Goal: Task Accomplishment & Management: Complete application form

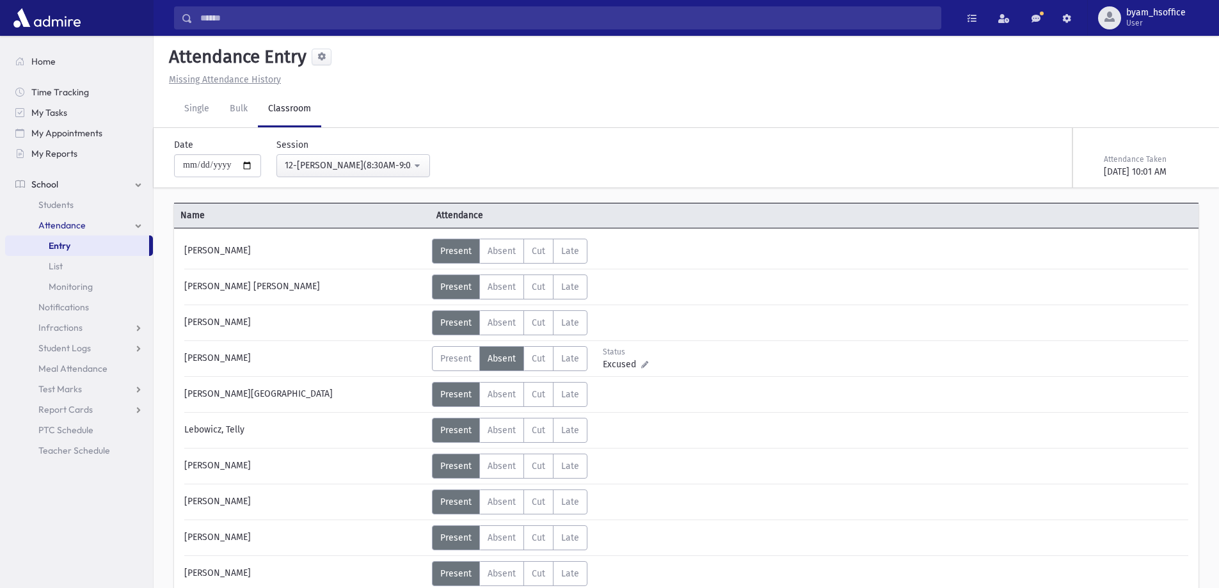
scroll to position [28, 0]
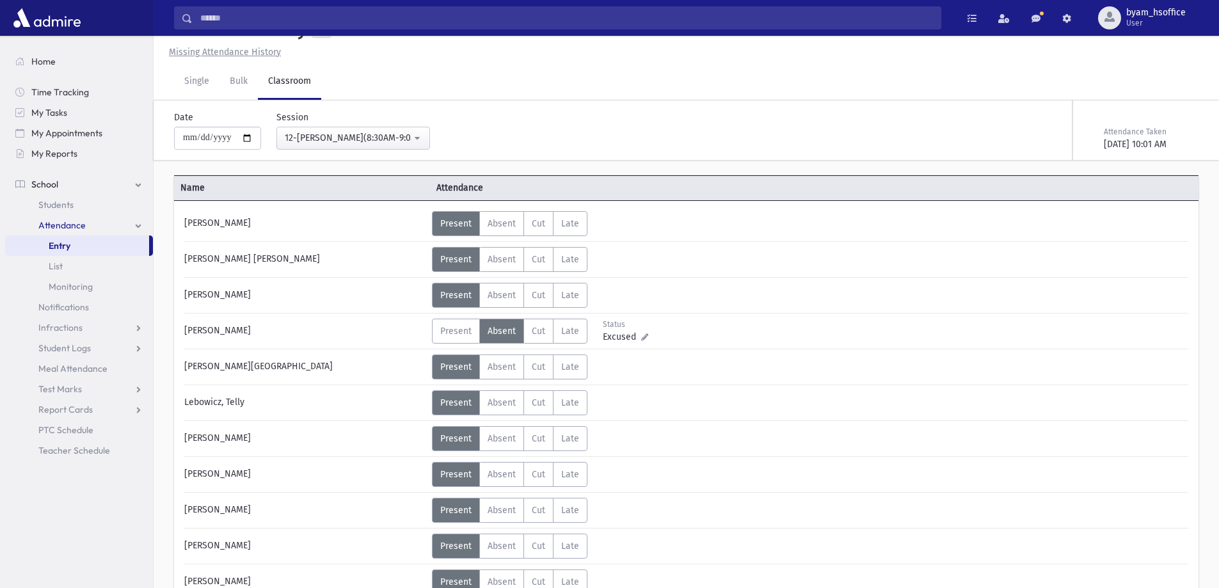
click at [390, 151] on div "**********" at bounding box center [680, 130] width 1056 height 60
click at [407, 148] on button "12-Davening(8:30AM-9:05AM)" at bounding box center [354, 138] width 154 height 23
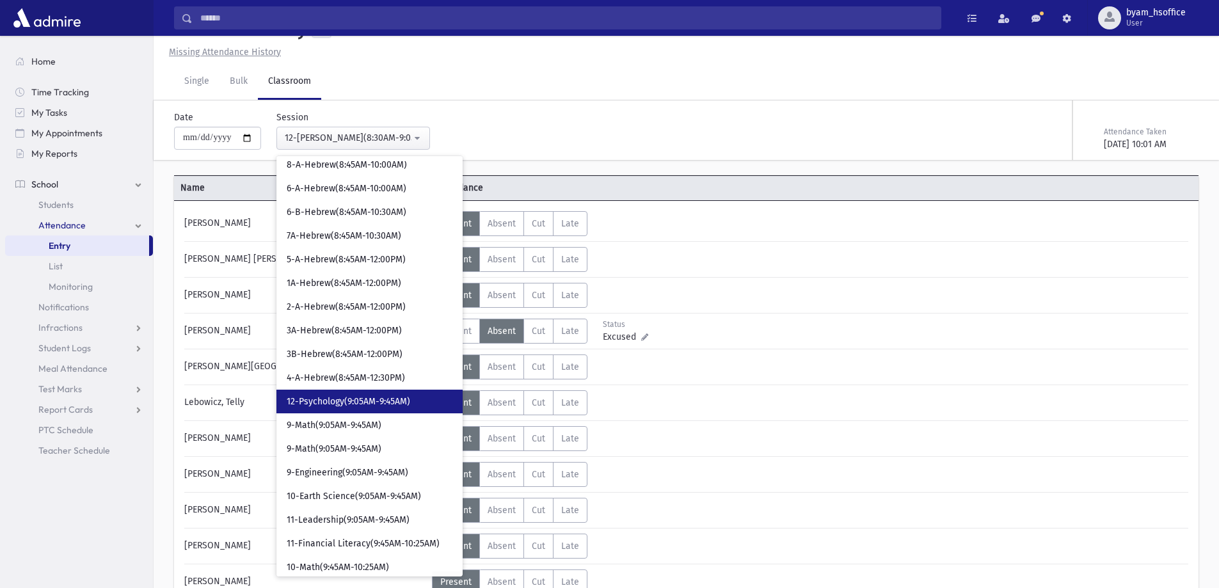
scroll to position [128, 0]
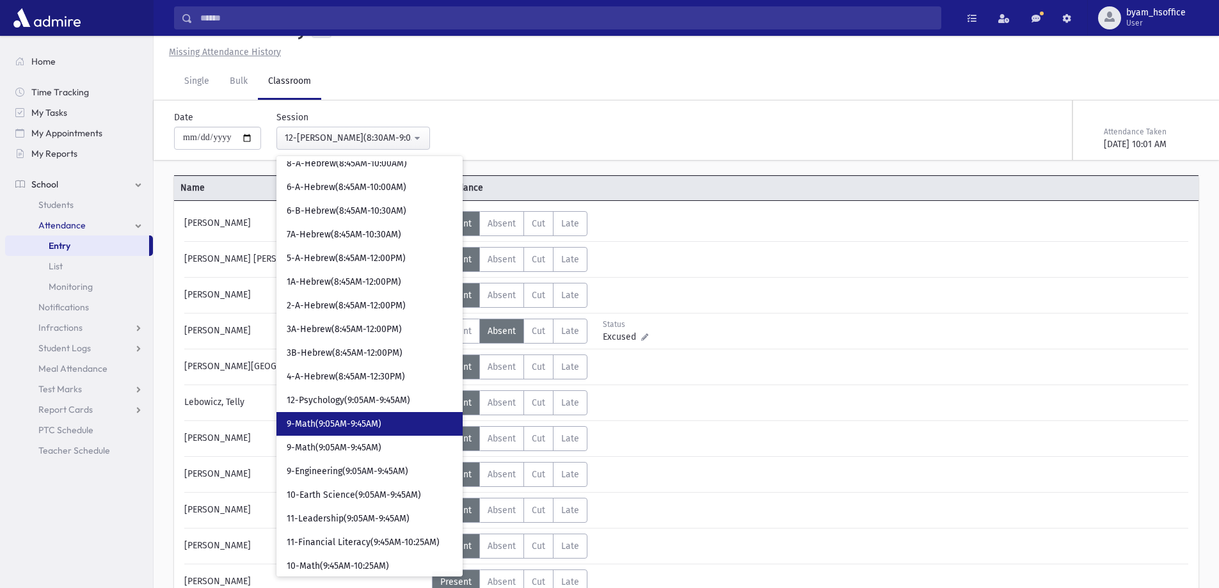
click at [396, 422] on link "9-Math(9:05AM-9:45AM)" at bounding box center [370, 424] width 186 height 24
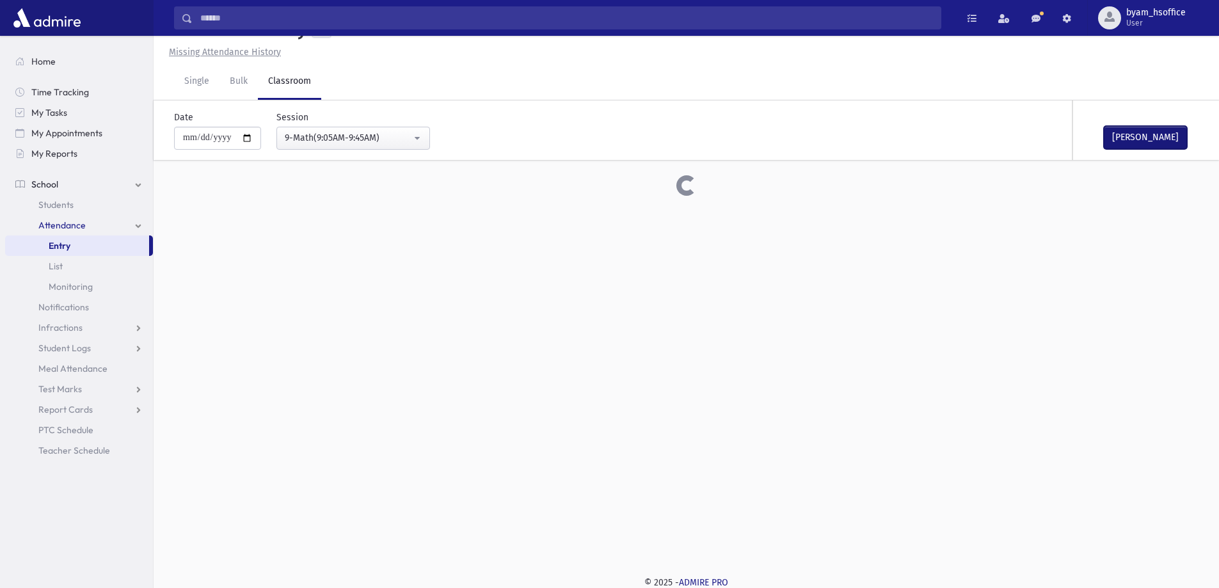
click at [1150, 136] on button "Mark Done" at bounding box center [1145, 137] width 83 height 23
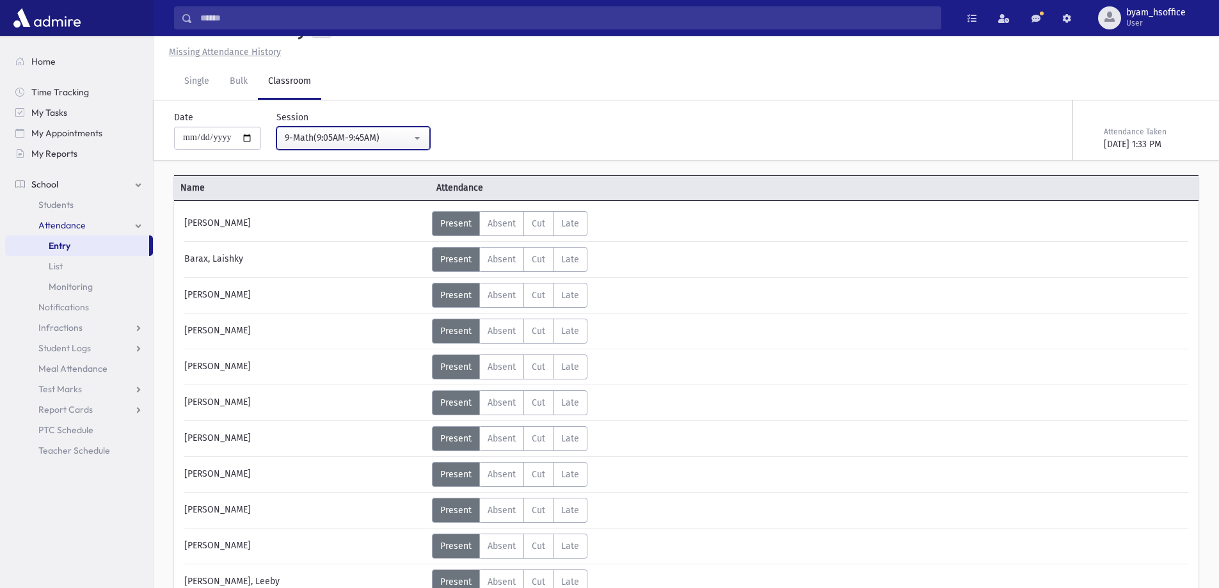
click at [357, 138] on div "9-Math(9:05AM-9:45AM)" at bounding box center [348, 137] width 127 height 13
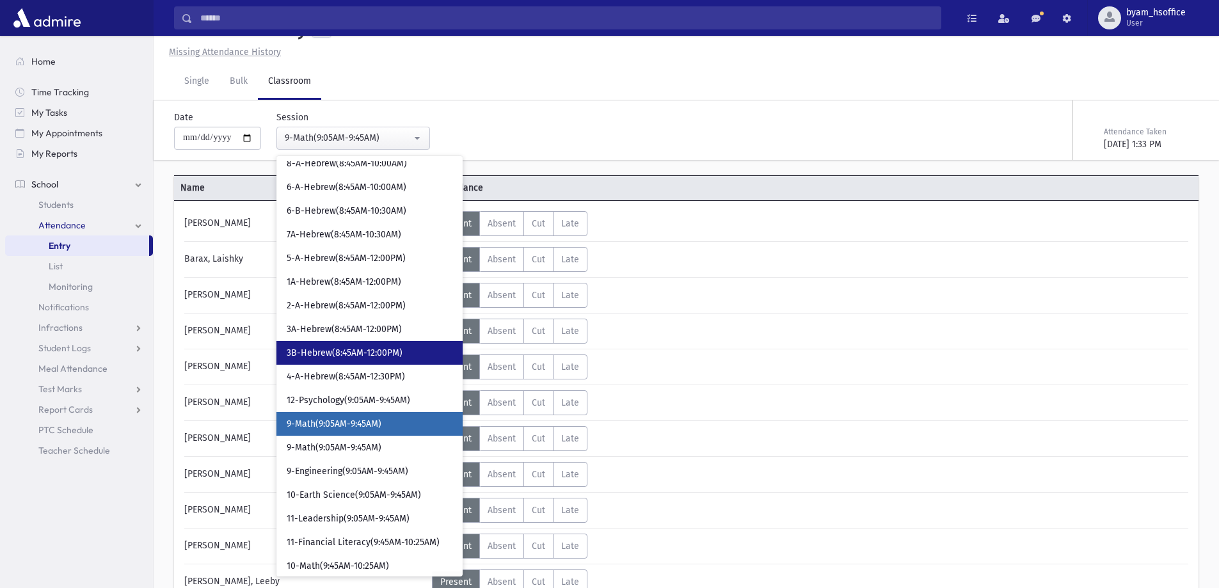
scroll to position [186, 0]
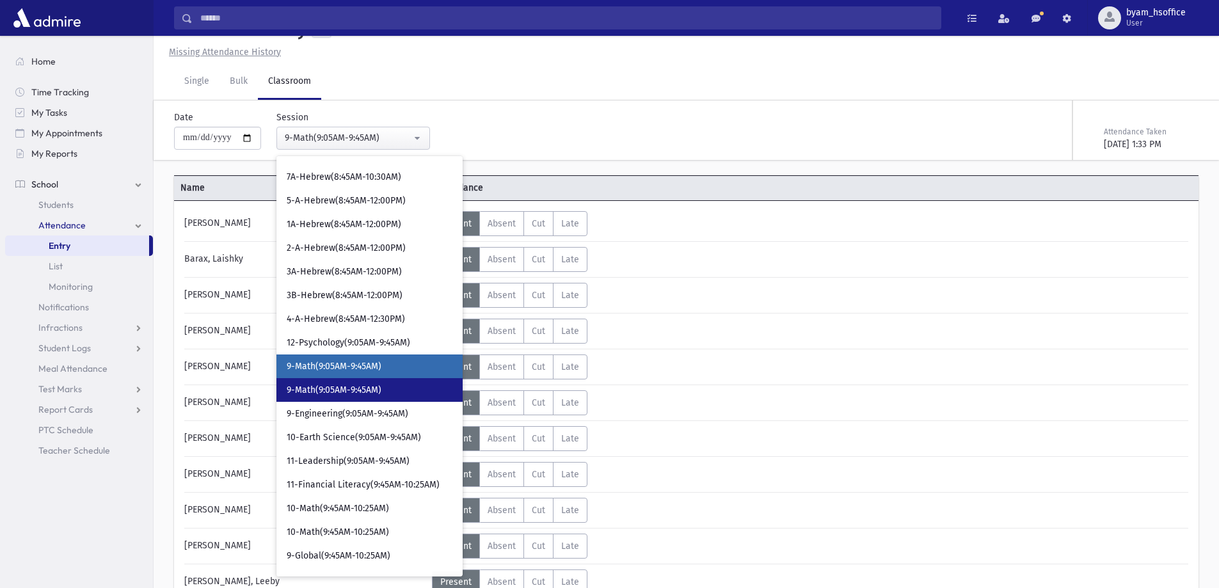
click at [381, 392] on span "9-Math(9:05AM-9:45AM)" at bounding box center [334, 390] width 95 height 13
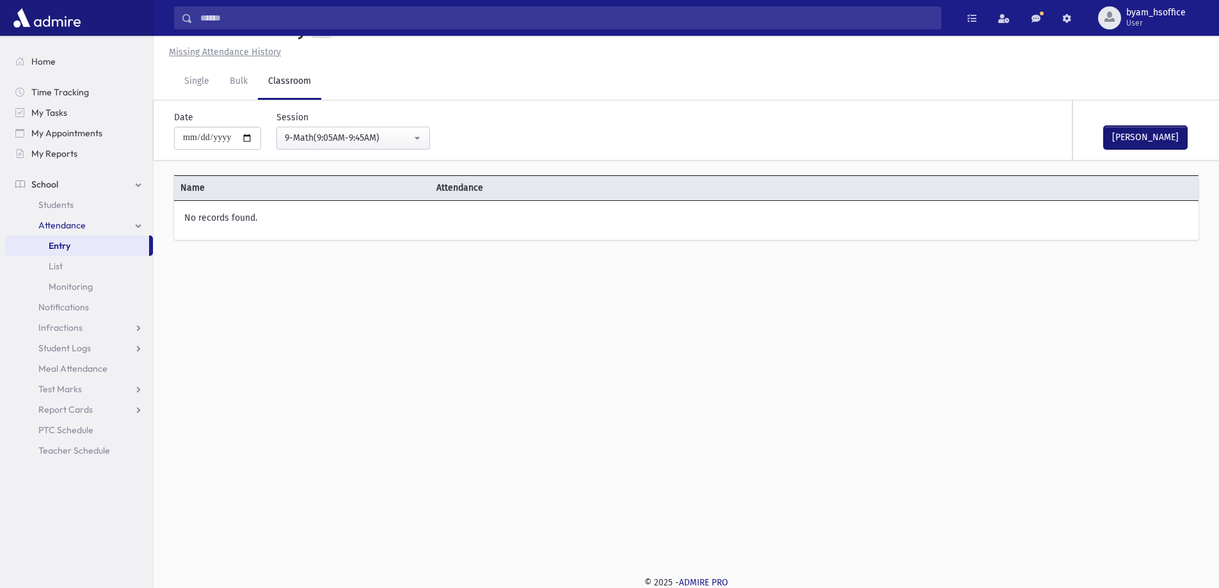
click at [1164, 138] on button "Mark Done" at bounding box center [1145, 137] width 83 height 23
click at [383, 132] on div "9-Math(9:05AM-9:45AM)" at bounding box center [348, 137] width 127 height 13
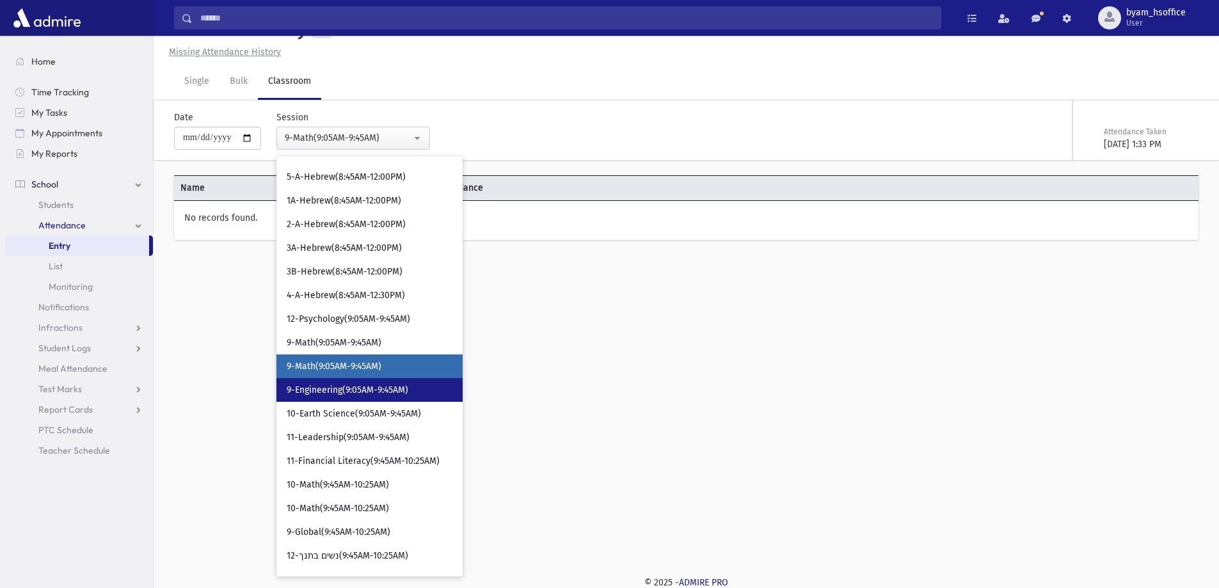
click at [431, 389] on link "9-Engineering(9:05AM-9:45AM)" at bounding box center [370, 390] width 186 height 24
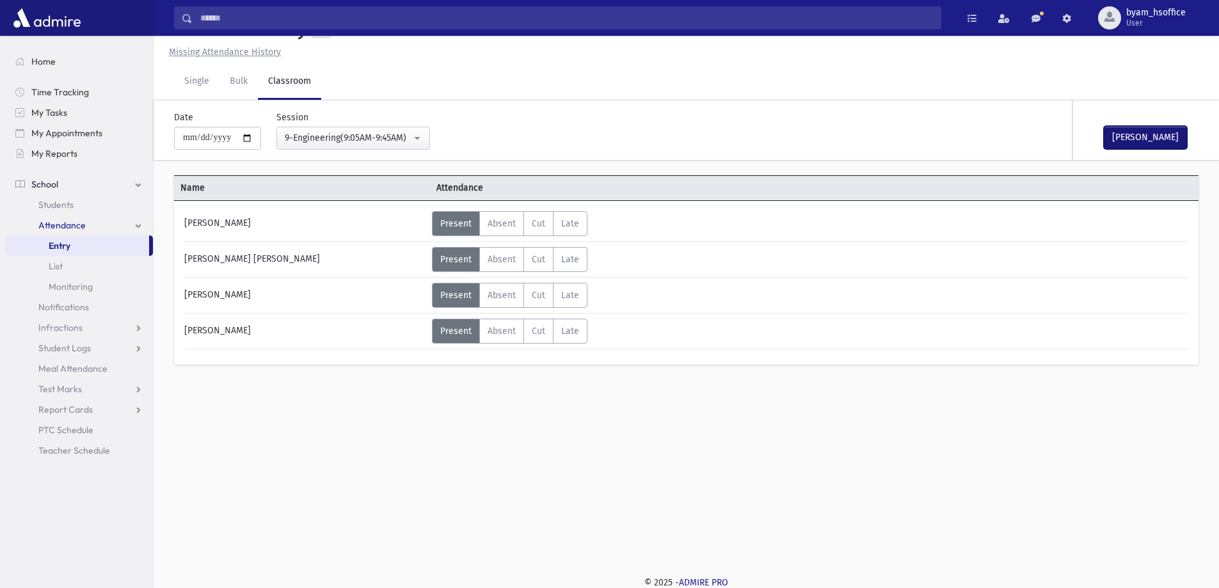
click at [1151, 142] on button "Mark Done" at bounding box center [1145, 137] width 83 height 23
click at [430, 144] on button "9-Engineering(9:05AM-9:45AM)" at bounding box center [354, 138] width 154 height 23
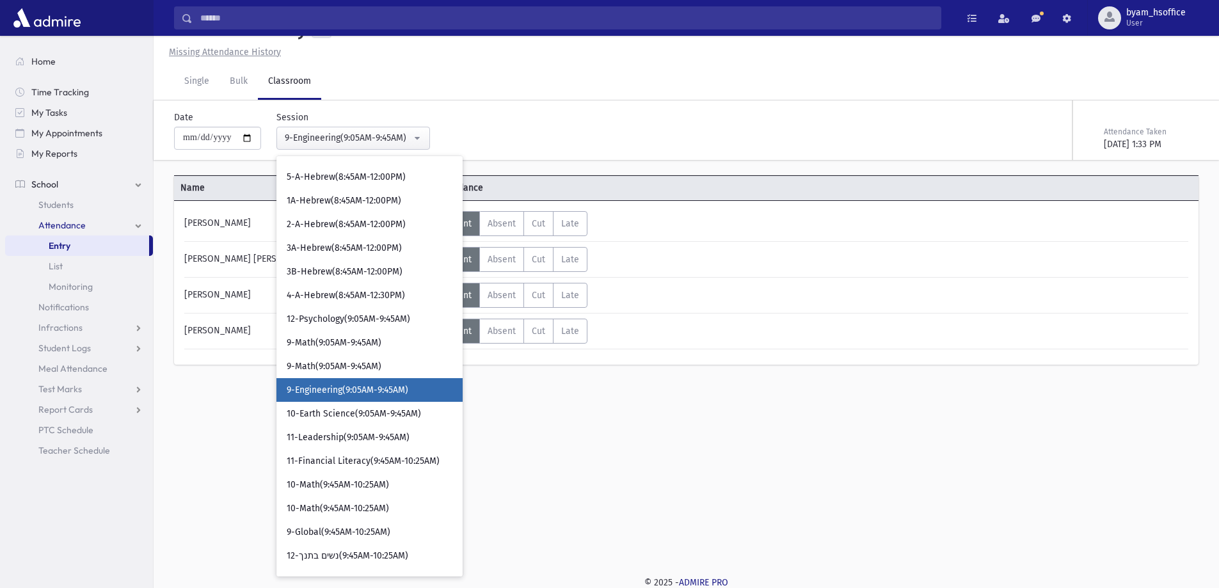
scroll to position [233, 0]
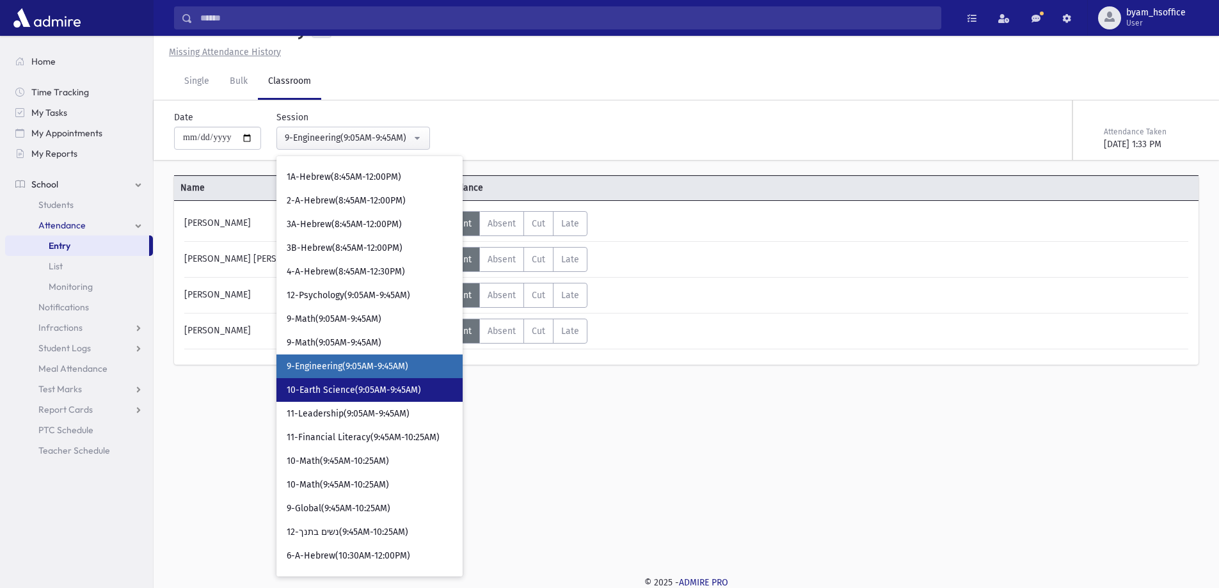
click at [404, 396] on span "10-Earth Science(9:05AM-9:45AM)" at bounding box center [354, 390] width 134 height 13
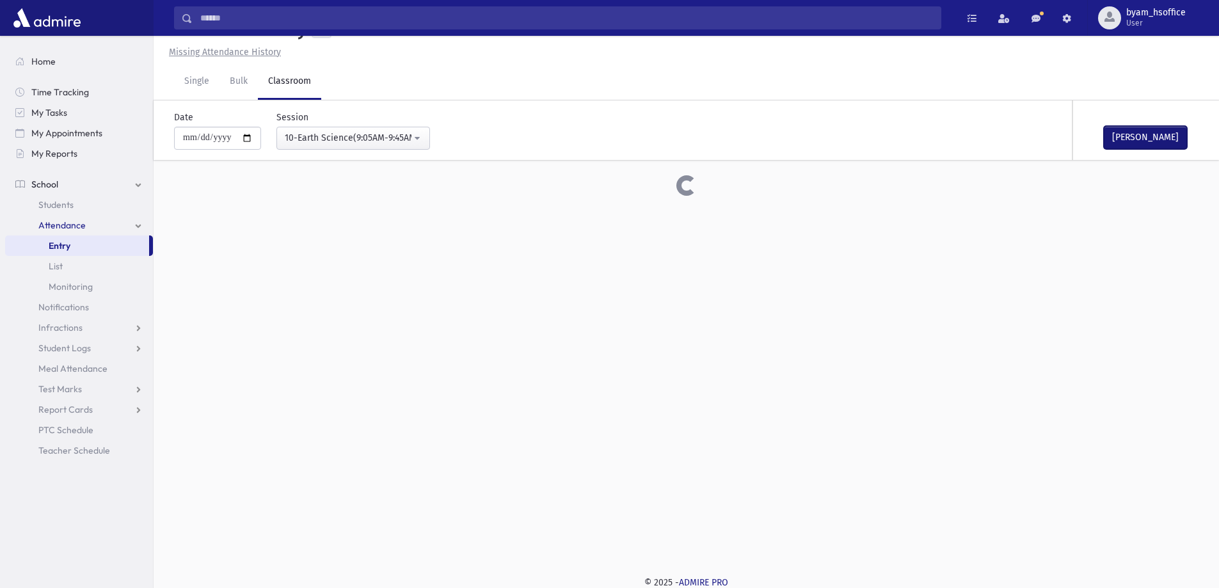
click at [1146, 140] on button "Mark Done" at bounding box center [1145, 137] width 83 height 23
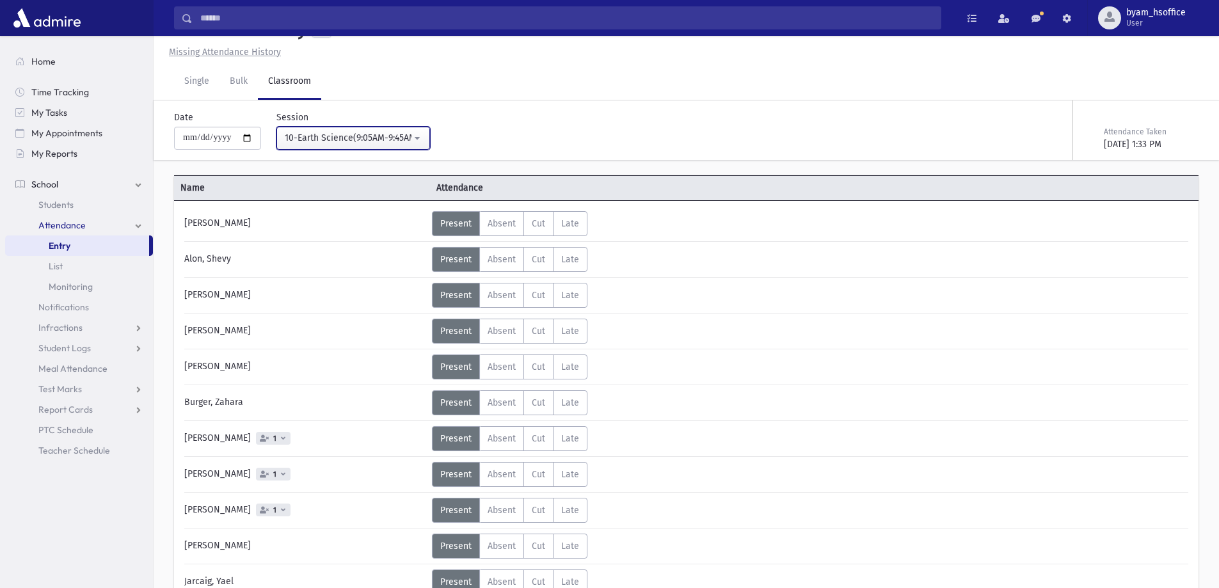
click at [410, 143] on div "10-Earth Science(9:05AM-9:45AM)" at bounding box center [348, 137] width 127 height 13
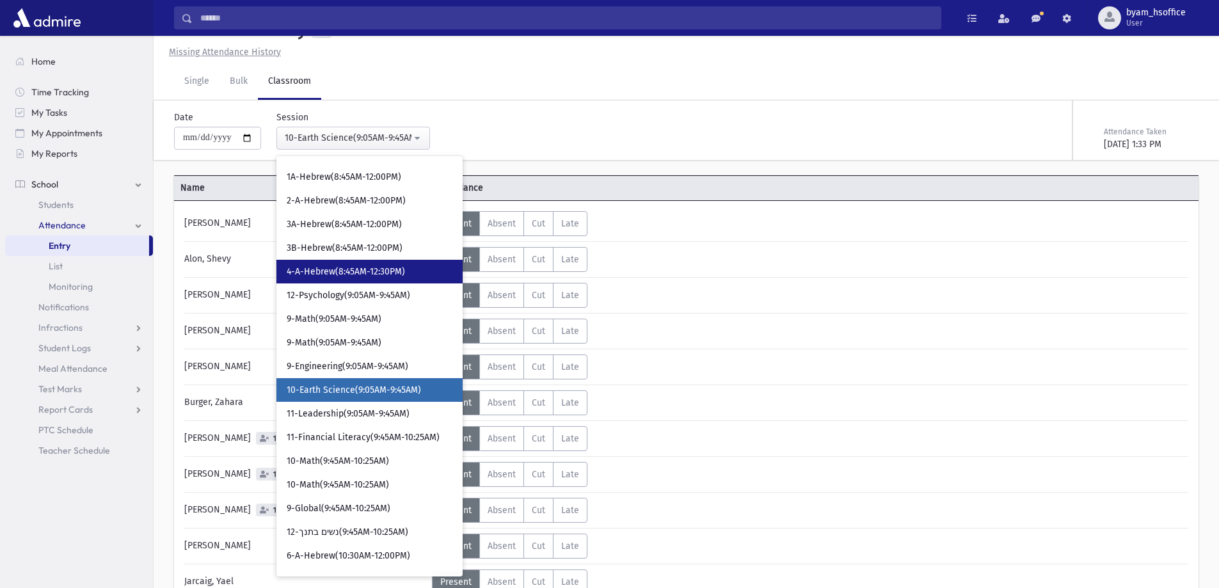
scroll to position [257, 0]
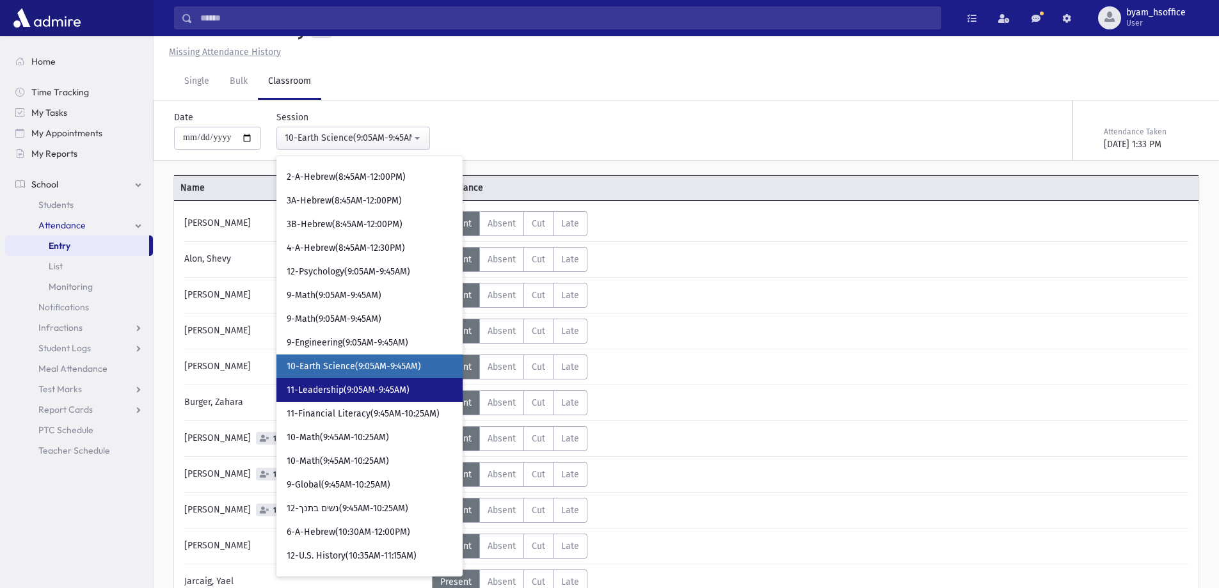
click at [419, 389] on link "11-Leadership(9:05AM-9:45AM)" at bounding box center [370, 390] width 186 height 24
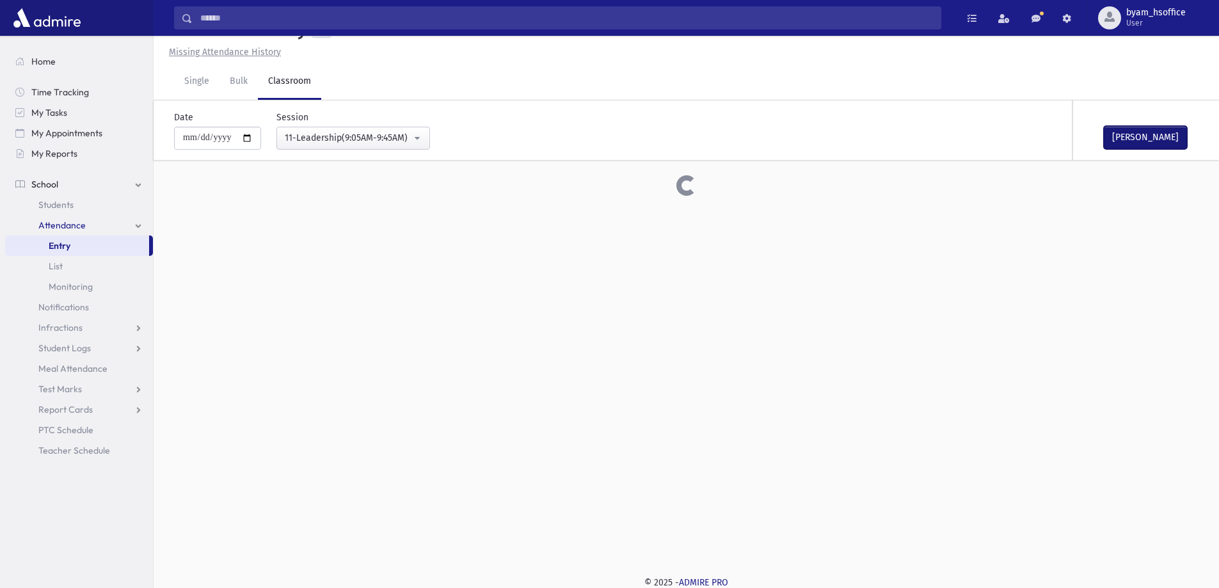
click at [1166, 145] on button "Mark Done" at bounding box center [1145, 137] width 83 height 23
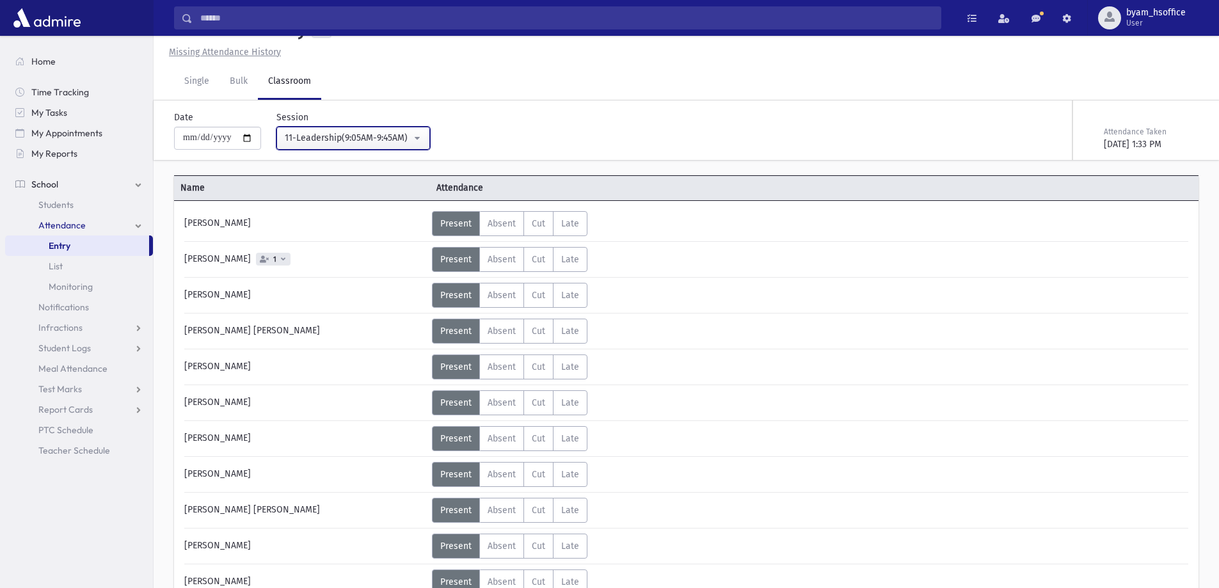
drag, startPoint x: 412, startPoint y: 134, endPoint x: 412, endPoint y: 165, distance: 30.1
click at [412, 135] on div "11-Leadership(9:05AM-9:45AM)" at bounding box center [348, 137] width 127 height 13
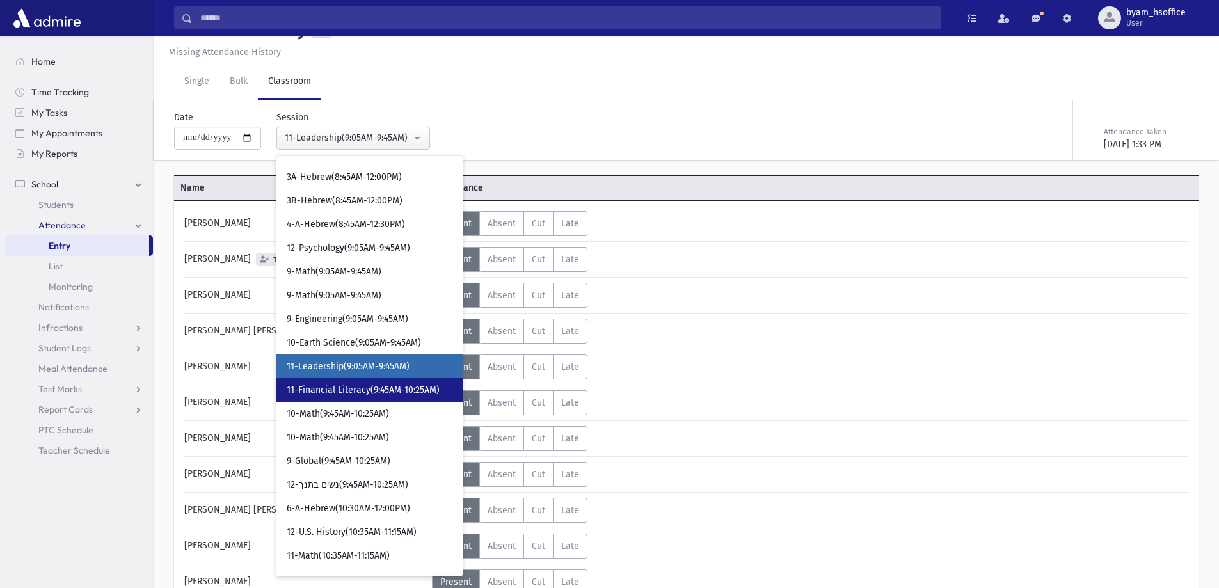
click at [390, 382] on link "11-Financial Literacy(9:45AM-10:25AM)" at bounding box center [370, 390] width 186 height 24
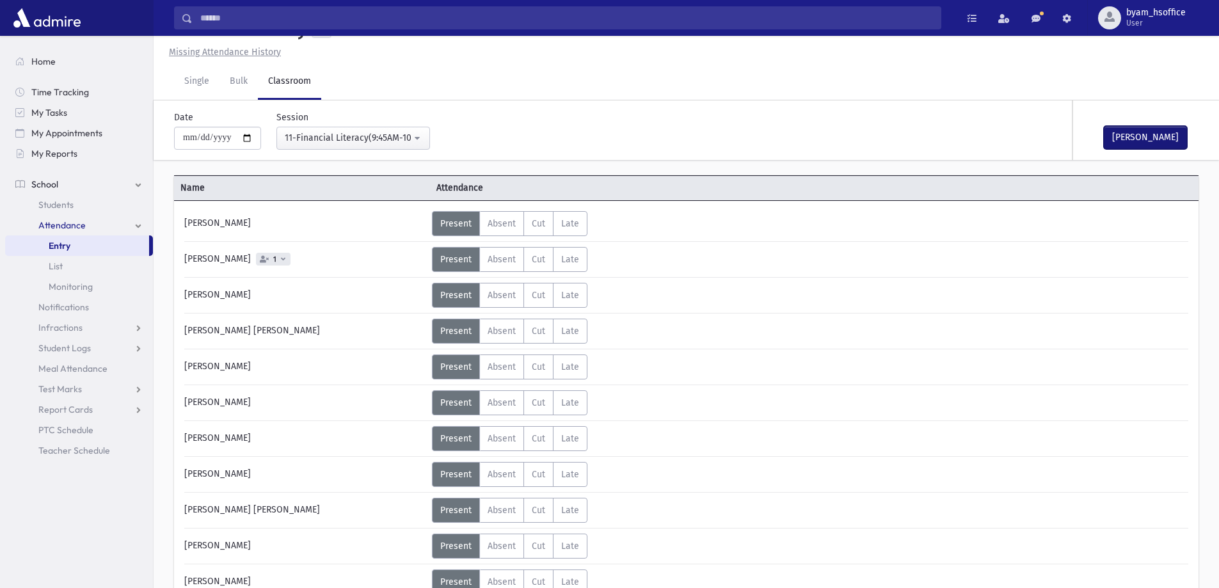
click at [1153, 139] on button "Mark Done" at bounding box center [1145, 137] width 83 height 23
click at [403, 145] on button "11-Financial Literacy(9:45AM-10:25AM)" at bounding box center [354, 138] width 154 height 23
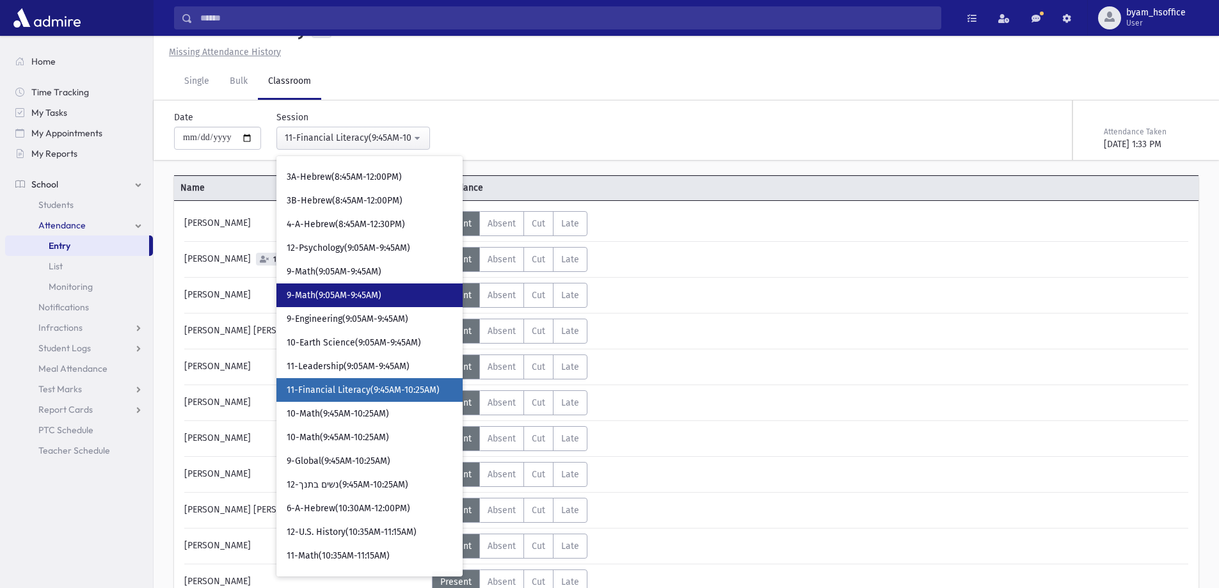
scroll to position [304, 0]
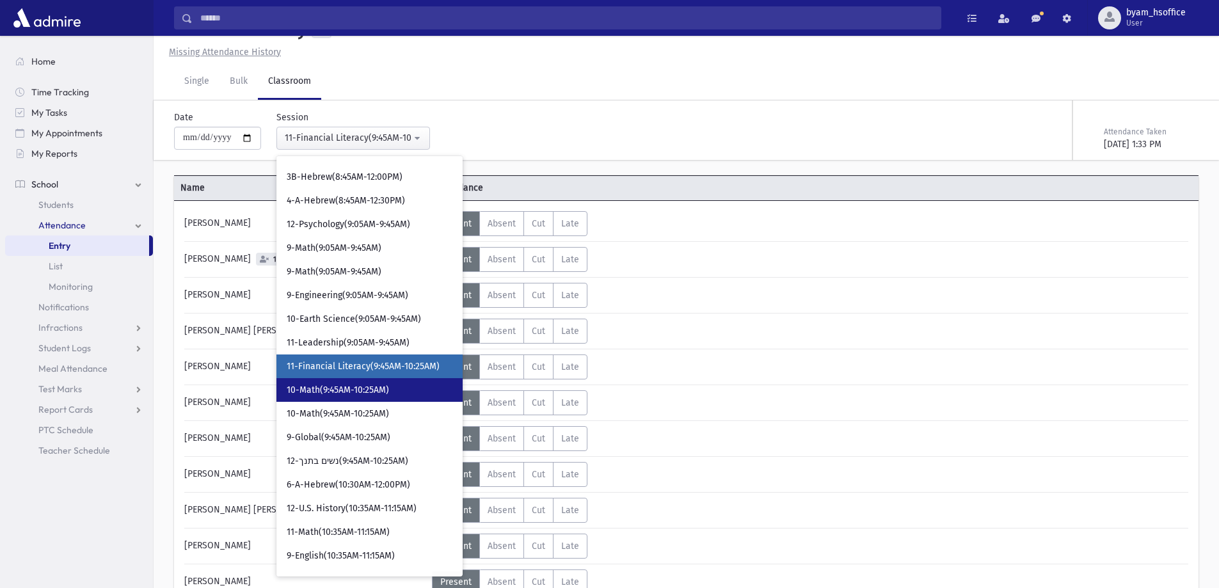
click at [384, 383] on link "10-Math(9:45AM-10:25AM)" at bounding box center [370, 390] width 186 height 24
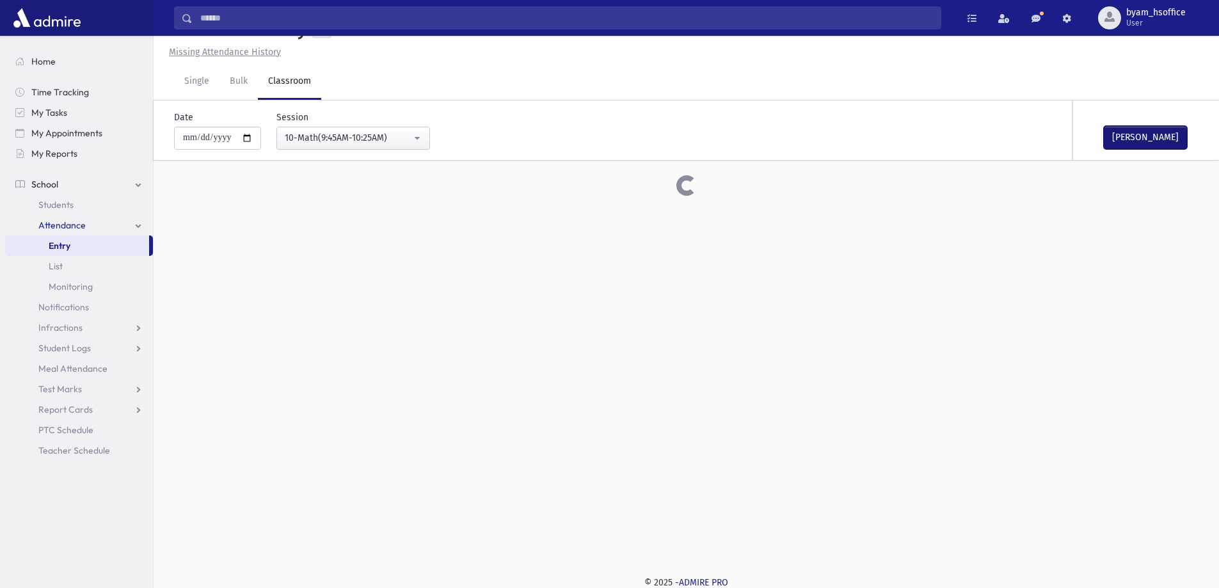
click at [1157, 141] on button "Mark Done" at bounding box center [1145, 137] width 83 height 23
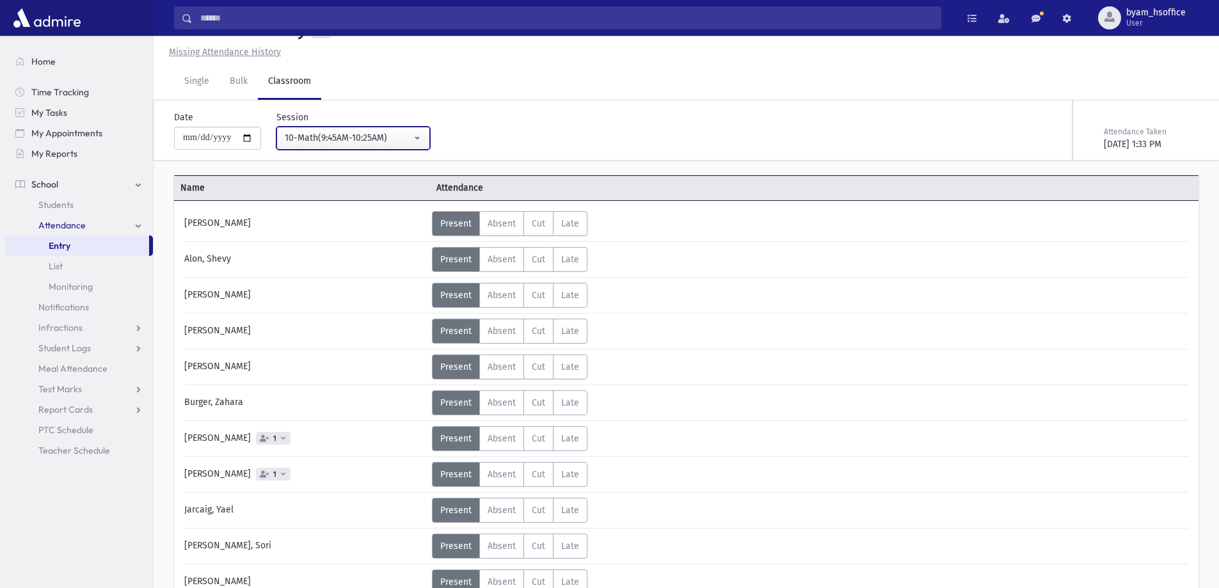
click at [410, 136] on div "10-Math(9:45AM-10:25AM)" at bounding box center [348, 137] width 127 height 13
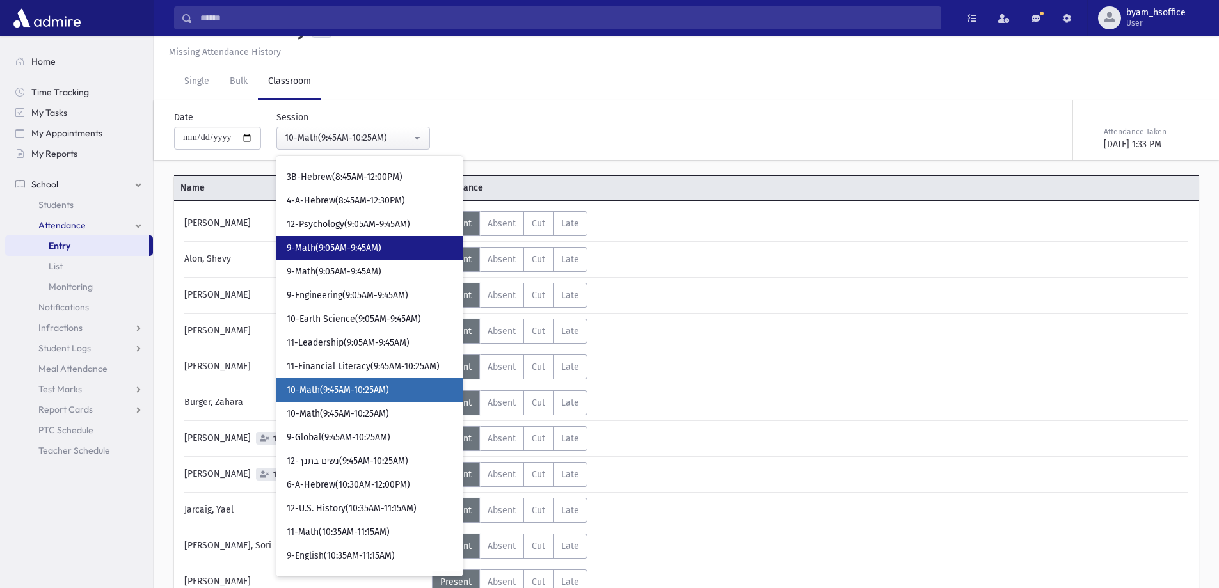
scroll to position [328, 0]
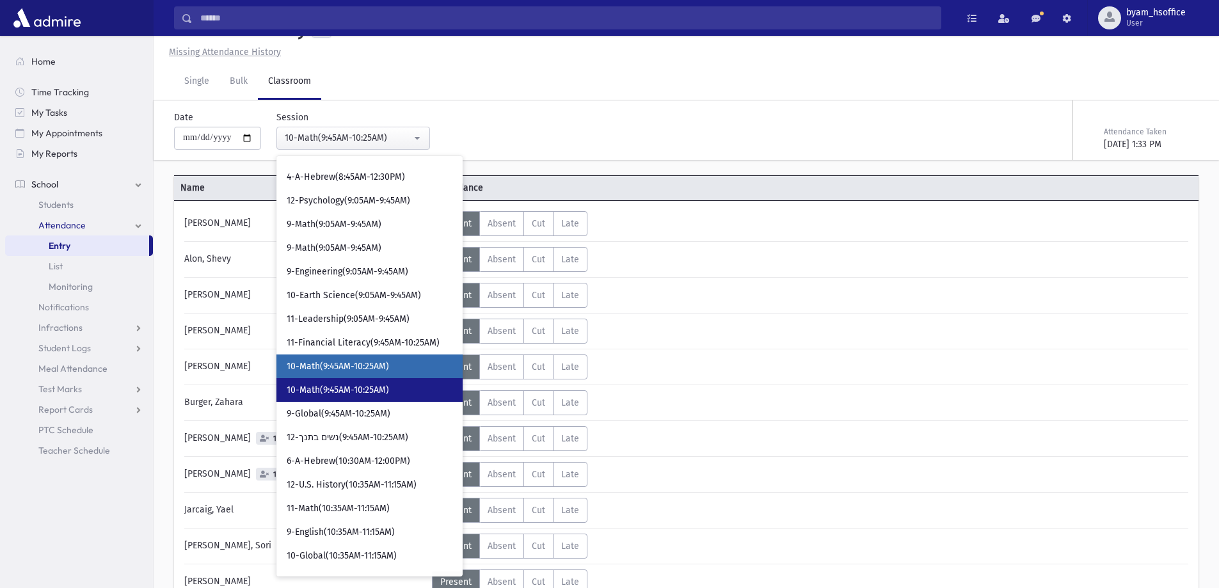
click at [375, 382] on link "10-Math(9:45AM-10:25AM)" at bounding box center [370, 390] width 186 height 24
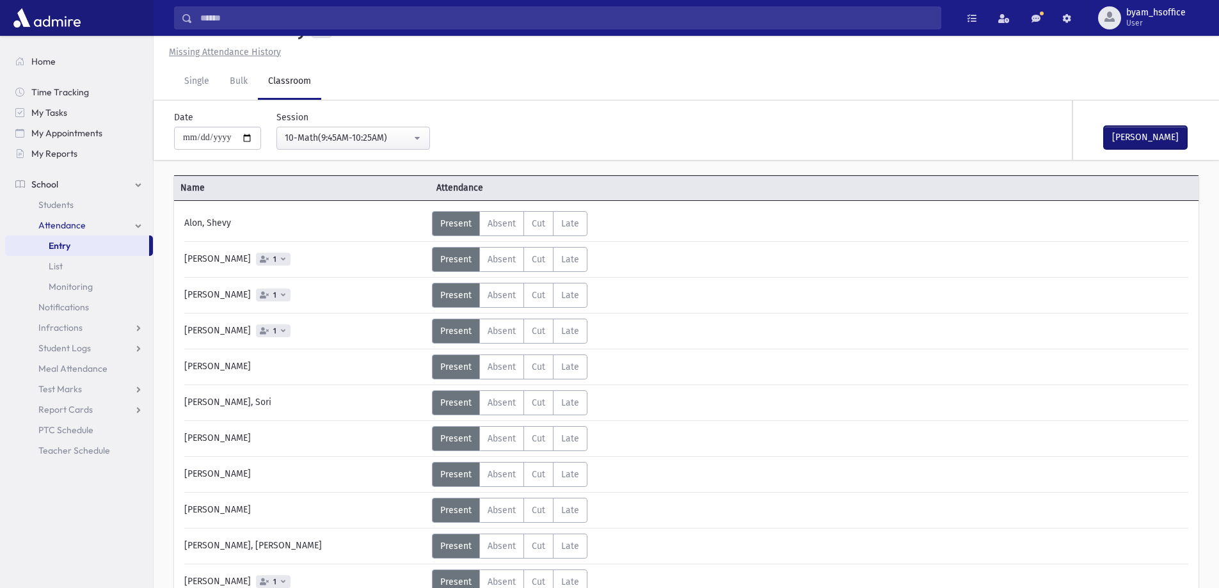
click at [1162, 140] on button "Mark Done" at bounding box center [1145, 137] width 83 height 23
click at [375, 140] on div "10-Math(9:45AM-10:25AM)" at bounding box center [348, 137] width 127 height 13
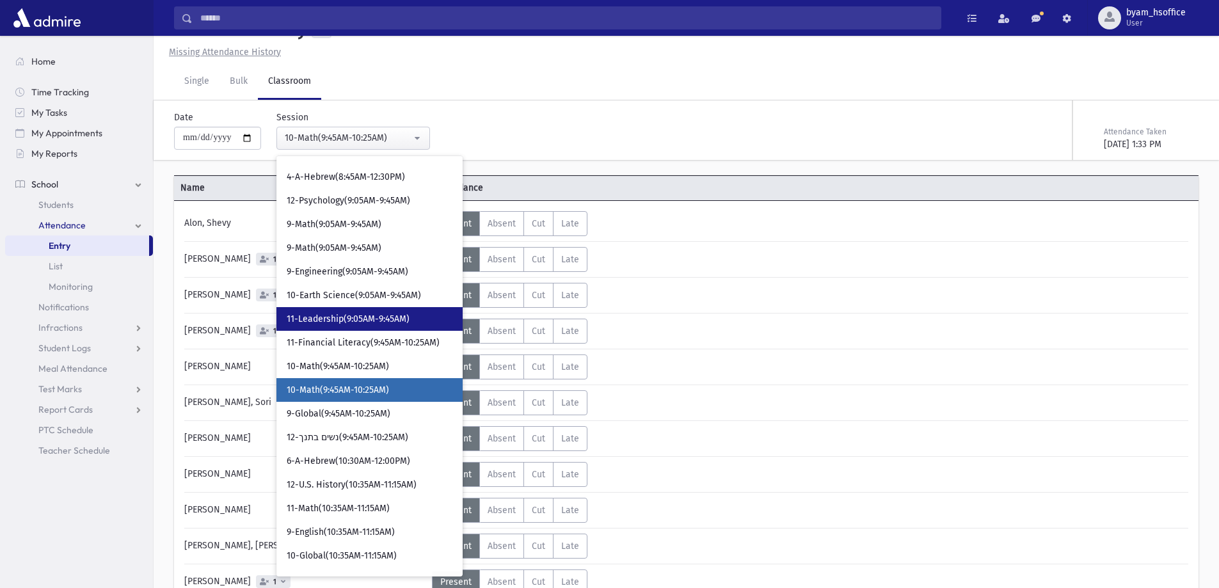
scroll to position [351, 0]
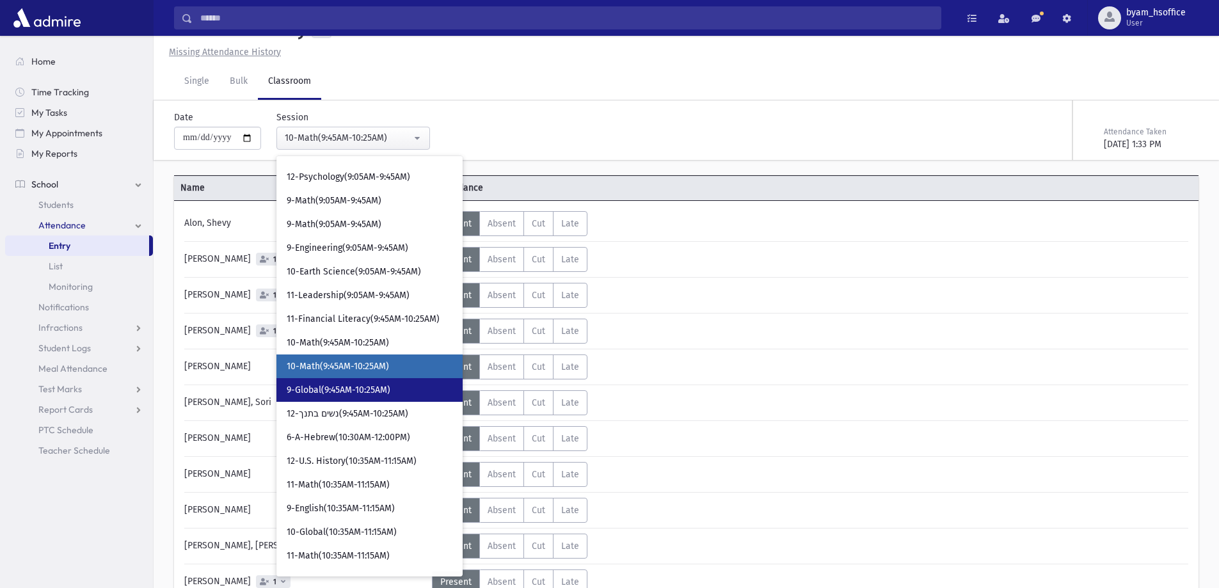
click at [385, 389] on span "9-Global(9:45AM-10:25AM)" at bounding box center [339, 390] width 104 height 13
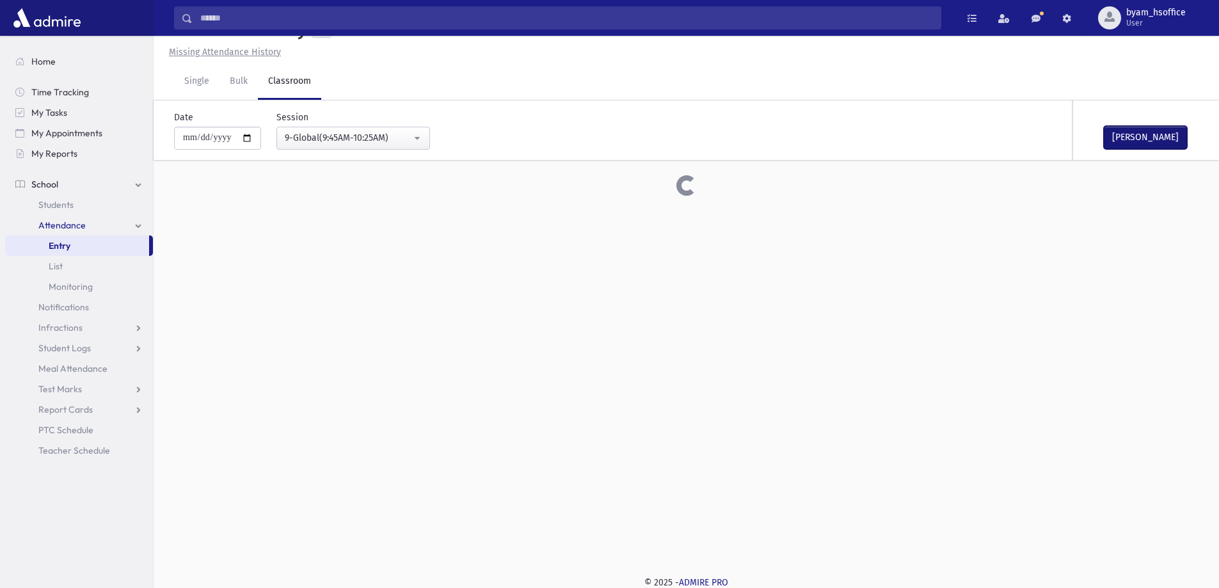
click at [1141, 137] on button "Mark Done" at bounding box center [1145, 137] width 83 height 23
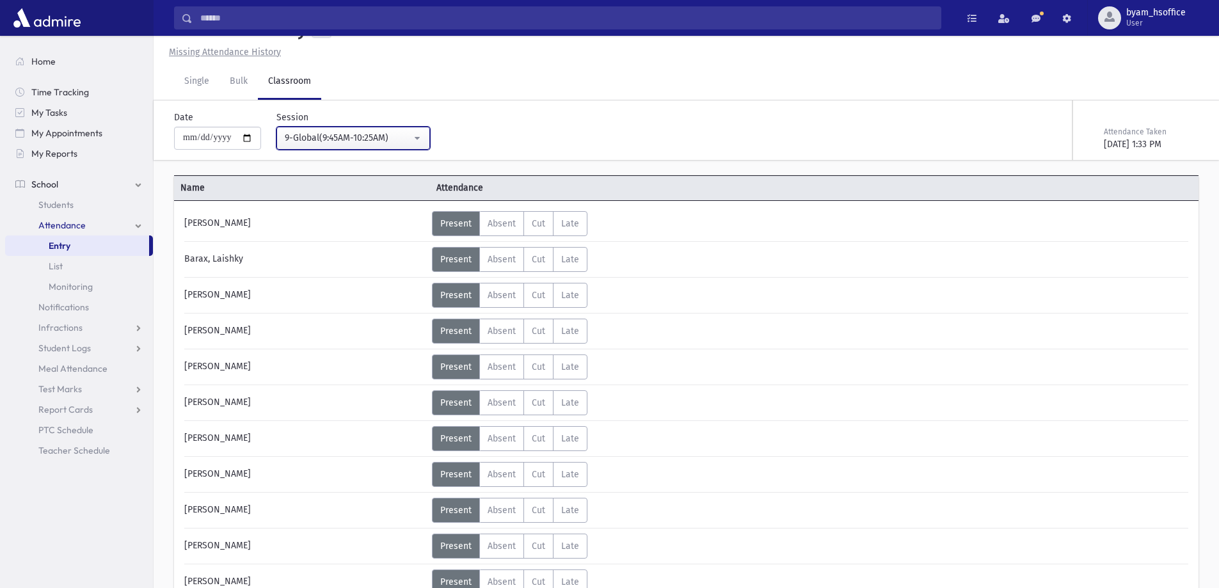
click at [429, 143] on button "9-Global(9:45AM-10:25AM)" at bounding box center [354, 138] width 154 height 23
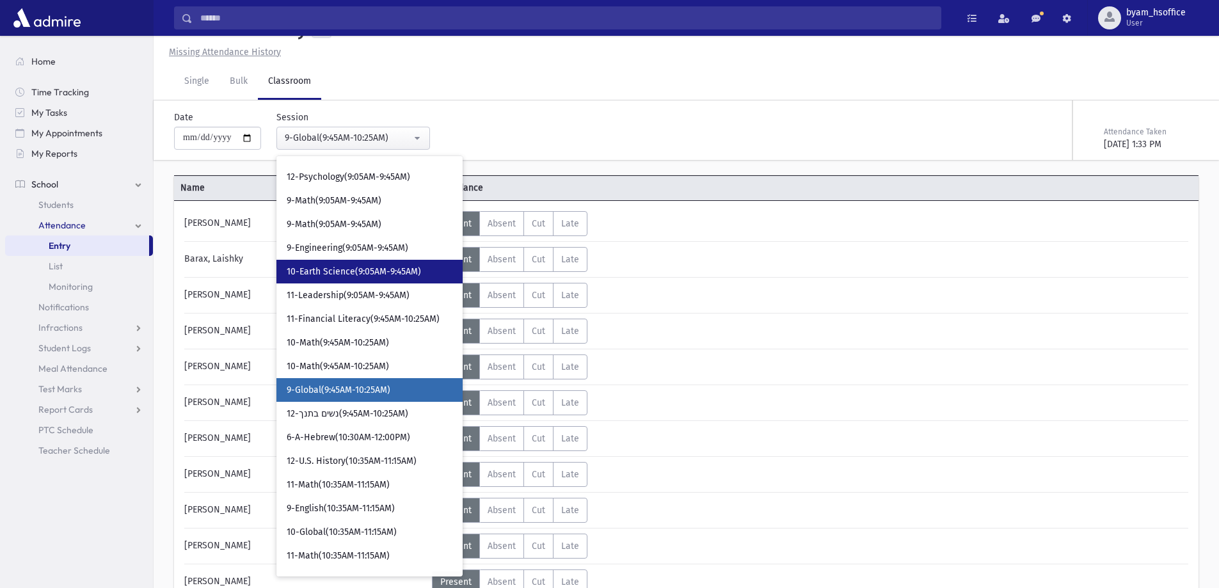
scroll to position [375, 0]
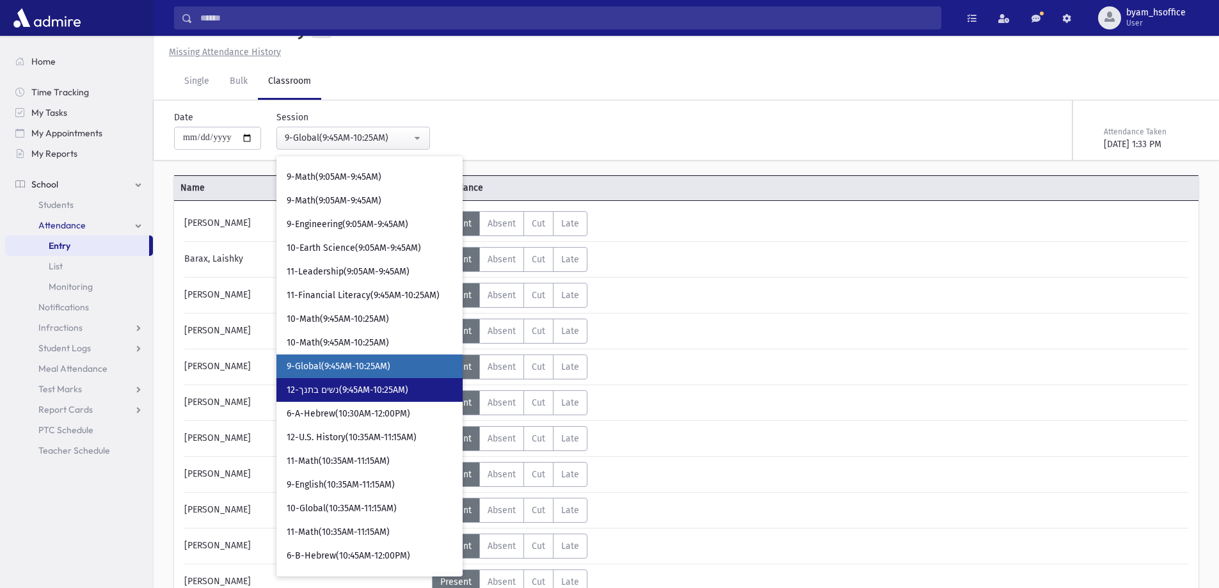
click at [413, 392] on link "12-נשים בתנך(9:45AM-10:25AM)" at bounding box center [370, 390] width 186 height 24
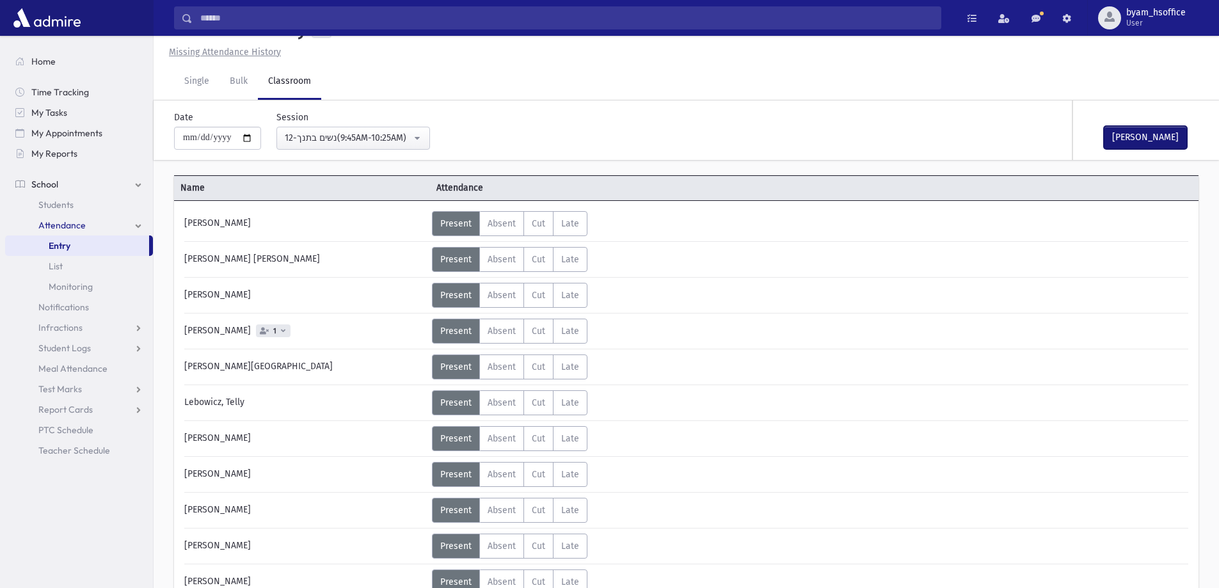
click at [1144, 145] on button "Mark Done" at bounding box center [1145, 137] width 83 height 23
click at [405, 135] on div "12-נשים בתנך(9:45AM-10:25AM)" at bounding box center [348, 137] width 127 height 13
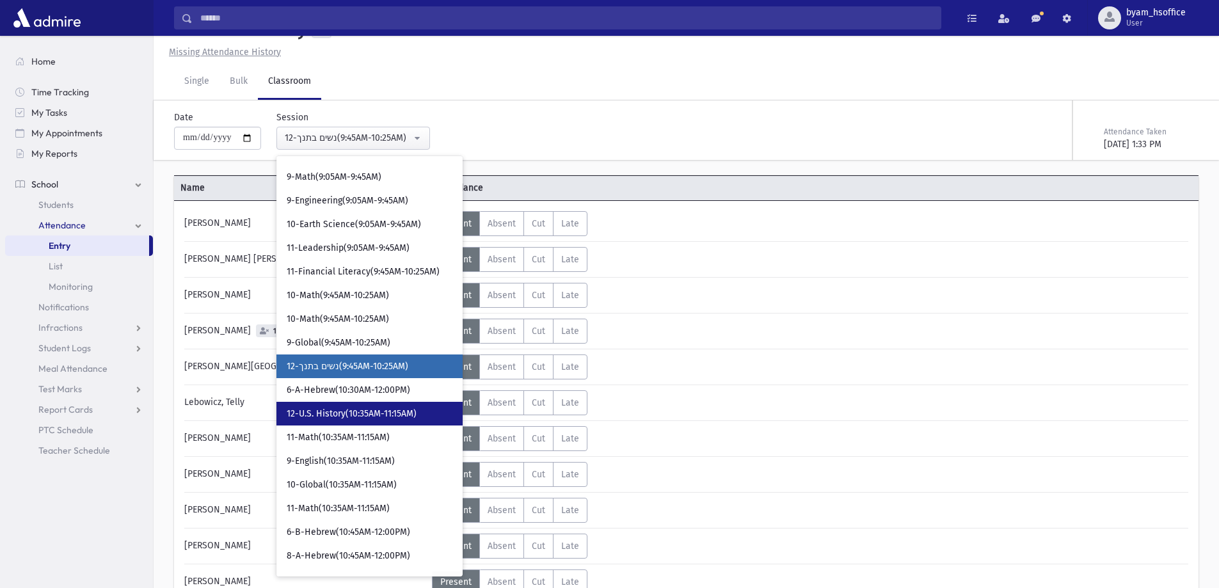
click at [407, 420] on span "12-U.S. History(10:35AM-11:15AM)" at bounding box center [352, 414] width 130 height 13
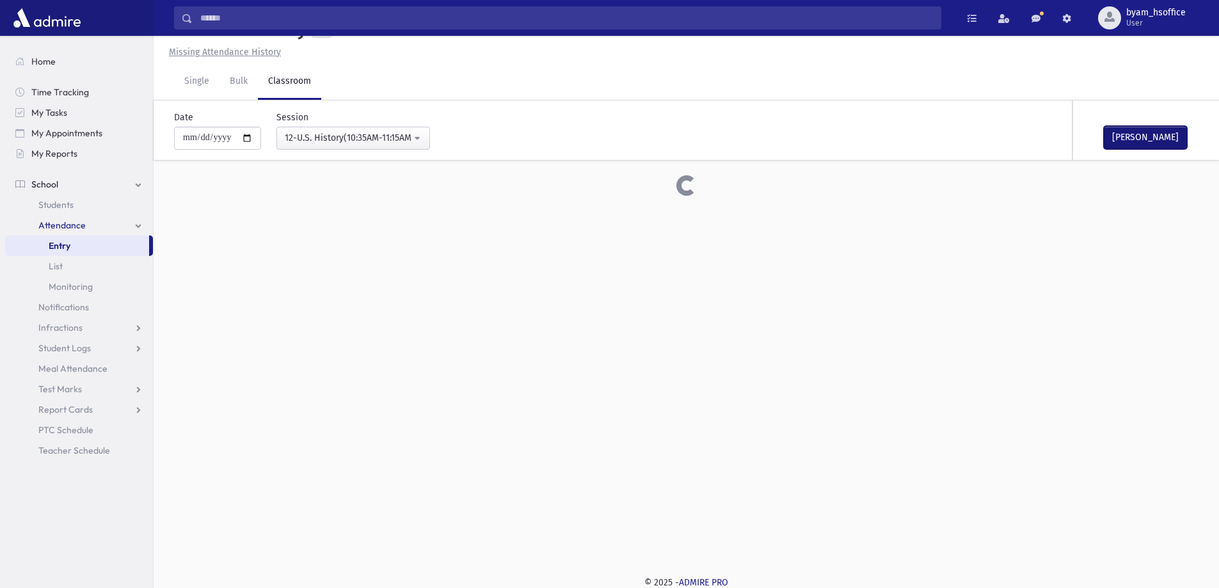
click at [1158, 145] on button "Mark Done" at bounding box center [1145, 137] width 83 height 23
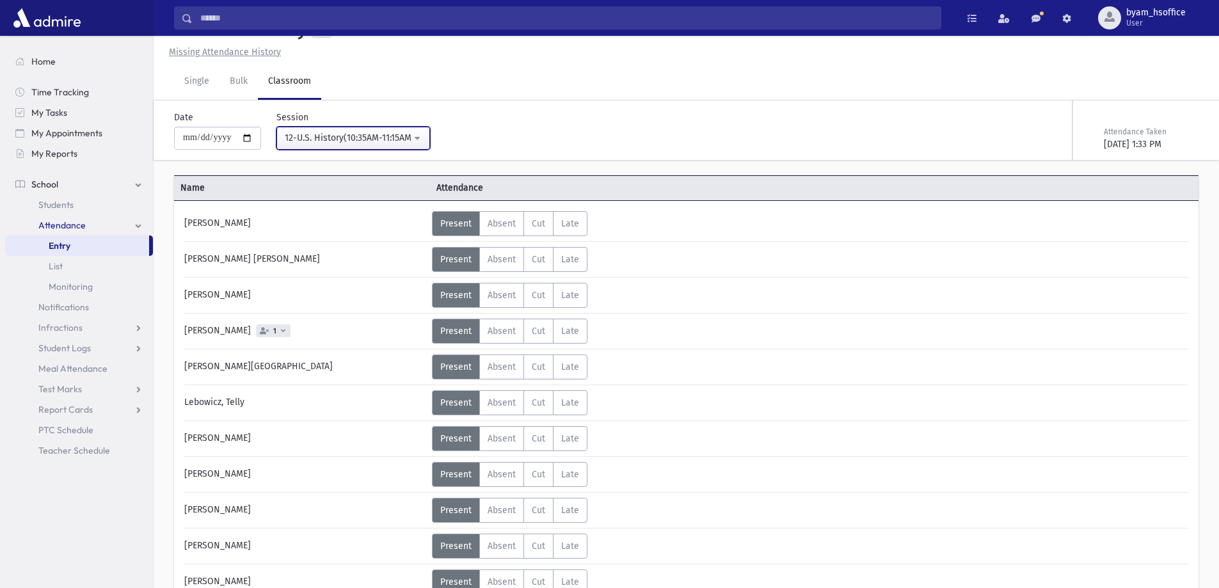
click at [406, 140] on div "12-U.S. History(10:35AM-11:15AM)" at bounding box center [348, 137] width 127 height 13
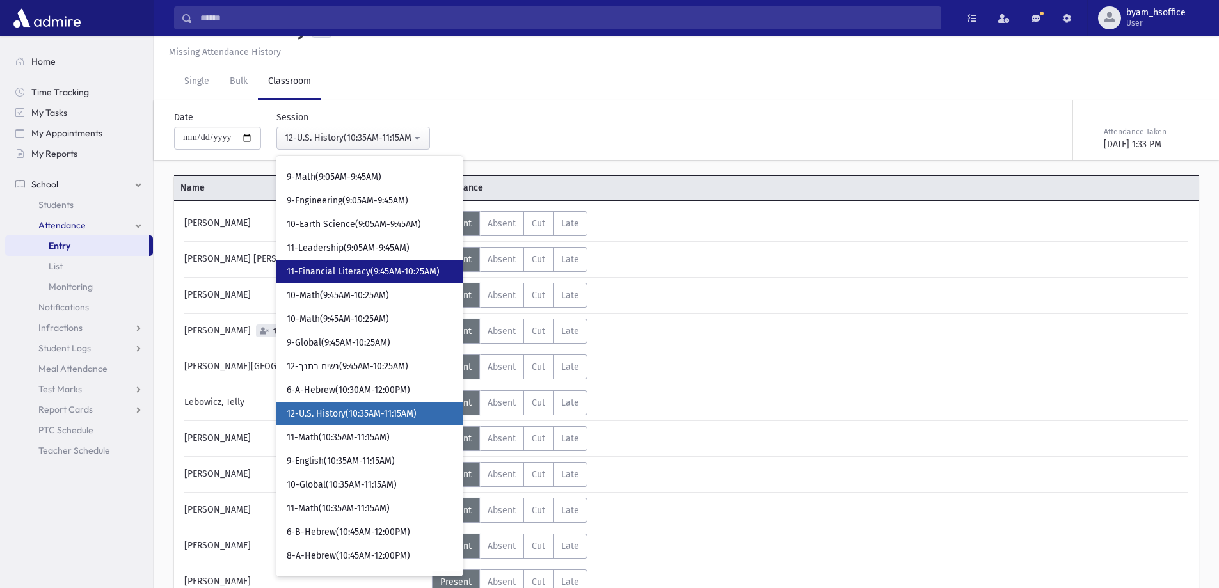
scroll to position [446, 0]
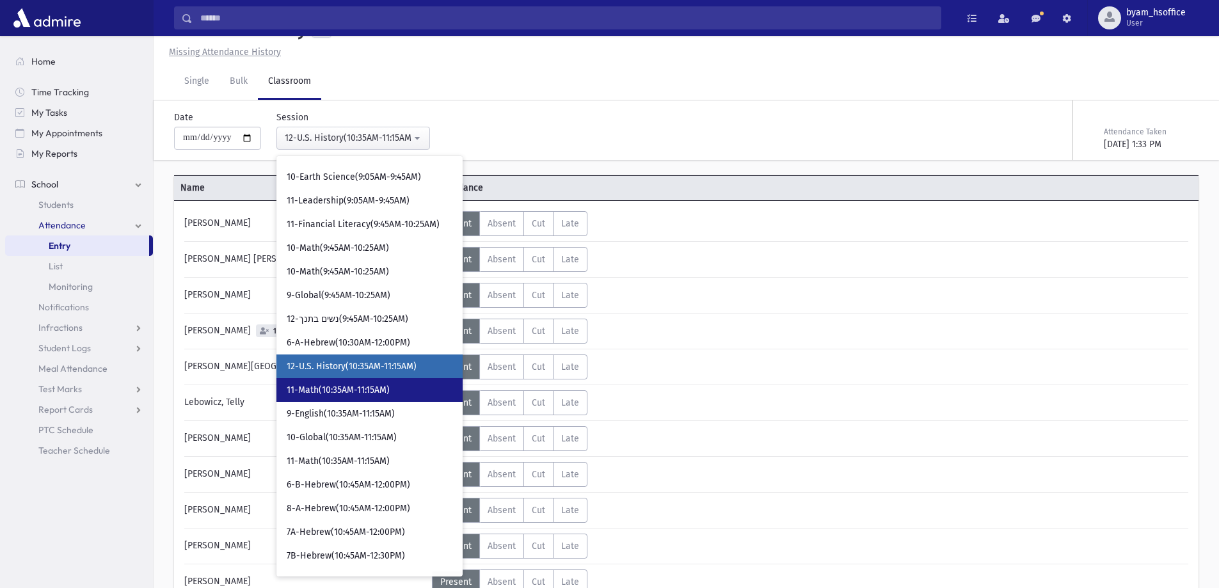
click at [435, 400] on link "11-Math(10:35AM-11:15AM)" at bounding box center [370, 390] width 186 height 24
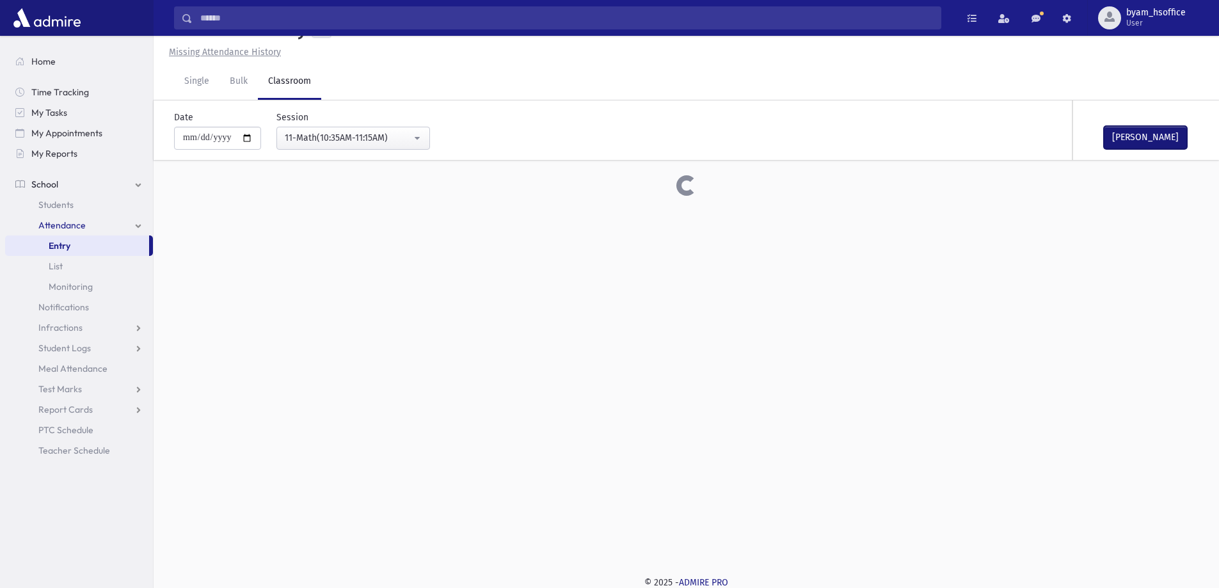
click at [1170, 141] on button "Mark Done" at bounding box center [1145, 137] width 83 height 23
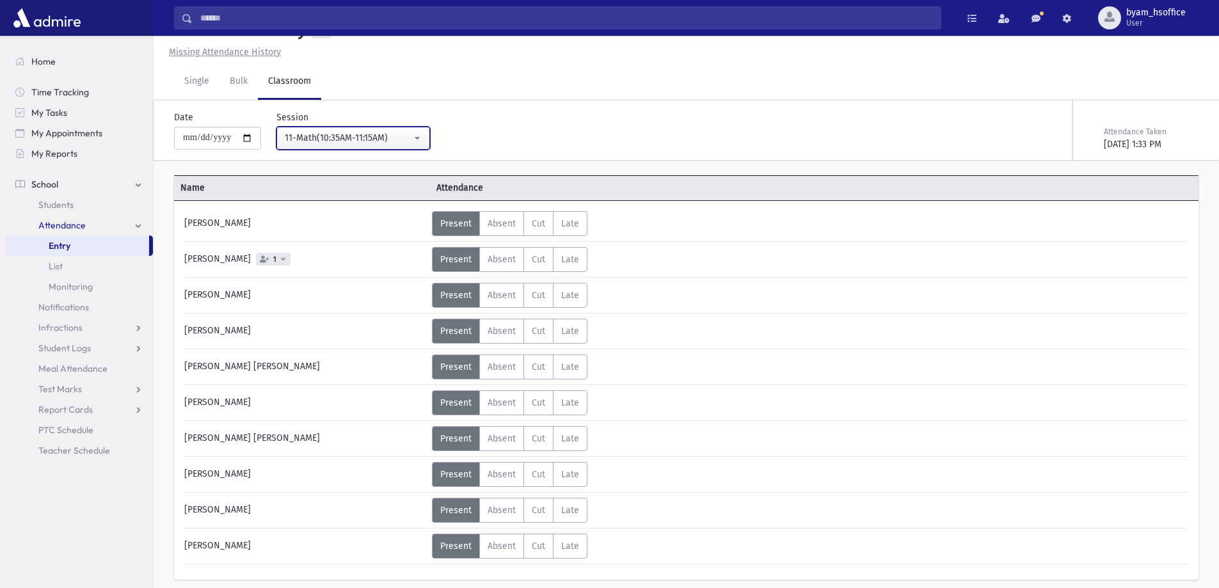
click at [423, 143] on button "11-Math(10:35AM-11:15AM)" at bounding box center [354, 138] width 154 height 23
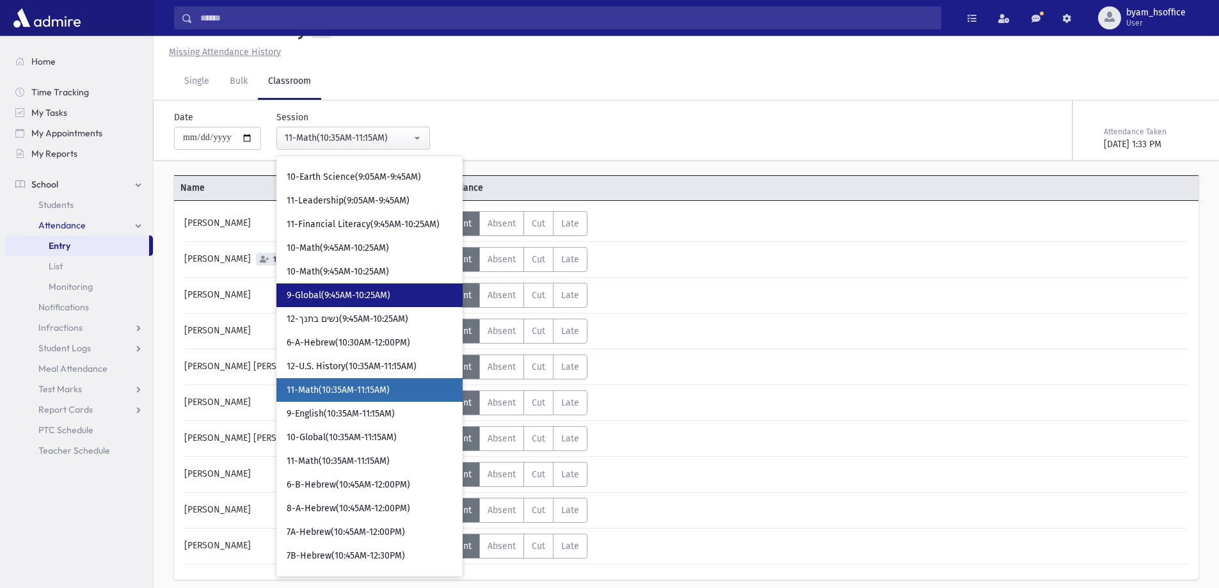
scroll to position [470, 0]
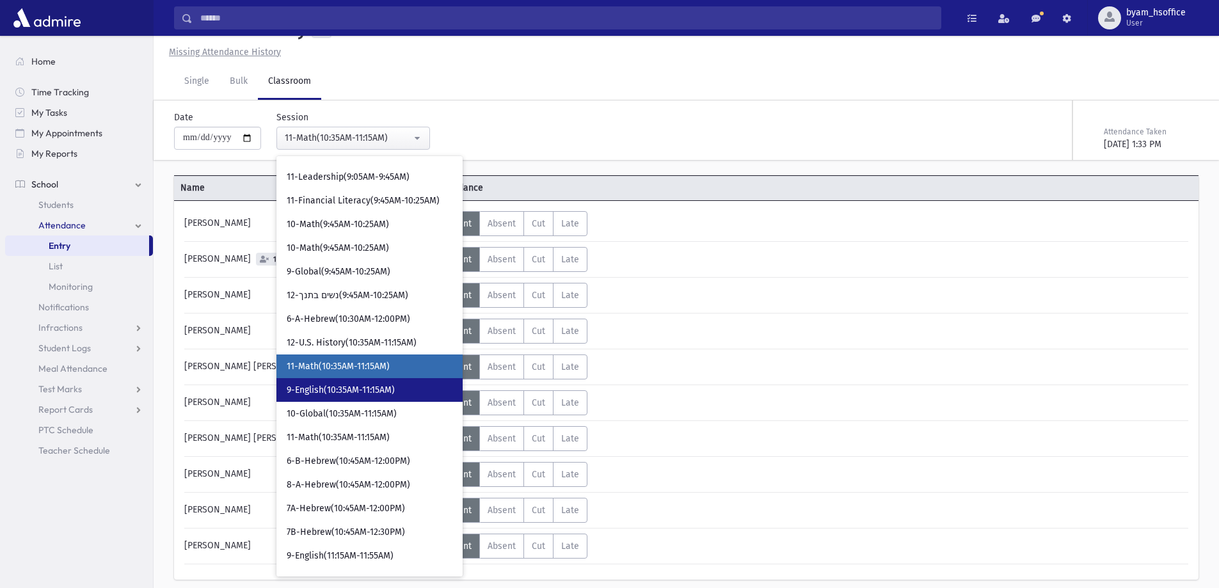
click at [389, 388] on span "9-English(10:35AM-11:15AM)" at bounding box center [341, 390] width 108 height 13
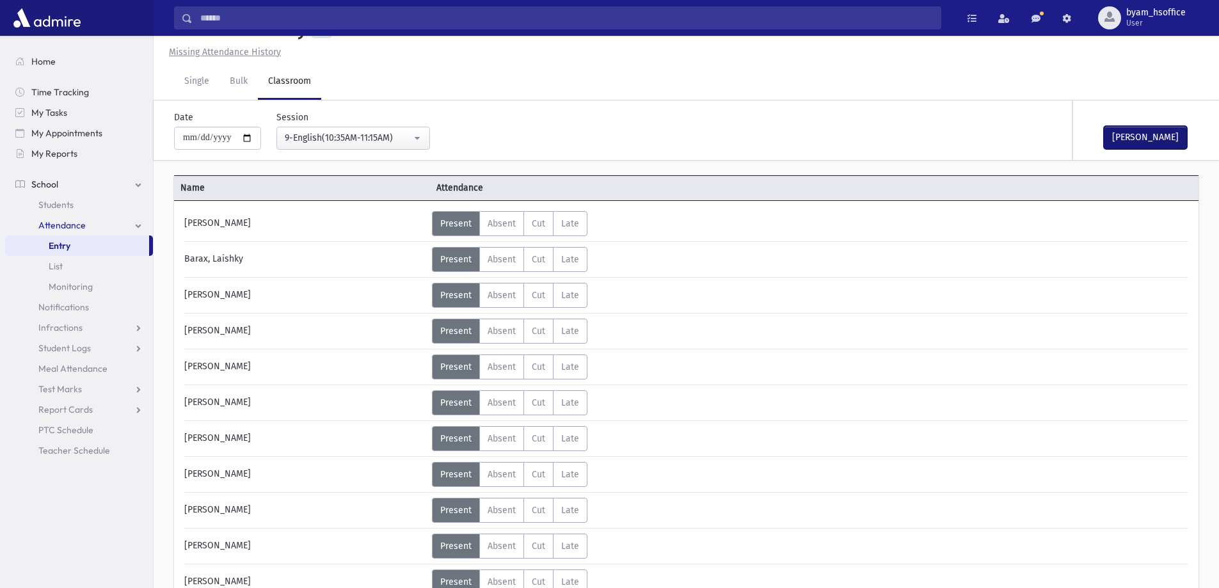
click at [1156, 141] on button "Mark Done" at bounding box center [1145, 137] width 83 height 23
click at [394, 138] on div "9-English(10:35AM-11:15AM)" at bounding box center [348, 137] width 127 height 13
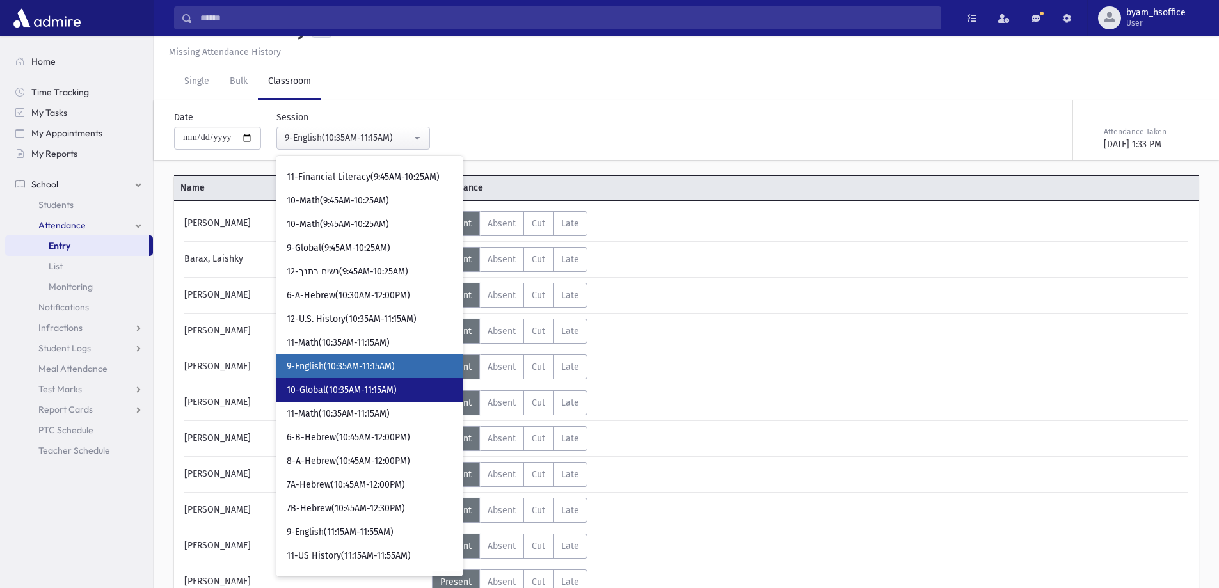
click at [388, 392] on span "10-Global(10:35AM-11:15AM)" at bounding box center [342, 390] width 110 height 13
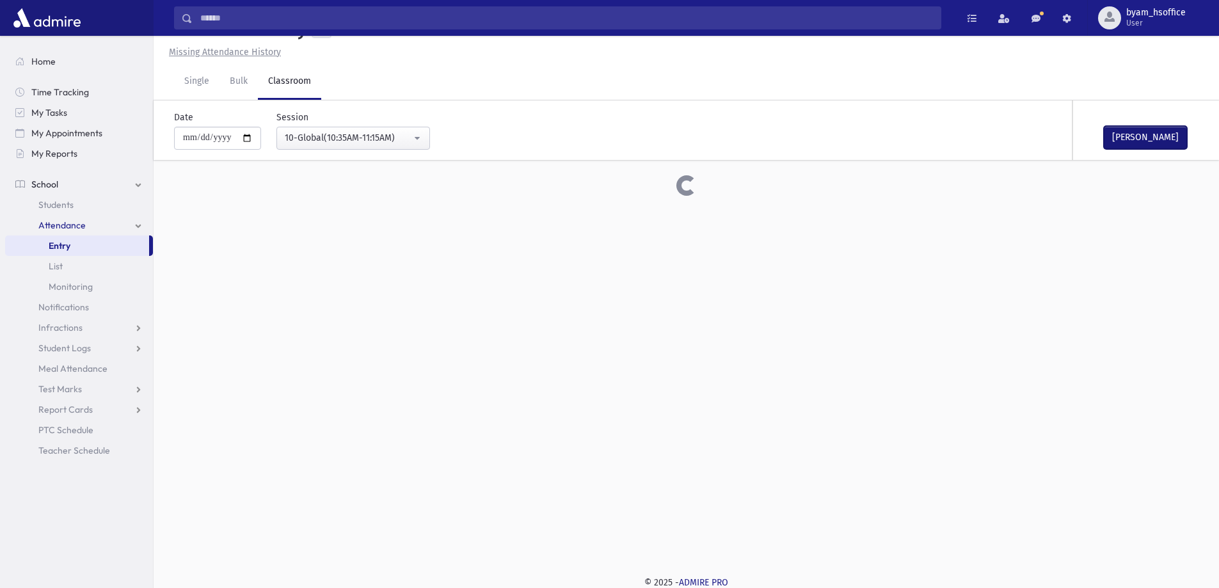
click at [1166, 142] on button "Mark Done" at bounding box center [1145, 137] width 83 height 23
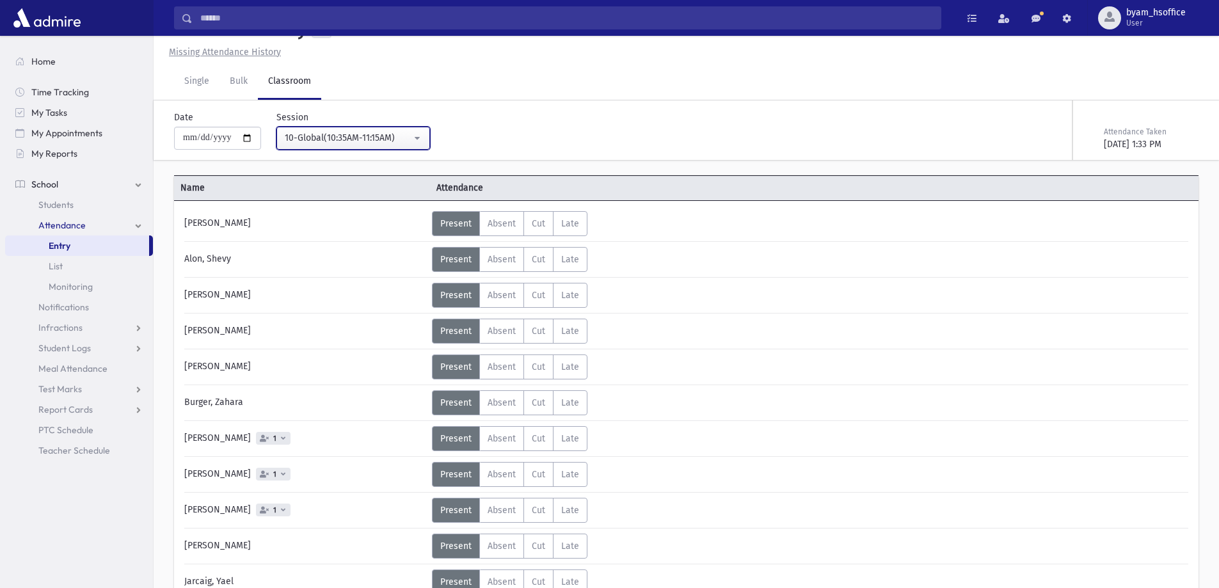
click at [386, 143] on div "10-Global(10:35AM-11:15AM)" at bounding box center [348, 137] width 127 height 13
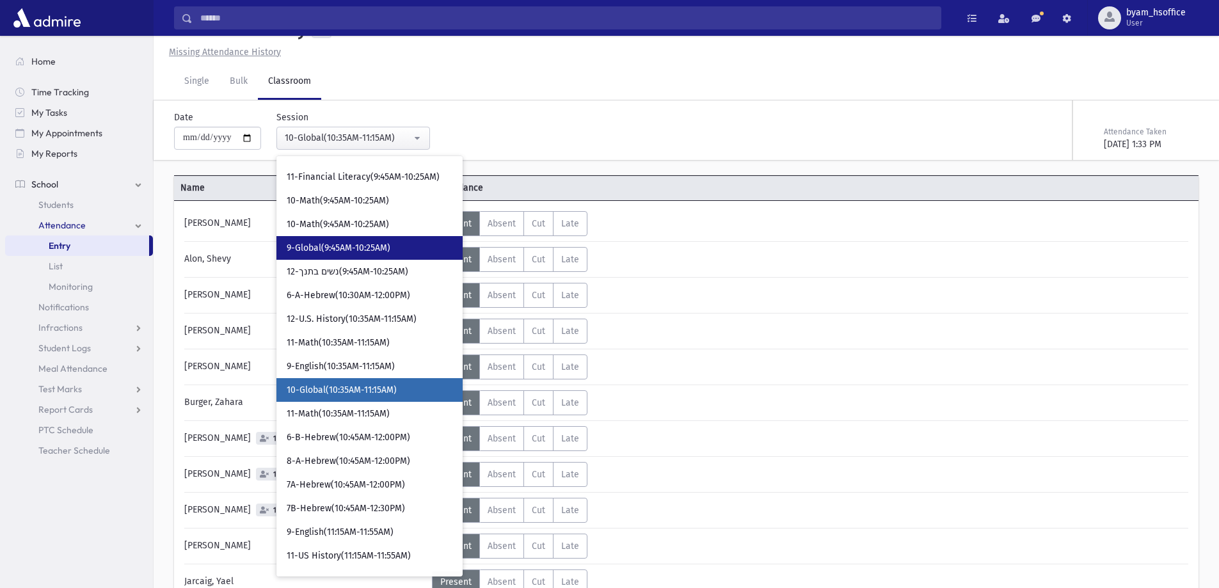
scroll to position [517, 0]
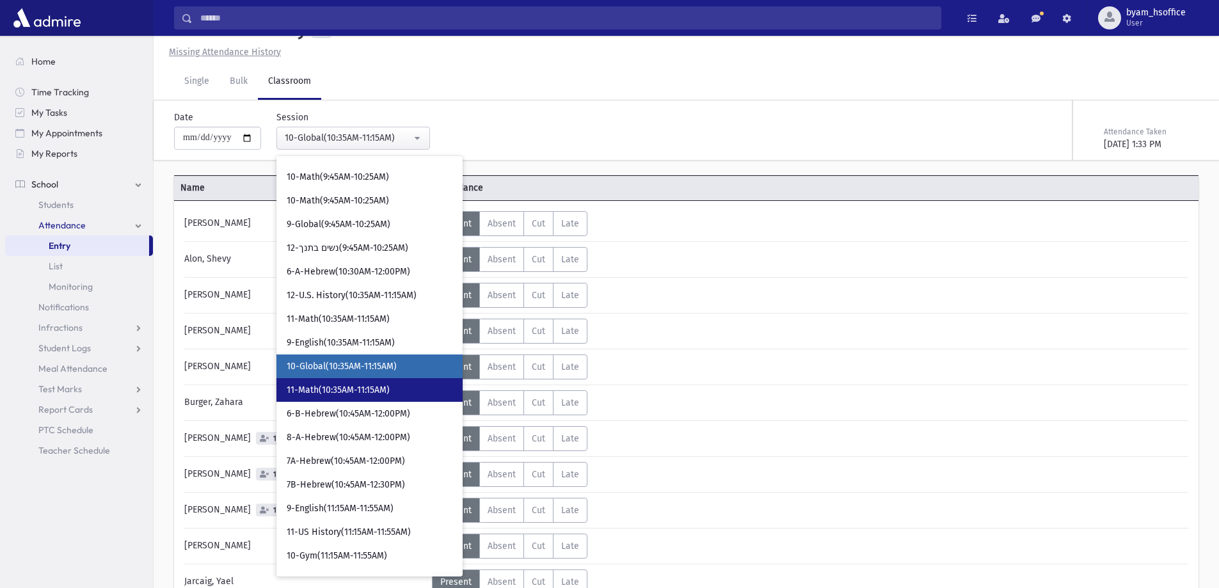
click at [392, 383] on link "11-Math(10:35AM-11:15AM)" at bounding box center [370, 390] width 186 height 24
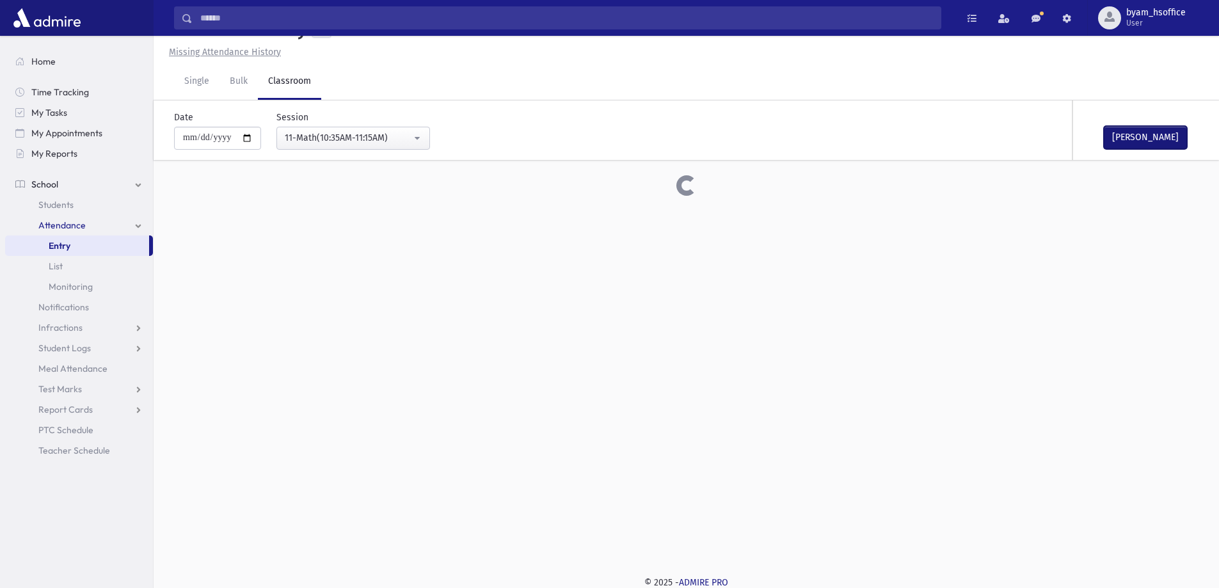
click at [1170, 133] on button "Mark Done" at bounding box center [1145, 137] width 83 height 23
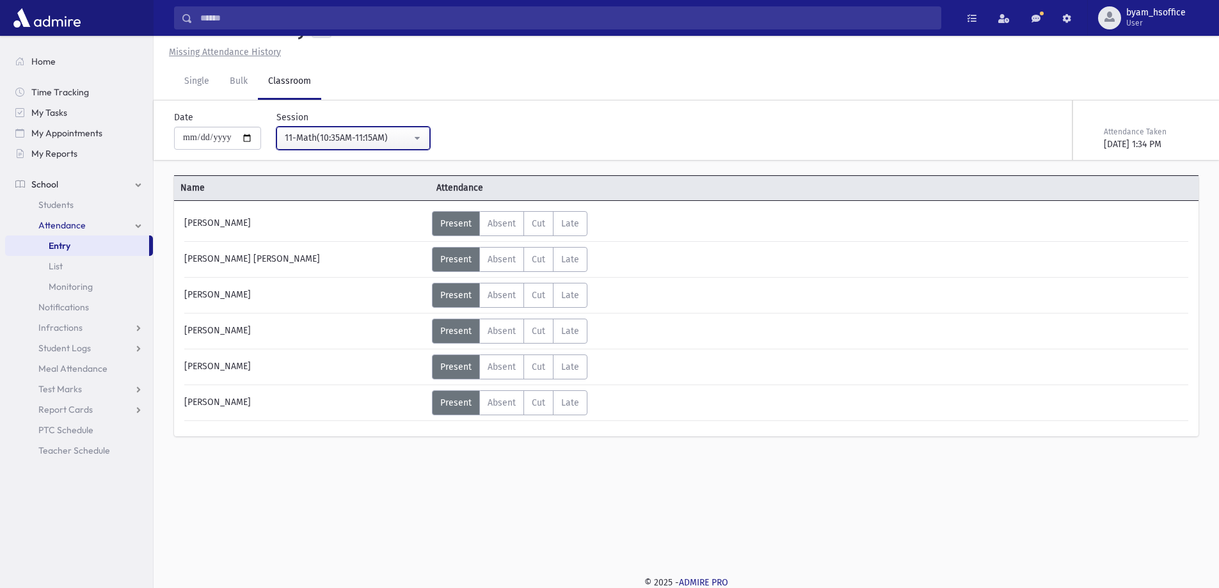
click at [408, 141] on div "11-Math(10:35AM-11:15AM)" at bounding box center [348, 137] width 127 height 13
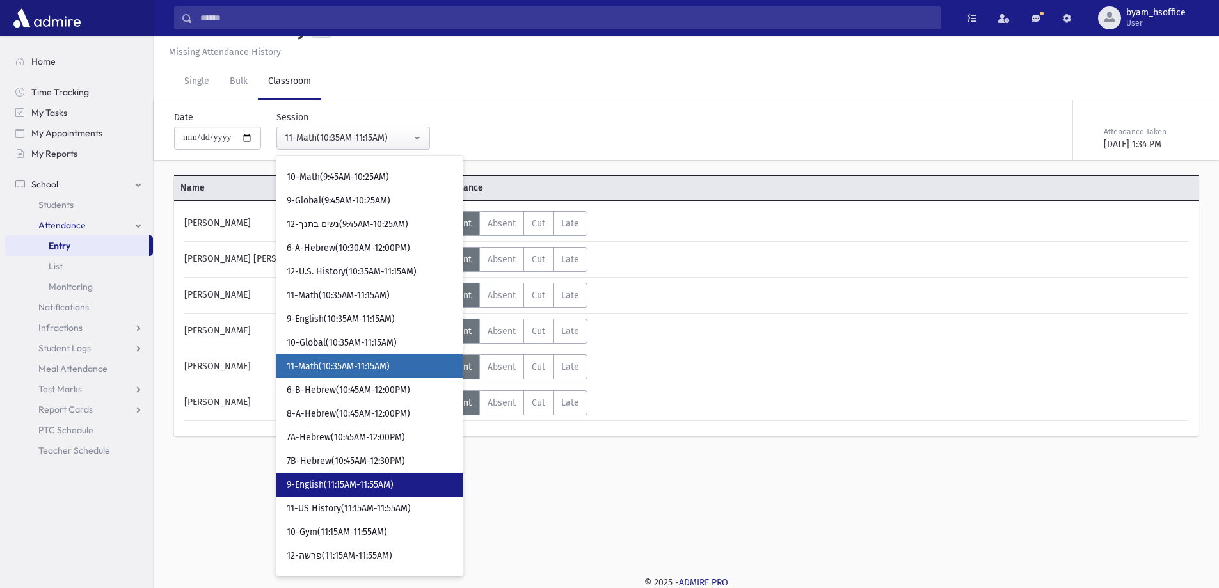
click at [383, 485] on span "9-English(11:15AM-11:55AM)" at bounding box center [340, 485] width 107 height 13
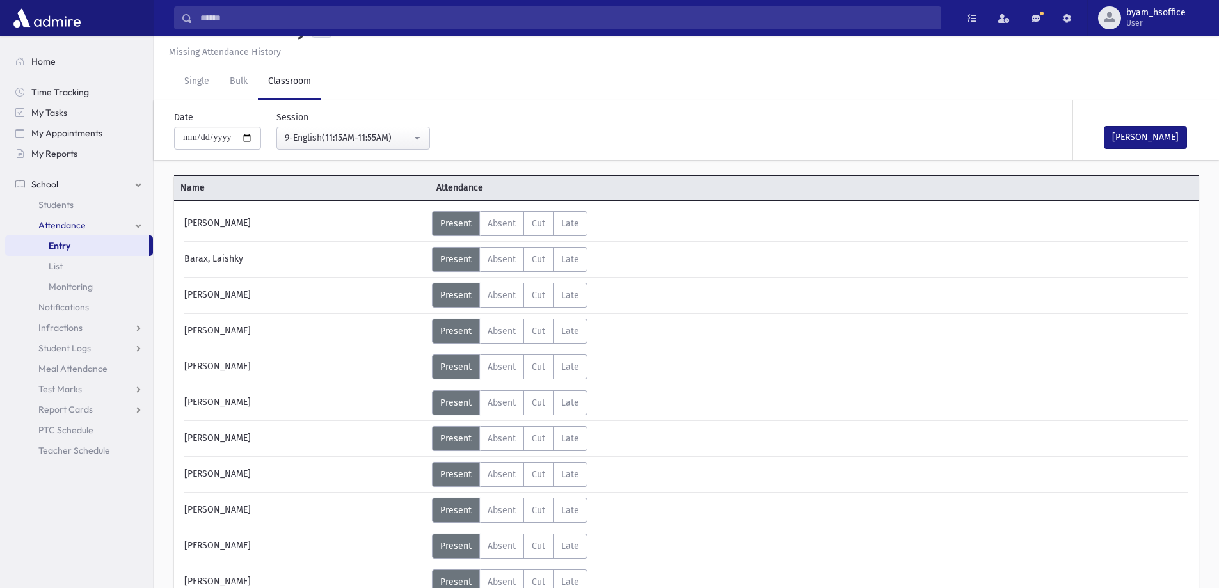
click at [1161, 150] on div "Mark Done" at bounding box center [1137, 130] width 128 height 60
click at [1157, 141] on button "Mark Done" at bounding box center [1145, 137] width 83 height 23
click at [356, 134] on div "9-English(11:15AM-11:55AM)" at bounding box center [348, 137] width 127 height 13
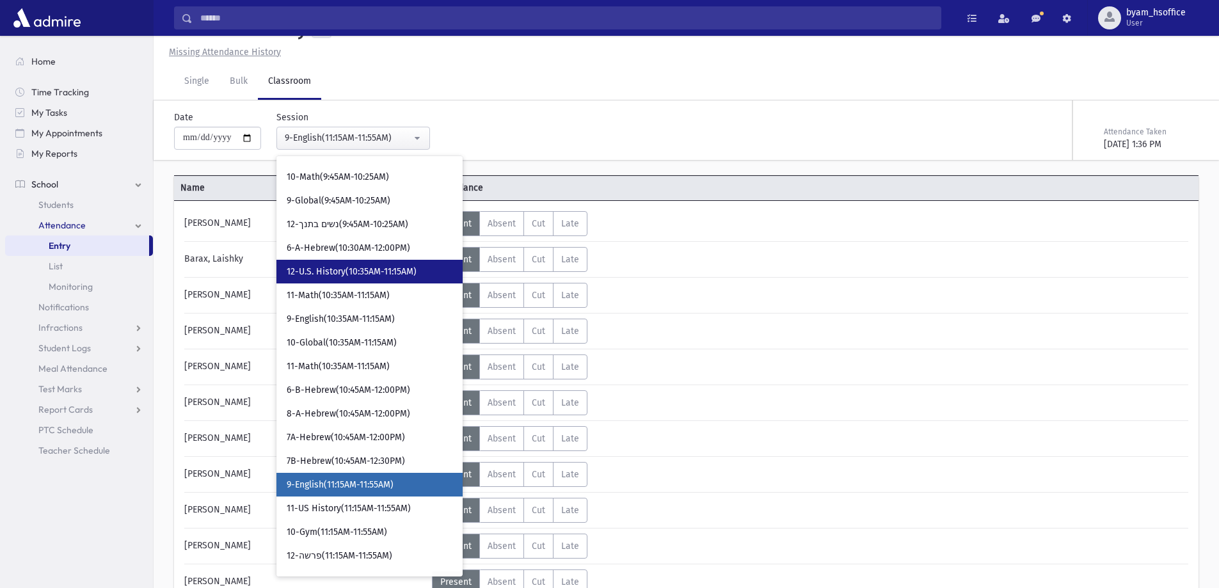
scroll to position [659, 0]
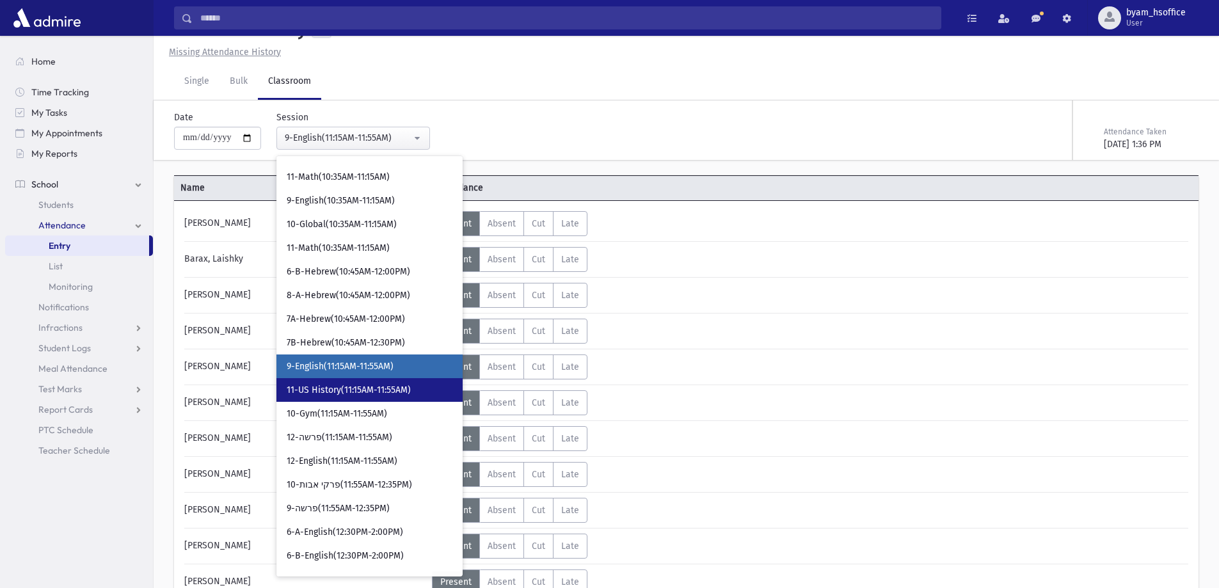
click at [417, 401] on link "11-US History(11:15AM-11:55AM)" at bounding box center [370, 390] width 186 height 24
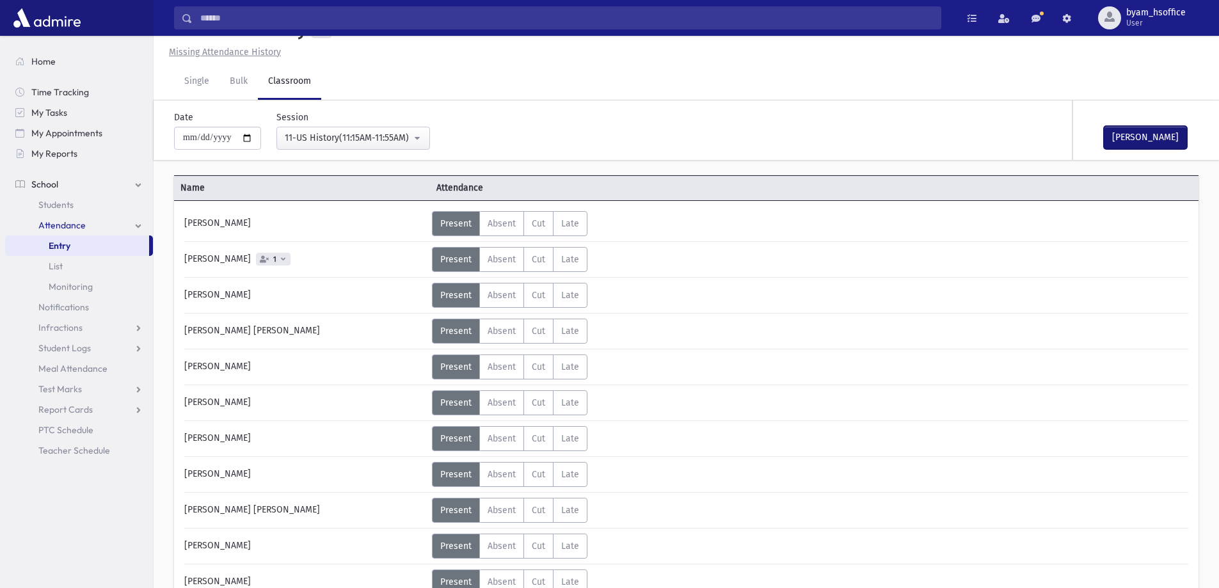
click at [1166, 140] on button "Mark Done" at bounding box center [1145, 137] width 83 height 23
click at [393, 141] on div "11-US History(11:15AM-11:55AM)" at bounding box center [348, 137] width 127 height 13
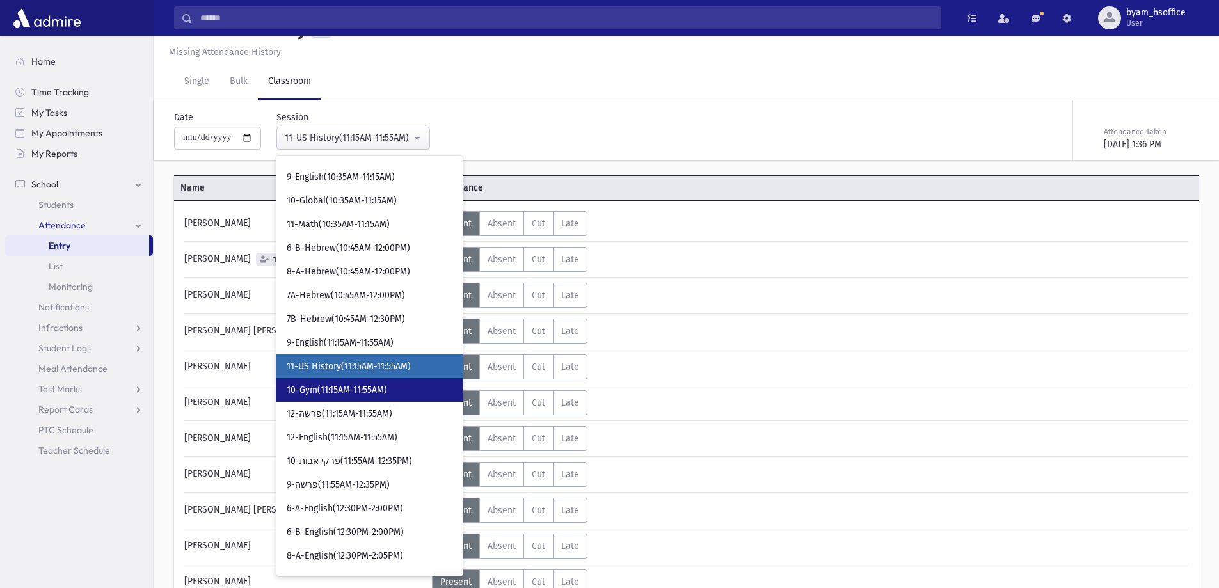
click at [375, 389] on span "10-Gym(11:15AM-11:55AM)" at bounding box center [337, 390] width 100 height 13
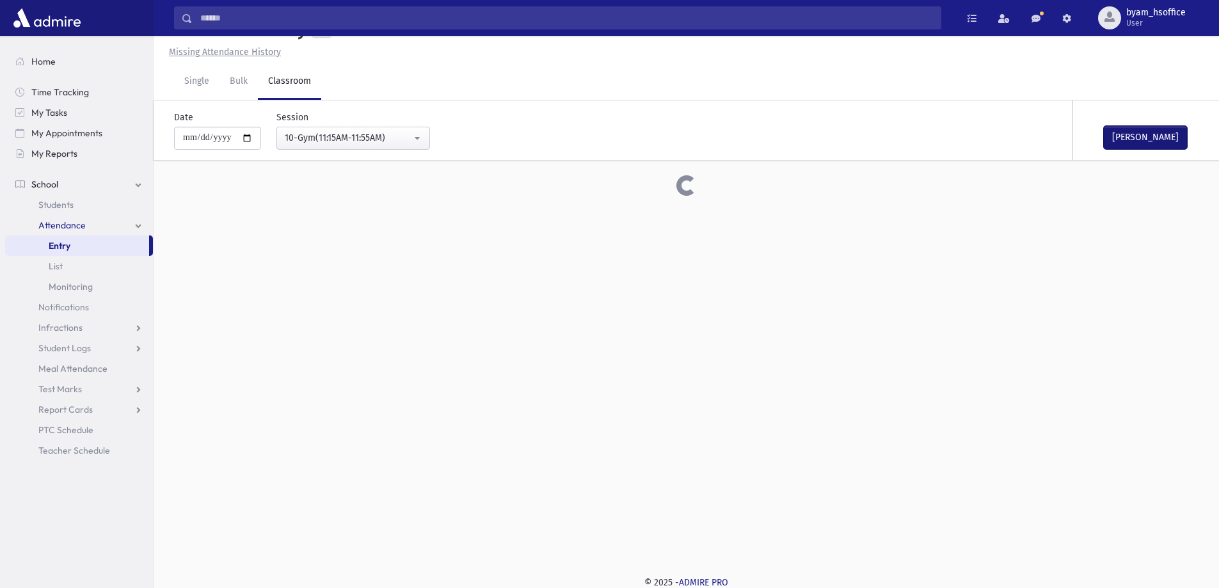
click at [1120, 140] on button "Mark Done" at bounding box center [1145, 137] width 83 height 23
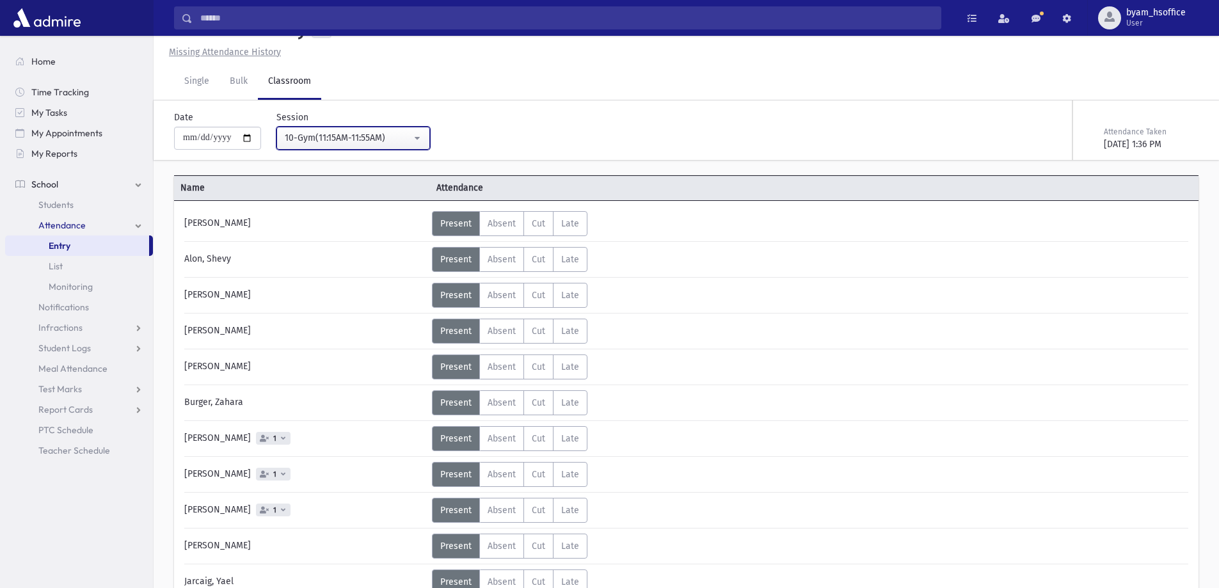
click at [400, 129] on button "10-Gym(11:15AM-11:55AM)" at bounding box center [354, 138] width 154 height 23
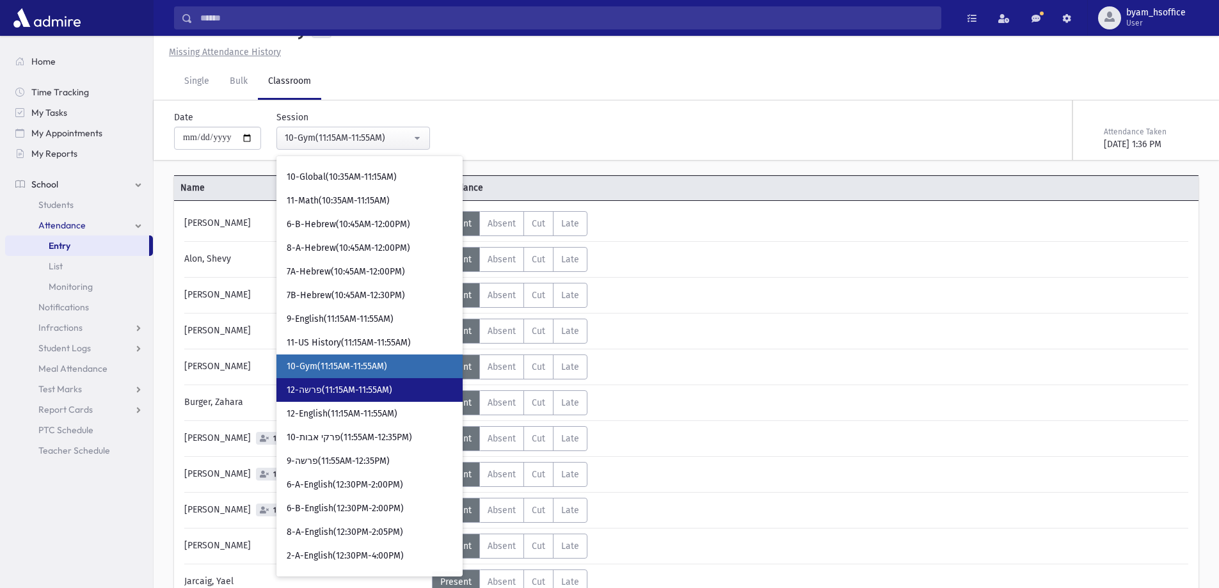
click at [391, 401] on link "12-פרשה(11:15AM-11:55AM)" at bounding box center [370, 390] width 186 height 24
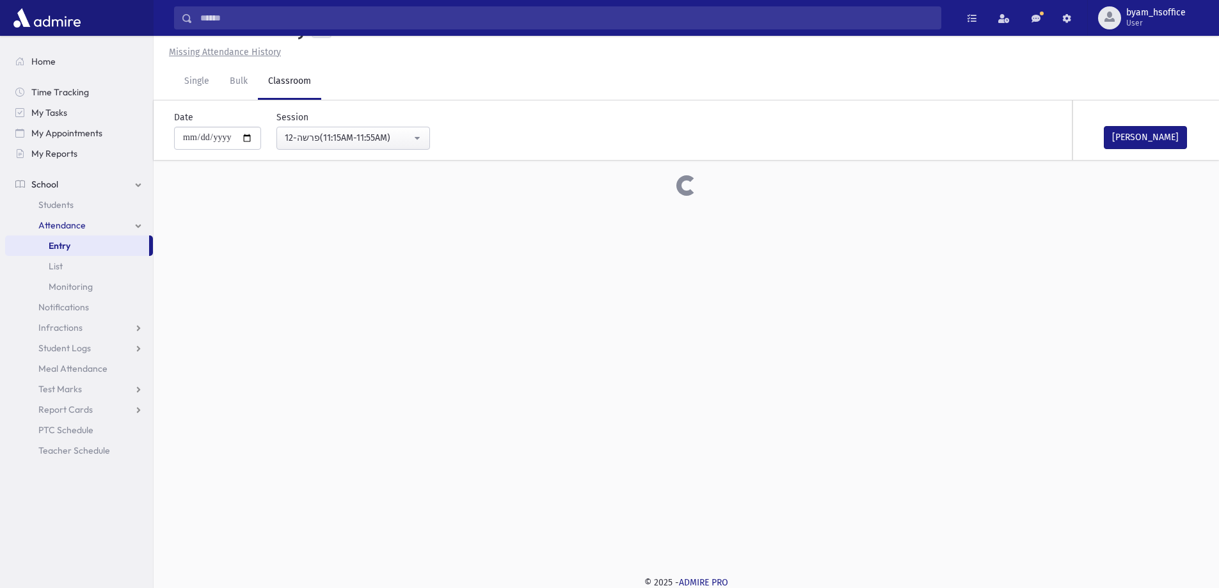
drag, startPoint x: 1193, startPoint y: 136, endPoint x: 1187, endPoint y: 140, distance: 6.6
click at [1194, 136] on div "Mark Done" at bounding box center [1137, 130] width 128 height 60
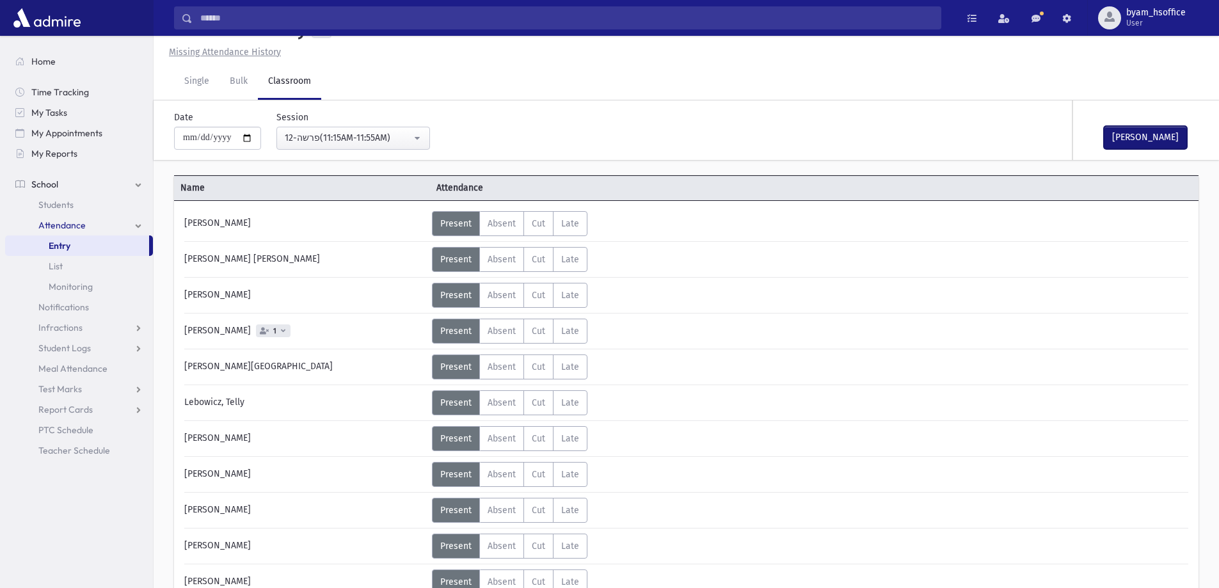
click at [1174, 138] on button "Mark Done" at bounding box center [1145, 137] width 83 height 23
click at [367, 142] on div "12-פרשה(11:15AM-11:55AM)" at bounding box center [348, 137] width 127 height 13
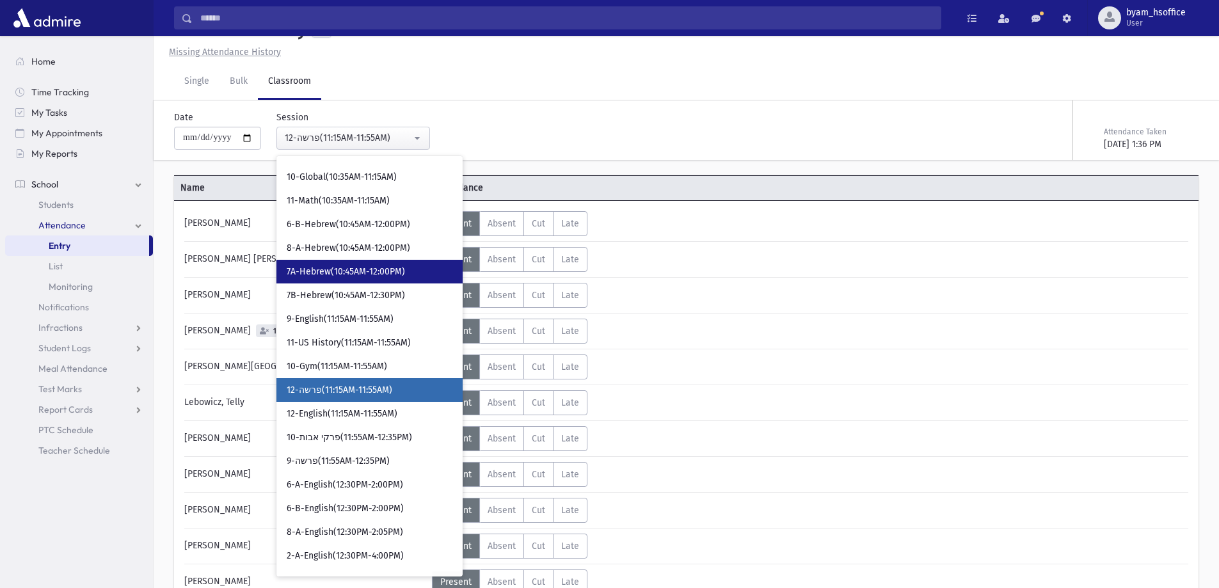
scroll to position [730, 0]
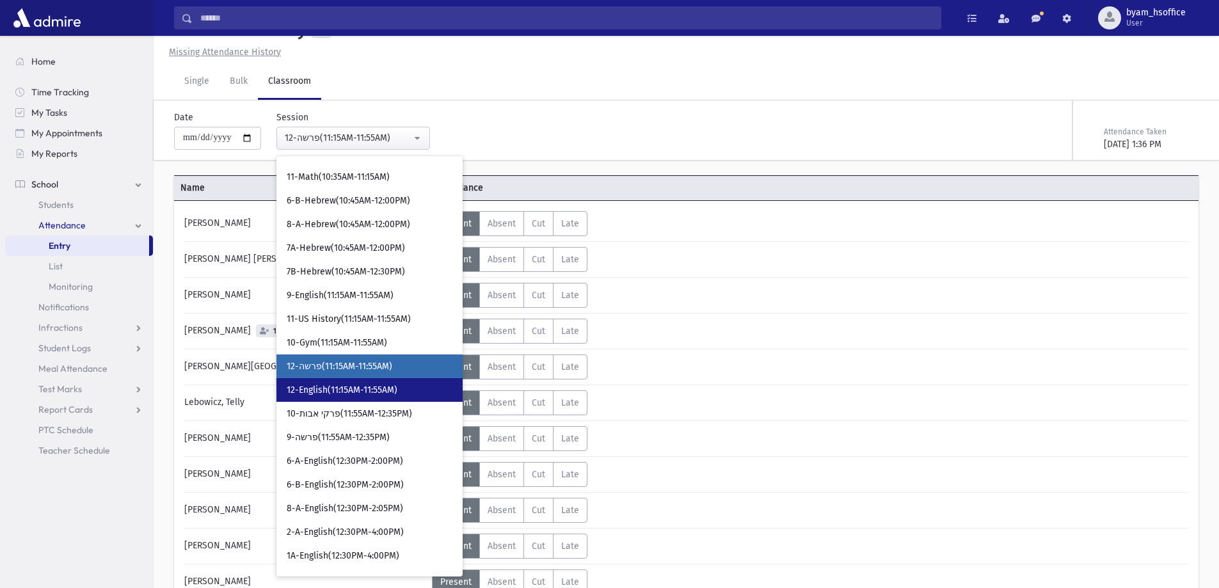
click at [397, 395] on span "12-English(11:15AM-11:55AM)" at bounding box center [342, 390] width 111 height 13
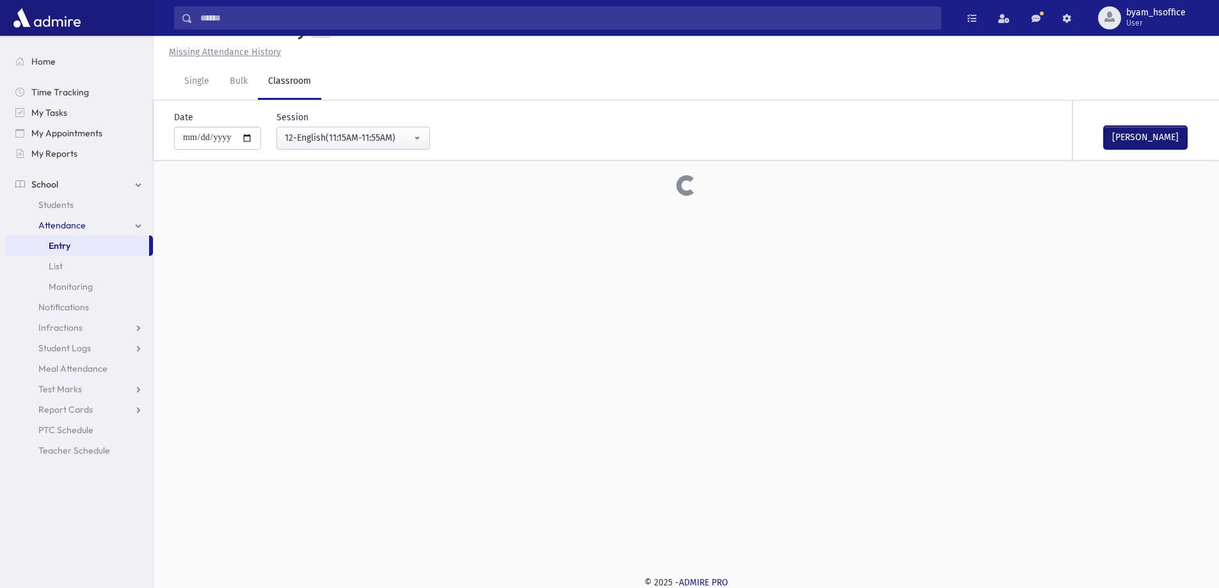
click at [1150, 138] on button "Mark Done" at bounding box center [1145, 137] width 83 height 23
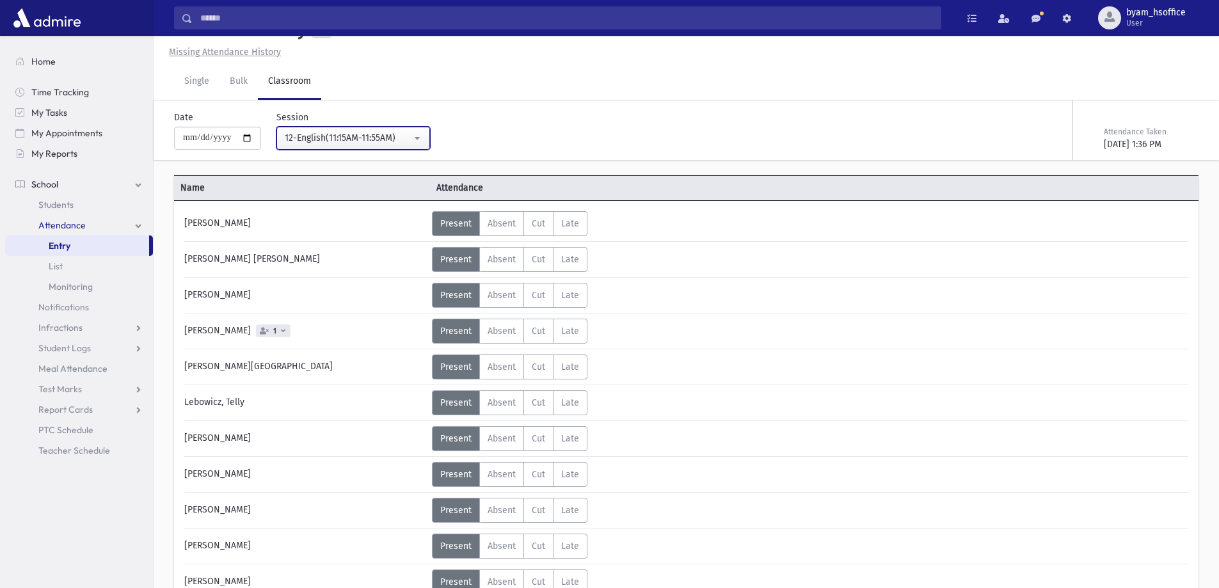
click at [391, 147] on button "12-English(11:15AM-11:55AM)" at bounding box center [354, 138] width 154 height 23
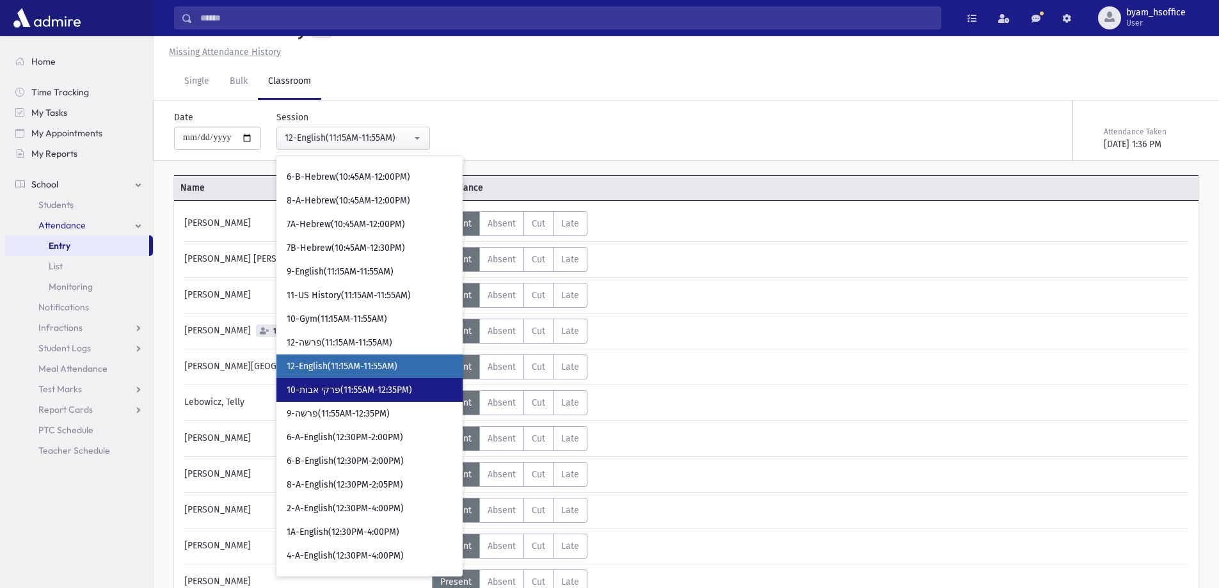
click at [401, 390] on span "10-פרקי אבות(11:55AM-12:35PM)" at bounding box center [349, 390] width 125 height 13
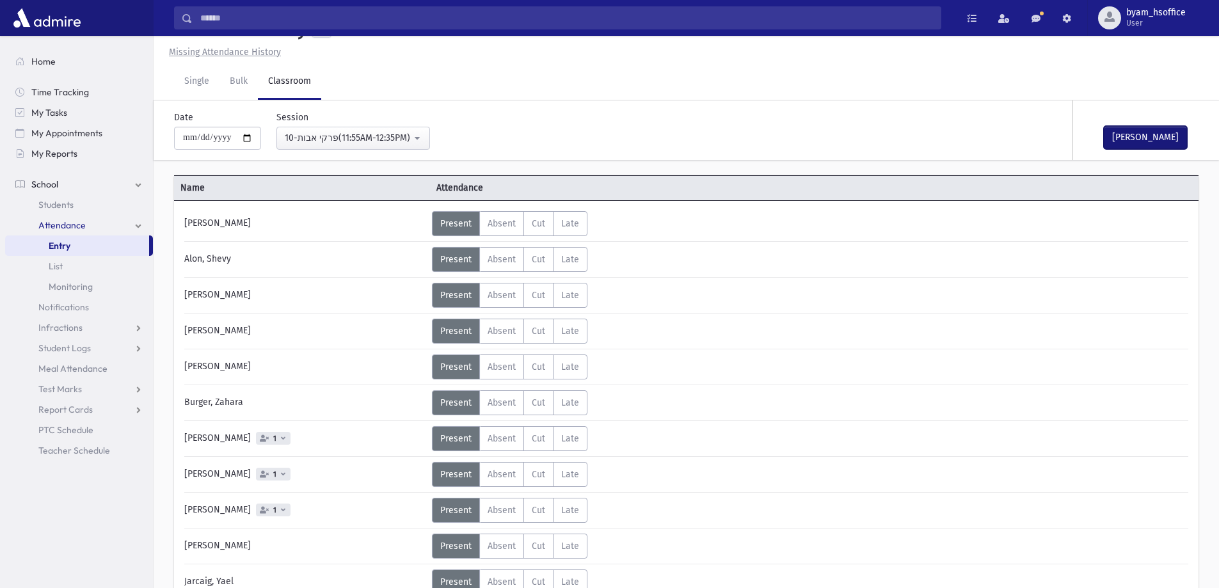
click at [1152, 129] on button "Mark Done" at bounding box center [1145, 137] width 83 height 23
click at [403, 145] on div "10-פרקי אבות(11:55AM-12:35PM)" at bounding box center [348, 138] width 127 height 14
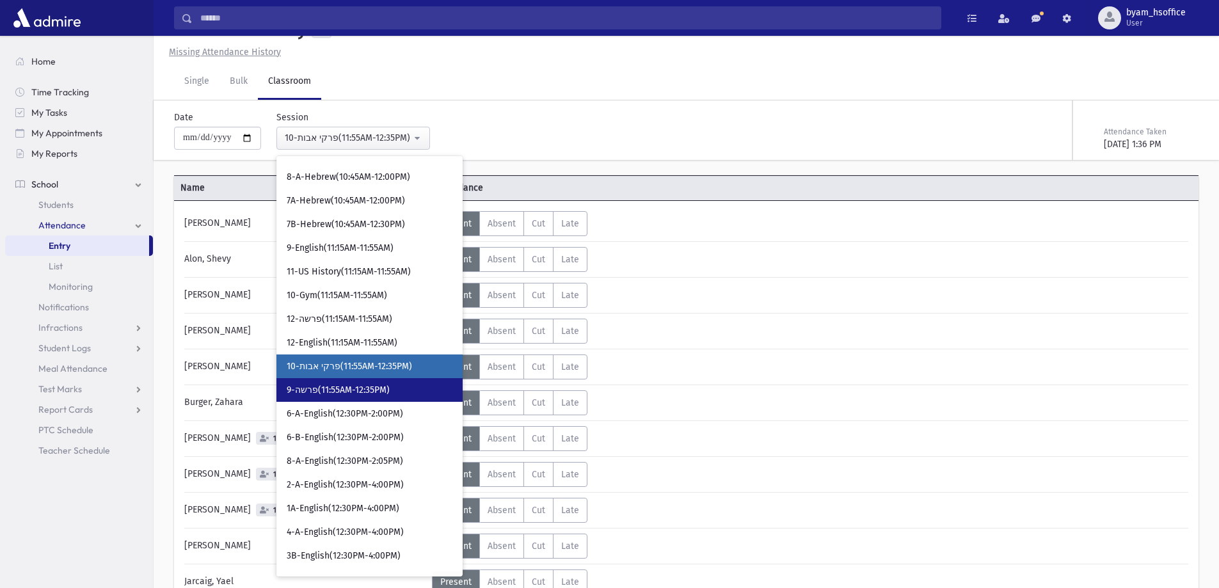
click at [351, 388] on span "9-פרשה(11:55AM-12:35PM)" at bounding box center [338, 390] width 103 height 13
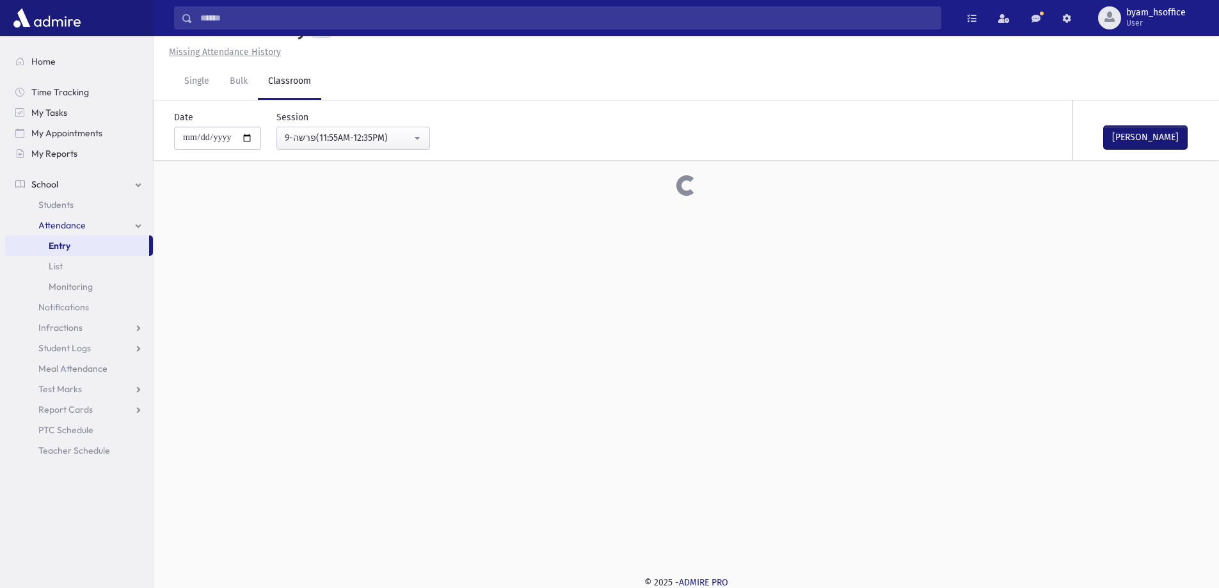
click at [1154, 136] on button "Mark Done" at bounding box center [1145, 137] width 83 height 23
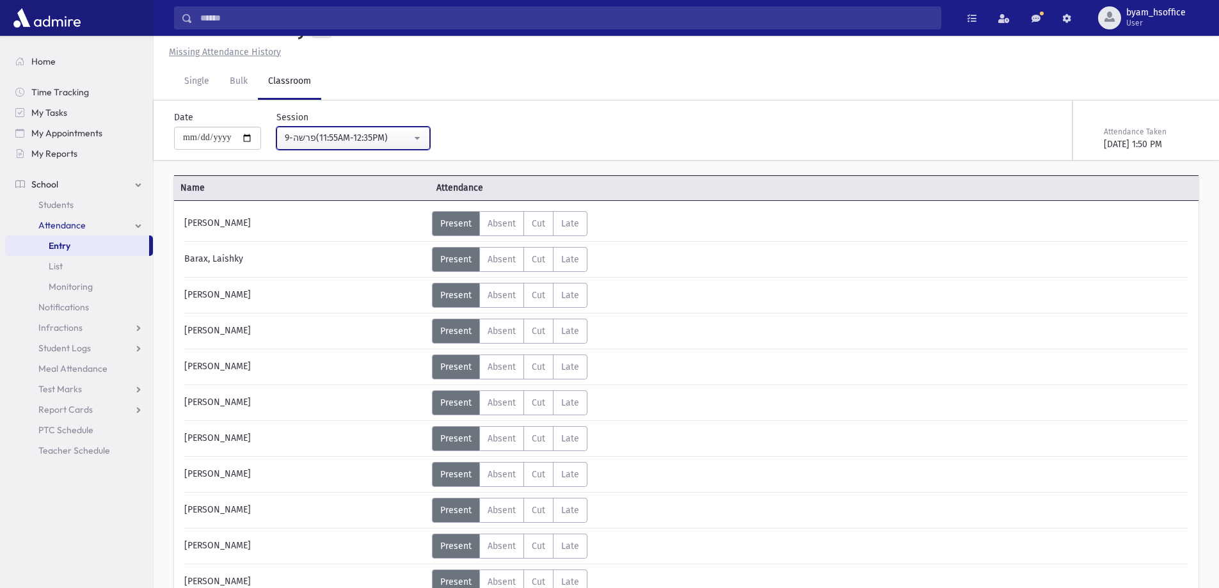
click at [398, 138] on div "9-פרשה(11:55AM-12:35PM)" at bounding box center [348, 137] width 127 height 13
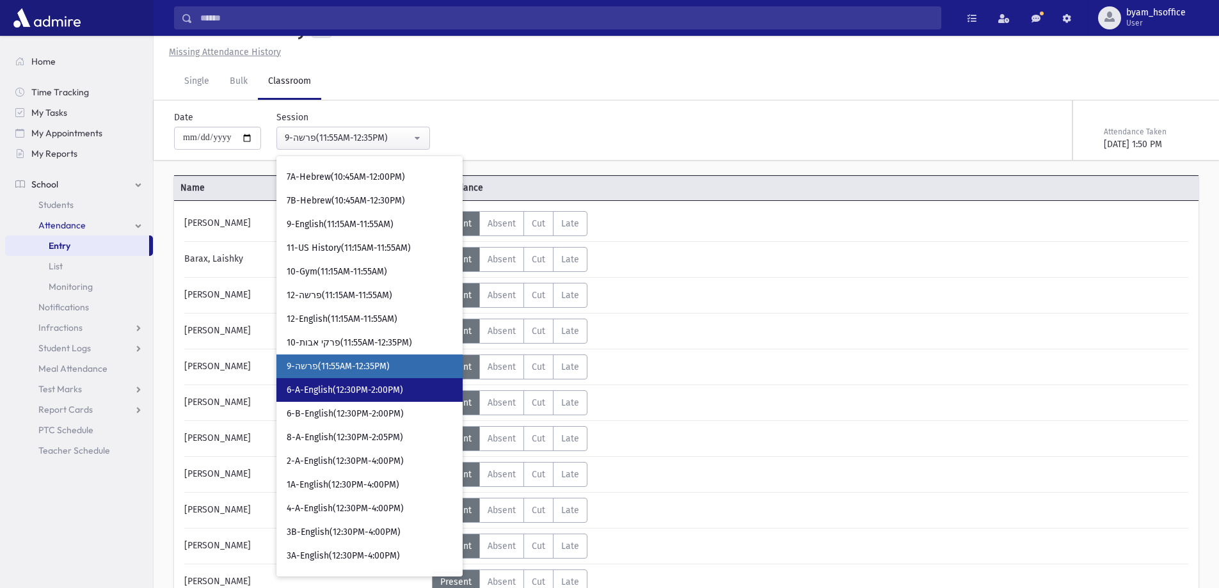
click at [373, 394] on span "6-A-English(12:30PM-2:00PM)" at bounding box center [345, 390] width 116 height 13
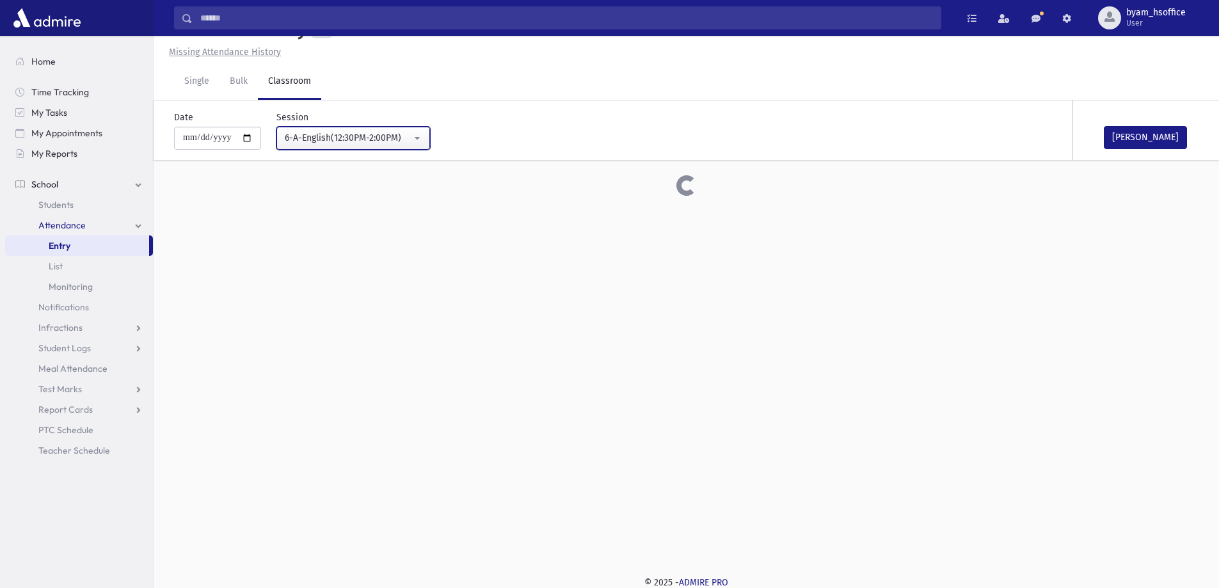
click at [383, 135] on div "6-A-English(12:30PM-2:00PM)" at bounding box center [348, 137] width 127 height 13
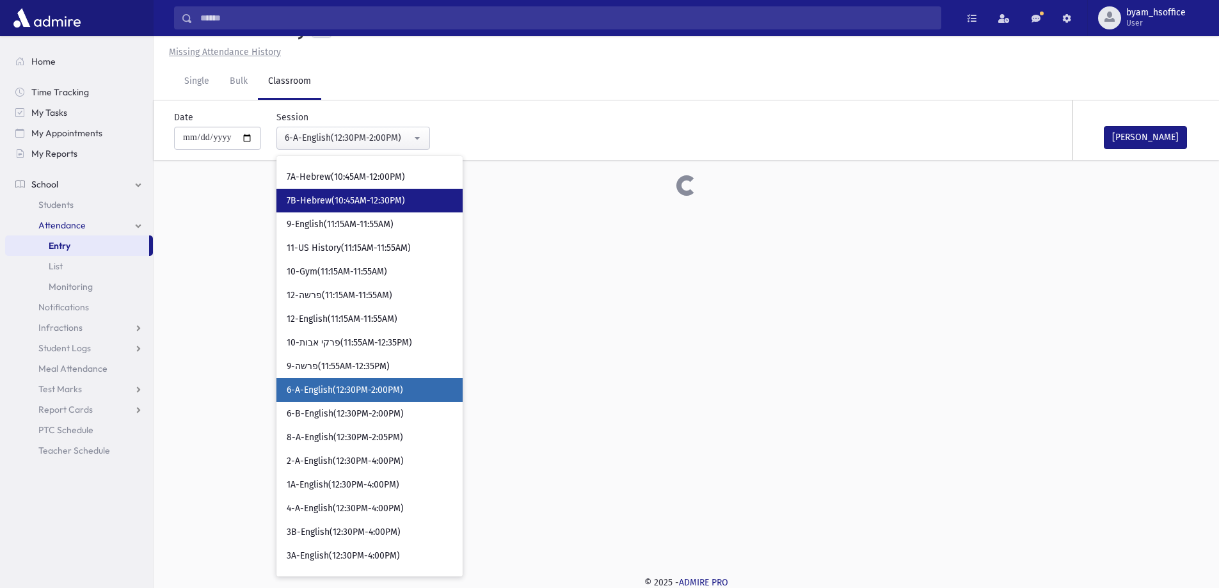
scroll to position [825, 0]
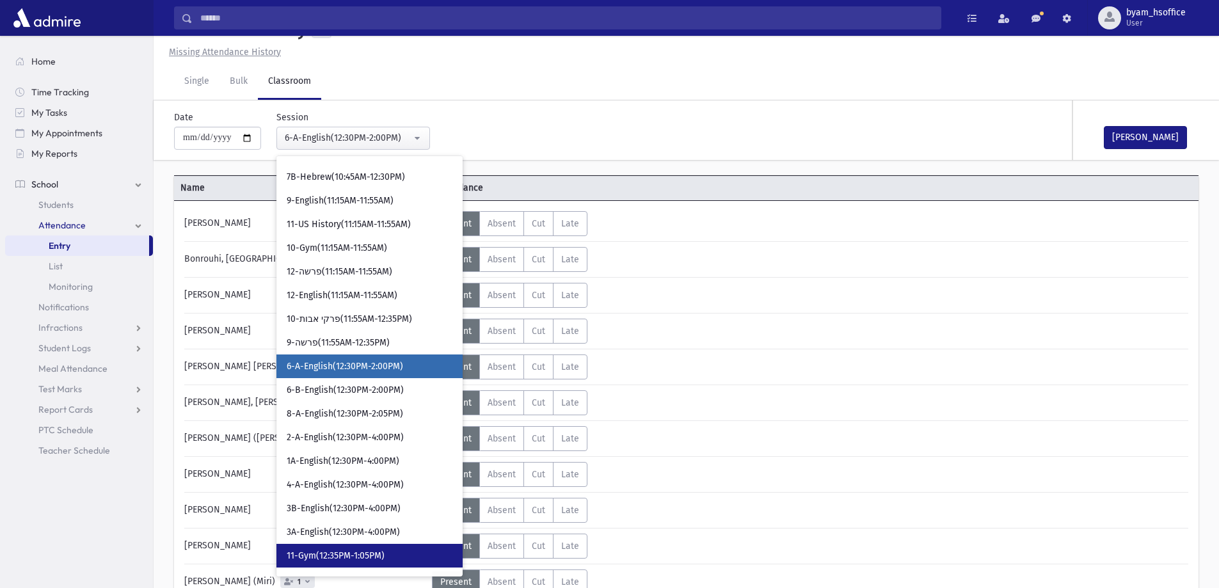
drag, startPoint x: 385, startPoint y: 547, endPoint x: 440, endPoint y: 512, distance: 65.0
click at [386, 547] on link "11-Gym(12:35PM-1:05PM)" at bounding box center [370, 556] width 186 height 24
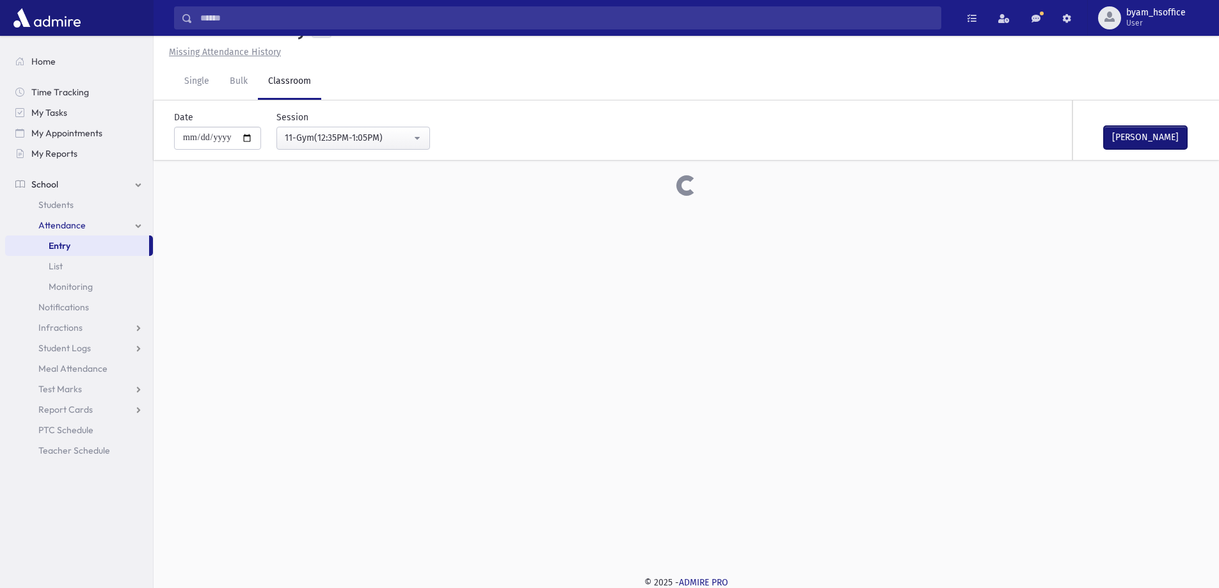
click at [1152, 139] on button "Mark Done" at bounding box center [1145, 137] width 83 height 23
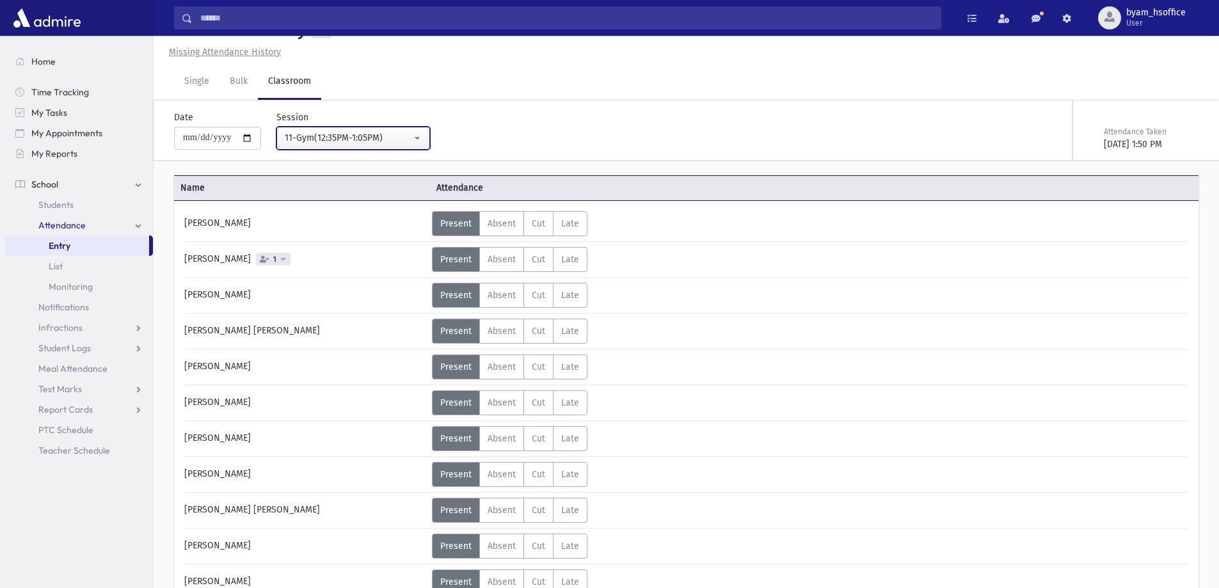
click at [390, 135] on div "11-Gym(12:35PM-1:05PM)" at bounding box center [348, 137] width 127 height 13
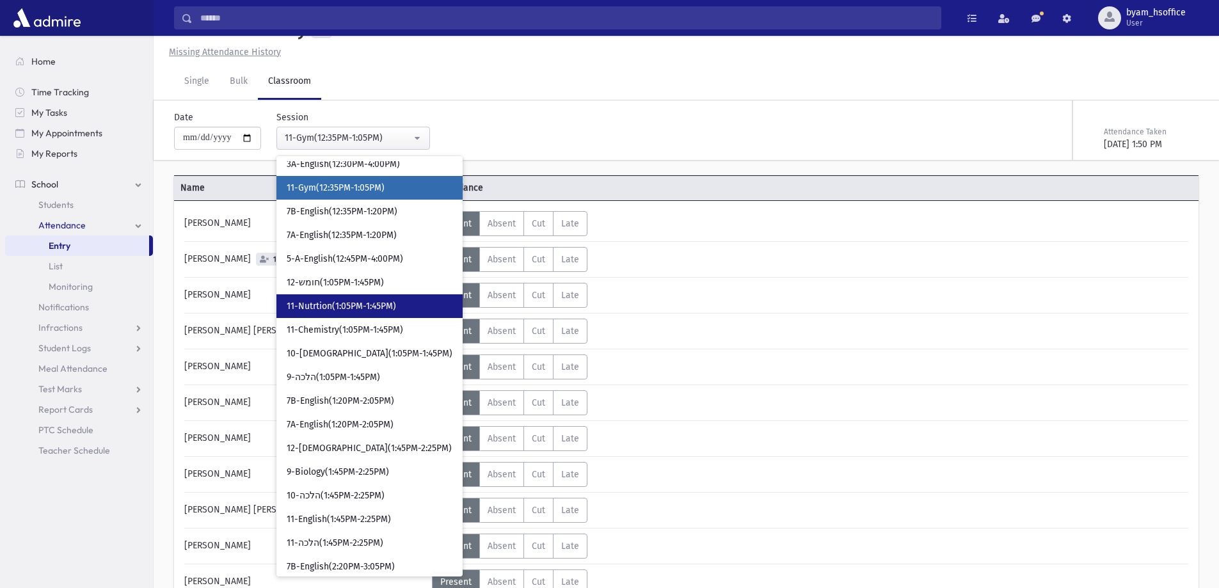
scroll to position [1207, 0]
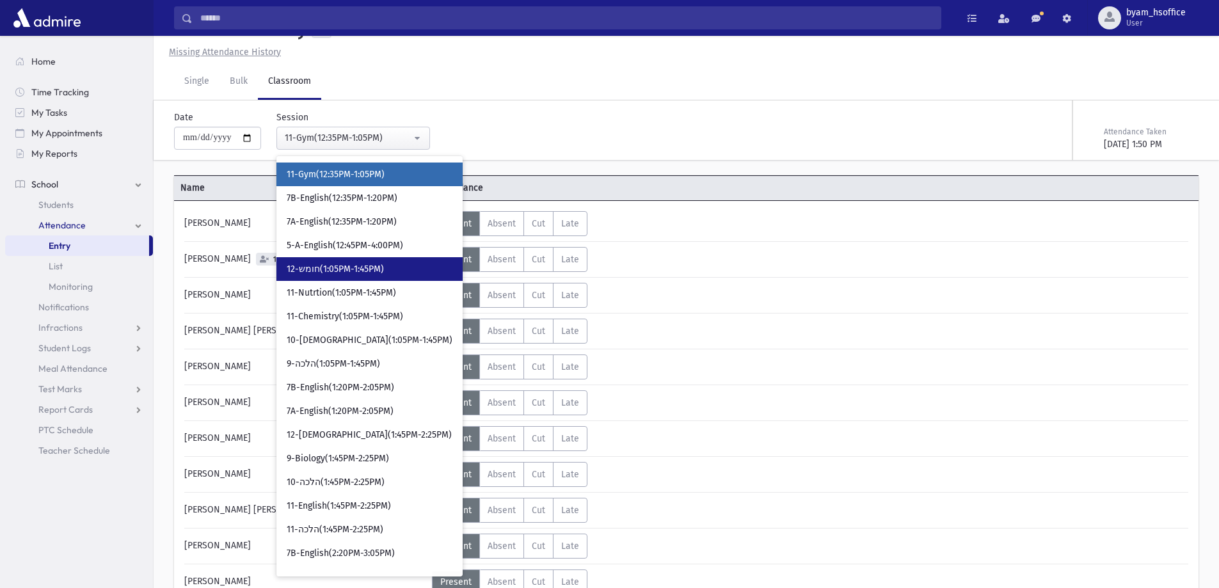
click at [404, 272] on link "12-חומש(1:05PM-1:45PM)" at bounding box center [370, 269] width 186 height 24
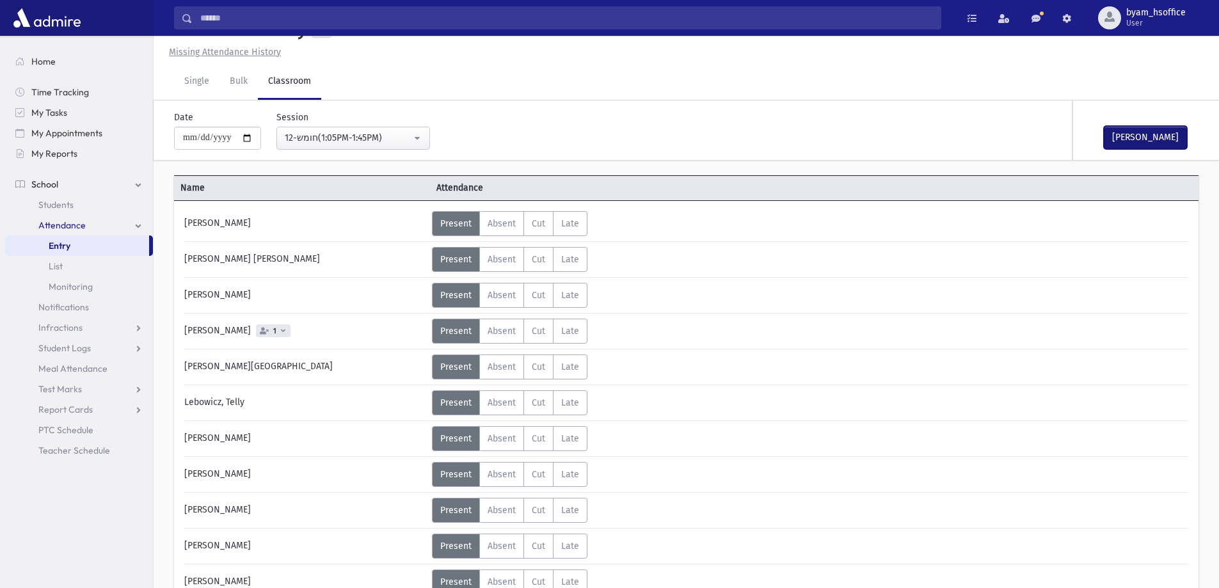
click at [1124, 143] on button "Mark Done" at bounding box center [1145, 137] width 83 height 23
click at [418, 144] on button "12-חומש(1:05PM-1:45PM)" at bounding box center [354, 138] width 154 height 23
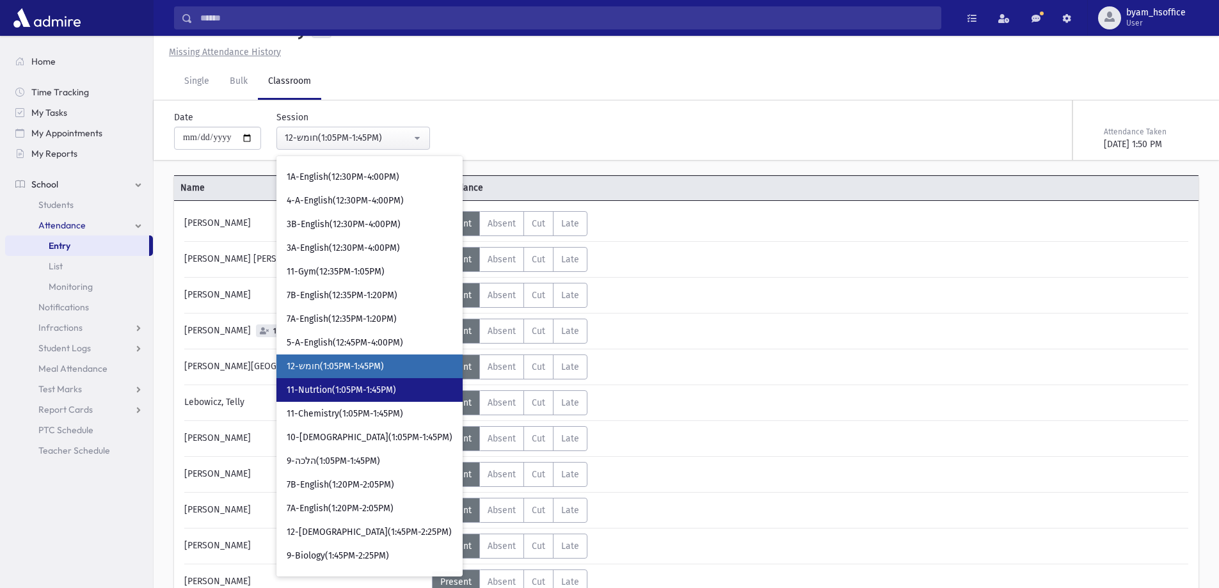
click at [349, 386] on span "11-Nutrtion(1:05PM-1:45PM)" at bounding box center [341, 390] width 109 height 13
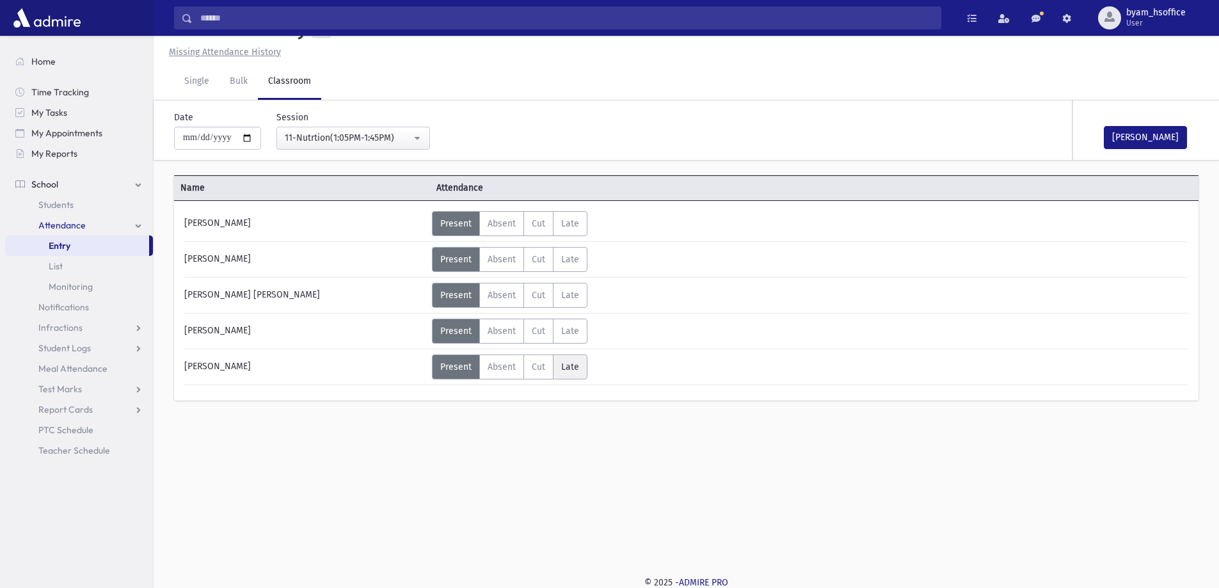
click at [572, 374] on label "Late L" at bounding box center [570, 367] width 35 height 25
click at [571, 339] on label "Late L" at bounding box center [570, 331] width 35 height 25
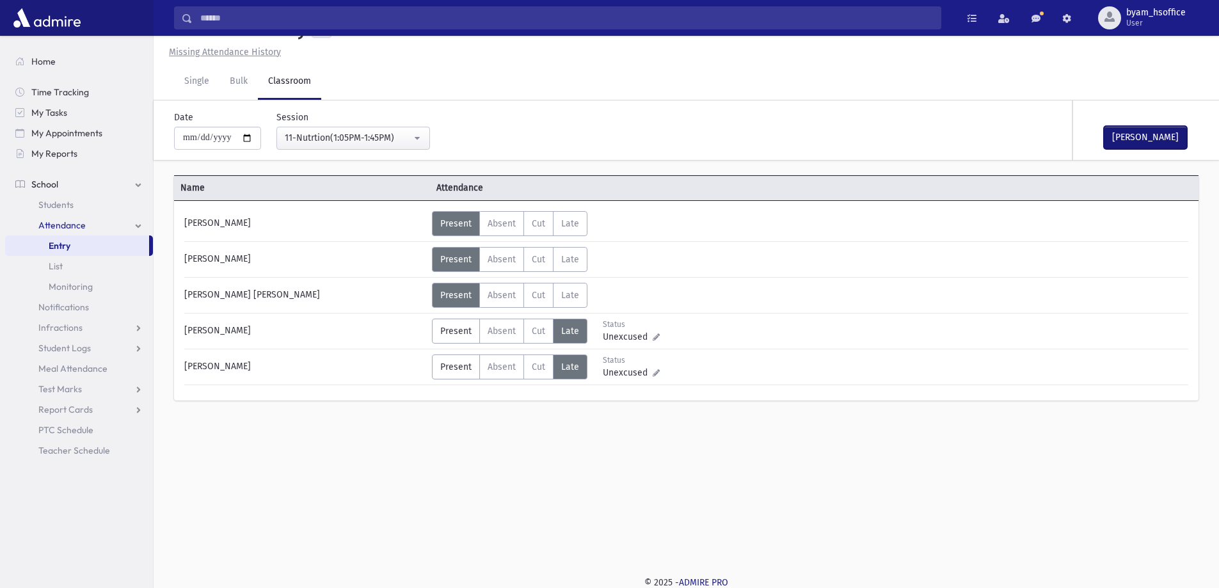
click at [1165, 146] on button "Mark Done" at bounding box center [1145, 137] width 83 height 23
click at [399, 140] on div "11-Nutrtion(1:05PM-1:45PM)" at bounding box center [348, 137] width 127 height 13
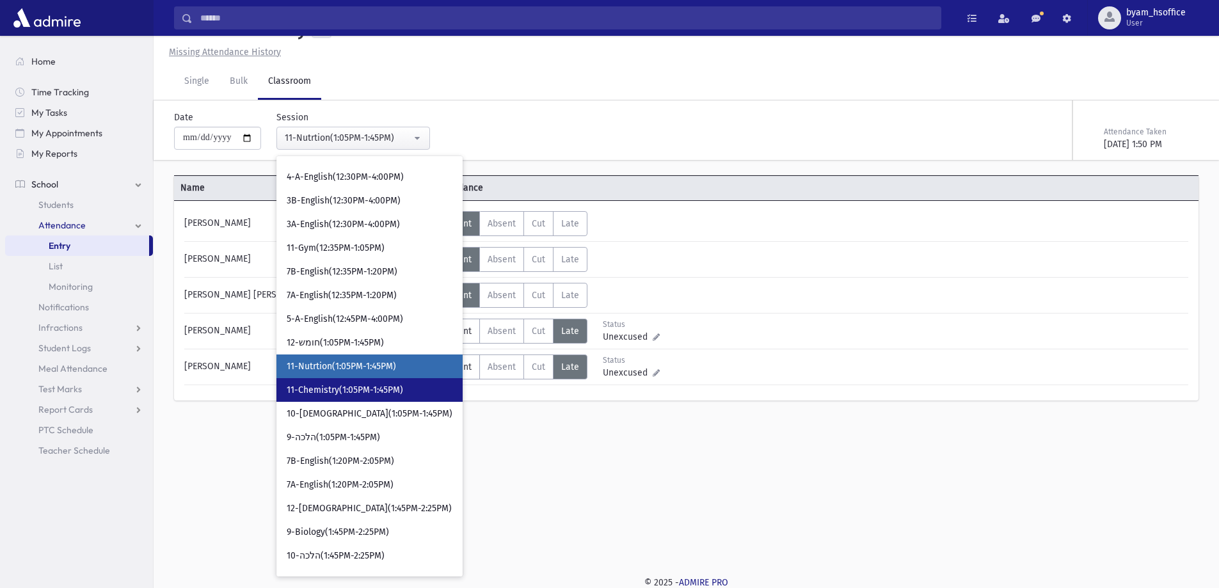
click at [409, 391] on link "11-Chemistry(1:05PM-1:45PM)" at bounding box center [370, 390] width 186 height 24
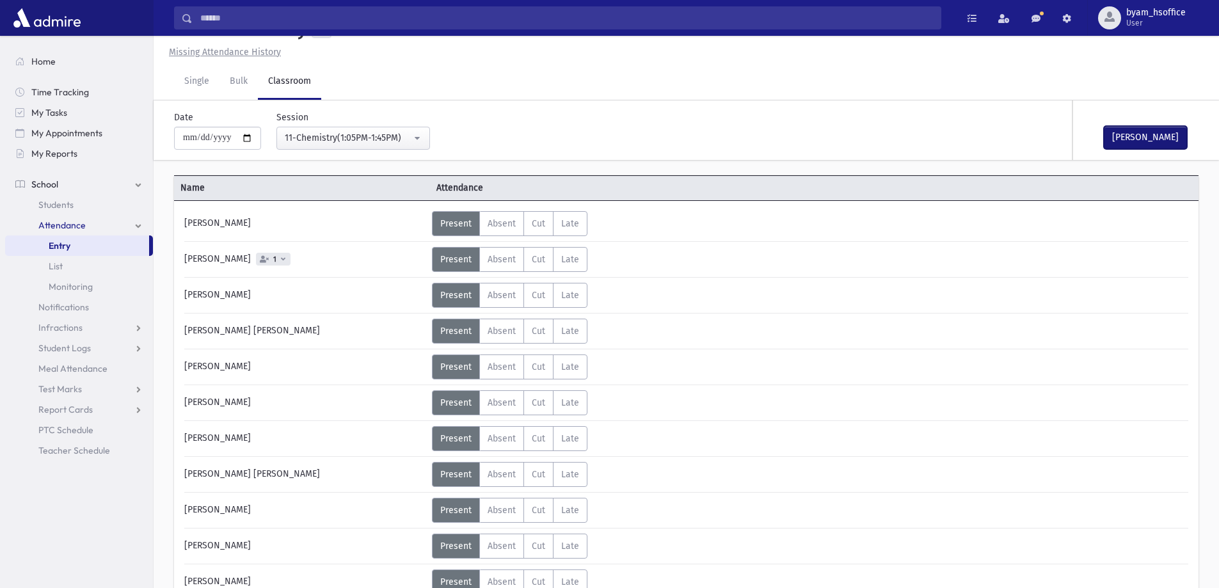
click at [1151, 143] on button "Mark Done" at bounding box center [1145, 137] width 83 height 23
click at [399, 143] on div "11-Chemistry(1:05PM-1:45PM)" at bounding box center [348, 137] width 127 height 13
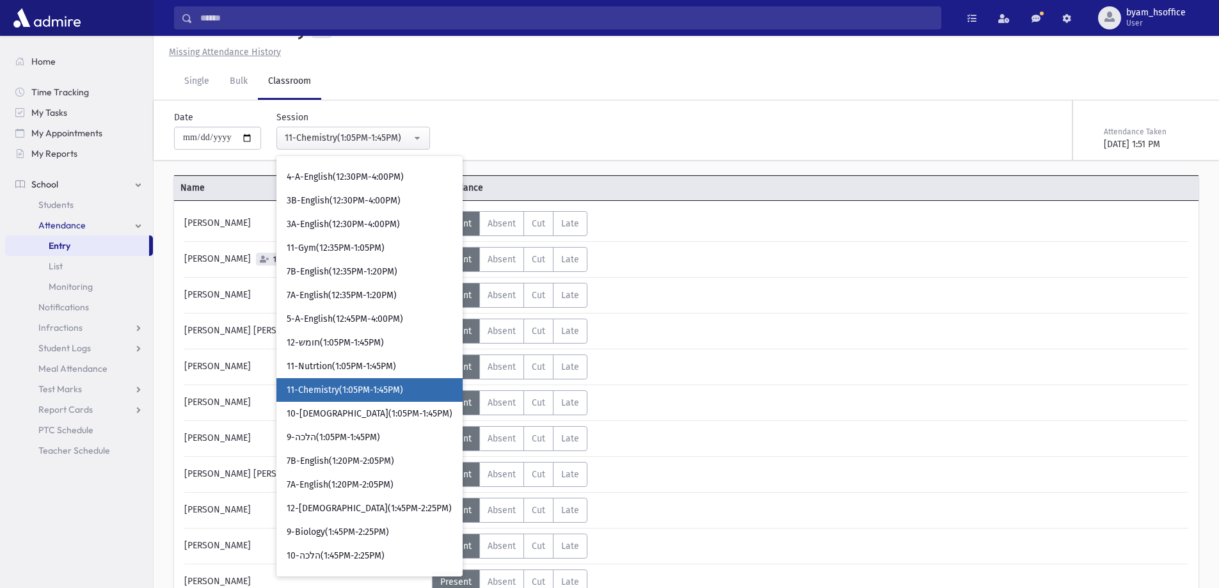
scroll to position [1157, 0]
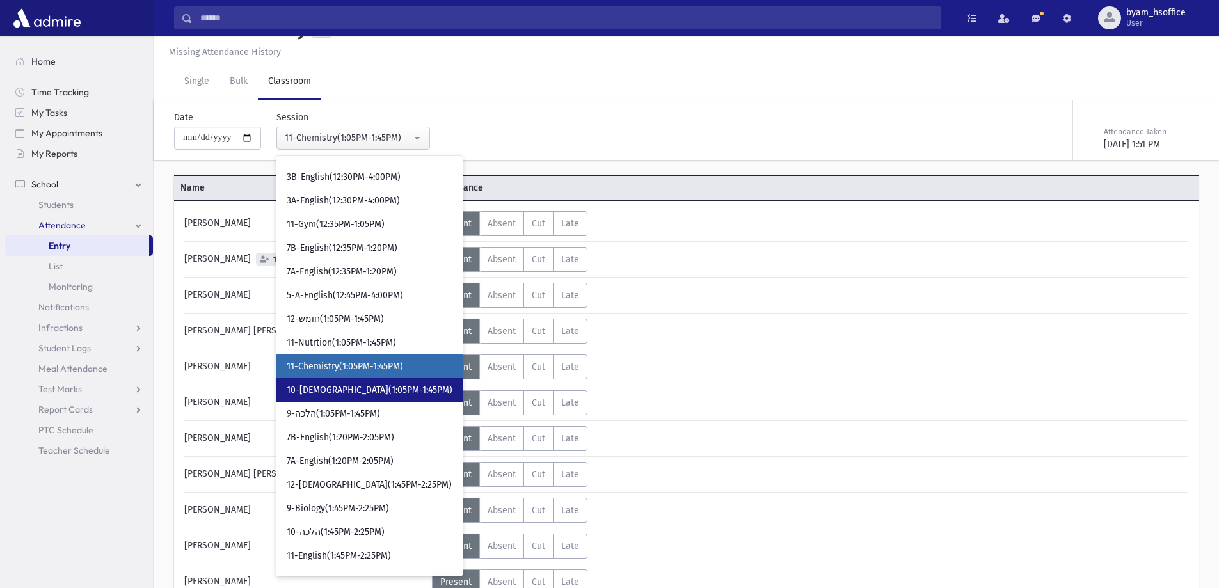
click at [416, 387] on link "10-נביא(1:05PM-1:45PM)" at bounding box center [370, 390] width 186 height 24
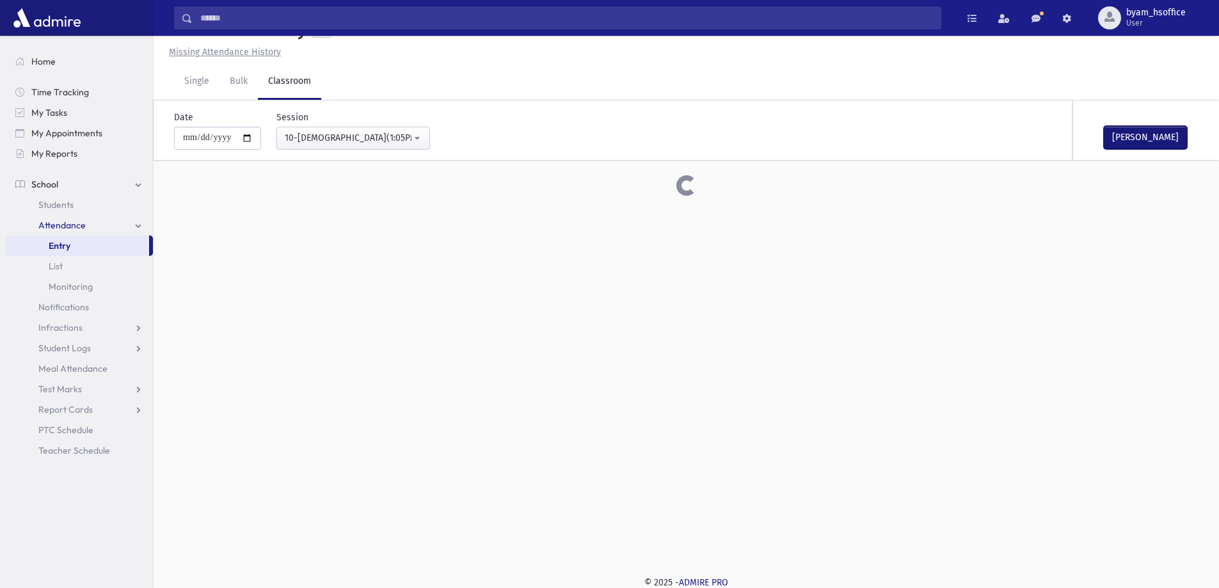
click at [1142, 132] on button "Mark Done" at bounding box center [1145, 137] width 83 height 23
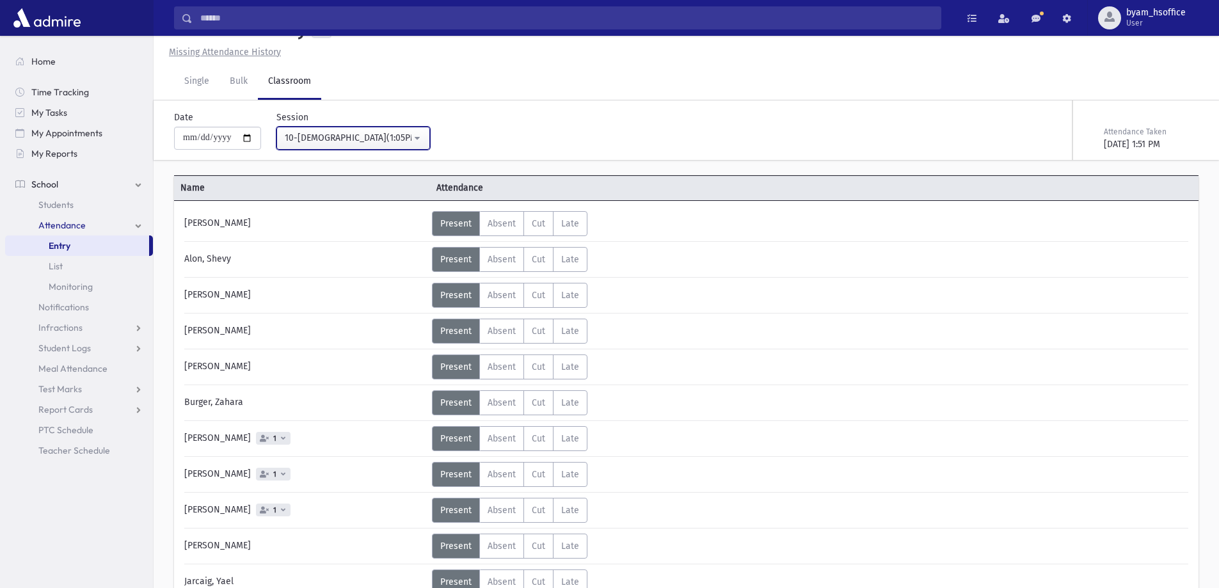
click at [388, 138] on div "10-נביא(1:05PM-1:45PM)" at bounding box center [348, 137] width 127 height 13
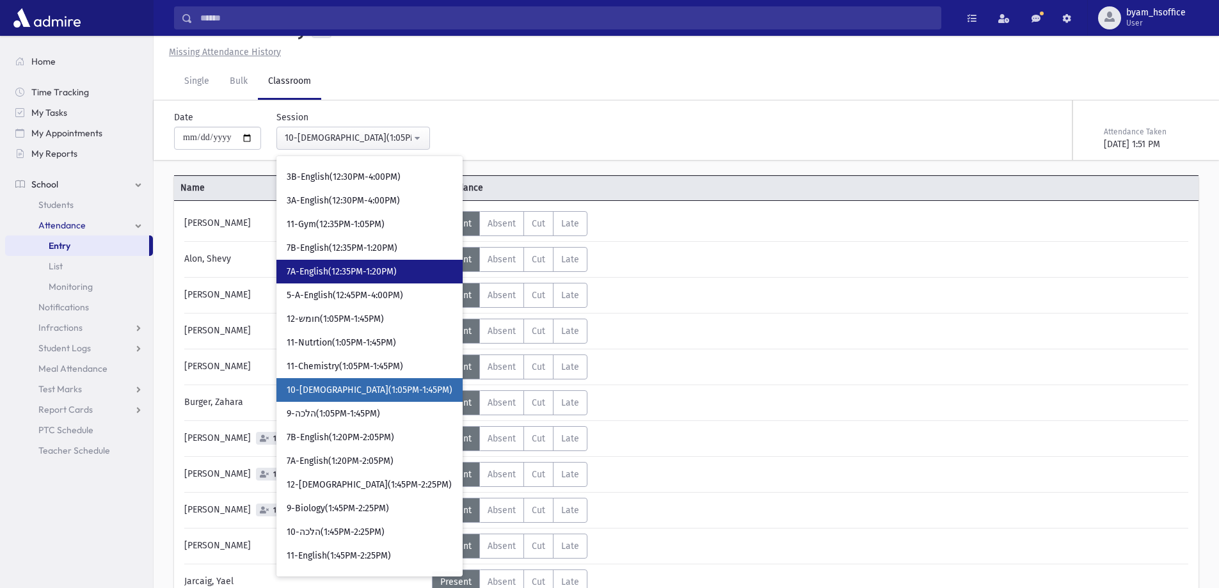
scroll to position [1180, 0]
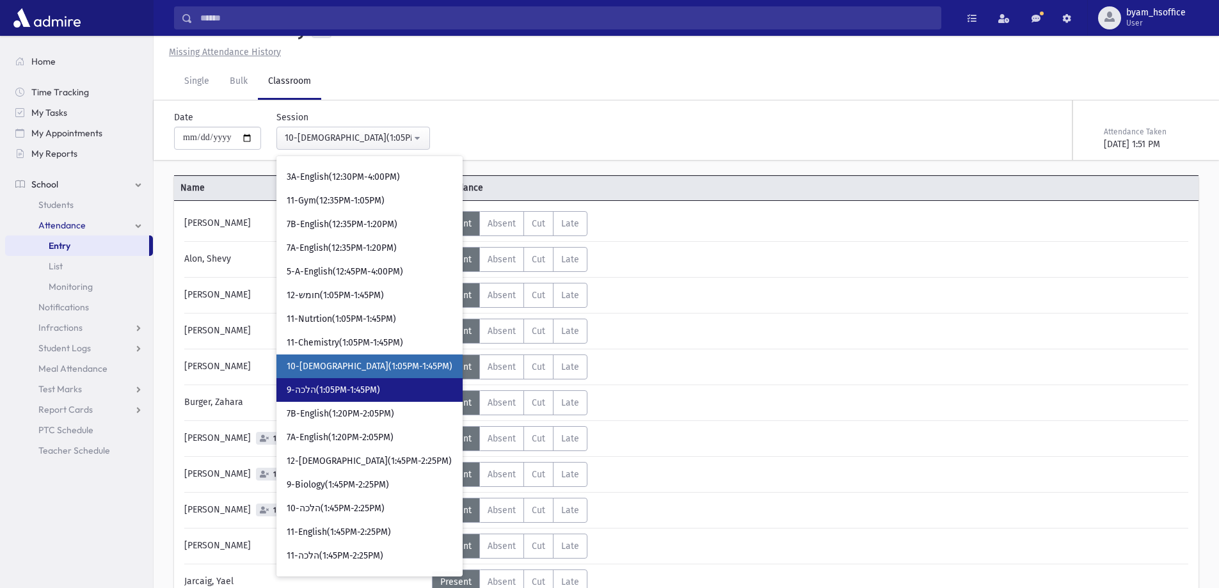
click at [374, 387] on span "9-הלכה(1:05PM-1:45PM)" at bounding box center [333, 390] width 93 height 13
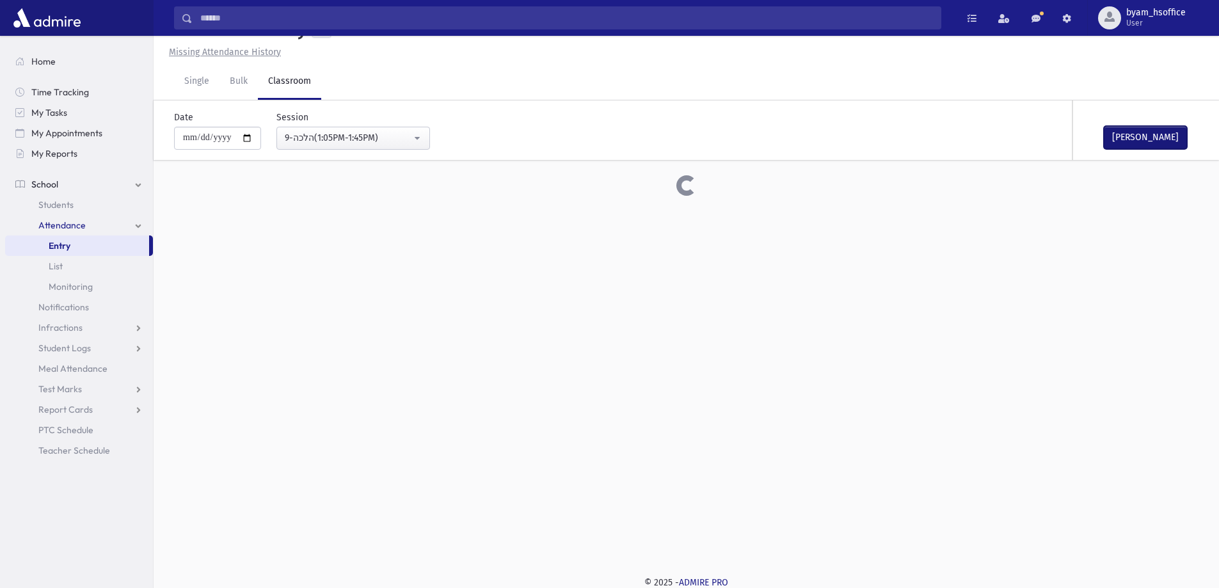
click at [1131, 141] on button "Mark Done" at bounding box center [1145, 137] width 83 height 23
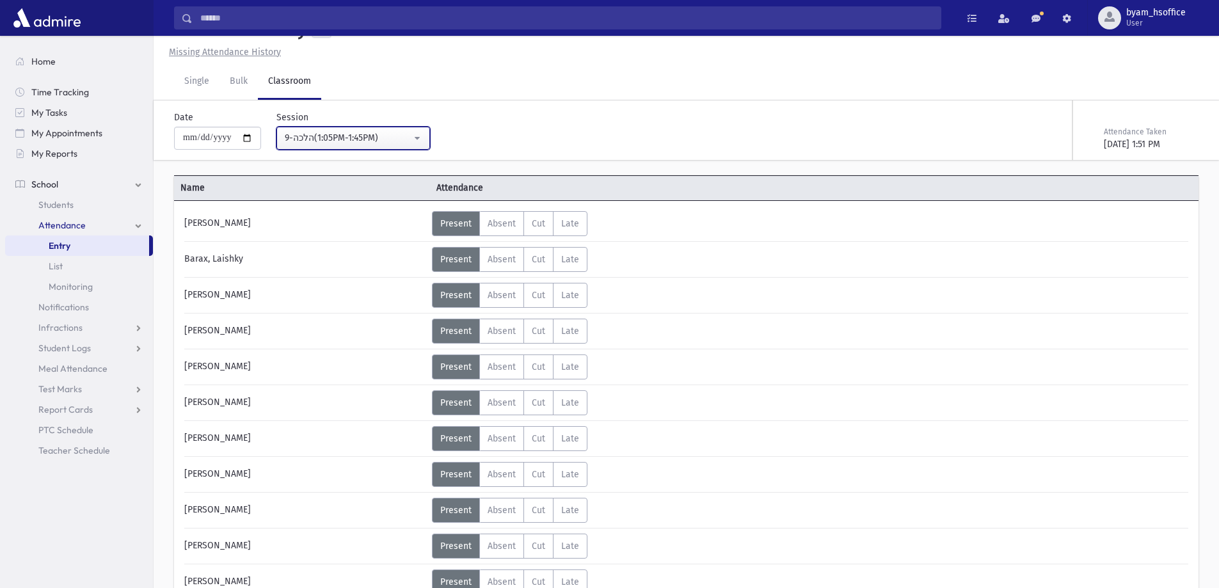
click at [383, 140] on div "9-הלכה(1:05PM-1:45PM)" at bounding box center [348, 137] width 127 height 13
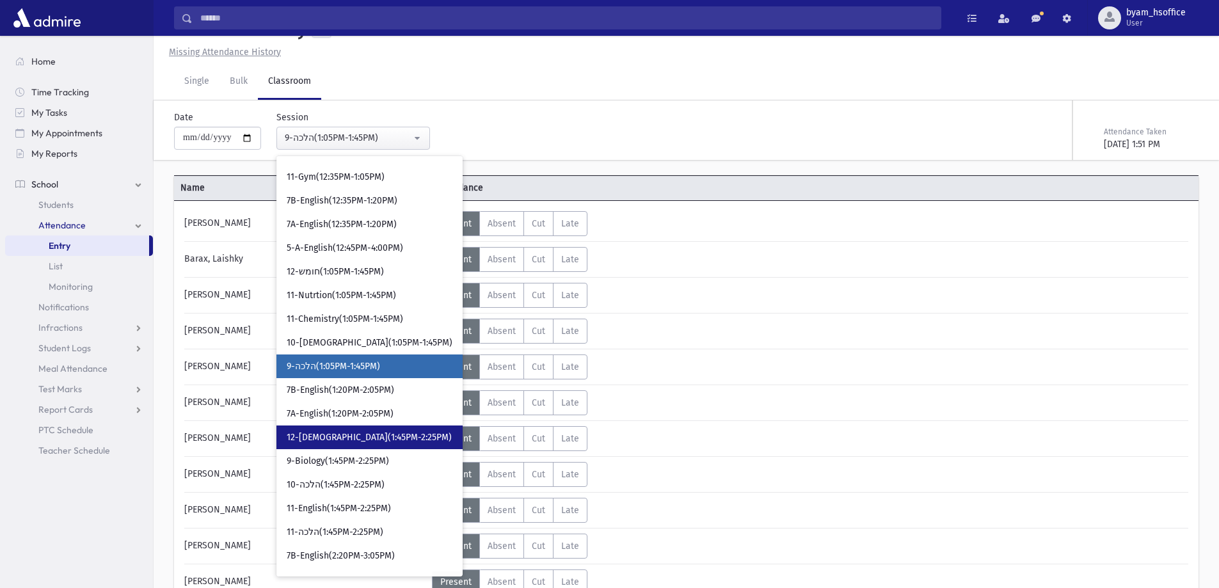
click at [406, 434] on link "12-נביא(1:45PM-2:25PM)" at bounding box center [370, 438] width 186 height 24
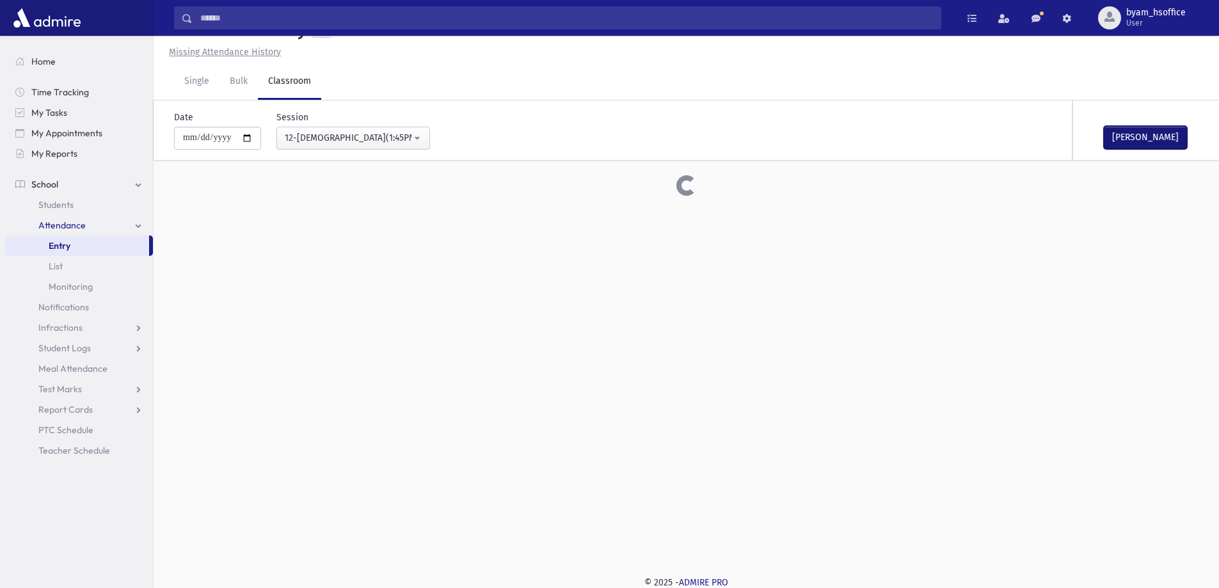
click at [1165, 145] on button "Mark Done" at bounding box center [1145, 137] width 83 height 23
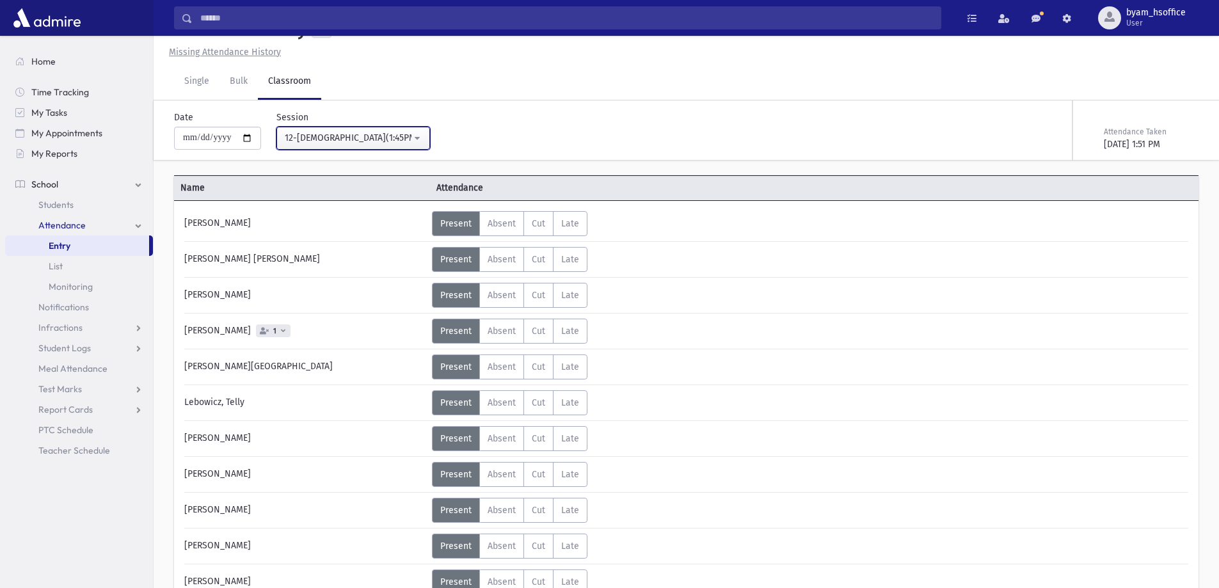
click at [392, 134] on div "12-נביא(1:45PM-2:25PM)" at bounding box center [348, 137] width 127 height 13
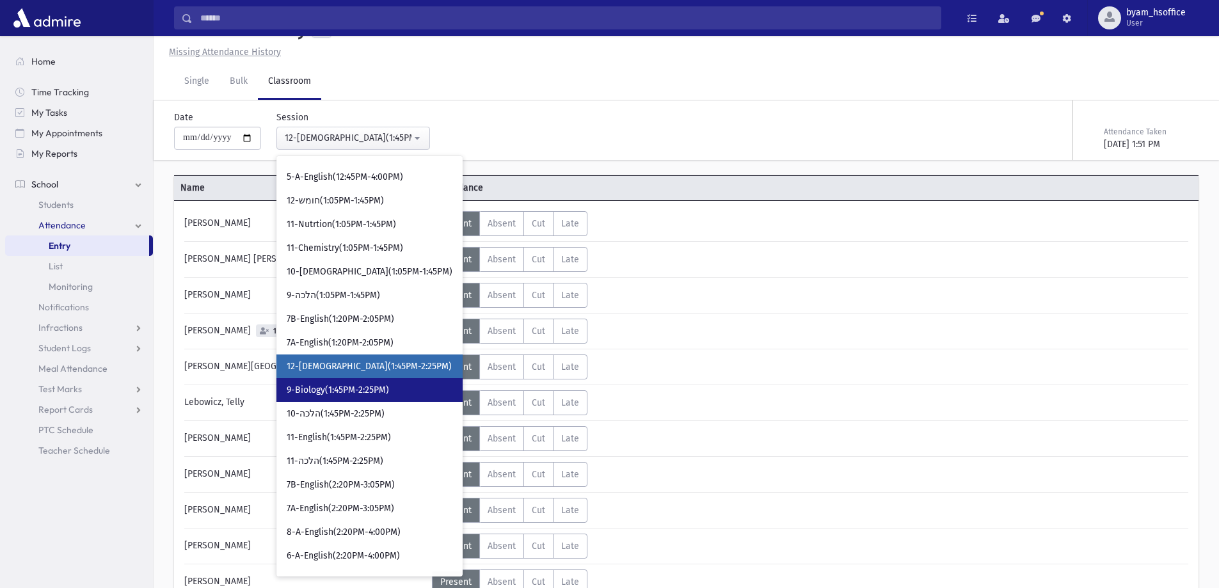
click at [396, 387] on link "9-Biology(1:45PM-2:25PM)" at bounding box center [370, 390] width 186 height 24
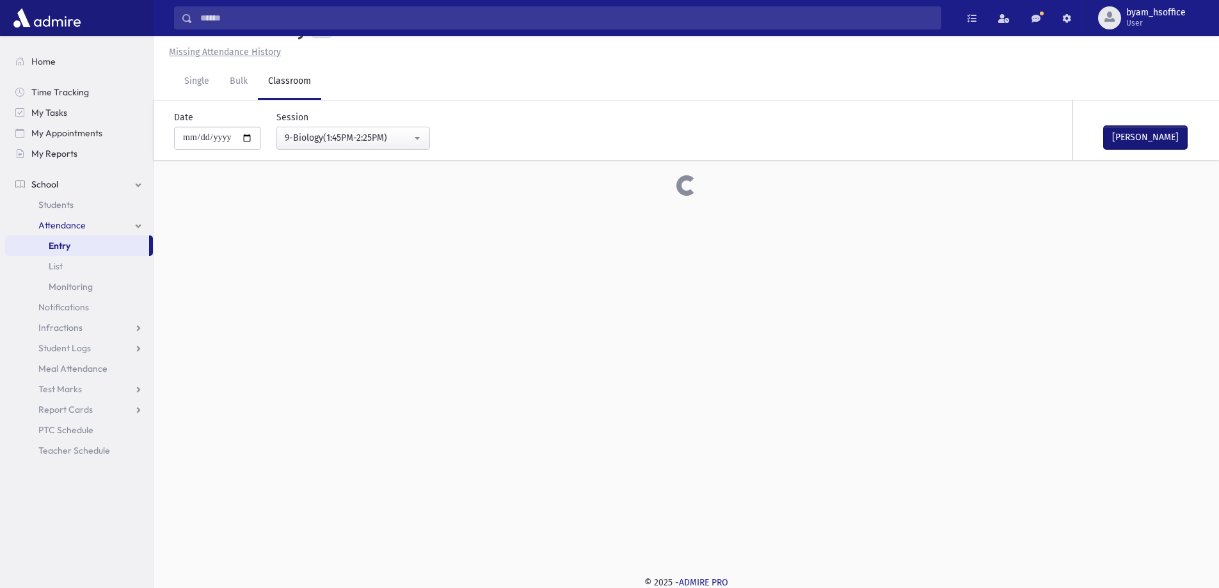
click at [1137, 141] on button "Mark Done" at bounding box center [1145, 137] width 83 height 23
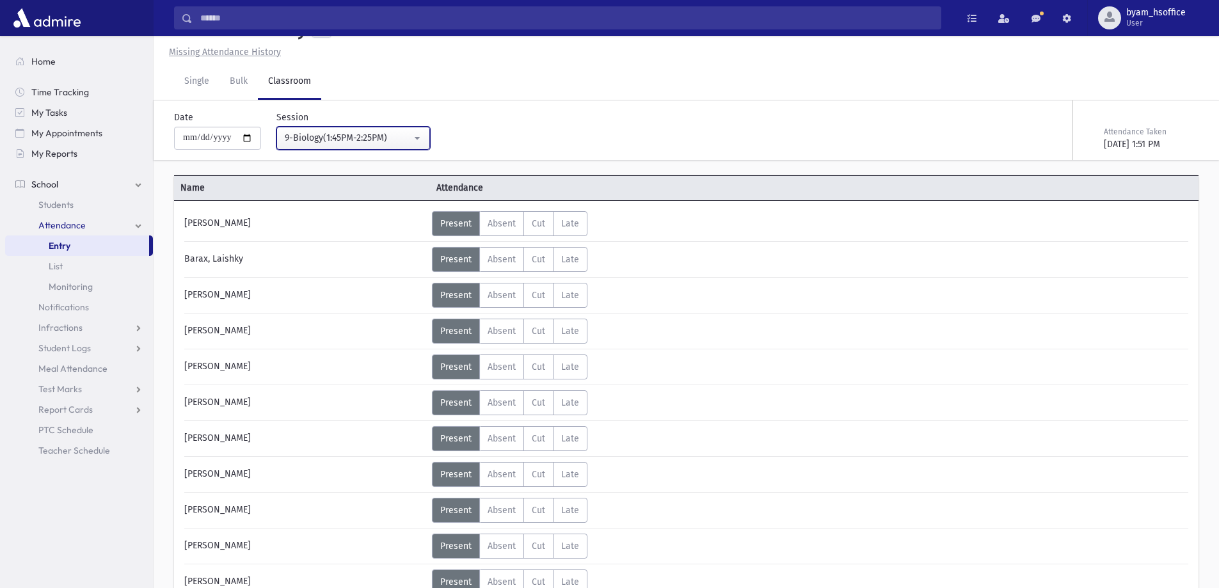
click at [392, 135] on div "9-Biology(1:45PM-2:25PM)" at bounding box center [348, 137] width 127 height 13
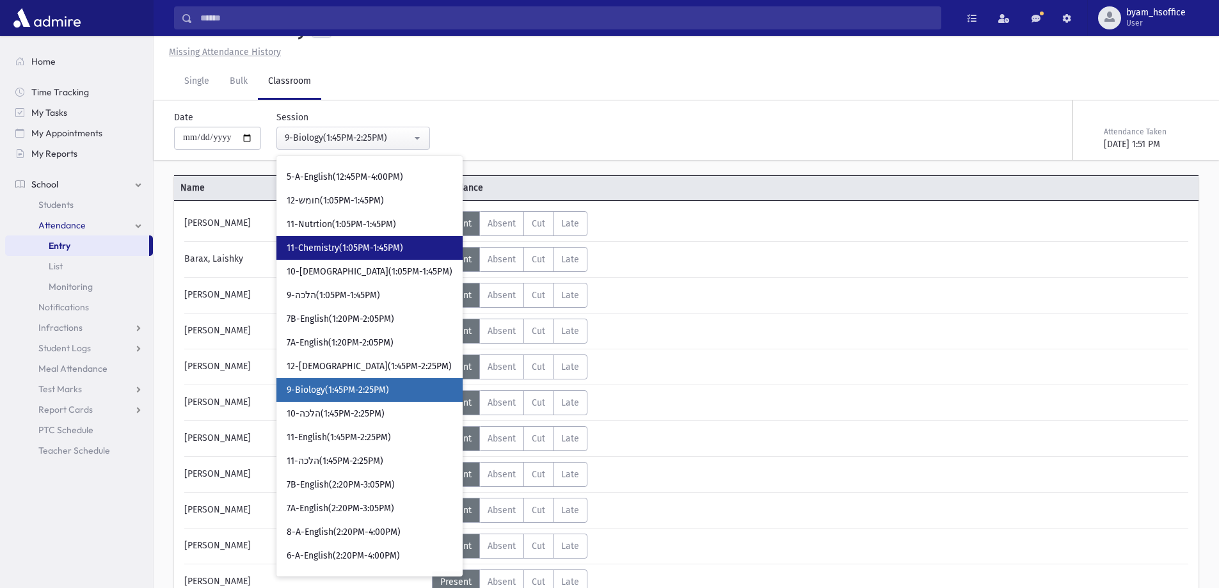
scroll to position [1299, 0]
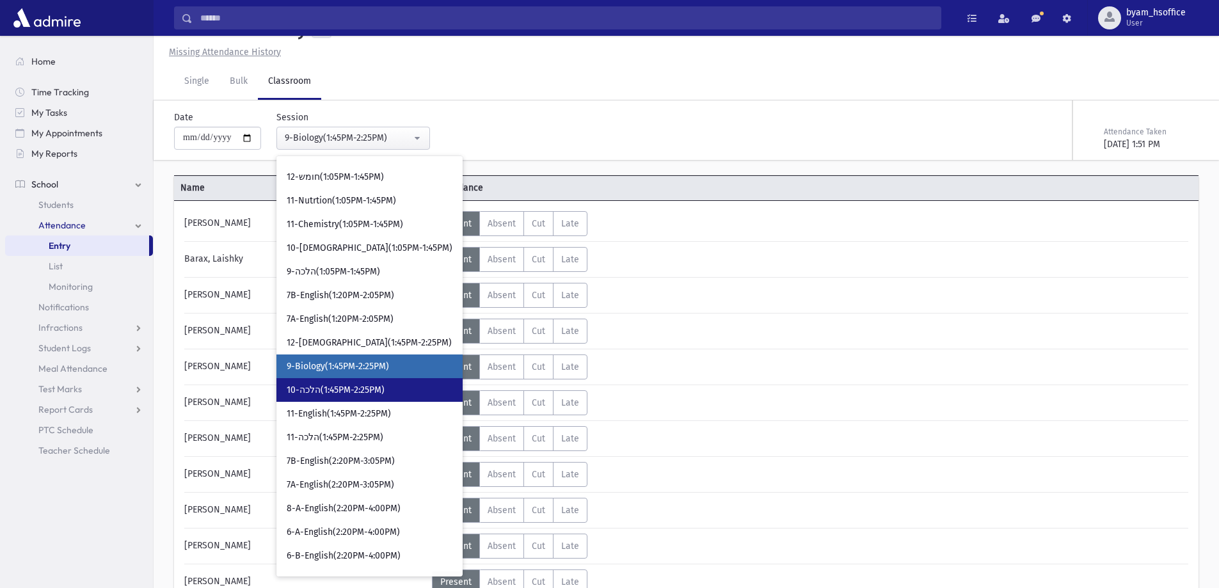
click at [372, 400] on link "10-הלכה(1:45PM-2:25PM)" at bounding box center [370, 390] width 186 height 24
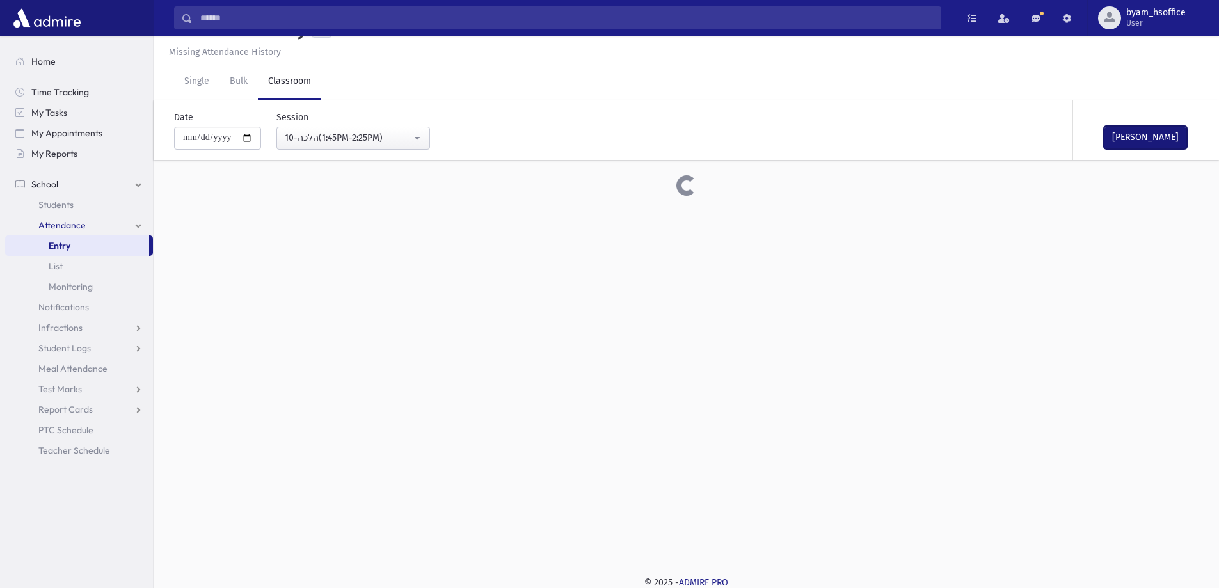
click at [1134, 141] on button "Mark Done" at bounding box center [1145, 137] width 83 height 23
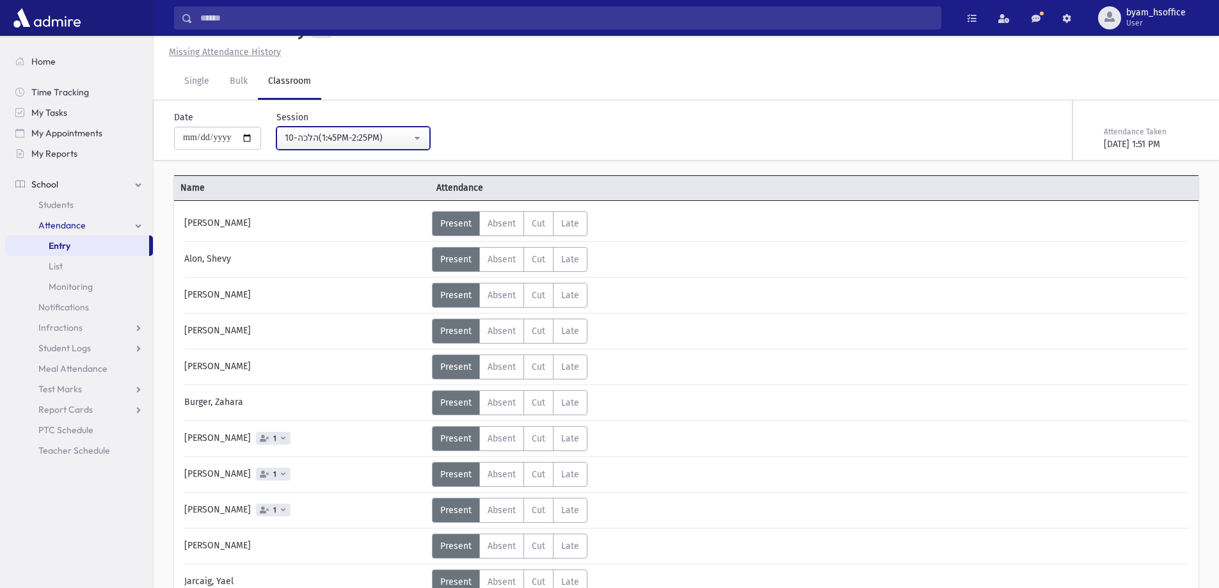
click at [403, 138] on div "10-הלכה(1:45PM-2:25PM)" at bounding box center [348, 137] width 127 height 13
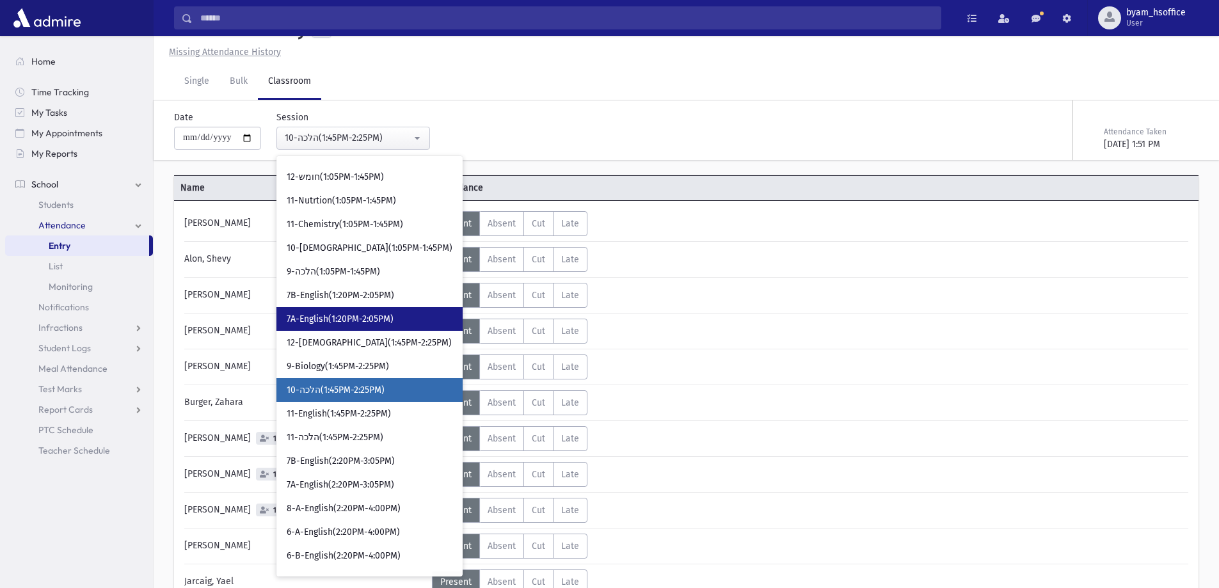
scroll to position [1322, 0]
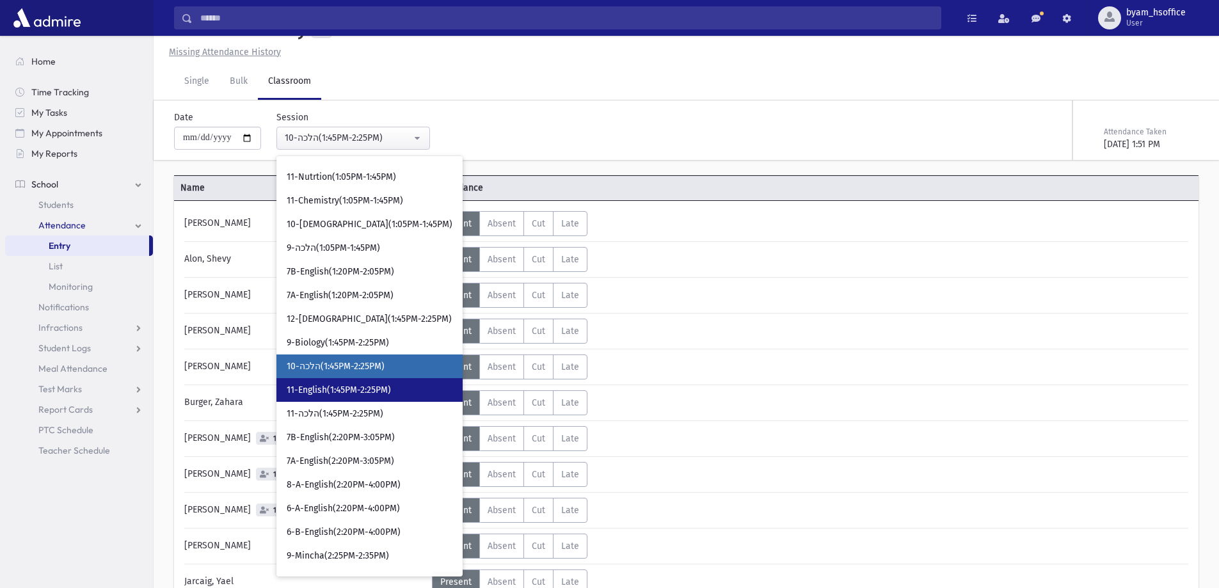
click at [390, 395] on span "11-English(1:45PM-2:25PM)" at bounding box center [339, 390] width 104 height 13
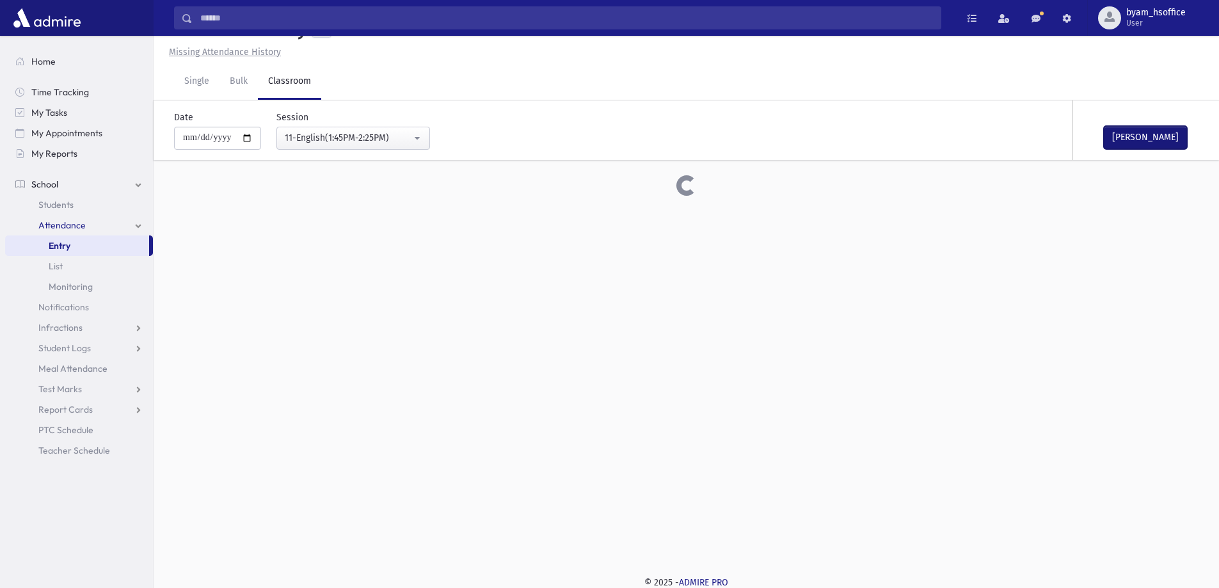
click at [1144, 131] on button "Mark Done" at bounding box center [1145, 137] width 83 height 23
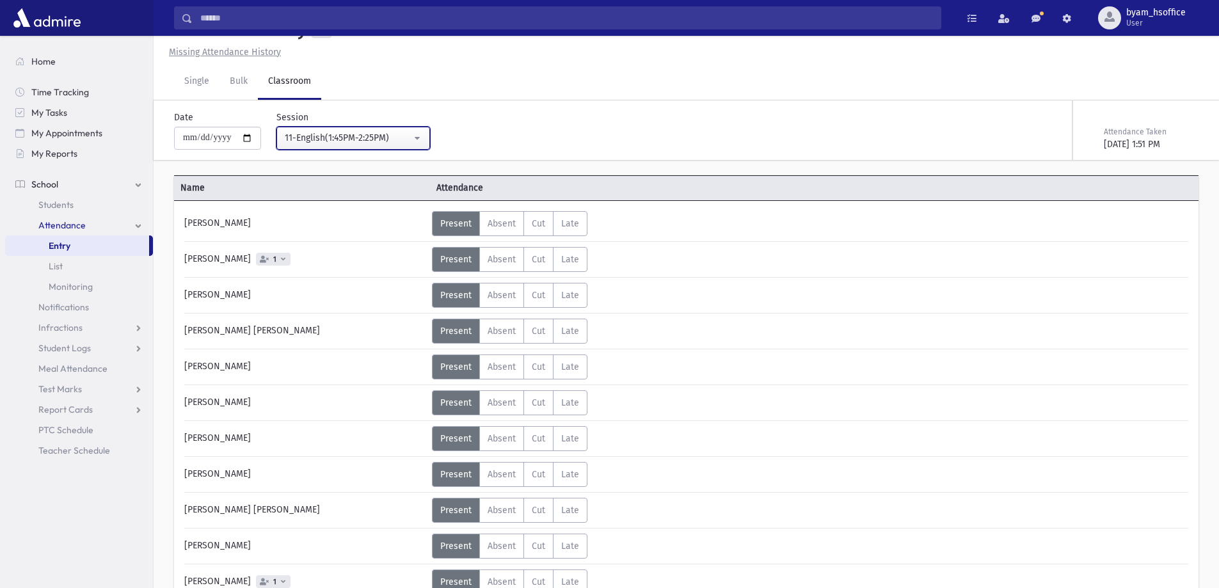
click at [404, 138] on div "11-English(1:45PM-2:25PM)" at bounding box center [348, 137] width 127 height 13
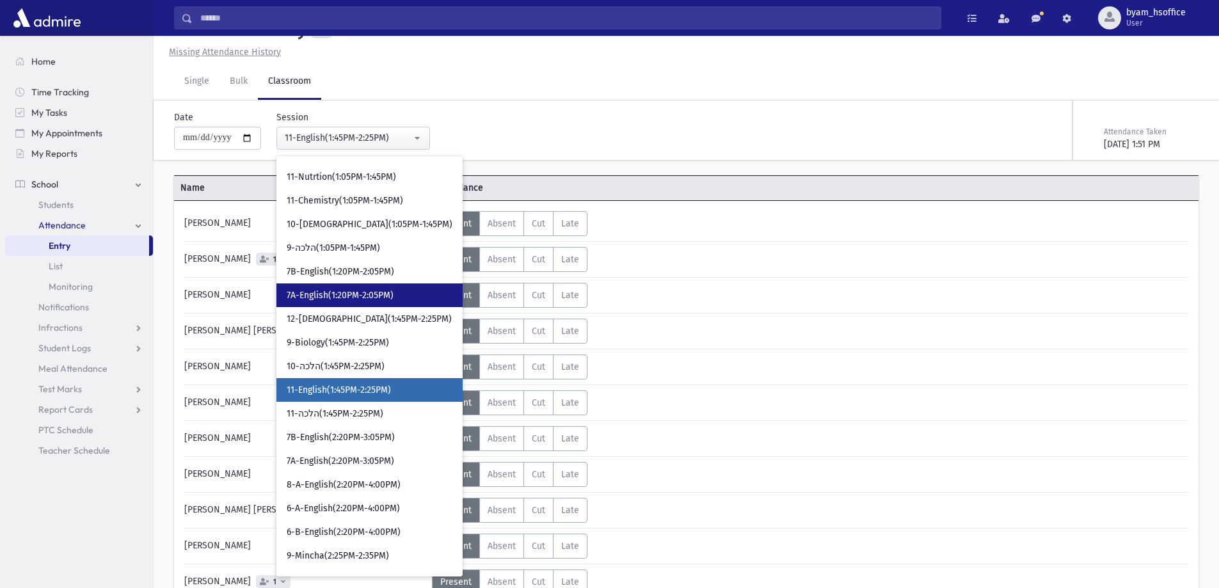
scroll to position [1346, 0]
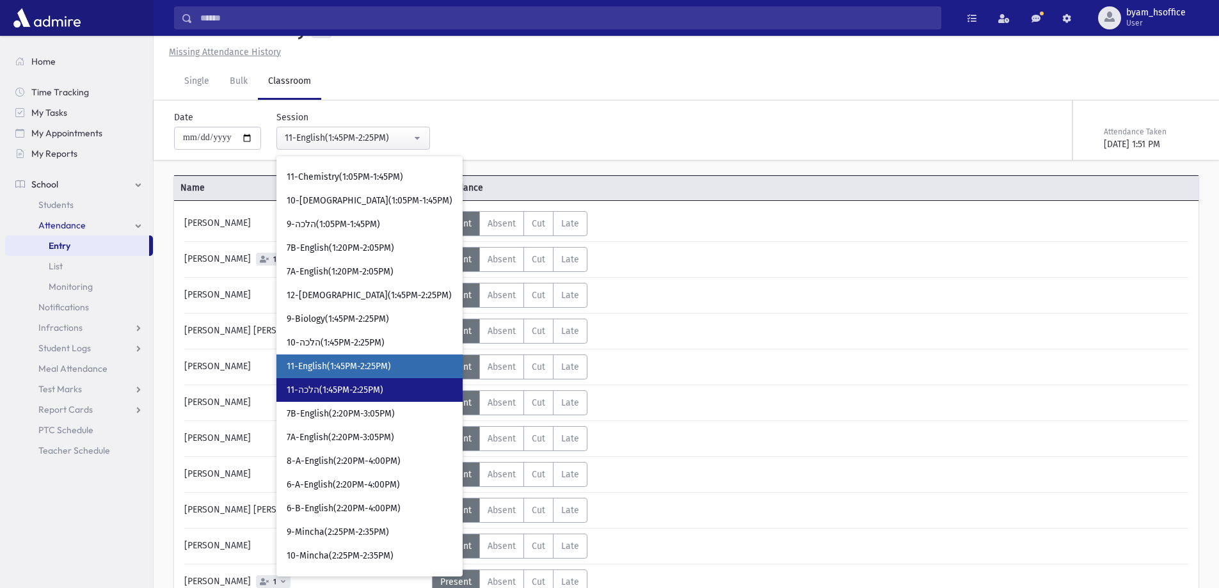
click at [351, 383] on link "11-הלכה(1:45PM-2:25PM)" at bounding box center [370, 390] width 186 height 24
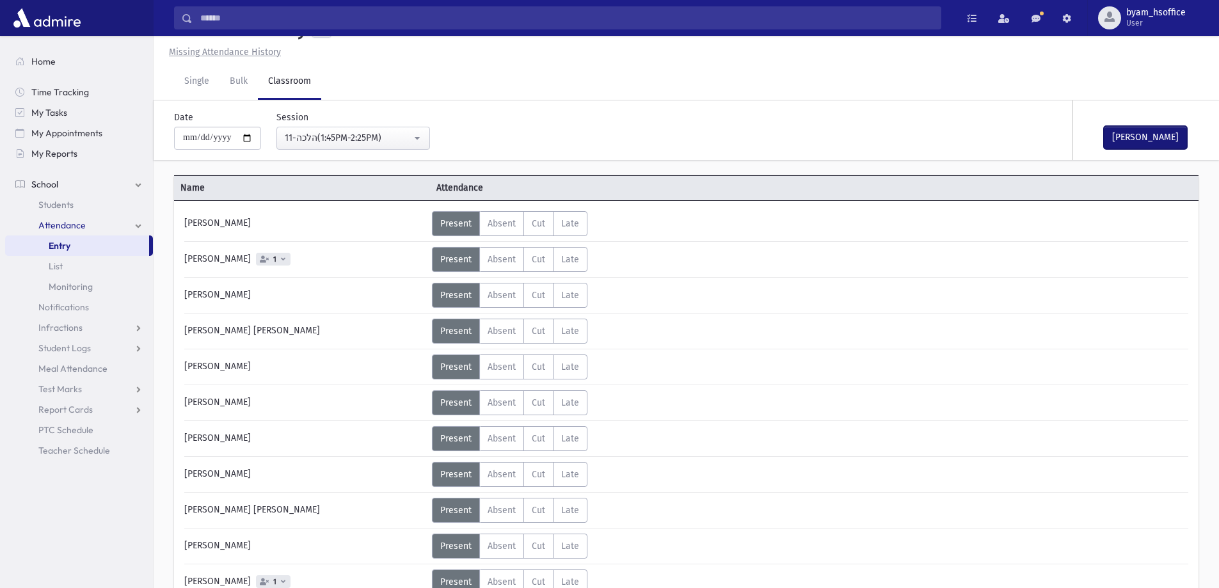
click at [1166, 129] on button "Mark Done" at bounding box center [1145, 137] width 83 height 23
click at [415, 147] on button "11-הלכה(1:45PM-2:25PM)" at bounding box center [354, 138] width 154 height 23
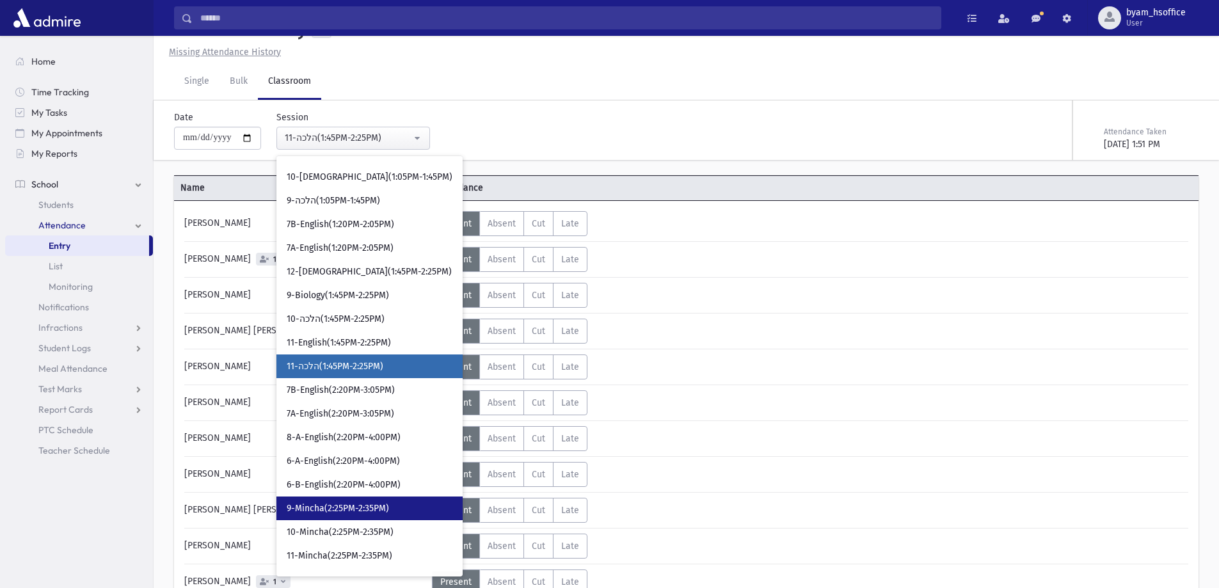
click at [413, 513] on link "9-Mincha(2:25PM-2:35PM)" at bounding box center [370, 509] width 186 height 24
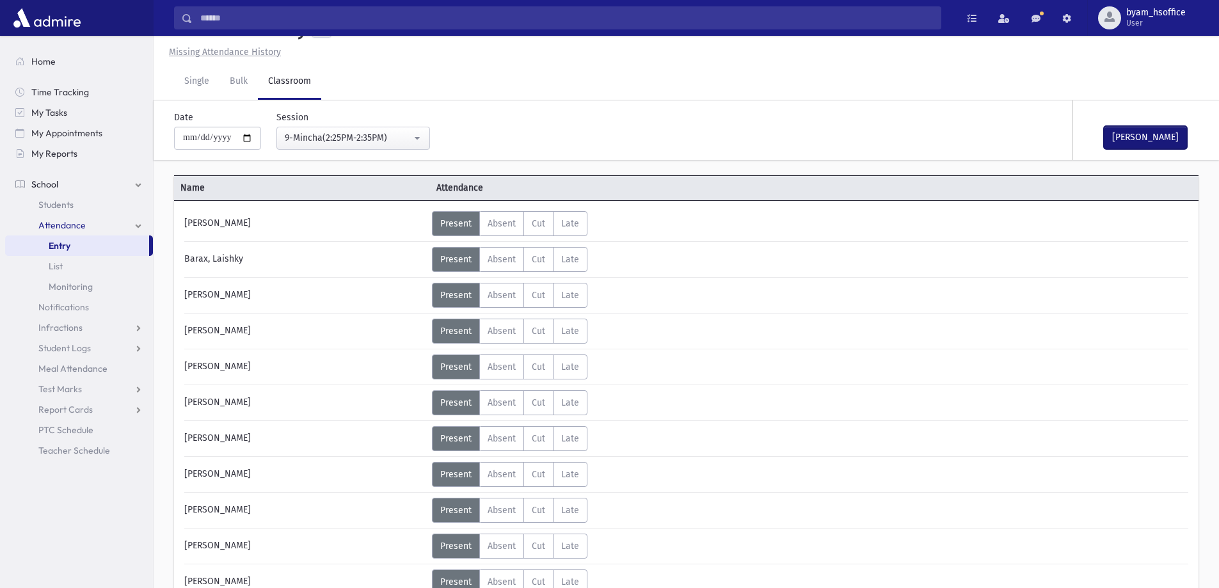
click at [1147, 139] on button "Mark Done" at bounding box center [1145, 137] width 83 height 23
click at [406, 141] on div "9-Mincha(2:25PM-2:35PM)" at bounding box center [348, 137] width 127 height 13
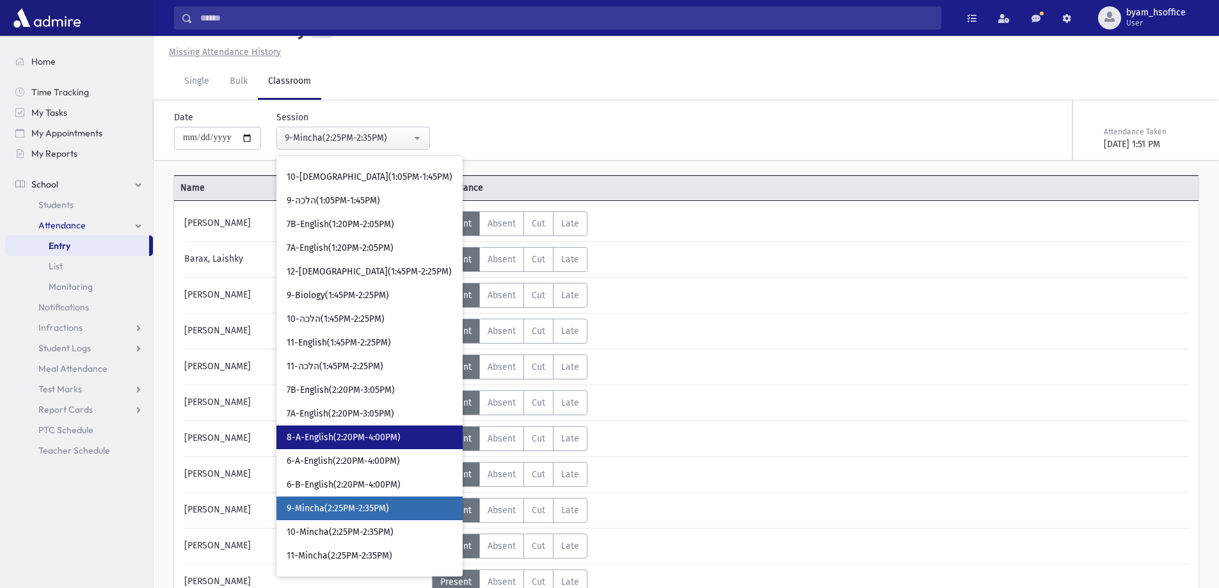
scroll to position [1512, 0]
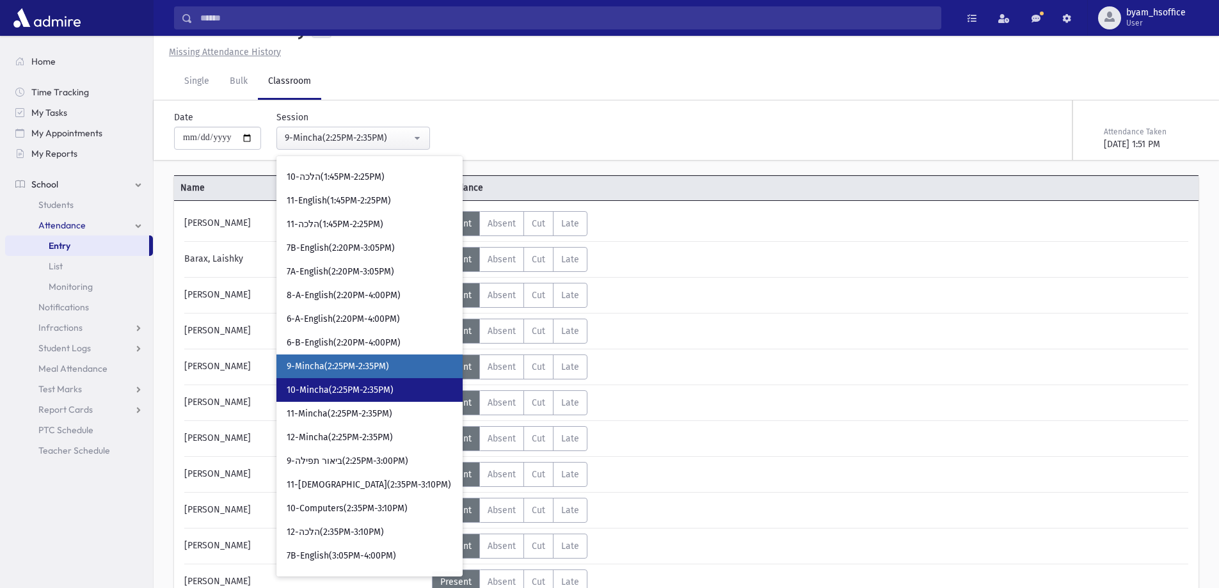
click at [354, 387] on span "10-Mincha(2:25PM-2:35PM)" at bounding box center [340, 390] width 107 height 13
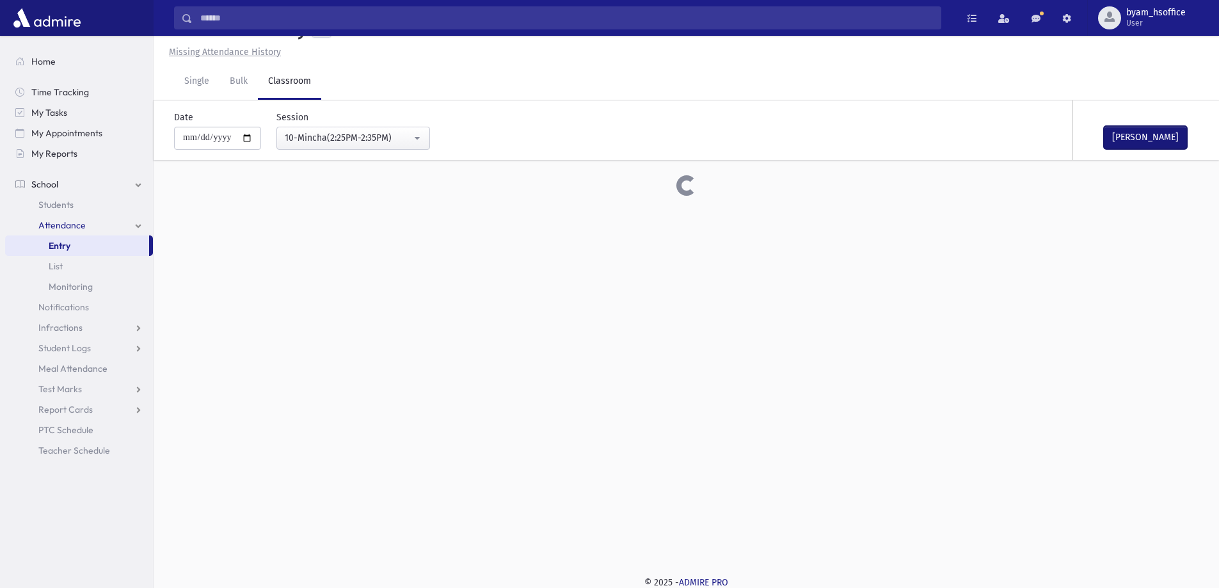
click at [1161, 130] on button "Mark Done" at bounding box center [1145, 137] width 83 height 23
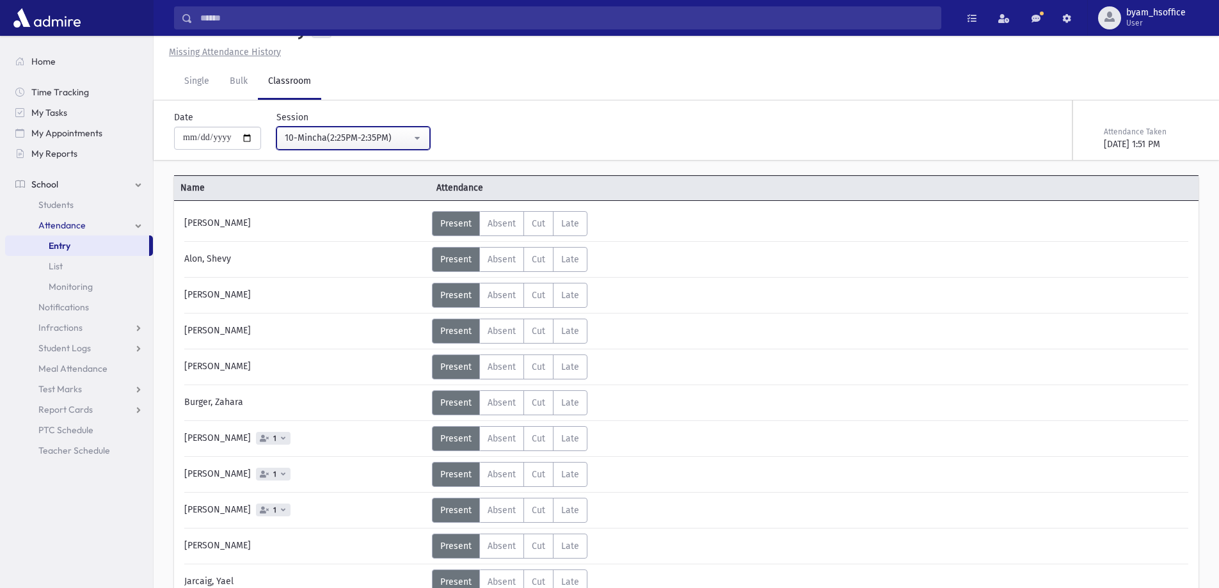
click at [412, 147] on button "10-Mincha(2:25PM-2:35PM)" at bounding box center [354, 138] width 154 height 23
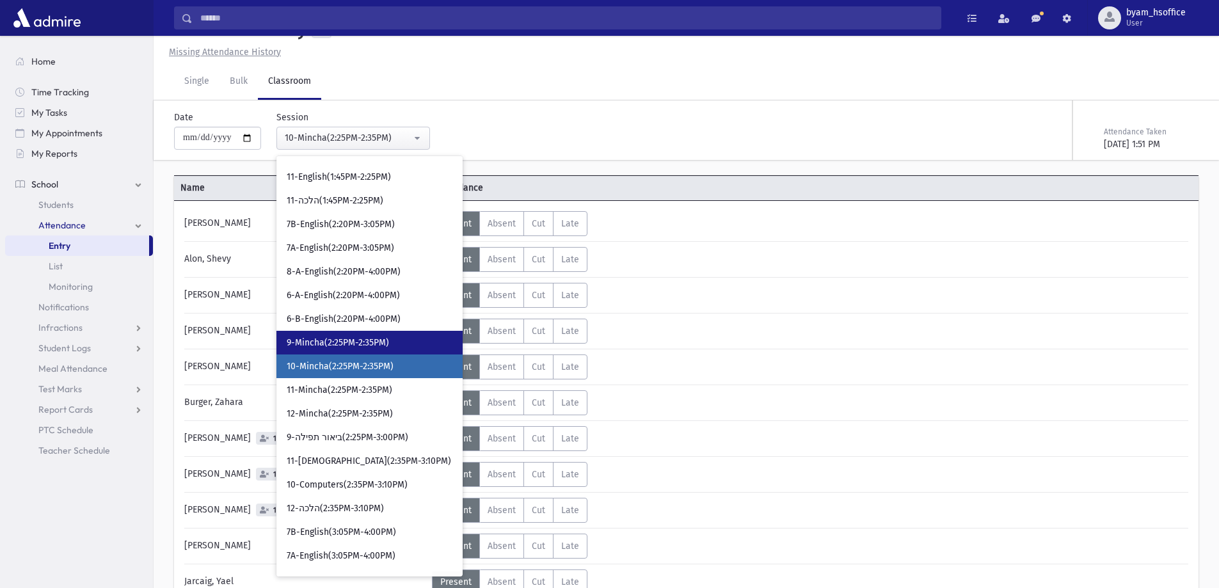
click at [396, 344] on link "9-Mincha(2:25PM-2:35PM)" at bounding box center [370, 343] width 186 height 24
select select "****"
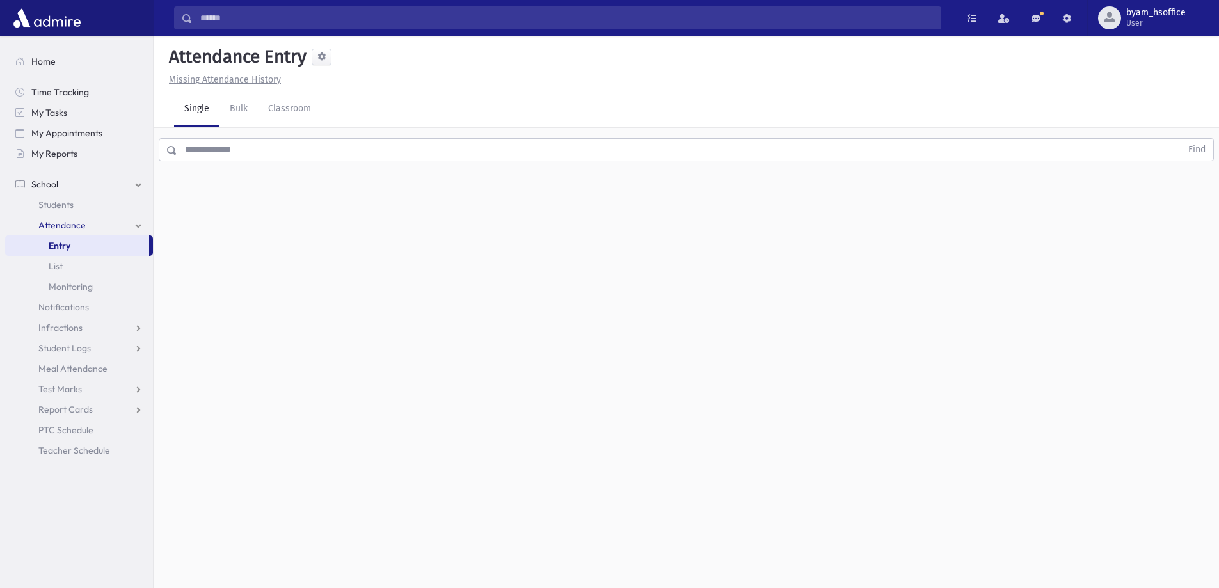
click at [292, 154] on input "text" at bounding box center [679, 149] width 1004 height 23
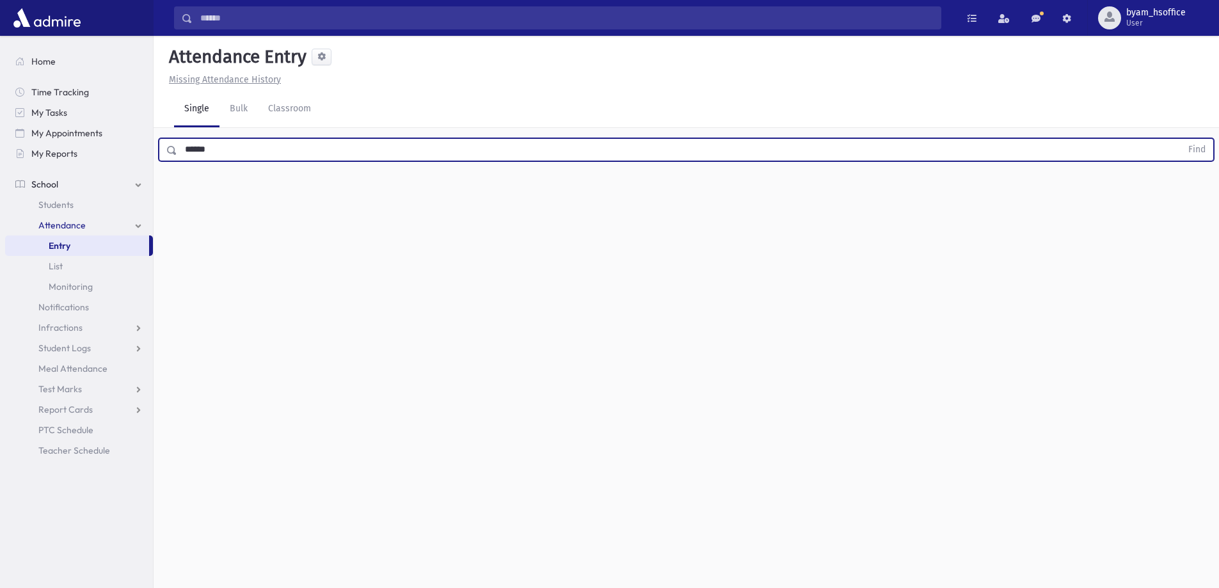
type input "******"
click at [1181, 139] on button "Find" at bounding box center [1197, 150] width 33 height 22
drag, startPoint x: 249, startPoint y: 150, endPoint x: 156, endPoint y: 148, distance: 93.5
click at [156, 148] on div "****** Find" at bounding box center [687, 147] width 1066 height 38
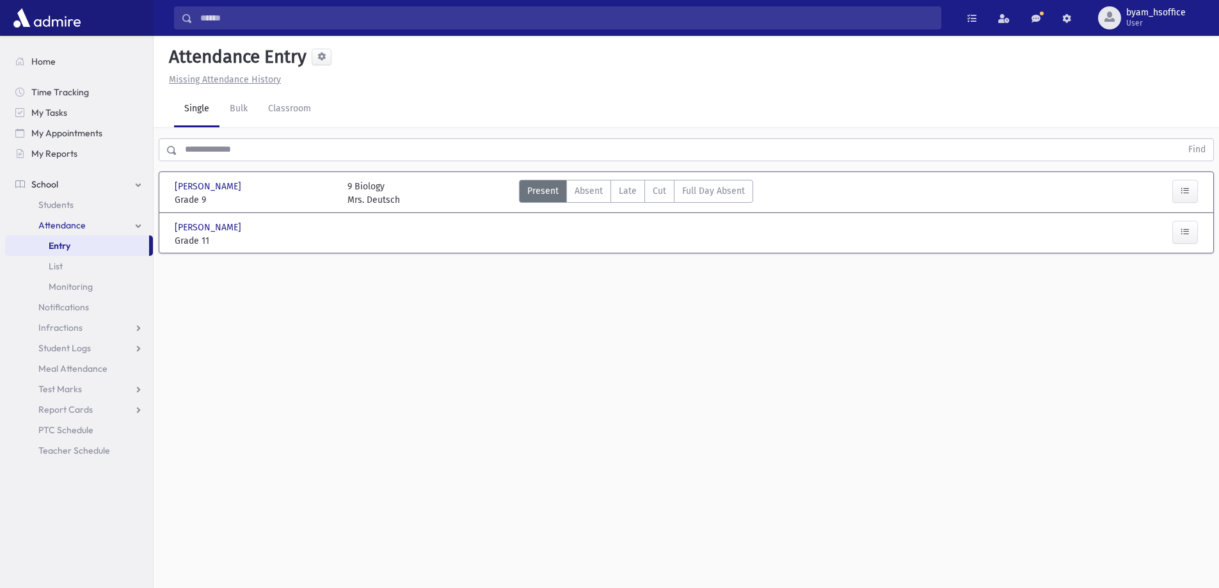
click at [239, 346] on div "Attendance Entry Missing Attendance History Single Bulk Classroom Find Greene, …" at bounding box center [687, 312] width 1066 height 552
click at [66, 250] on span "Entry" at bounding box center [60, 246] width 22 height 12
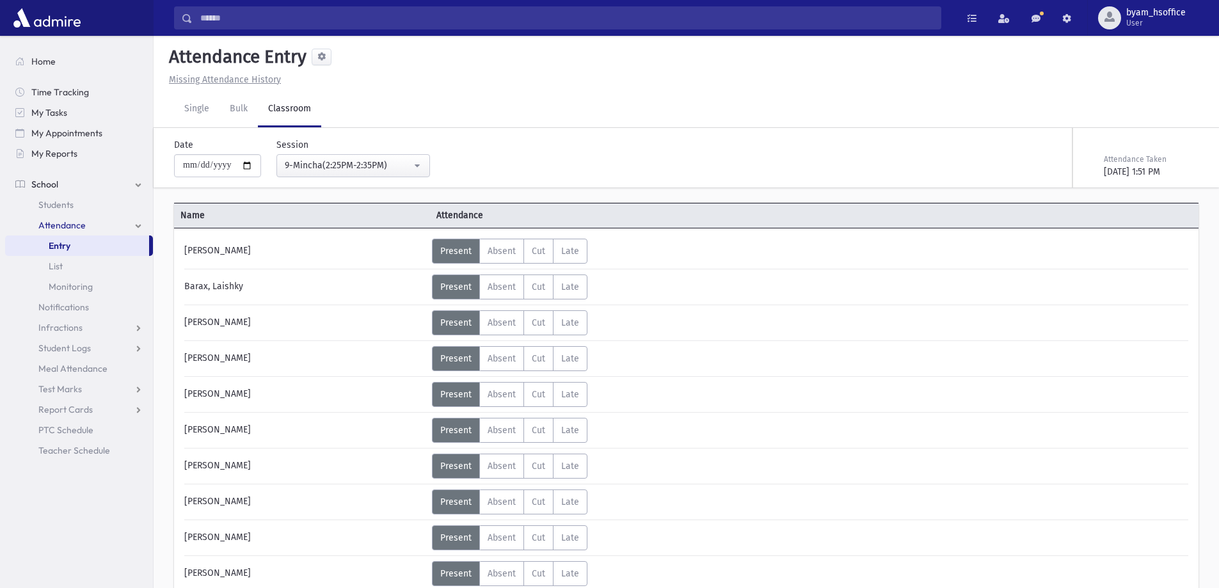
scroll to position [28, 0]
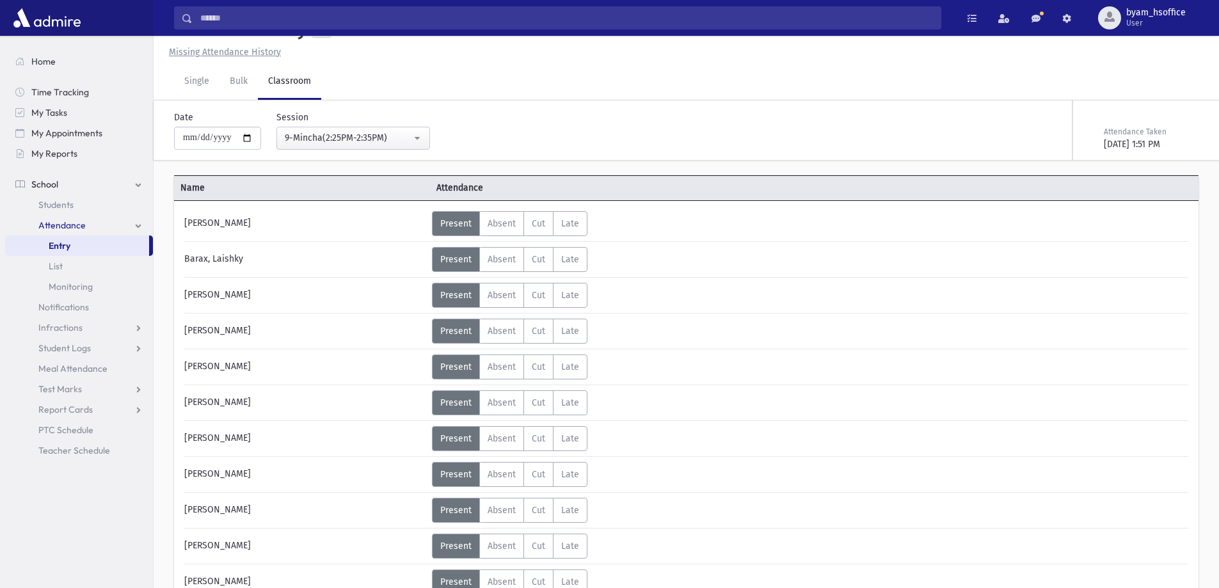
click at [363, 143] on div "9-Mincha(2:25PM-2:35PM)" at bounding box center [348, 137] width 127 height 13
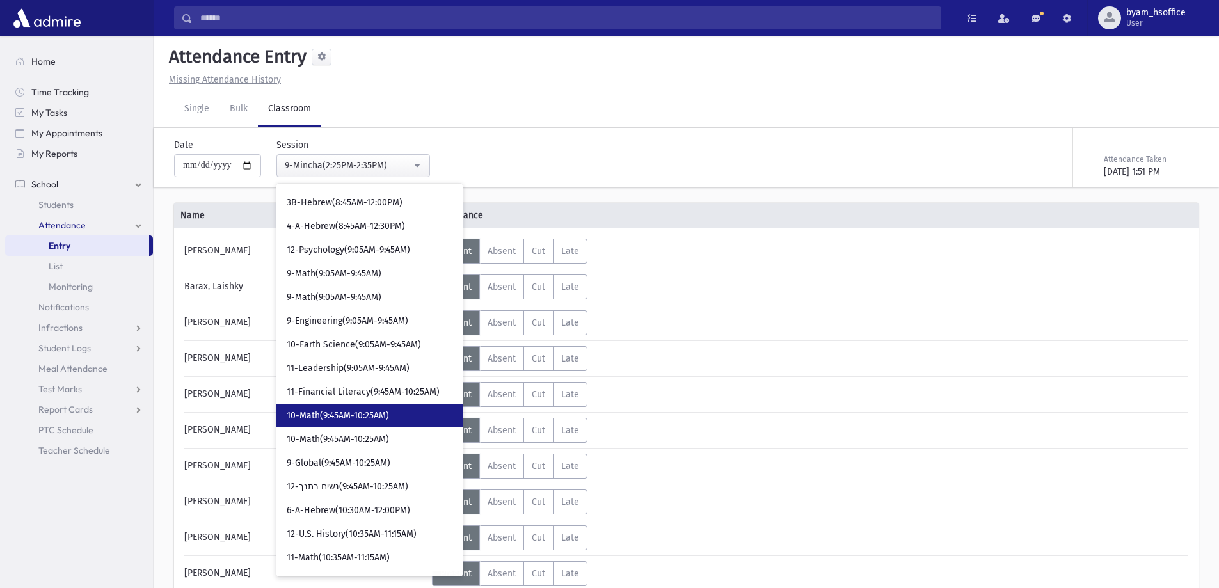
scroll to position [384, 0]
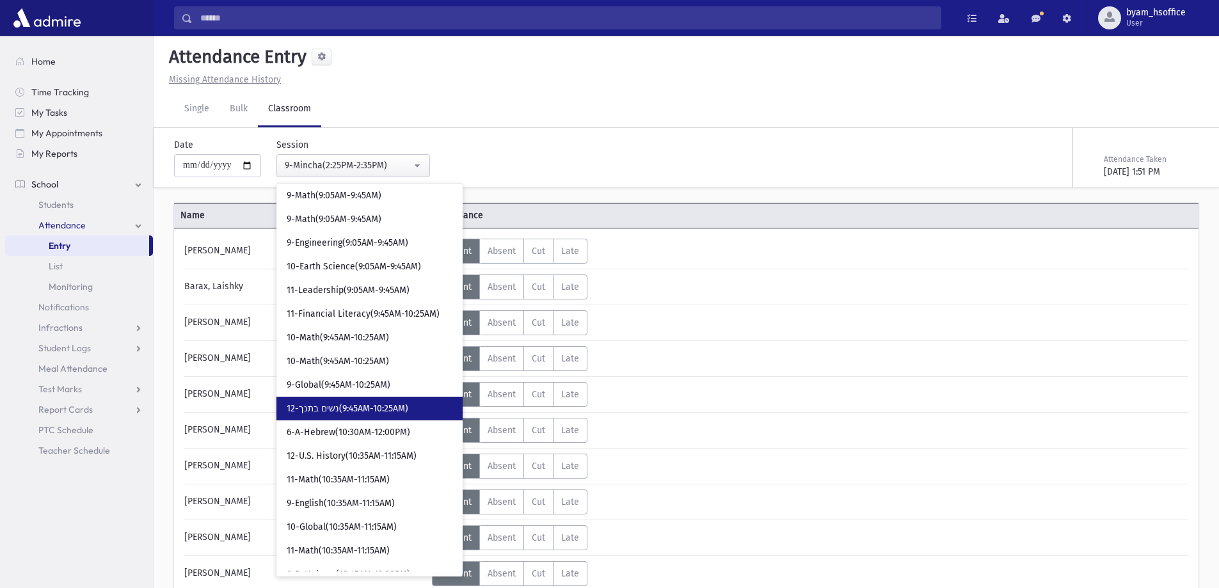
click at [390, 413] on span "12-נשים בתנך(9:45AM-10:25AM)" at bounding box center [348, 409] width 122 height 13
select select "****"
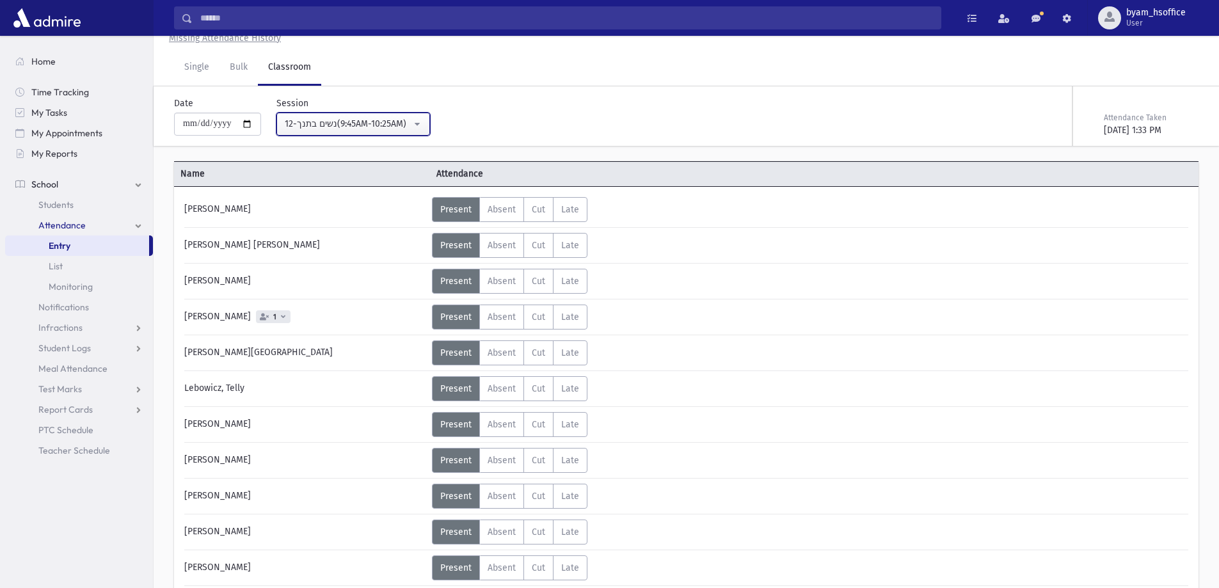
scroll to position [64, 0]
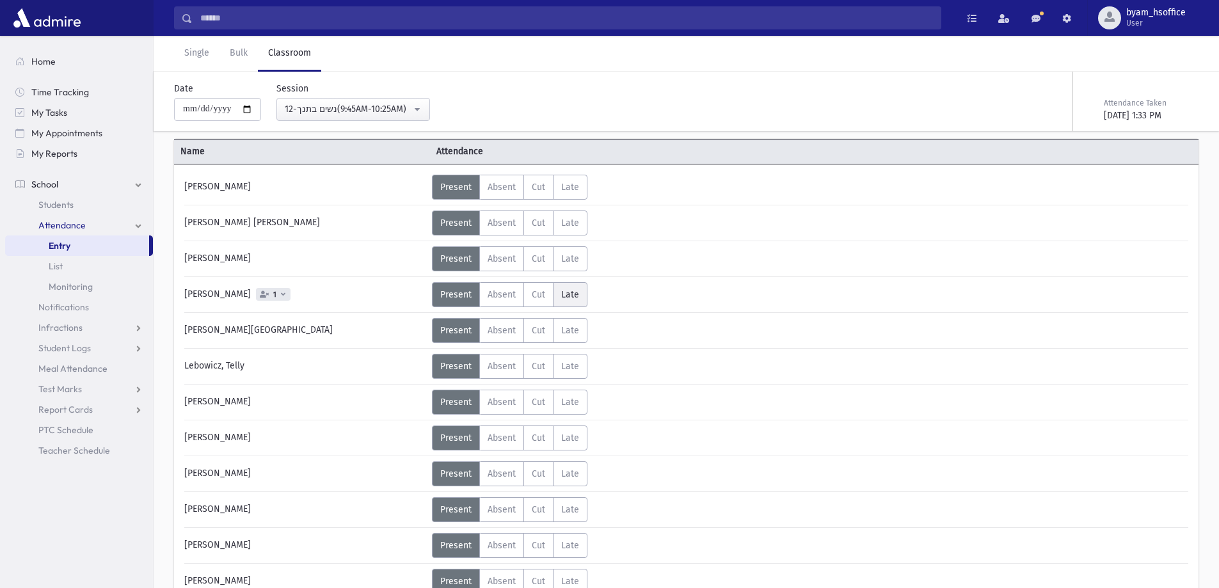
click at [570, 299] on span "Late" at bounding box center [570, 294] width 18 height 11
click at [653, 301] on icon at bounding box center [656, 300] width 7 height 7
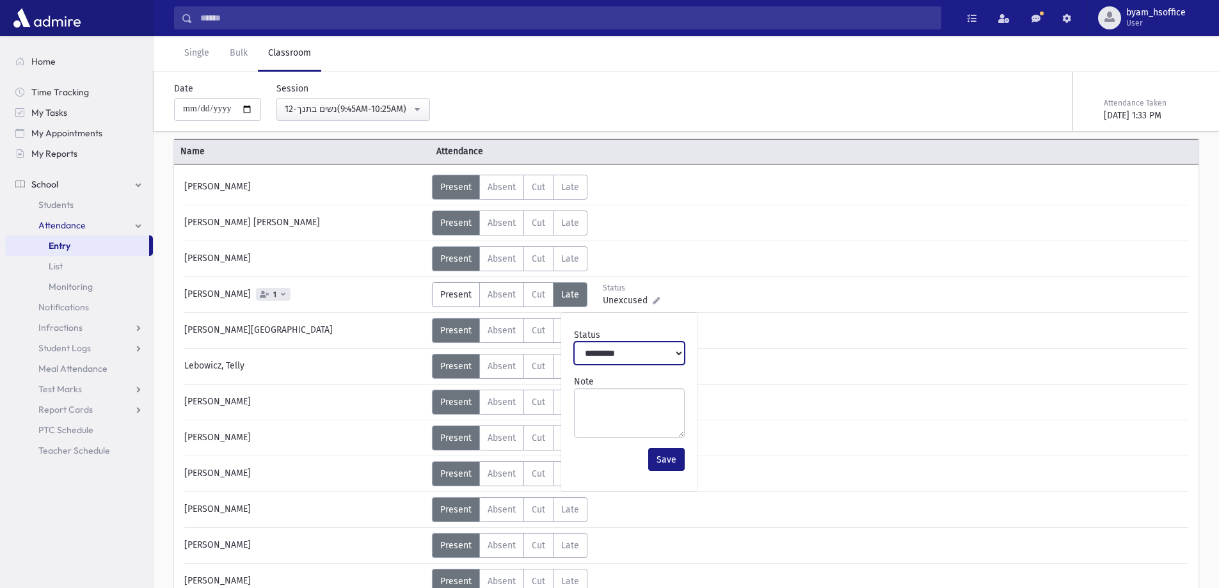
drag, startPoint x: 654, startPoint y: 344, endPoint x: 654, endPoint y: 356, distance: 11.5
click at [654, 347] on select "**********" at bounding box center [629, 353] width 111 height 23
select select "*******"
click at [574, 342] on select "**********" at bounding box center [629, 353] width 111 height 23
click at [667, 466] on button "Save" at bounding box center [666, 459] width 36 height 23
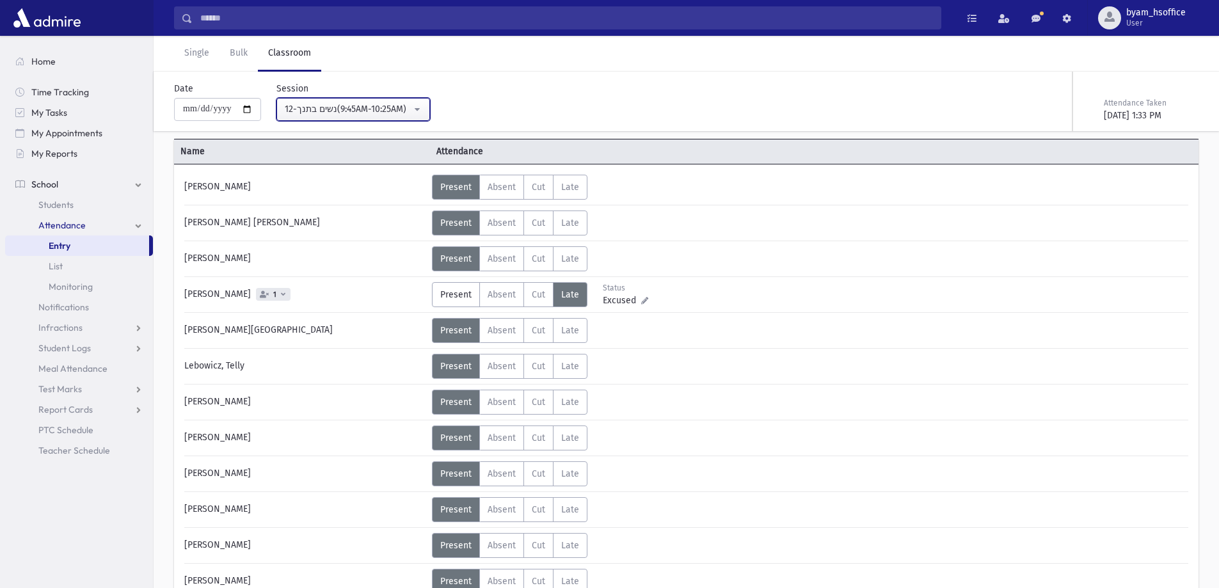
click at [332, 107] on div "12-נשים בתנך(9:45AM-10:25AM)" at bounding box center [348, 108] width 127 height 13
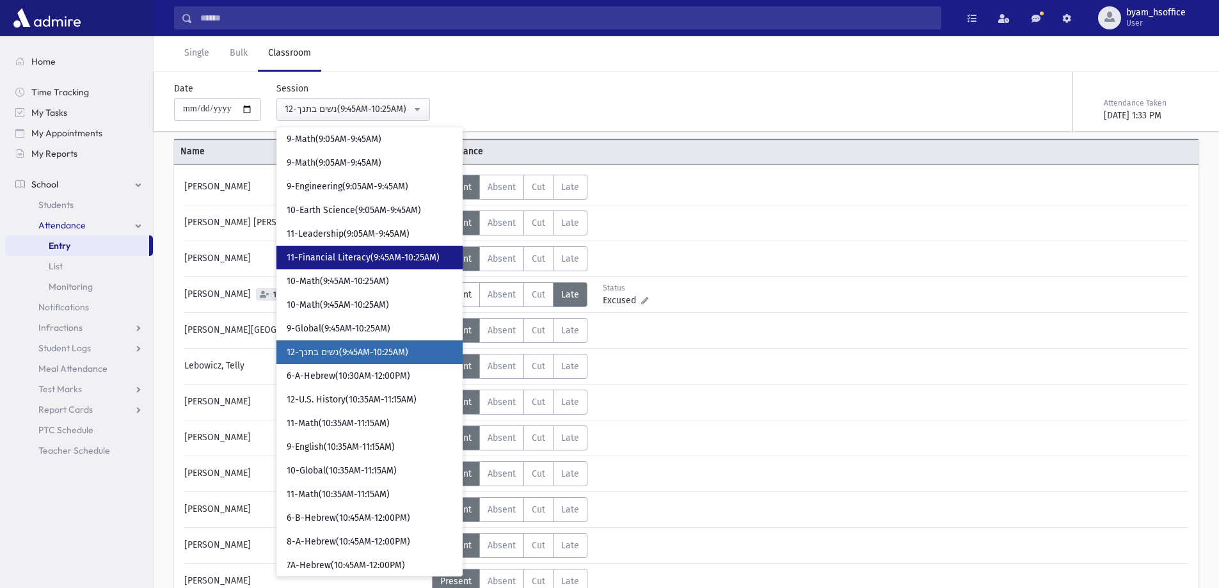
scroll to position [385, 0]
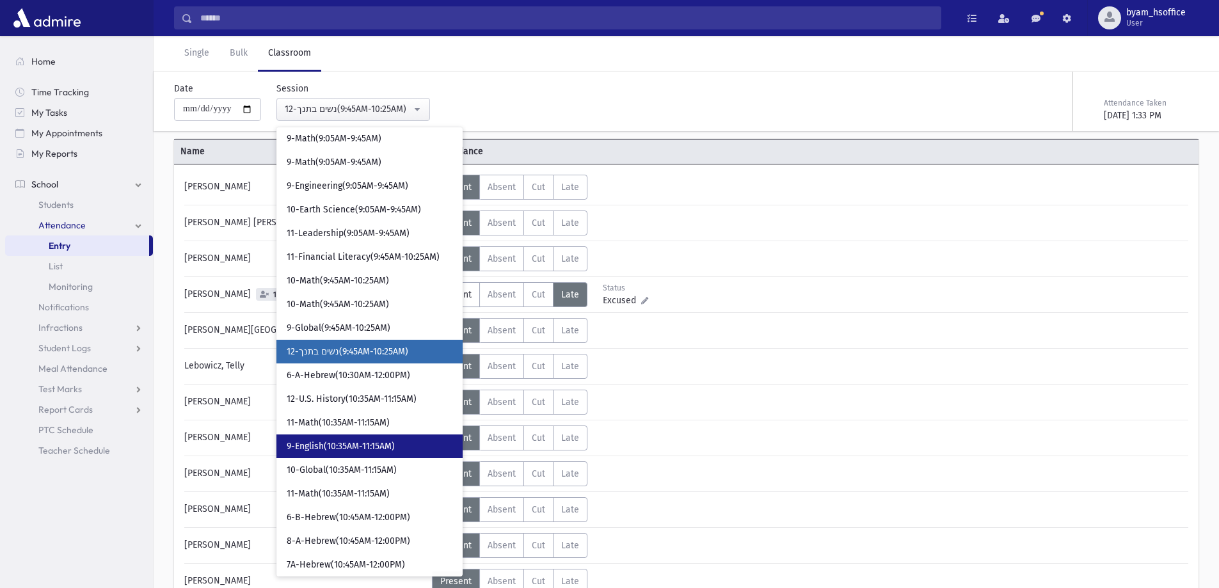
click at [391, 442] on span "9-English(10:35AM-11:15AM)" at bounding box center [341, 446] width 108 height 13
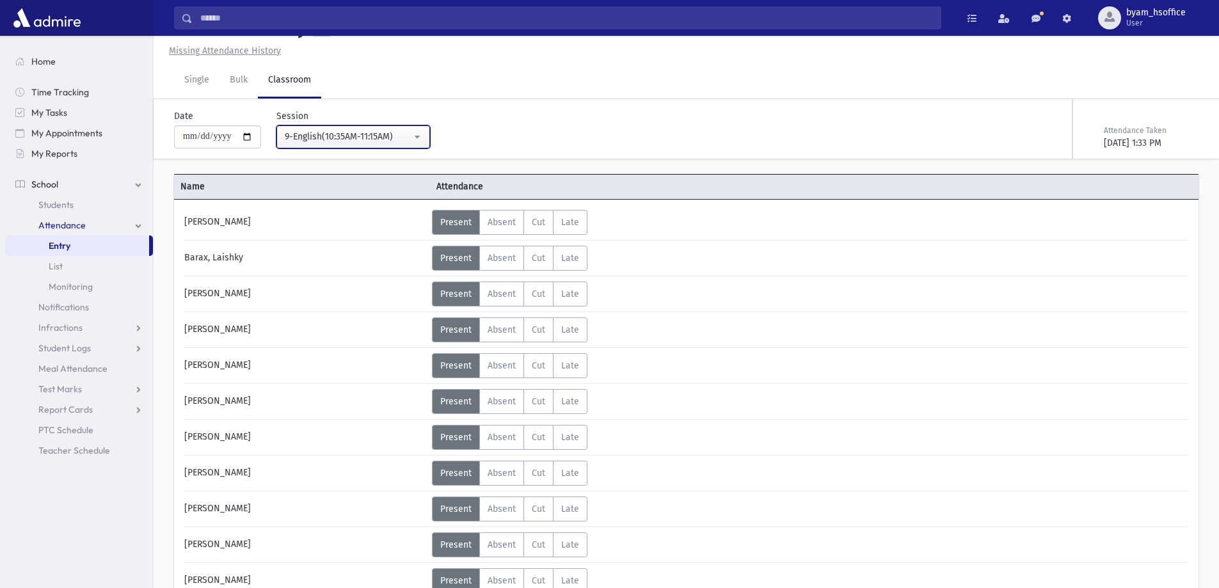
scroll to position [64, 0]
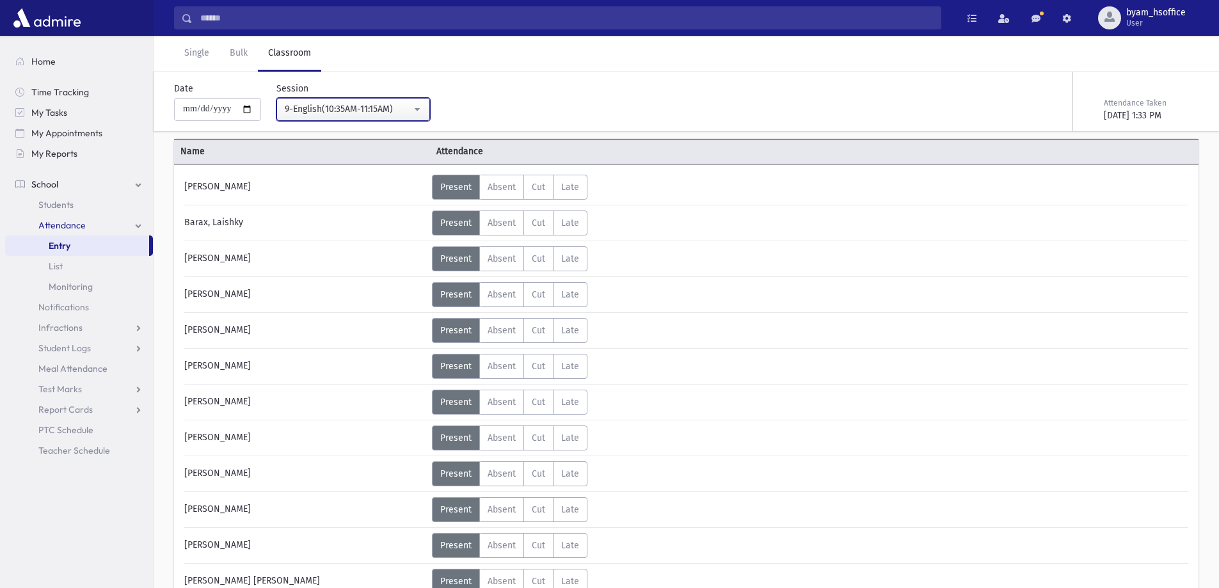
click at [396, 110] on div "9-English(10:35AM-11:15AM)" at bounding box center [348, 108] width 127 height 13
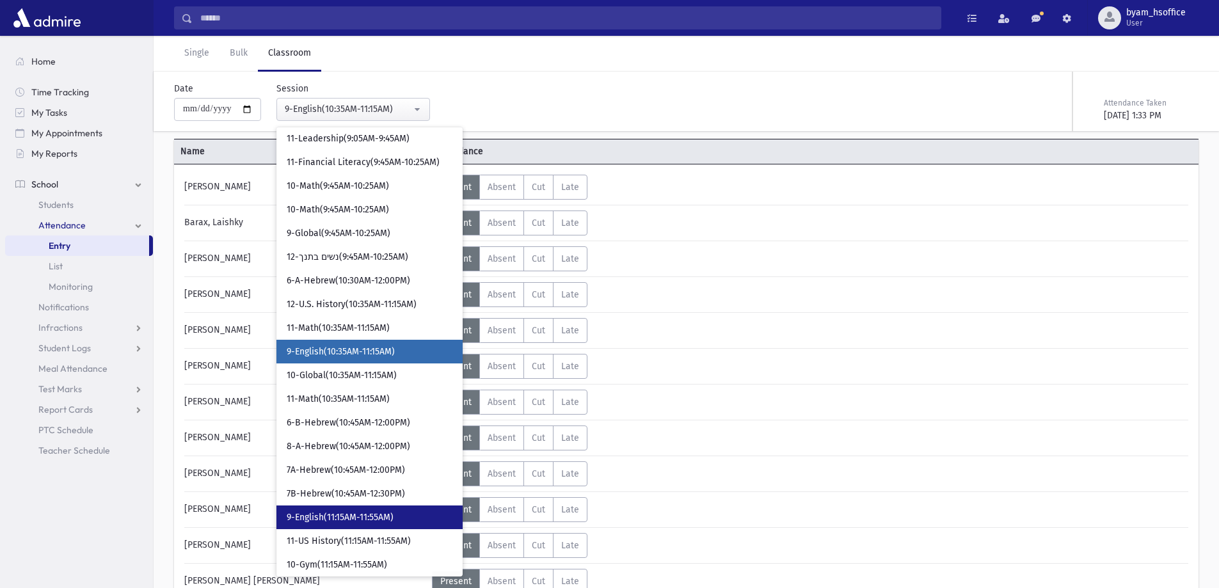
click at [383, 508] on link "9-English(11:15AM-11:55AM)" at bounding box center [370, 518] width 186 height 24
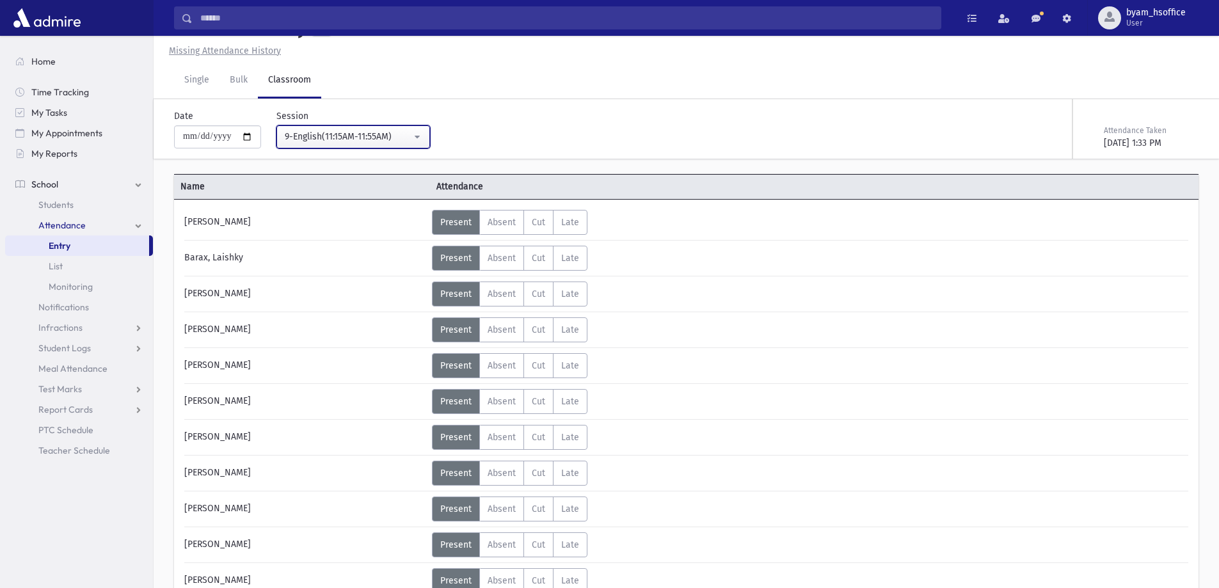
scroll to position [64, 0]
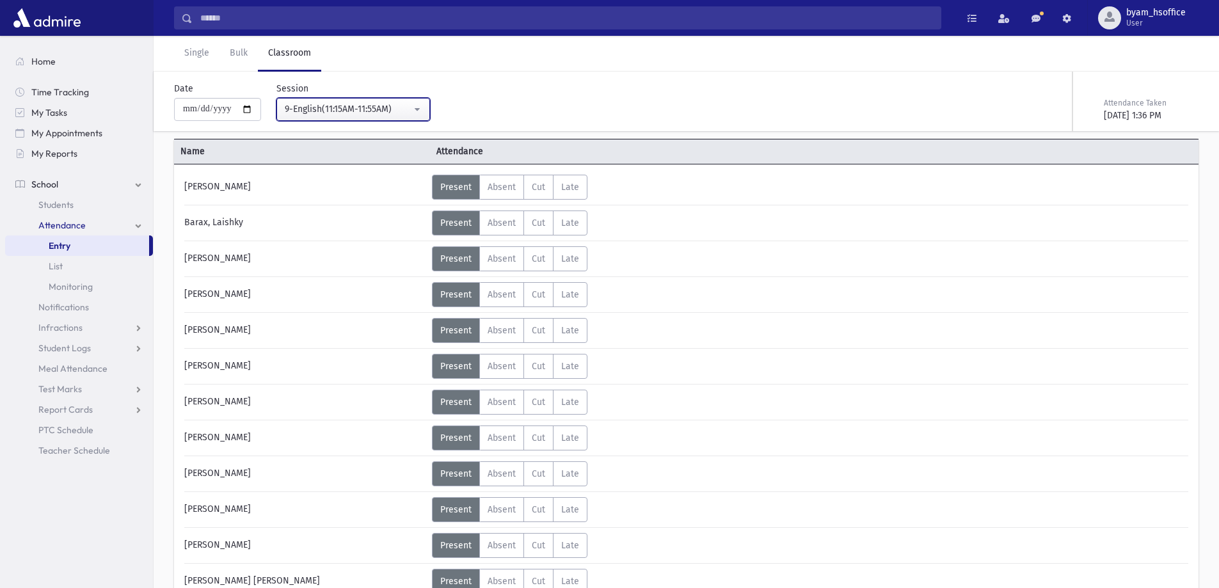
click at [418, 117] on button "9-English(11:15AM-11:55AM)" at bounding box center [354, 109] width 154 height 23
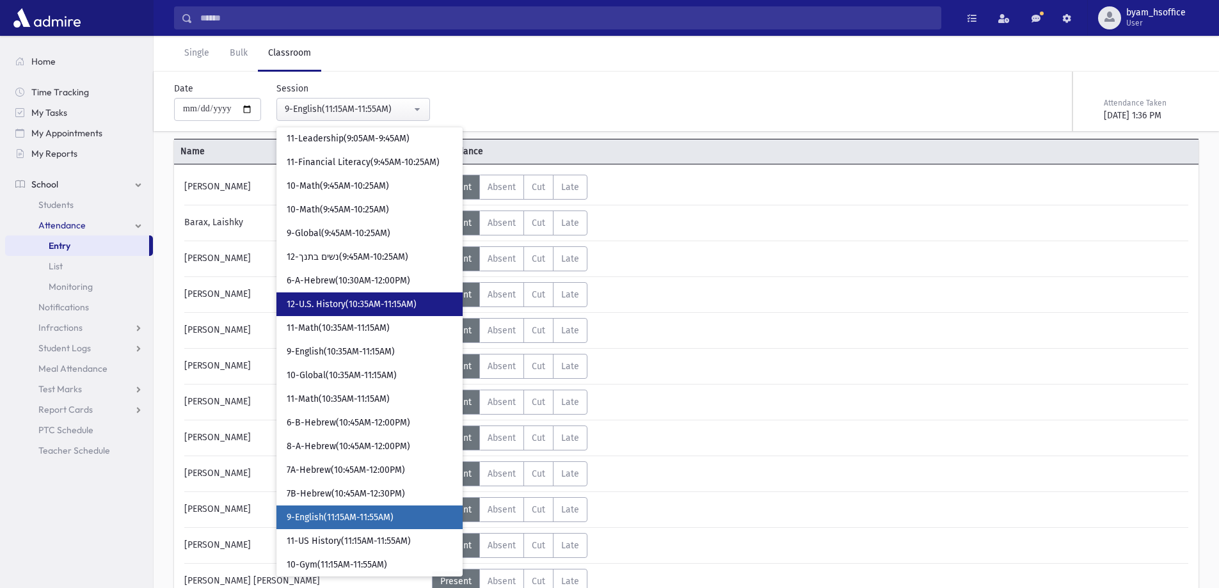
scroll to position [645, 0]
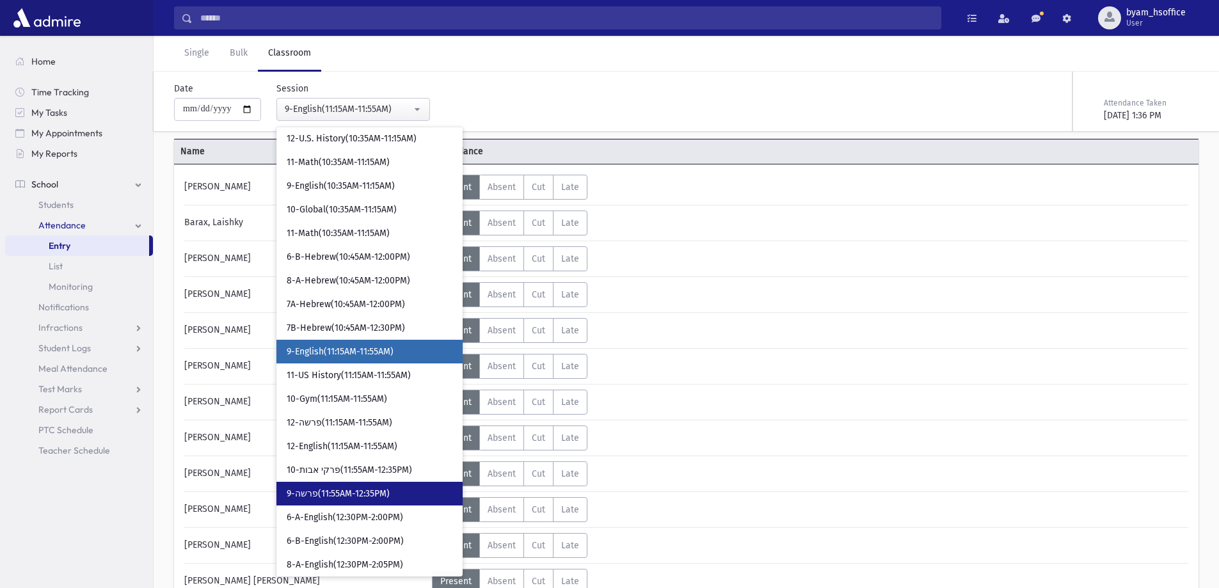
click at [407, 494] on link "9-פרשה(11:55AM-12:35PM)" at bounding box center [370, 494] width 186 height 24
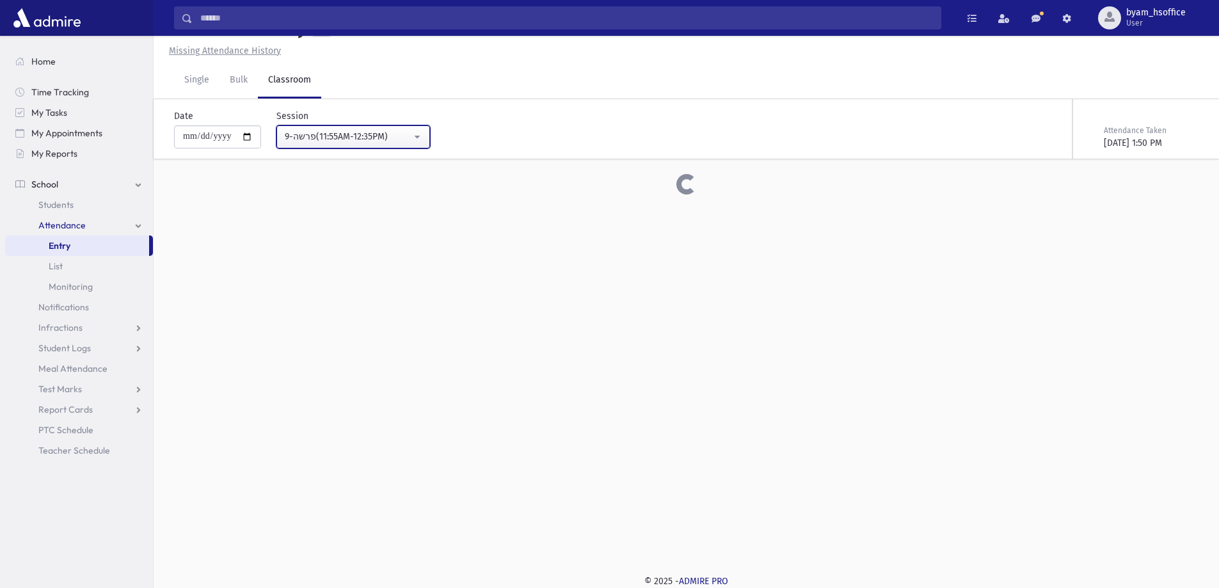
scroll to position [64, 0]
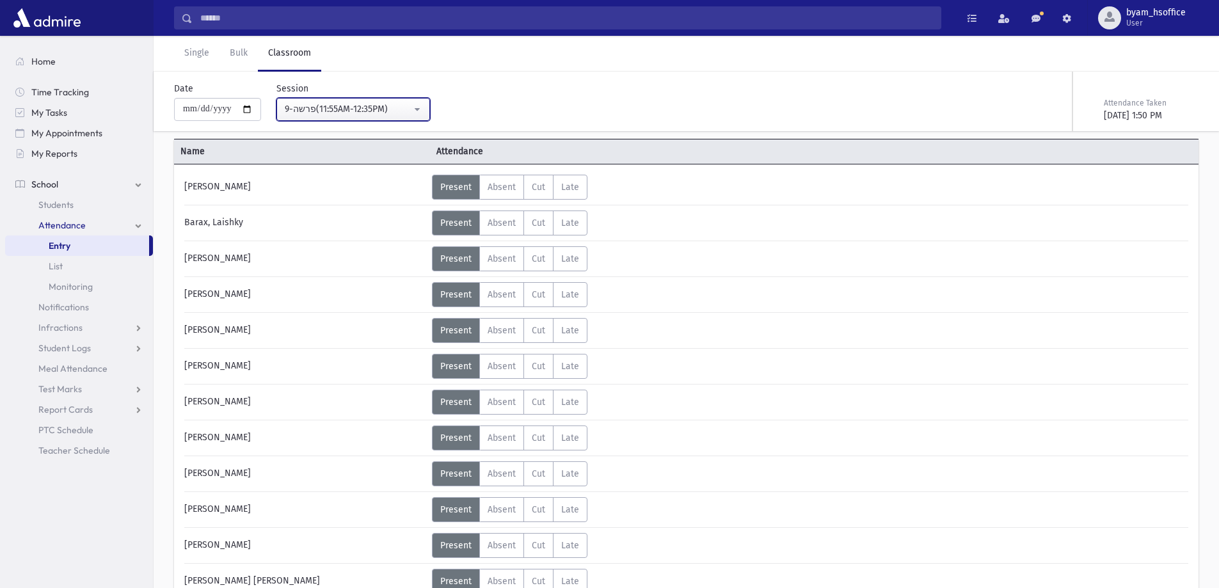
click at [354, 100] on button "9-פרשה(11:55AM-12:35PM)" at bounding box center [354, 109] width 154 height 23
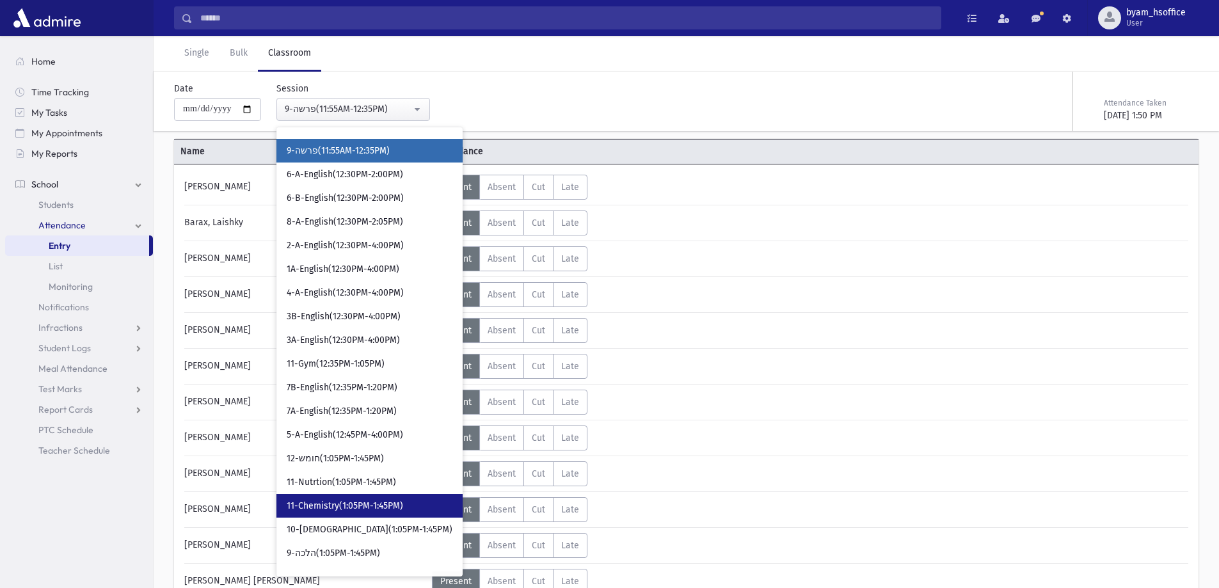
scroll to position [1043, 0]
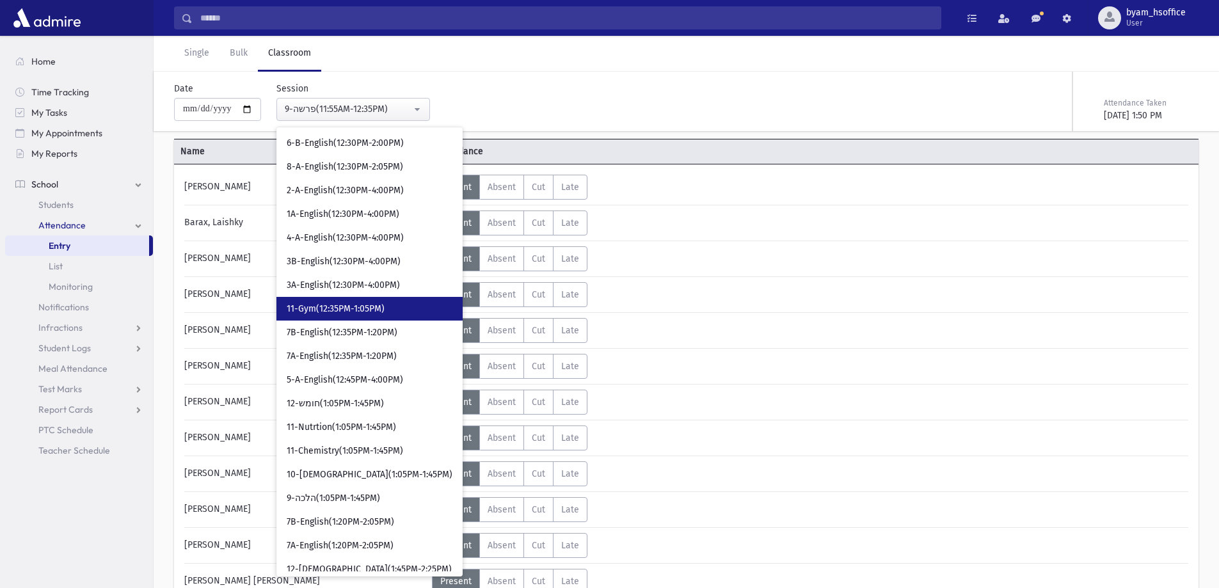
click at [378, 311] on span "11-Gym(12:35PM-1:05PM)" at bounding box center [336, 309] width 98 height 13
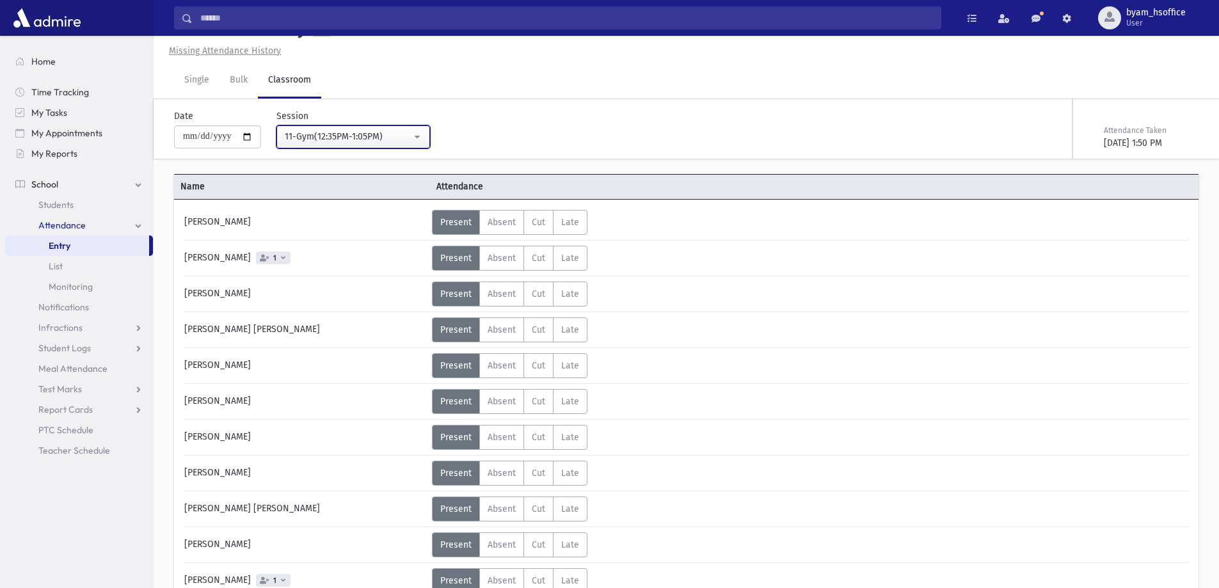
scroll to position [64, 0]
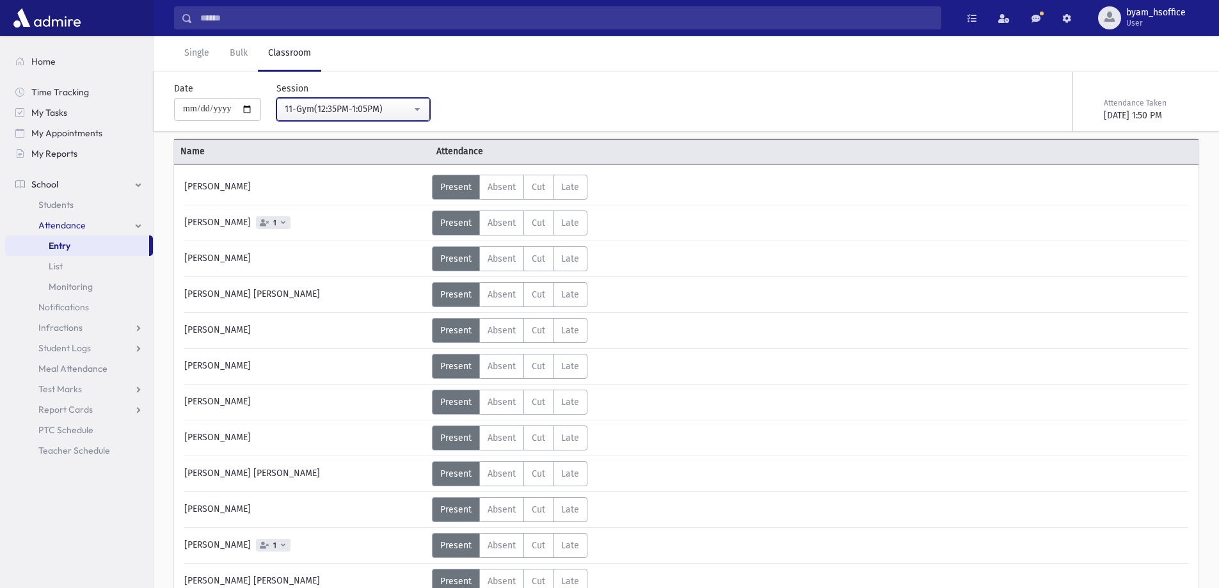
click at [375, 118] on button "11-Gym(12:35PM-1:05PM)" at bounding box center [354, 109] width 154 height 23
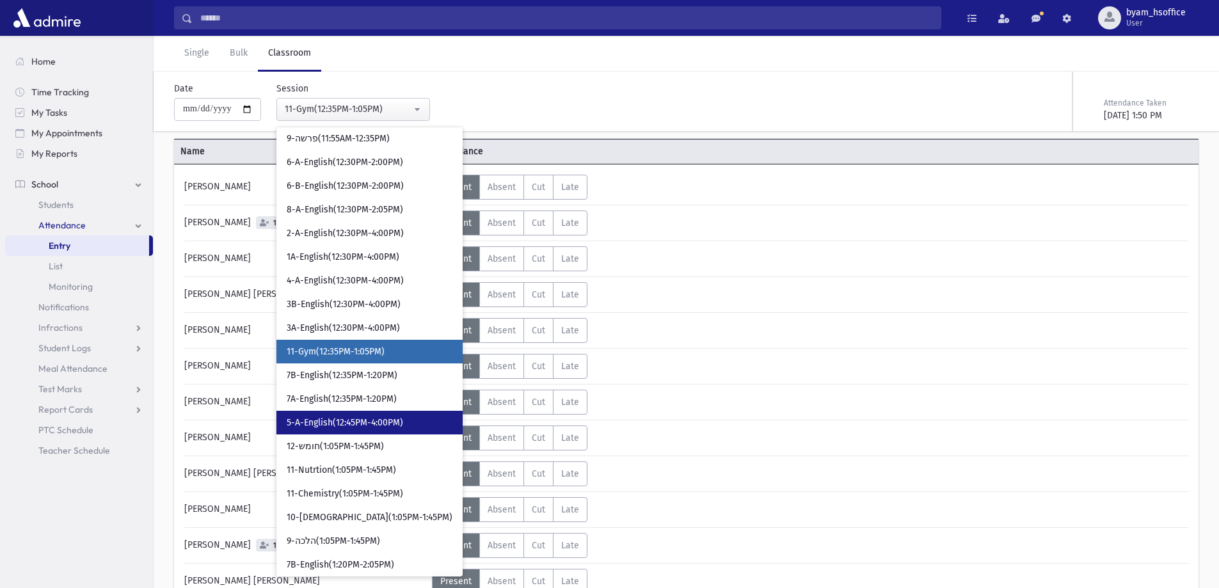
scroll to position [1064, 0]
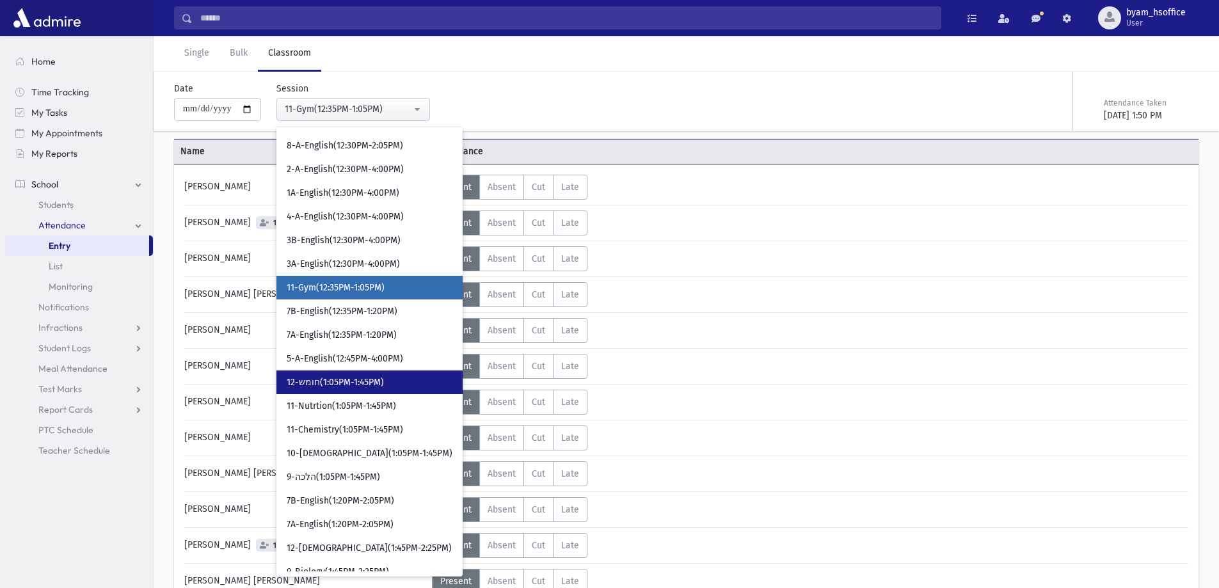
click at [394, 385] on link "12-חומש(1:05PM-1:45PM)" at bounding box center [370, 383] width 186 height 24
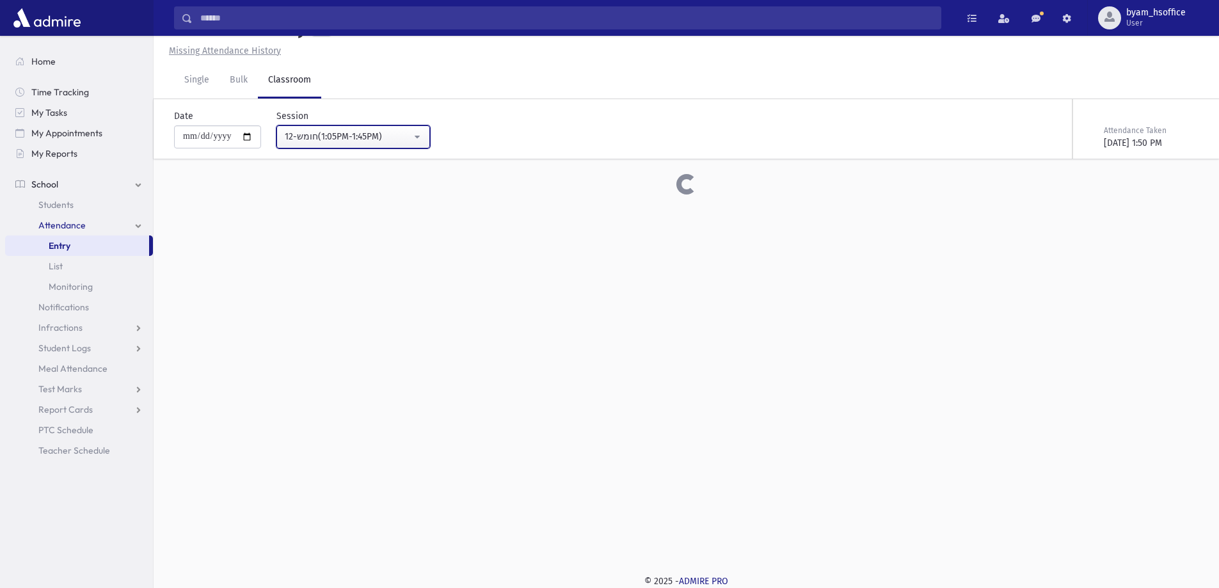
scroll to position [64, 0]
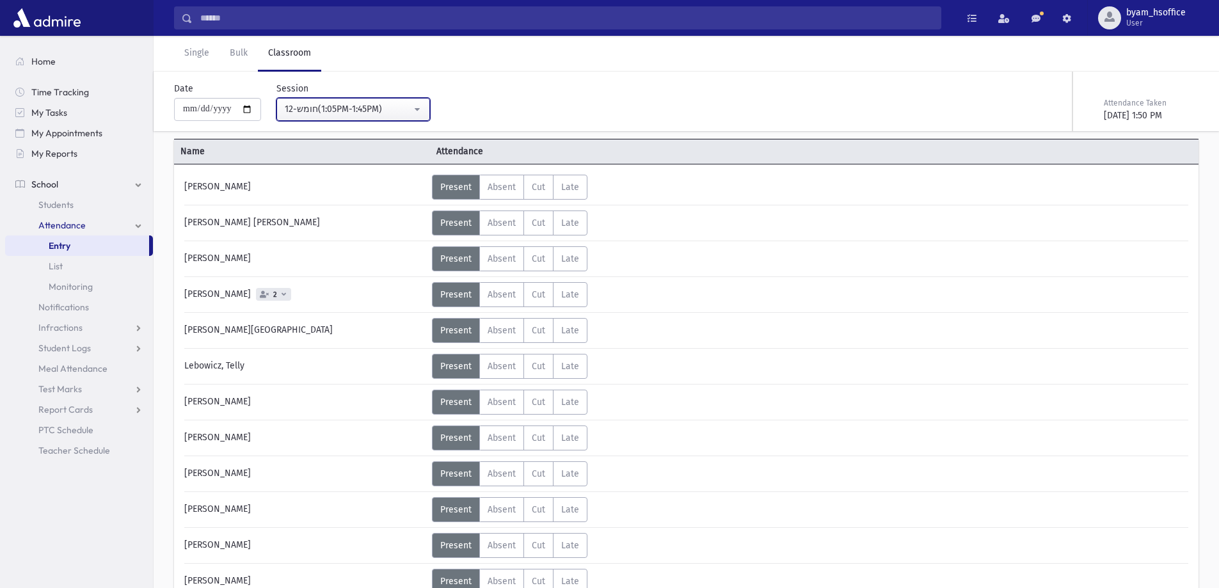
drag, startPoint x: 402, startPoint y: 103, endPoint x: 401, endPoint y: 112, distance: 9.0
click at [401, 103] on div "12-חומש(1:05PM-1:45PM)" at bounding box center [348, 108] width 127 height 13
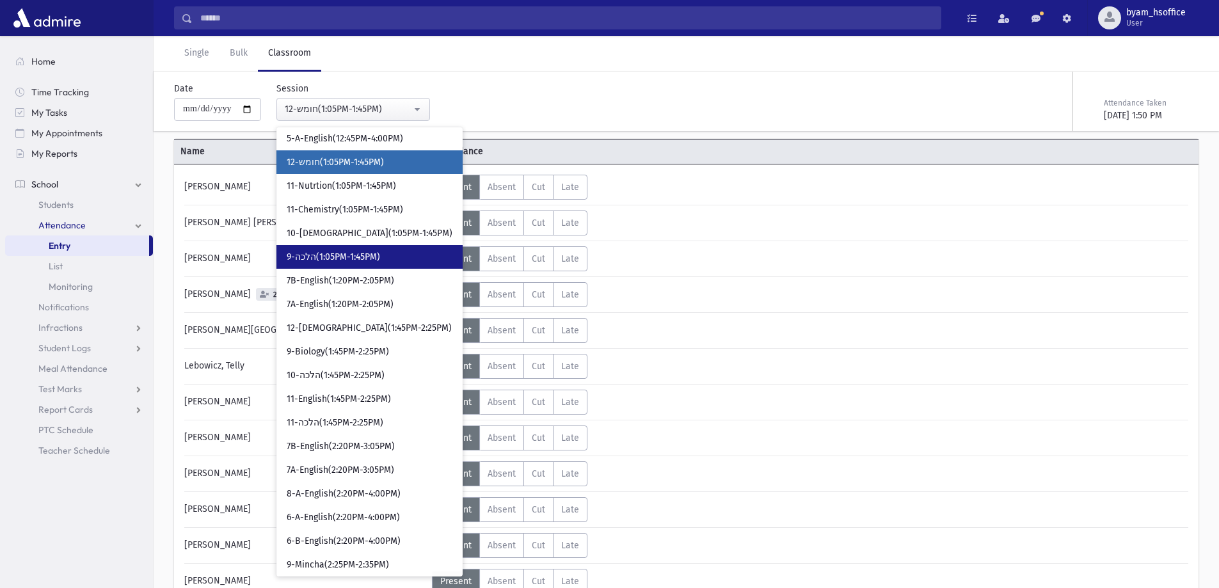
scroll to position [1287, 0]
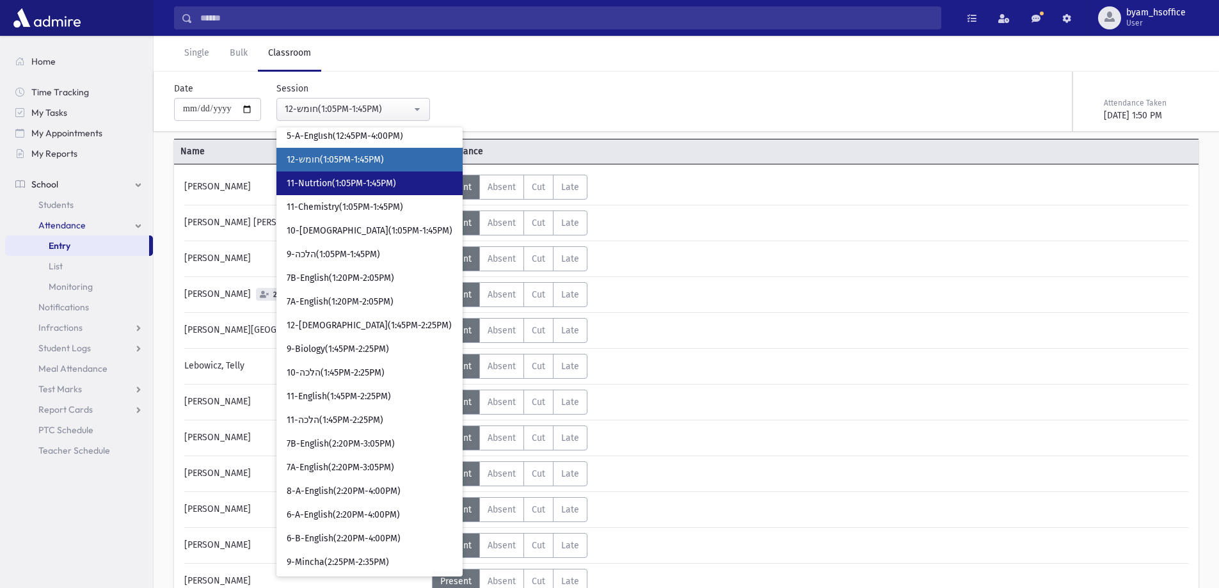
click at [383, 185] on span "11-Nutrtion(1:05PM-1:45PM)" at bounding box center [341, 183] width 109 height 13
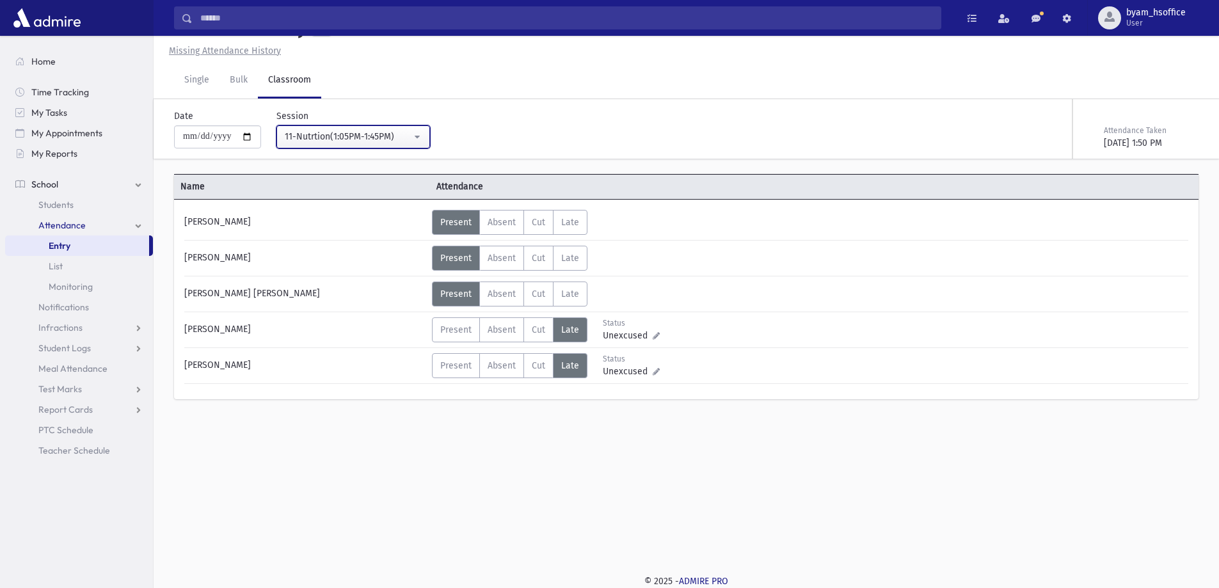
click at [408, 132] on div "11-Nutrtion(1:05PM-1:45PM)" at bounding box center [348, 136] width 127 height 13
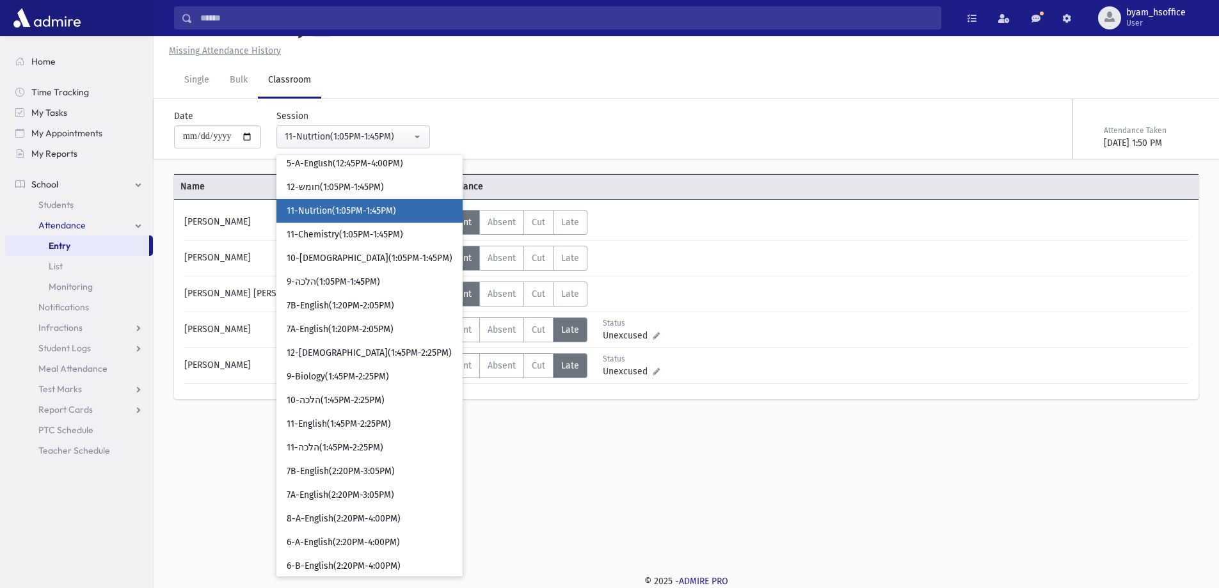
scroll to position [1132, 0]
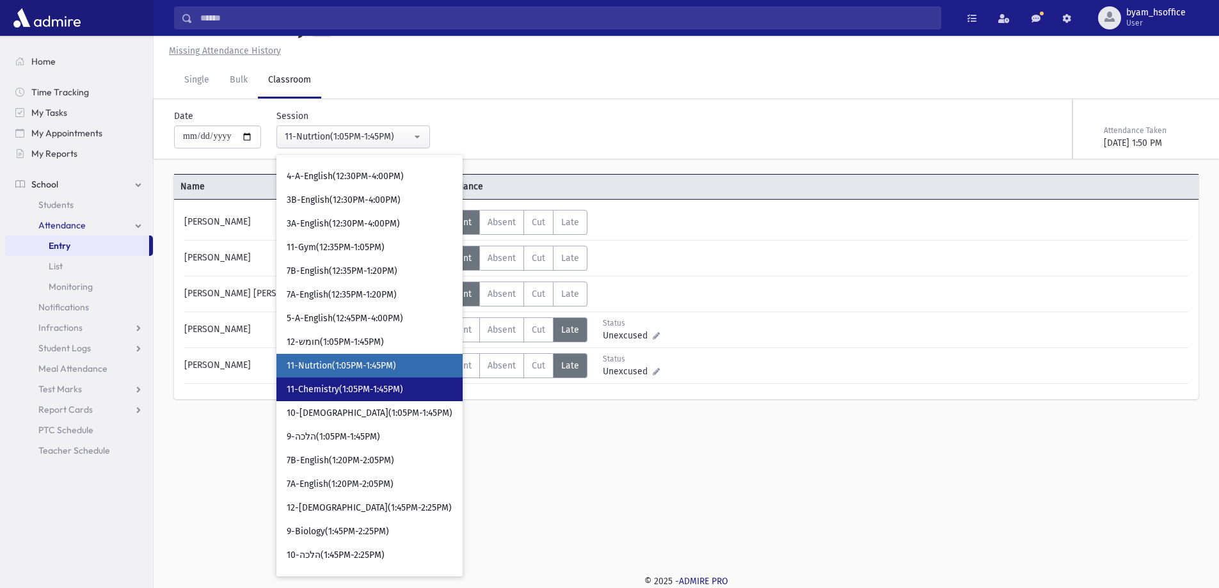
click at [371, 383] on span "11-Chemistry(1:05PM-1:45PM)" at bounding box center [345, 389] width 116 height 13
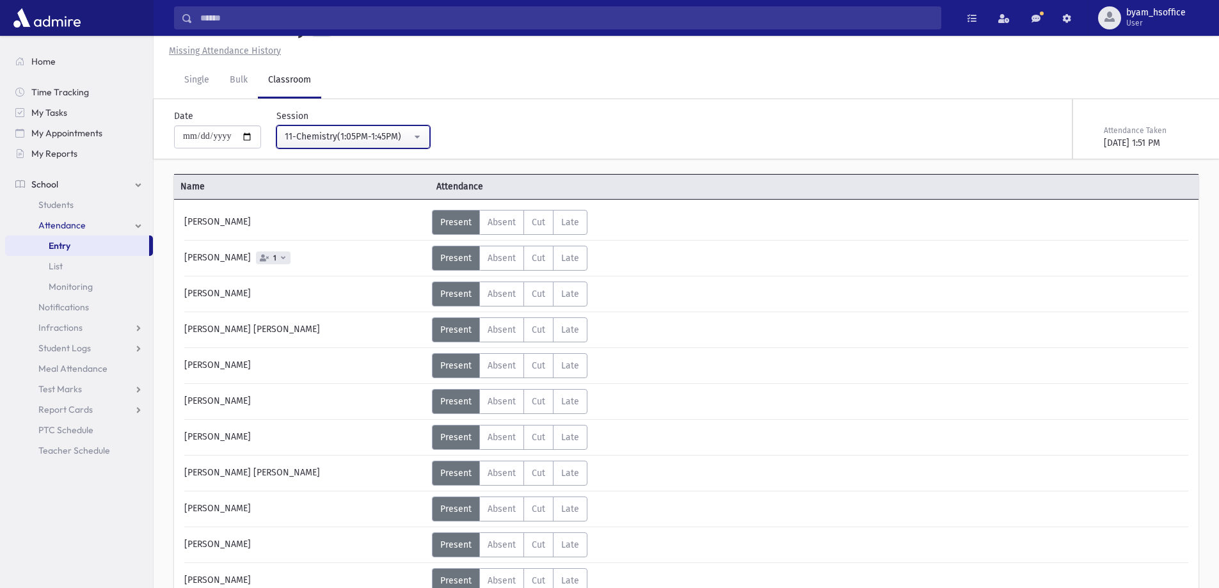
click at [385, 136] on div "11-Chemistry(1:05PM-1:45PM)" at bounding box center [348, 136] width 127 height 13
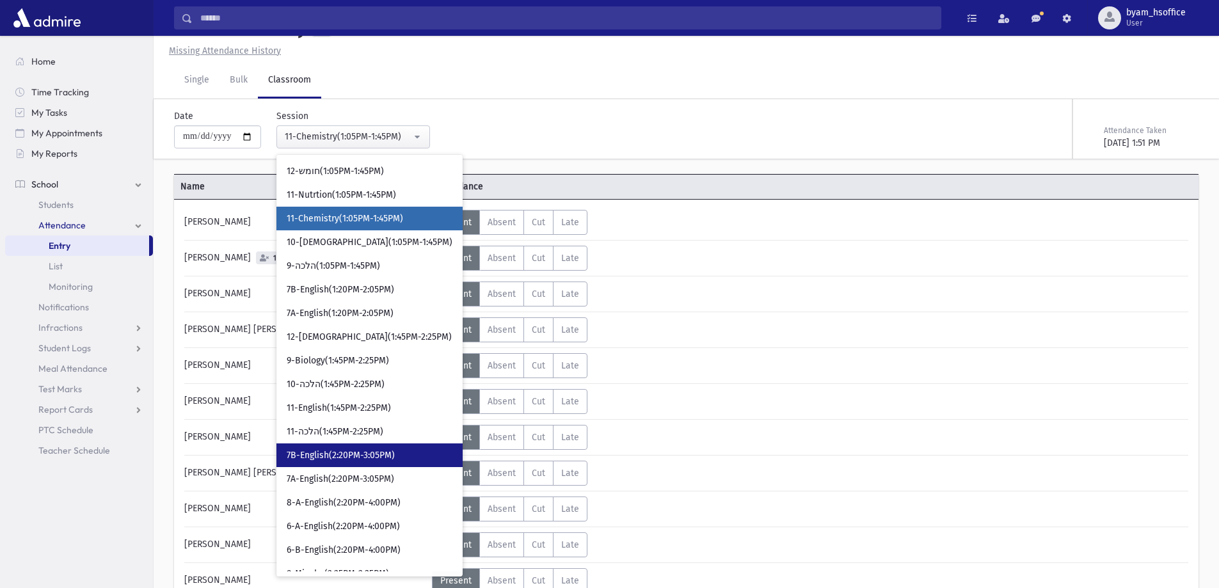
scroll to position [1348, 0]
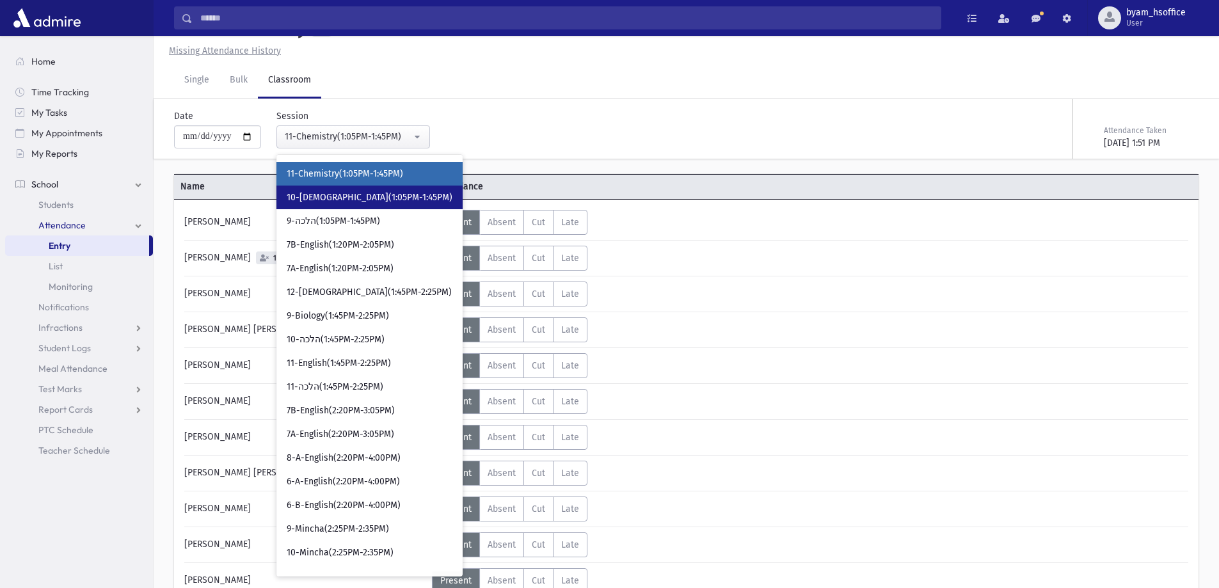
click at [399, 202] on link "10-נביא(1:05PM-1:45PM)" at bounding box center [370, 198] width 186 height 24
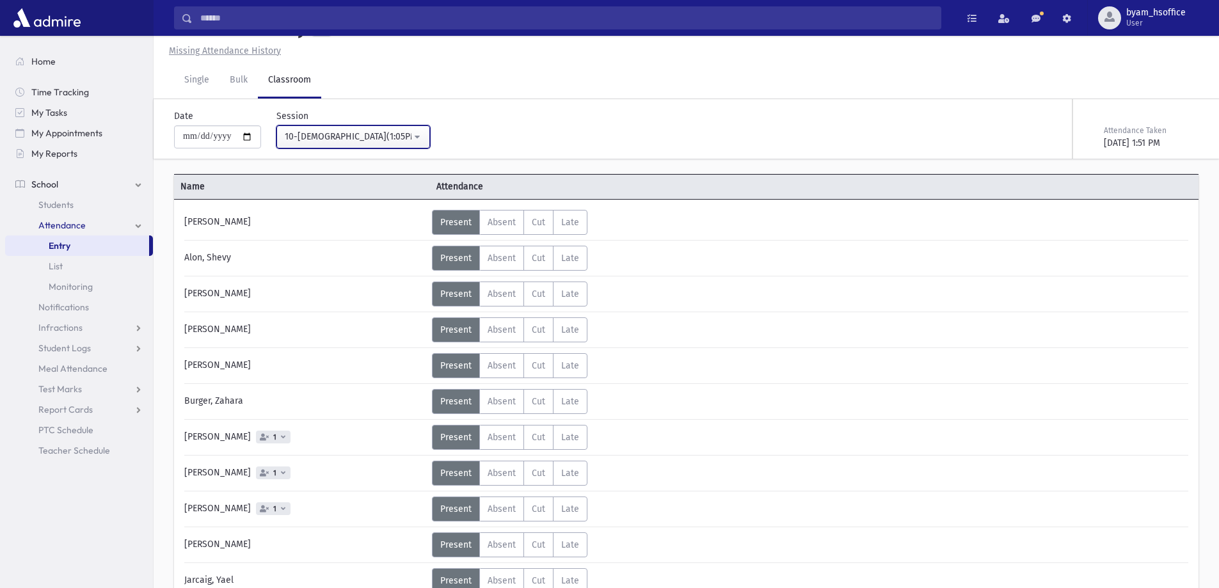
click at [413, 127] on button "10-נביא(1:05PM-1:45PM)" at bounding box center [354, 136] width 154 height 23
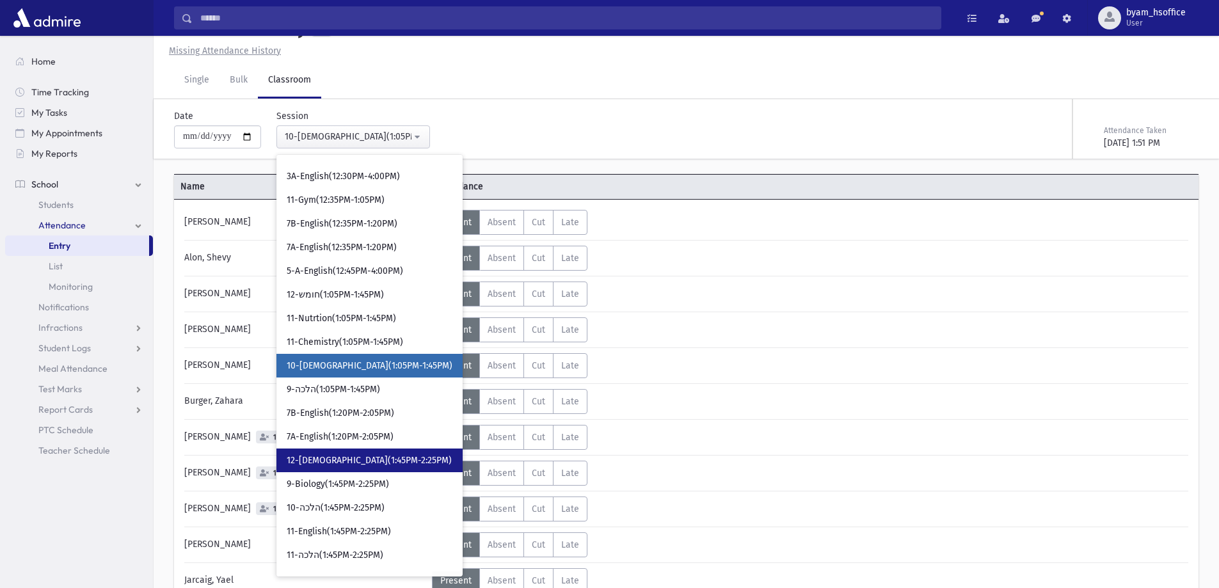
click at [394, 455] on link "12-נביא(1:45PM-2:25PM)" at bounding box center [370, 461] width 186 height 24
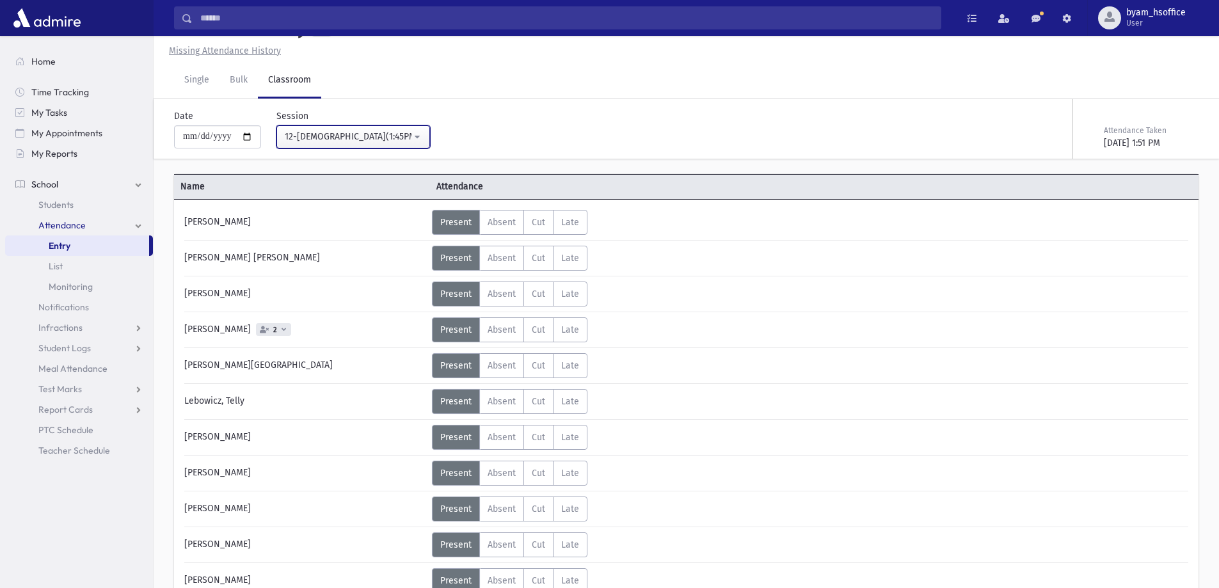
click at [382, 141] on div "12-נביא(1:45PM-2:25PM)" at bounding box center [348, 136] width 127 height 13
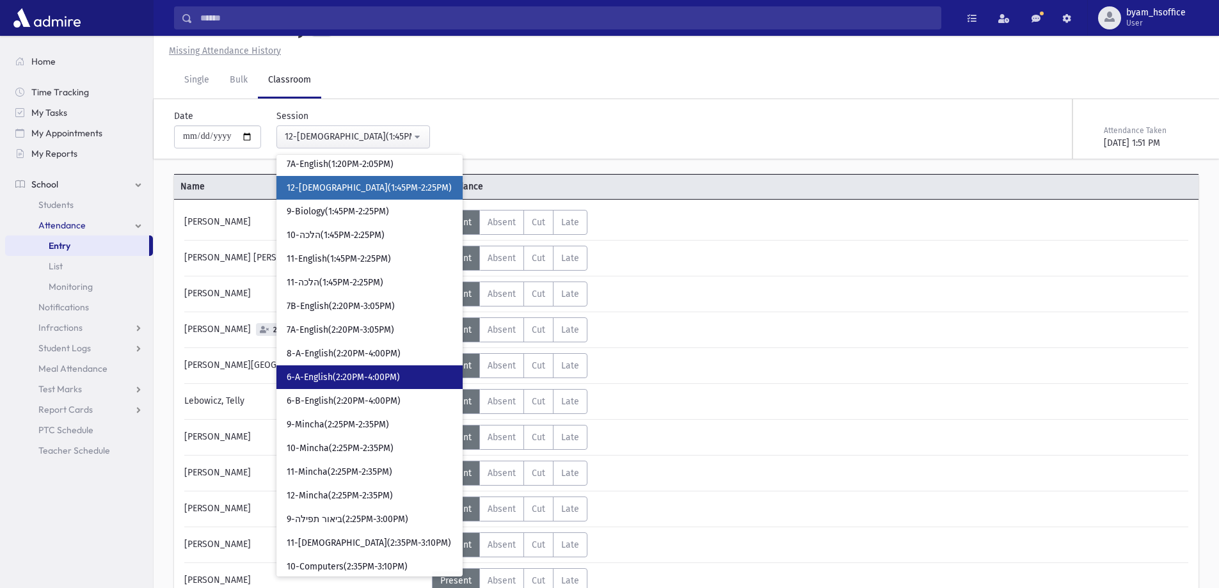
scroll to position [1466, 0]
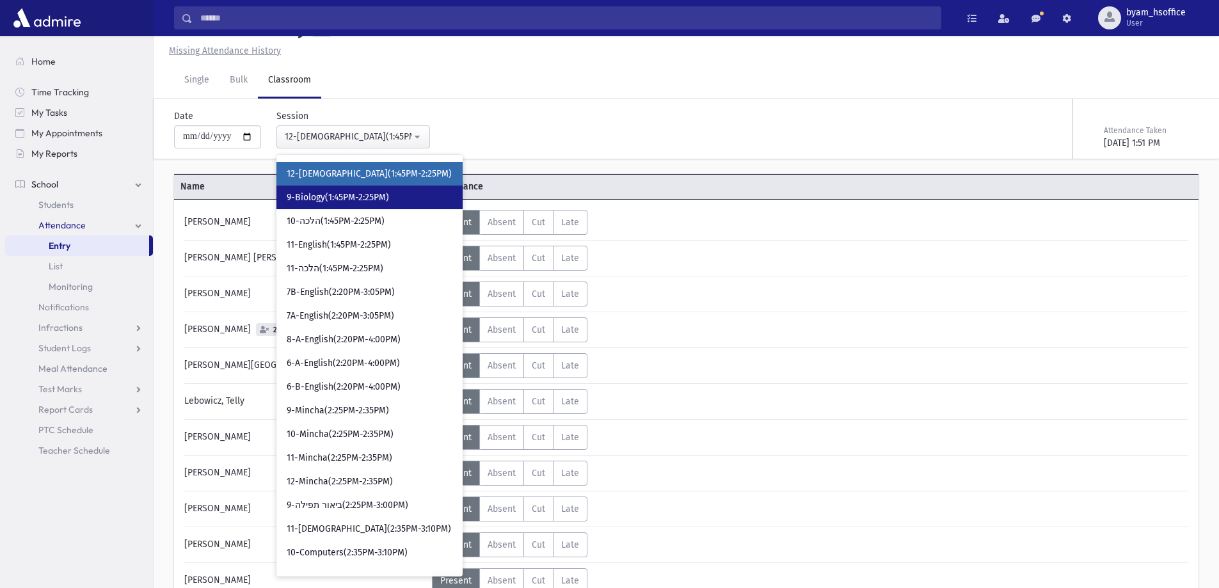
click at [406, 200] on link "9-Biology(1:45PM-2:25PM)" at bounding box center [370, 198] width 186 height 24
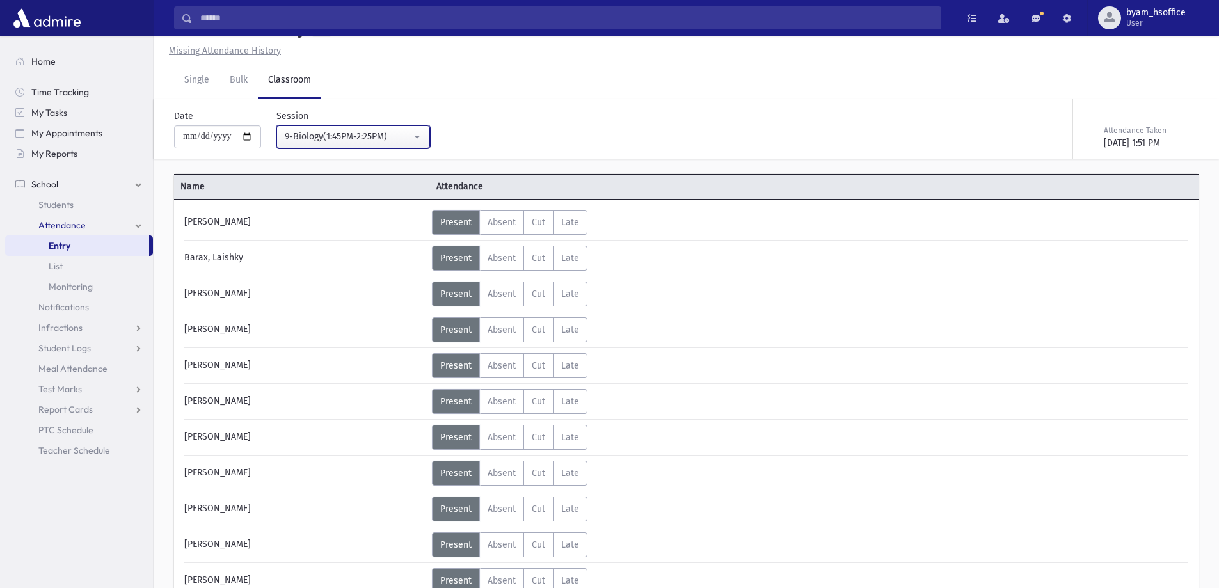
click at [412, 143] on div "9-Biology(1:45PM-2:25PM)" at bounding box center [348, 137] width 127 height 14
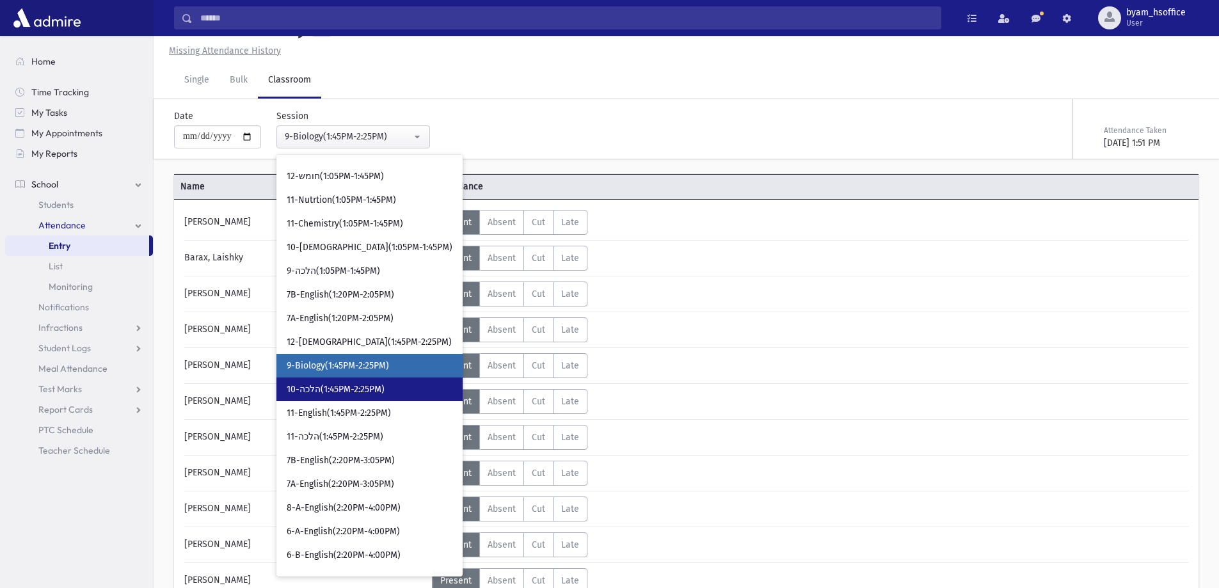
click at [364, 384] on span "10-הלכה(1:45PM-2:25PM)" at bounding box center [336, 389] width 98 height 13
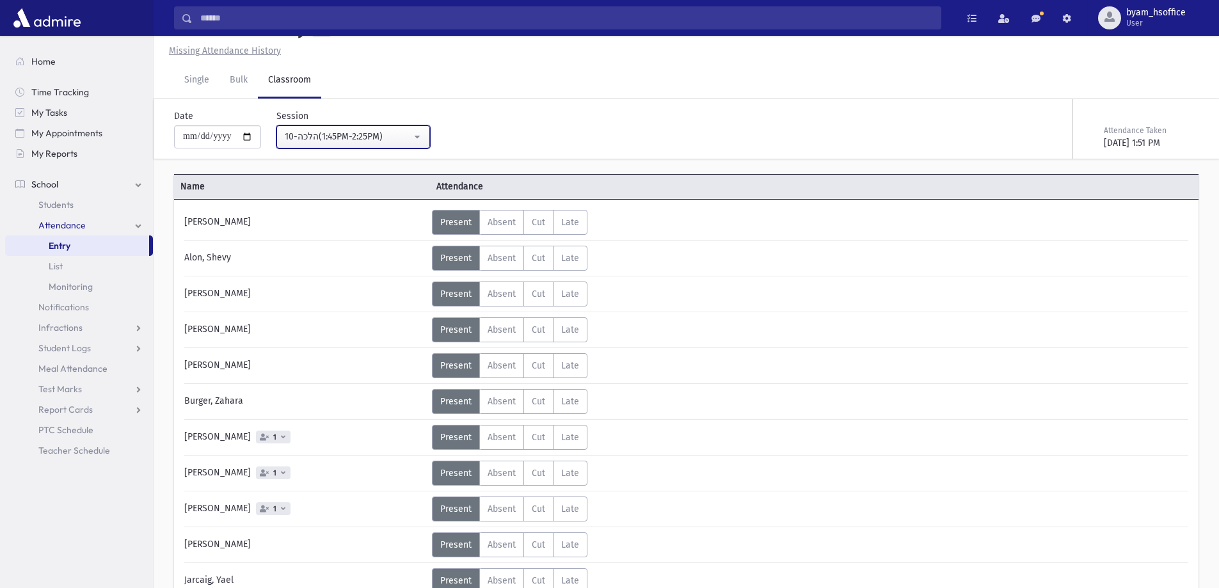
click at [390, 139] on div "10-הלכה(1:45PM-2:25PM)" at bounding box center [348, 136] width 127 height 13
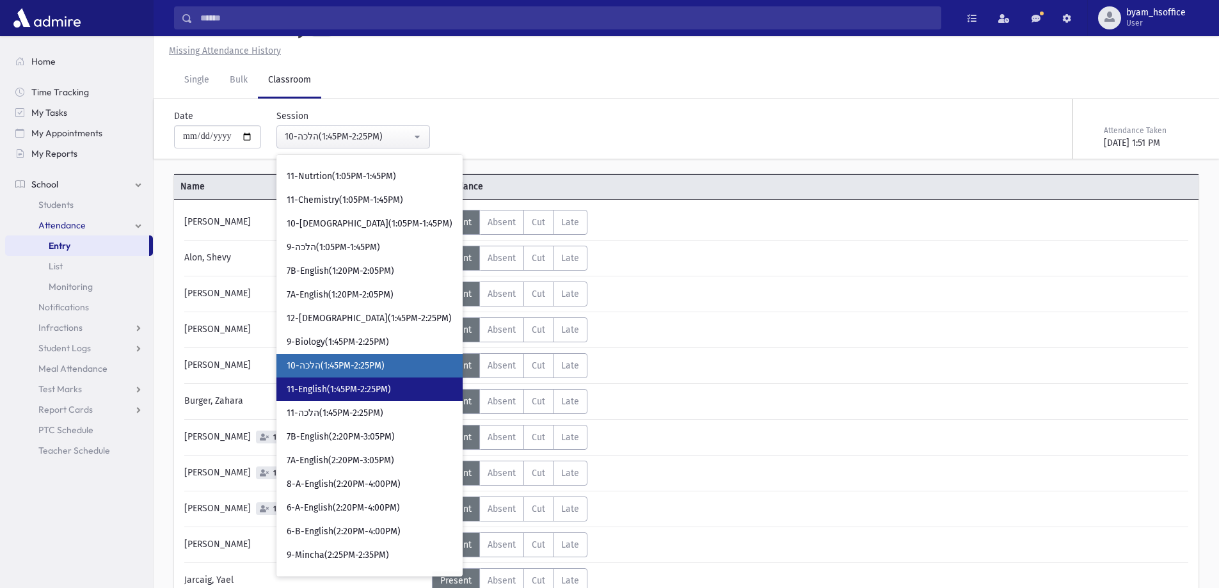
click at [378, 388] on span "11-English(1:45PM-2:25PM)" at bounding box center [339, 389] width 104 height 13
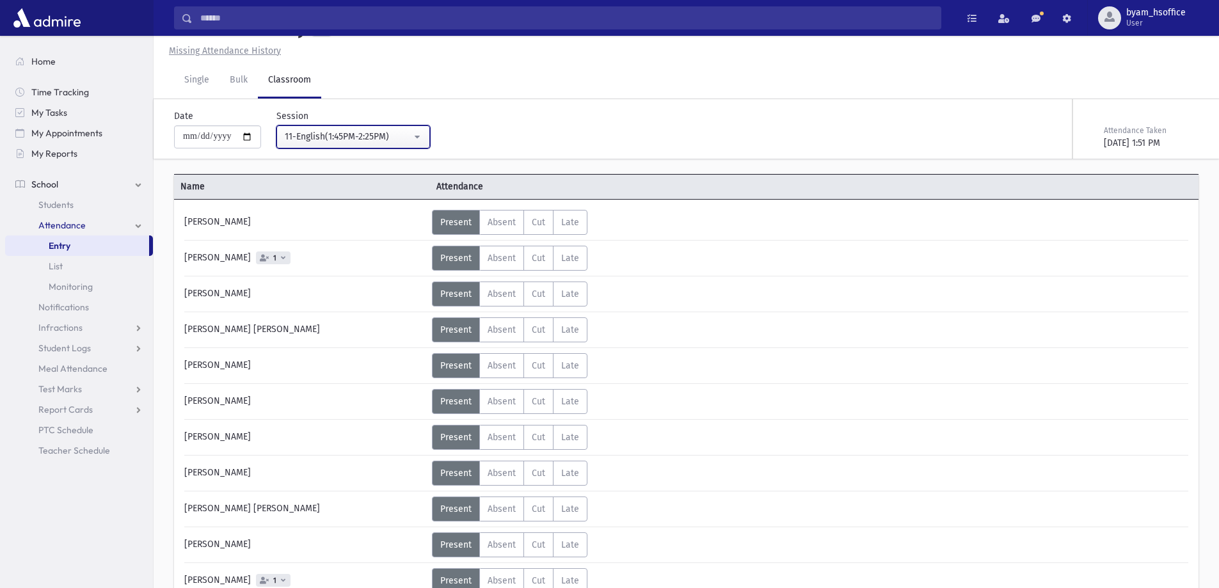
click at [425, 136] on button "11-English(1:45PM-2:25PM)" at bounding box center [354, 136] width 154 height 23
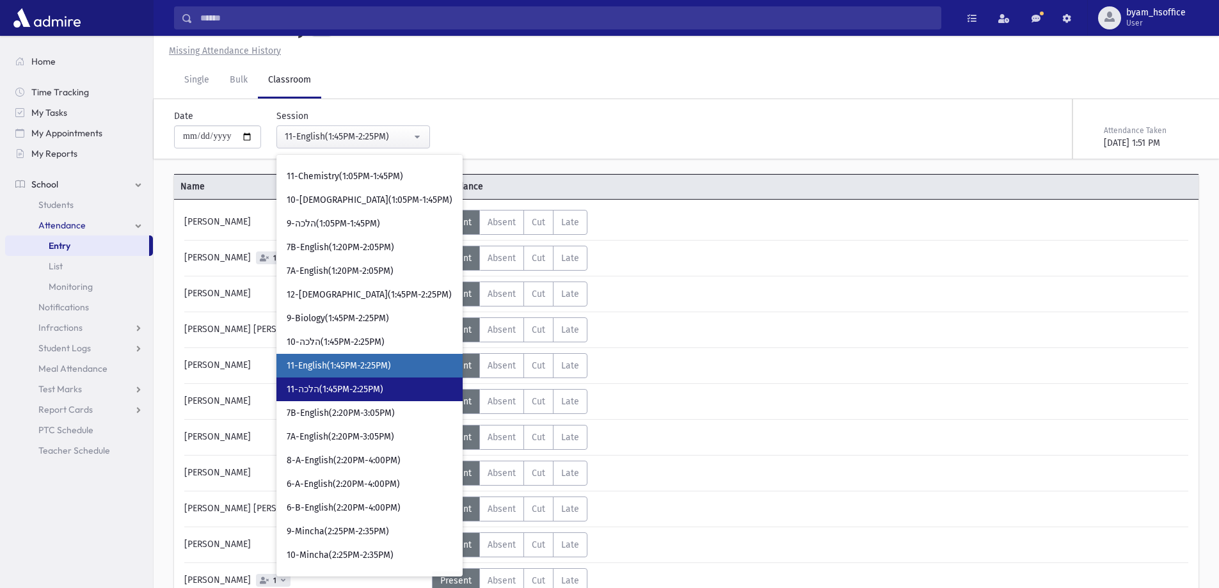
drag, startPoint x: 388, startPoint y: 382, endPoint x: 381, endPoint y: 367, distance: 16.9
click at [387, 383] on link "11-הלכה(1:45PM-2:25PM)" at bounding box center [370, 390] width 186 height 24
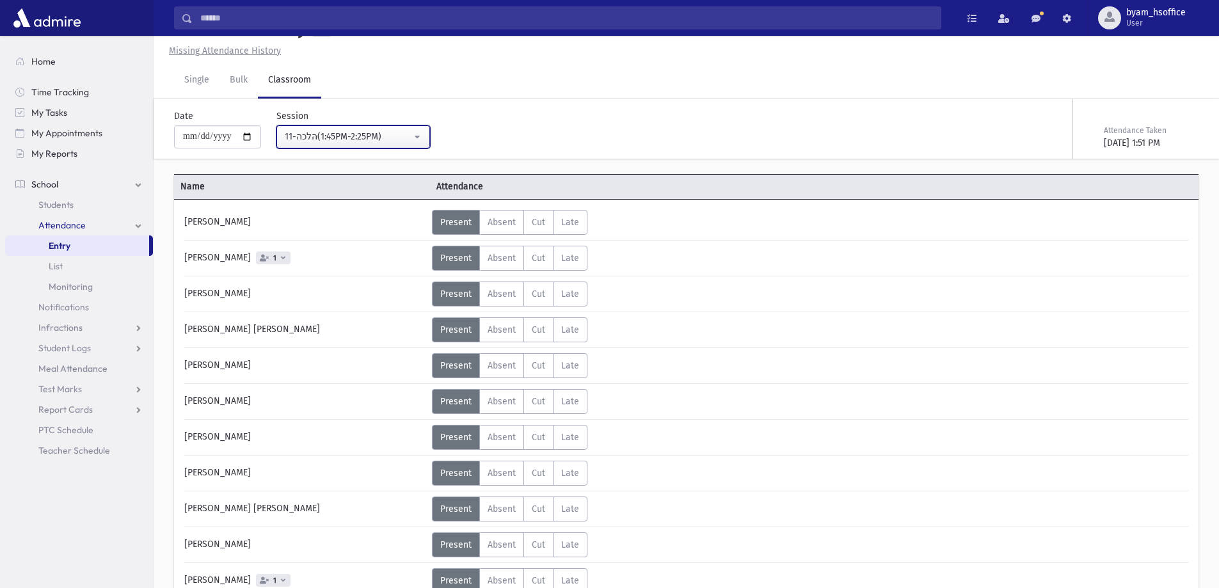
click at [407, 141] on div "11-הלכה(1:45PM-2:25PM)" at bounding box center [348, 136] width 127 height 13
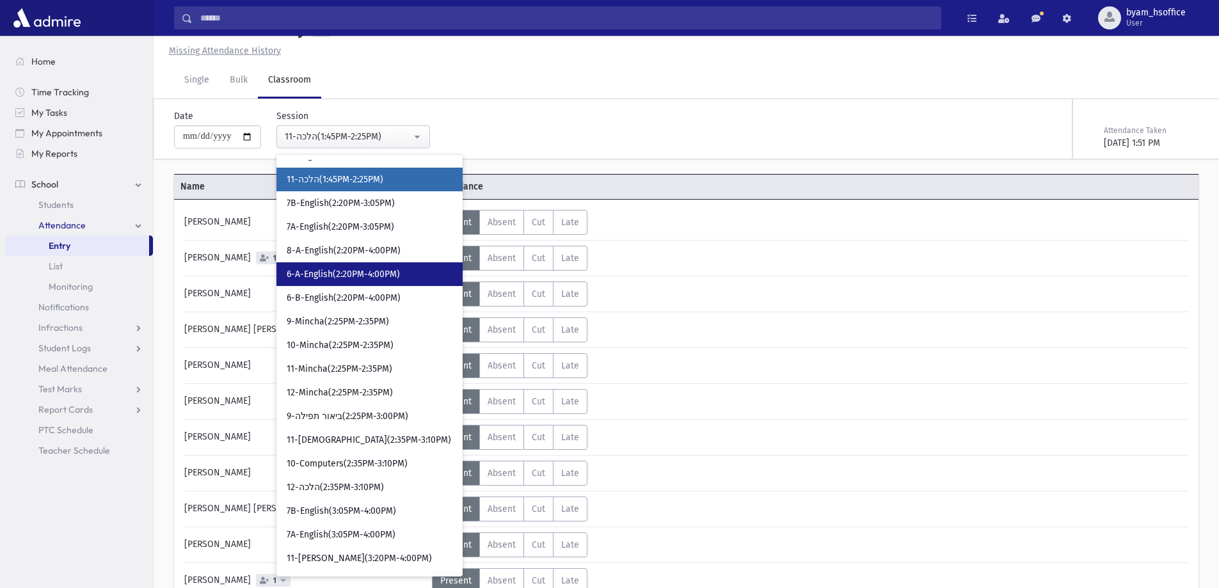
scroll to position [1561, 0]
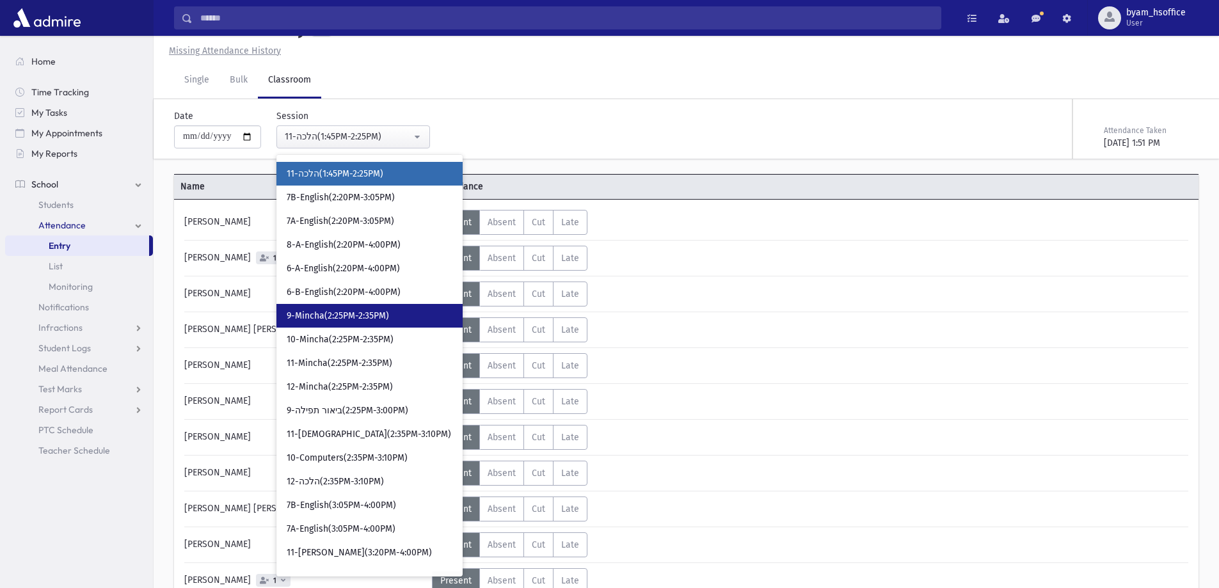
click at [392, 304] on link "9-Mincha(2:25PM-2:35PM)" at bounding box center [370, 316] width 186 height 24
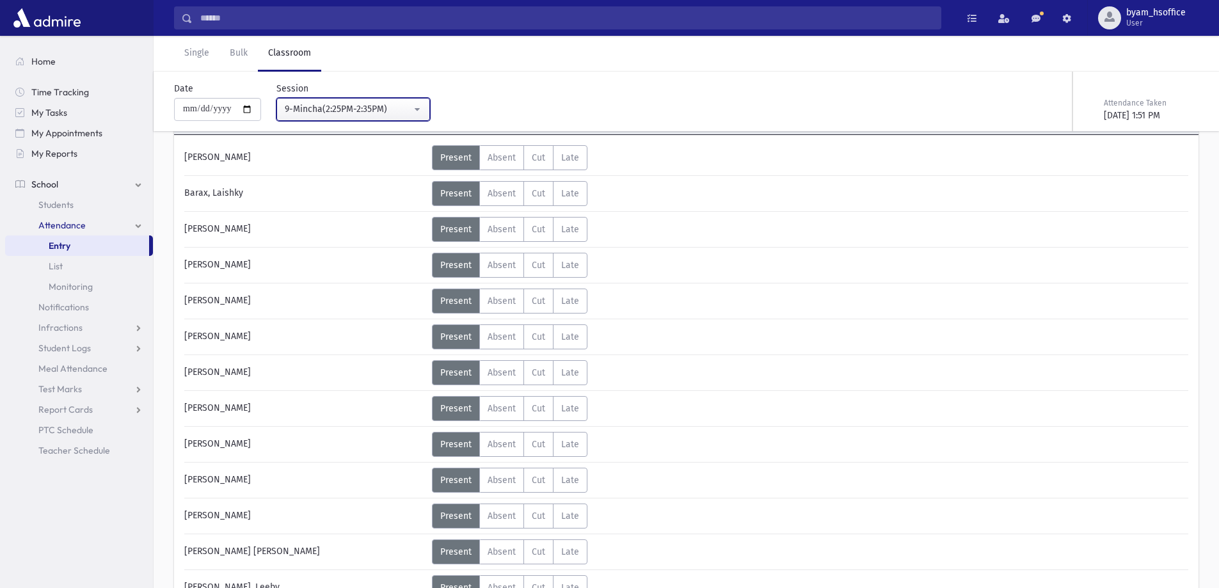
scroll to position [349, 0]
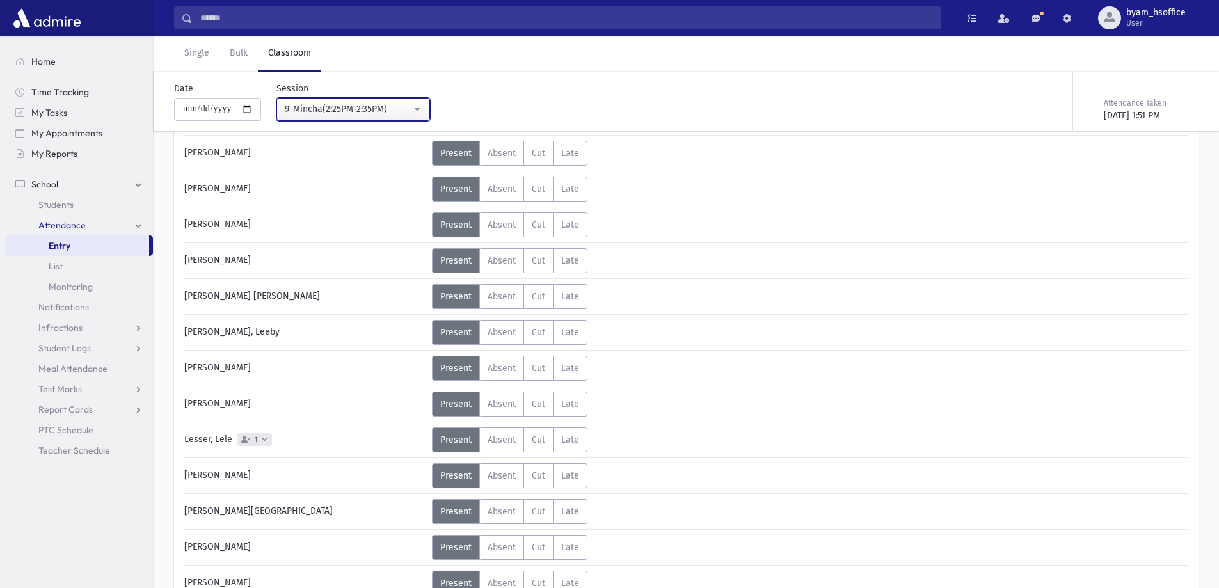
click at [393, 107] on div "9-Mincha(2:25PM-2:35PM)" at bounding box center [348, 108] width 127 height 13
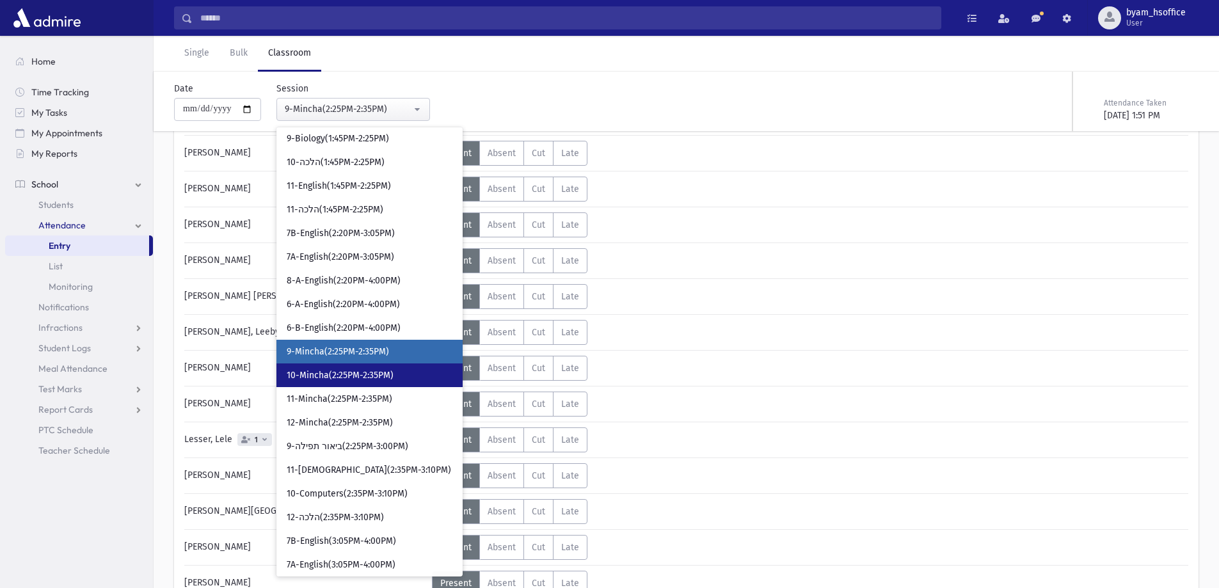
click at [406, 376] on link "10-Mincha(2:25PM-2:35PM)" at bounding box center [370, 376] width 186 height 24
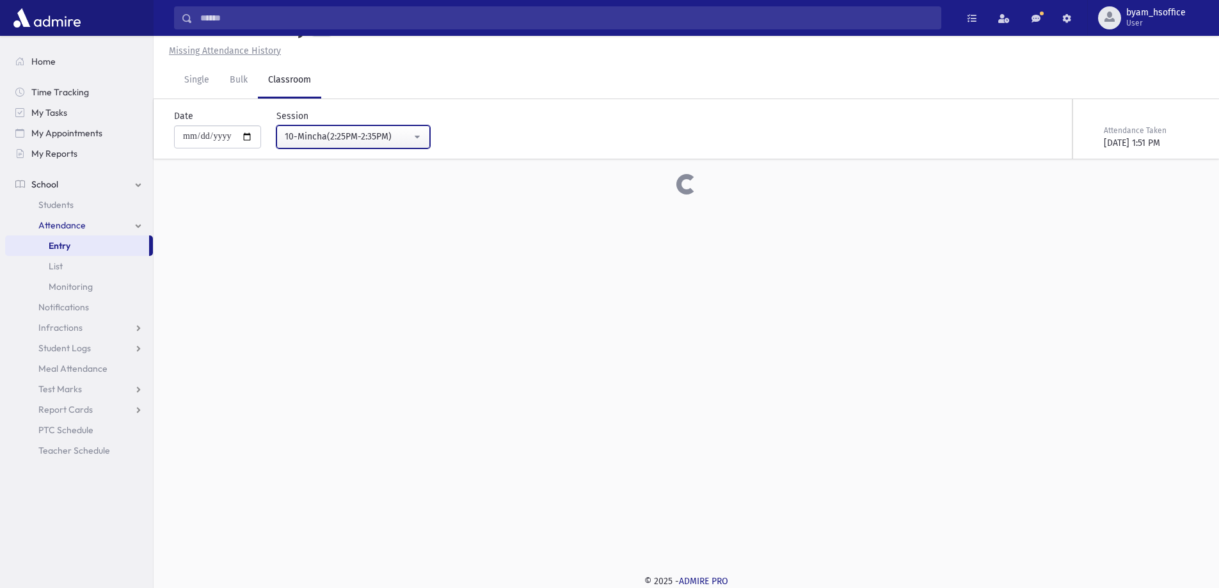
scroll to position [349, 0]
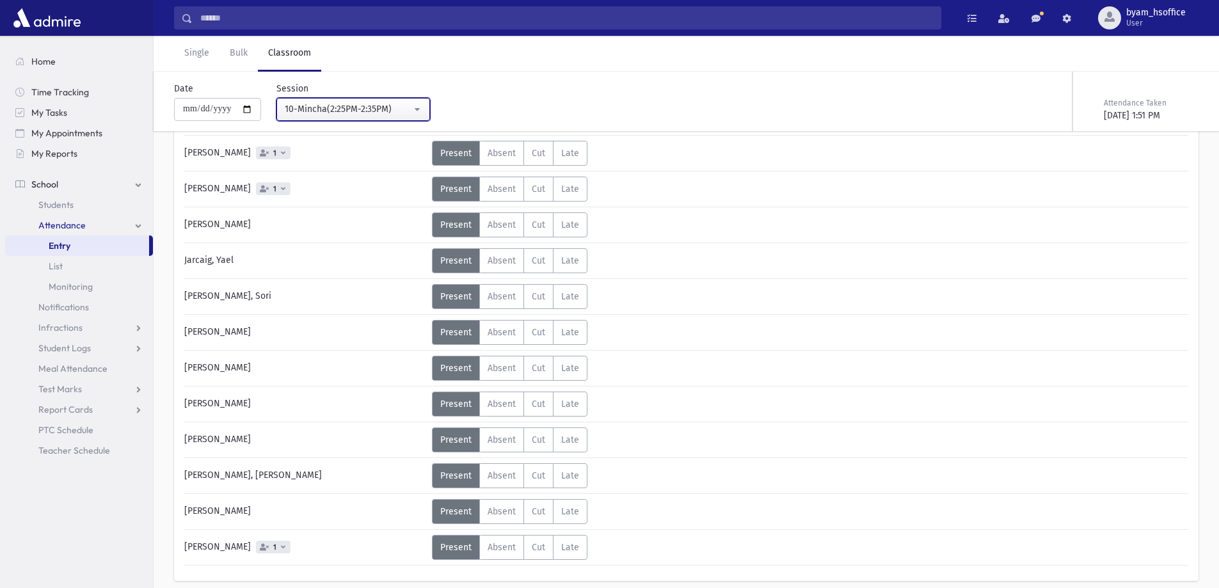
click at [399, 112] on div "10-Mincha(2:25PM-2:35PM)" at bounding box center [348, 108] width 127 height 13
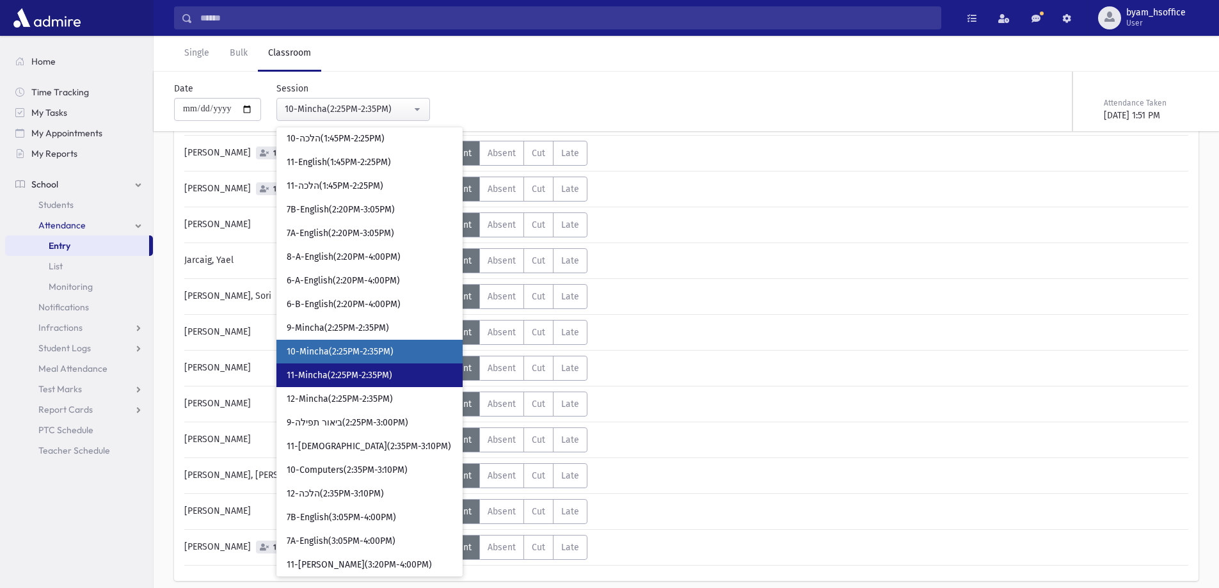
click at [380, 372] on span "11-Mincha(2:25PM-2:35PM)" at bounding box center [340, 375] width 106 height 13
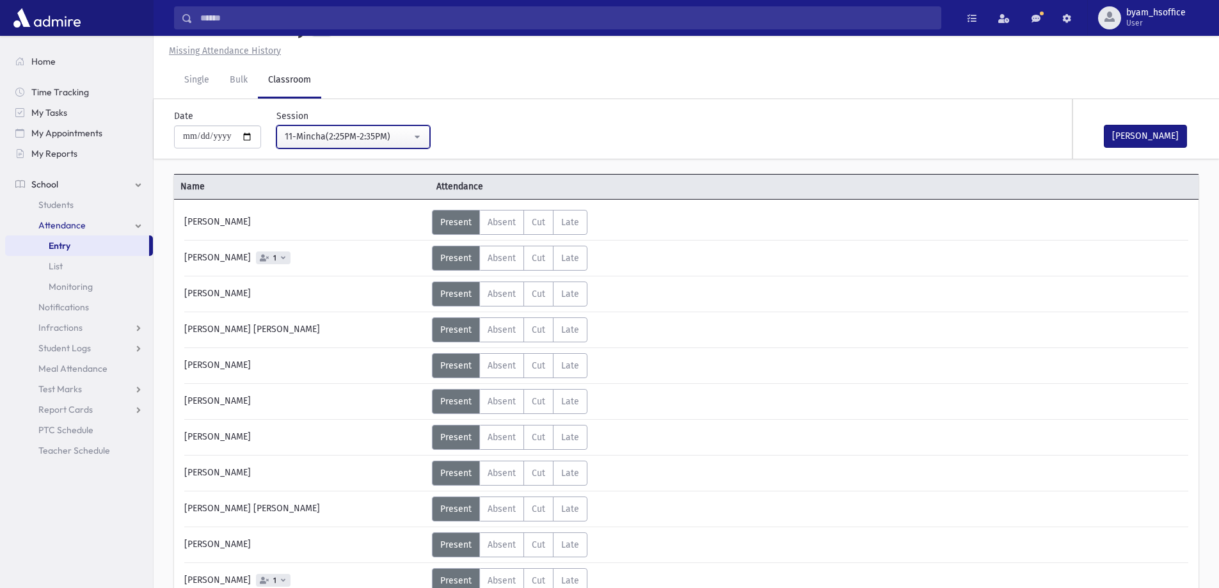
scroll to position [291, 0]
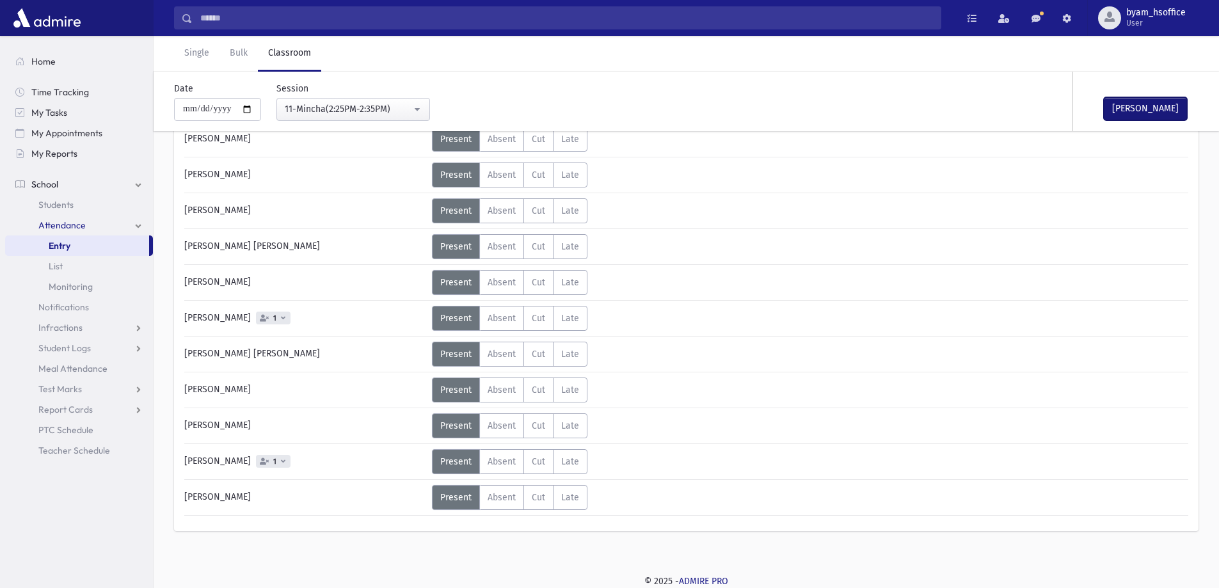
click at [1164, 106] on button "Mark Done" at bounding box center [1145, 108] width 83 height 23
click at [412, 109] on div "11-Mincha(2:25PM-2:35PM)" at bounding box center [348, 108] width 127 height 13
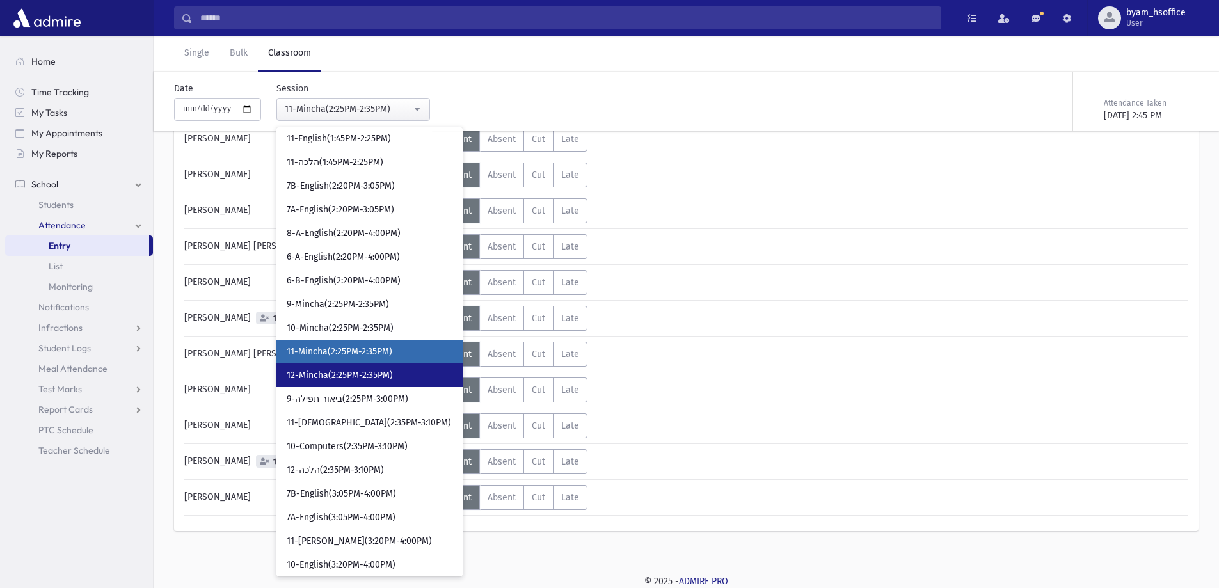
click at [402, 376] on link "12-Mincha(2:25PM-2:35PM)" at bounding box center [370, 376] width 186 height 24
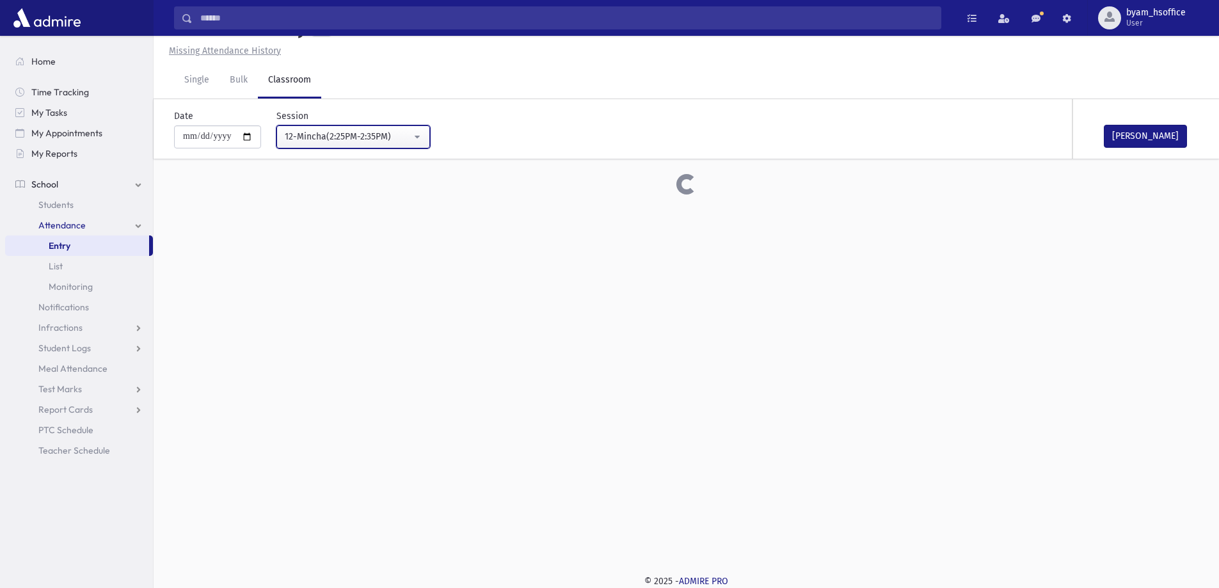
scroll to position [29, 0]
click at [1159, 133] on button "Mark Done" at bounding box center [1145, 136] width 83 height 23
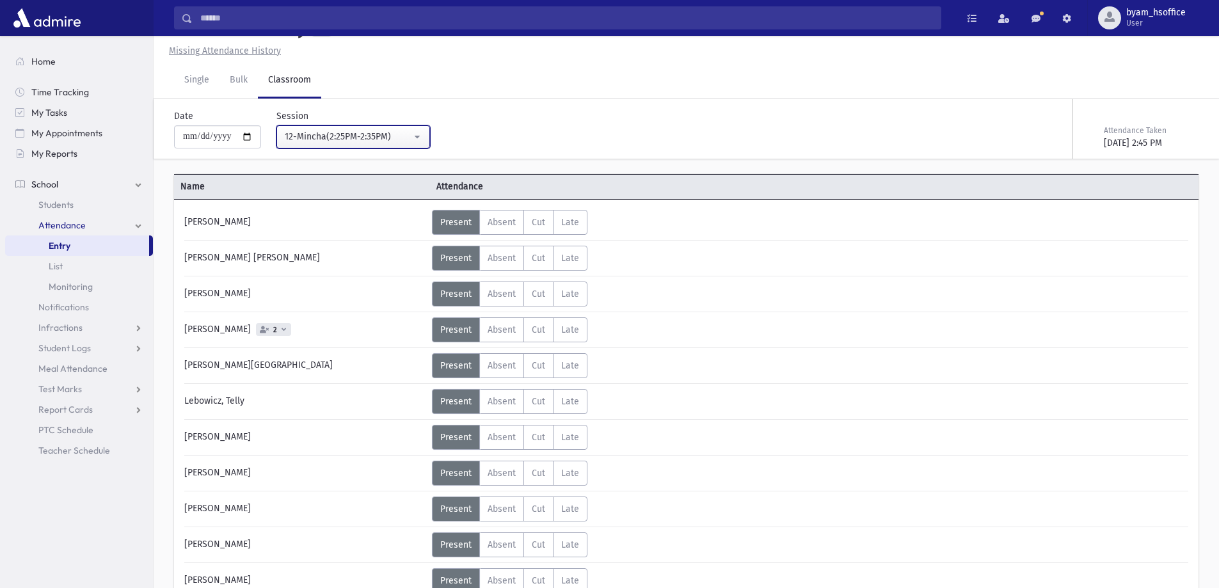
click at [390, 134] on div "12-Mincha(2:25PM-2:35PM)" at bounding box center [348, 136] width 127 height 13
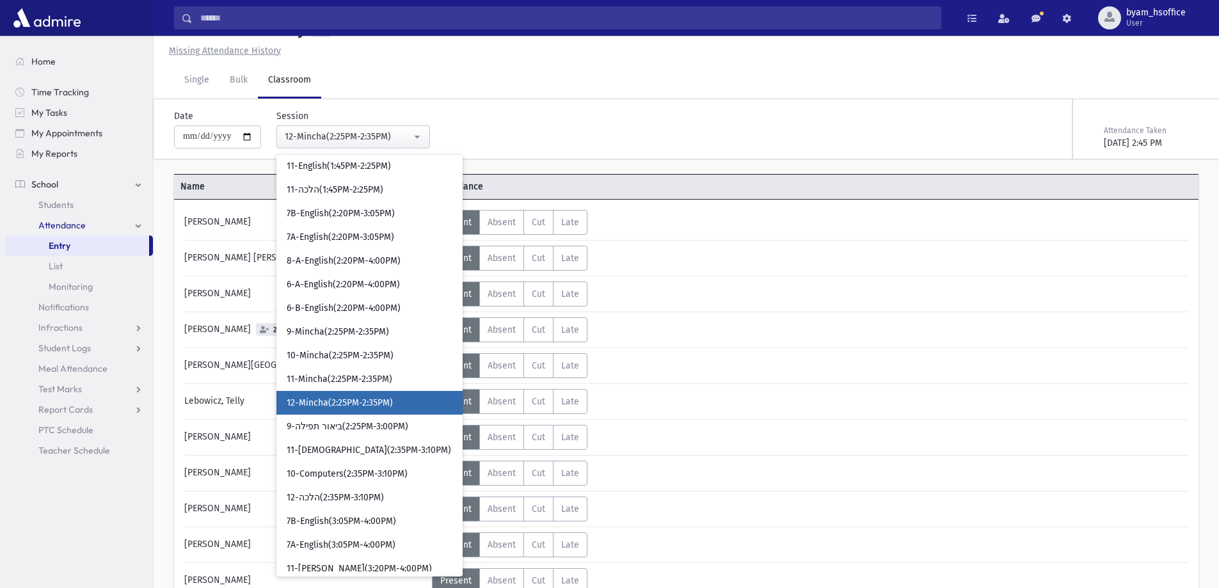
scroll to position [0, 0]
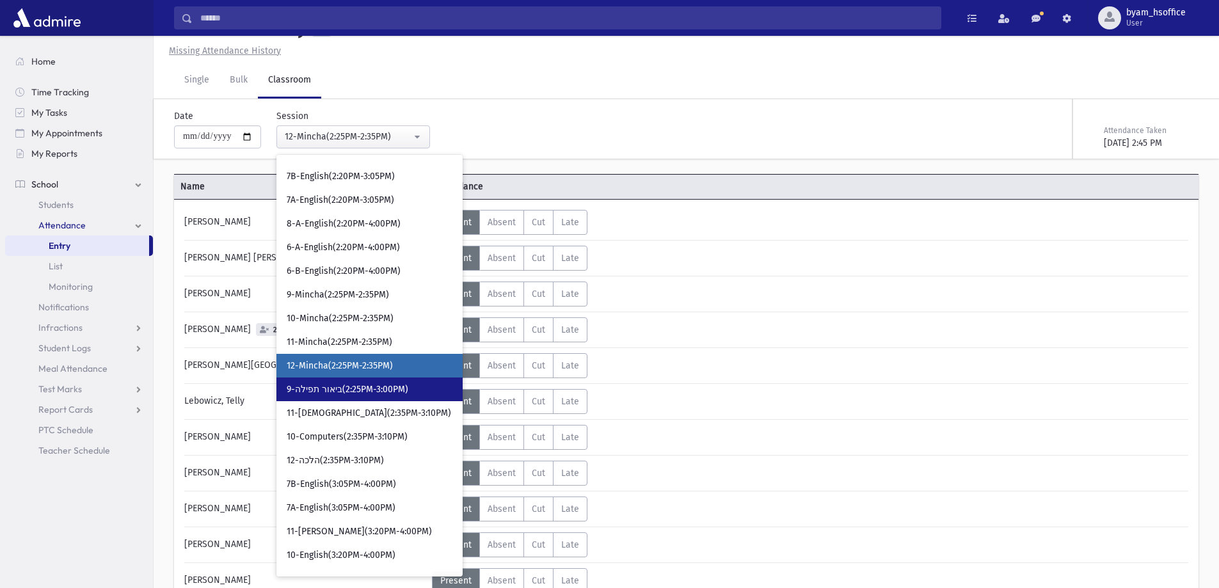
click at [379, 383] on span "9-ביאור תפילה(2:25PM-3:00PM)" at bounding box center [348, 389] width 122 height 13
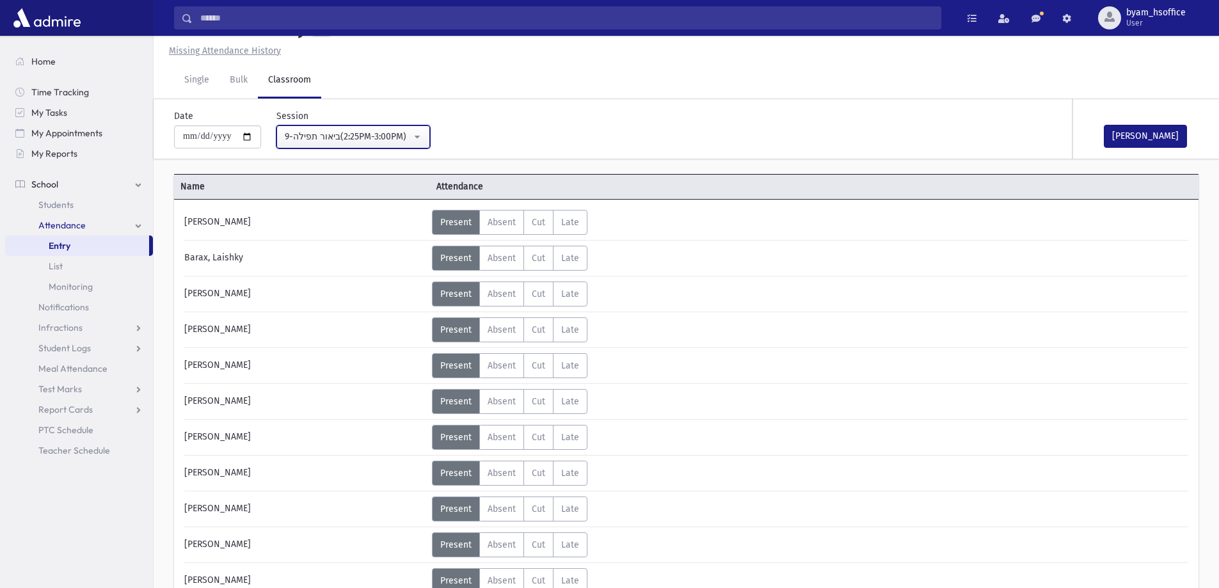
click at [349, 140] on div "9-ביאור תפילה(2:25PM-3:00PM)" at bounding box center [348, 136] width 127 height 13
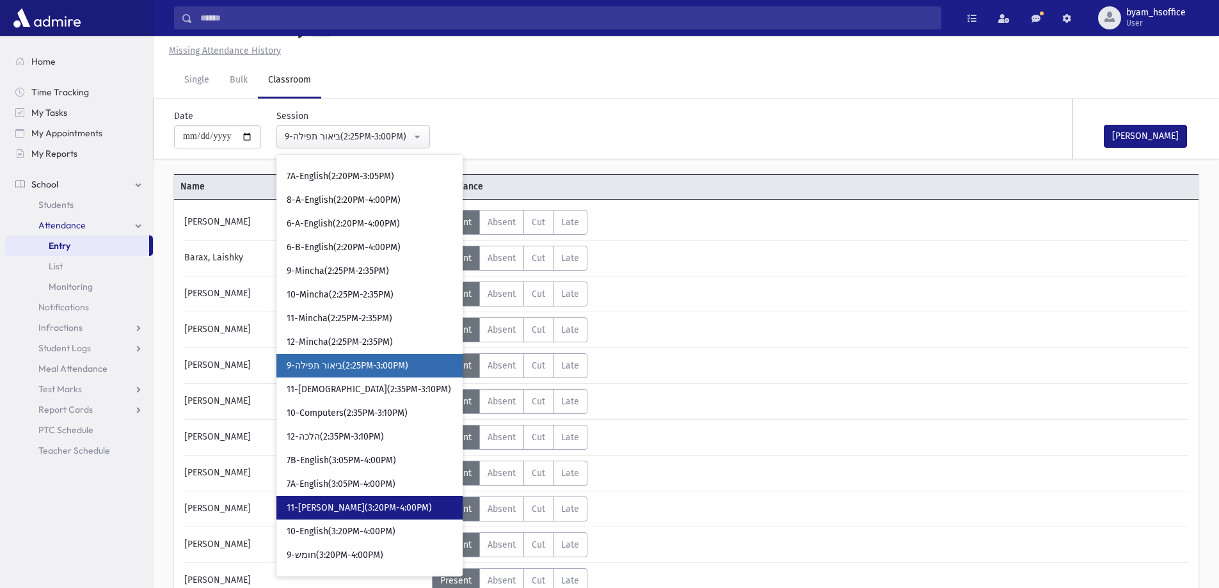
click at [380, 504] on span "11-רות(3:20PM-4:00PM)" at bounding box center [359, 508] width 145 height 13
select select "****"
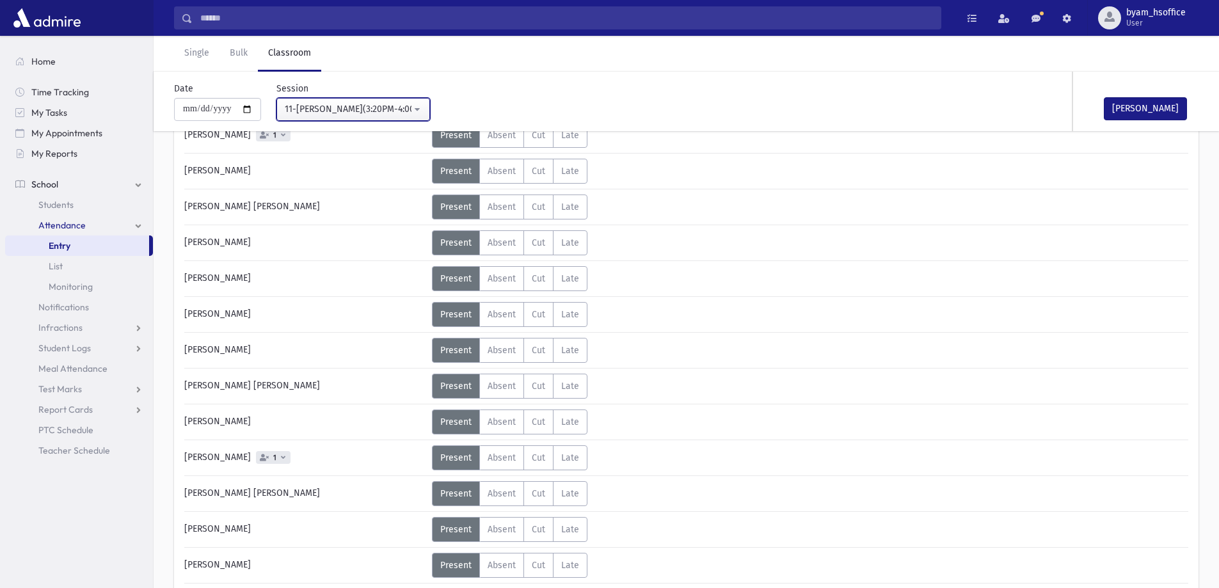
scroll to position [157, 0]
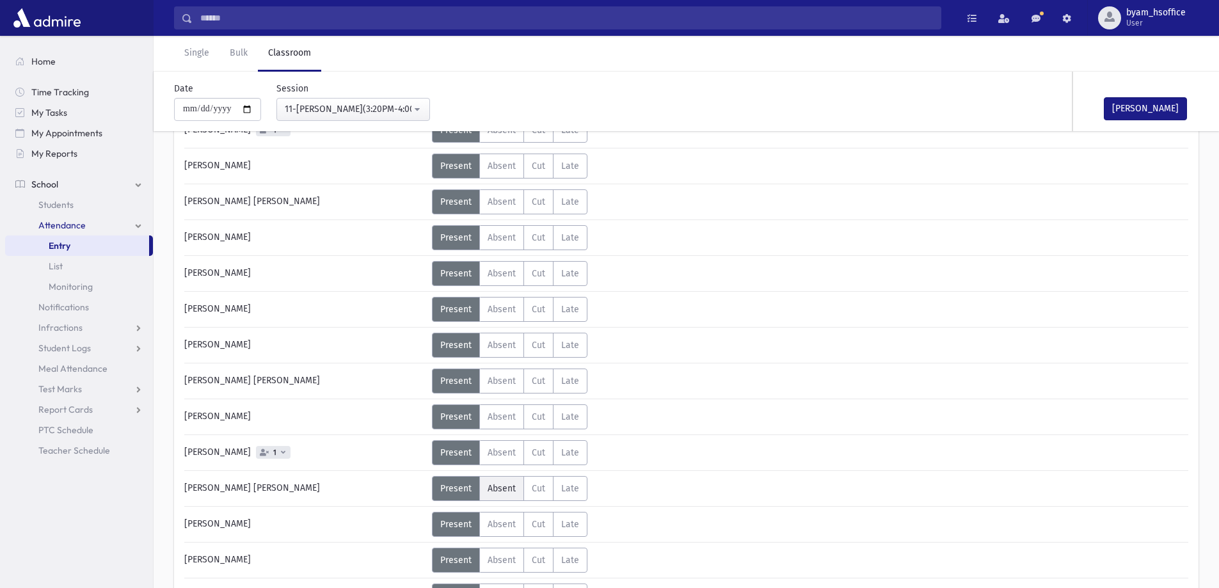
click at [499, 488] on span "Absent" at bounding box center [502, 488] width 28 height 11
click at [655, 494] on icon at bounding box center [656, 494] width 7 height 7
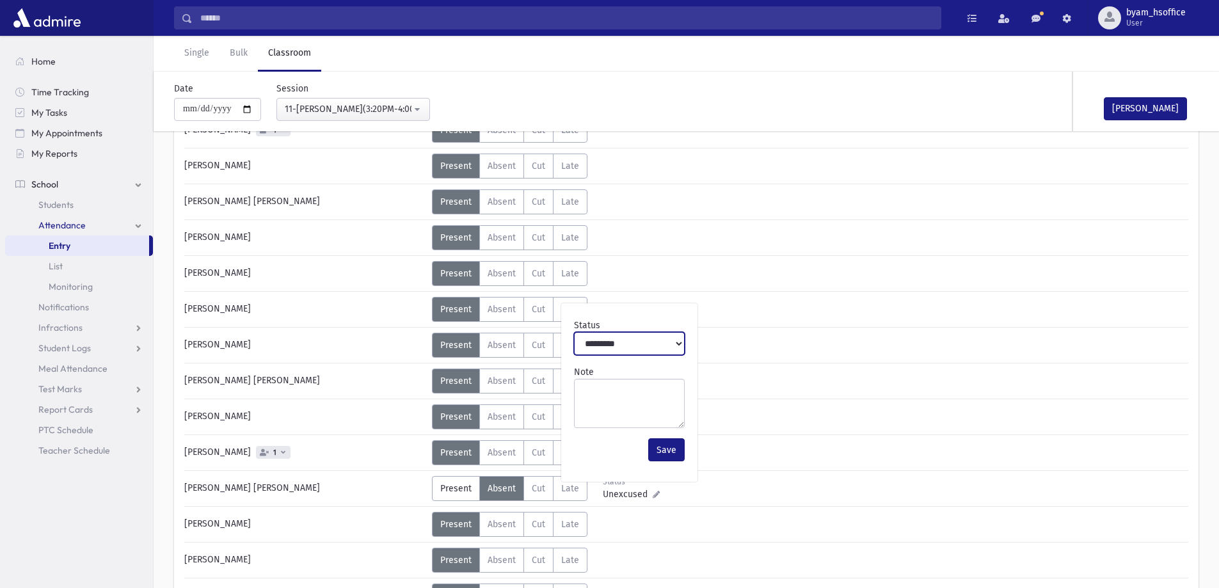
drag, startPoint x: 629, startPoint y: 337, endPoint x: 631, endPoint y: 354, distance: 17.4
click at [629, 337] on select "**********" at bounding box center [629, 343] width 111 height 23
select select "*******"
click at [574, 332] on select "**********" at bounding box center [629, 343] width 111 height 23
click at [664, 450] on button "Save" at bounding box center [666, 449] width 36 height 23
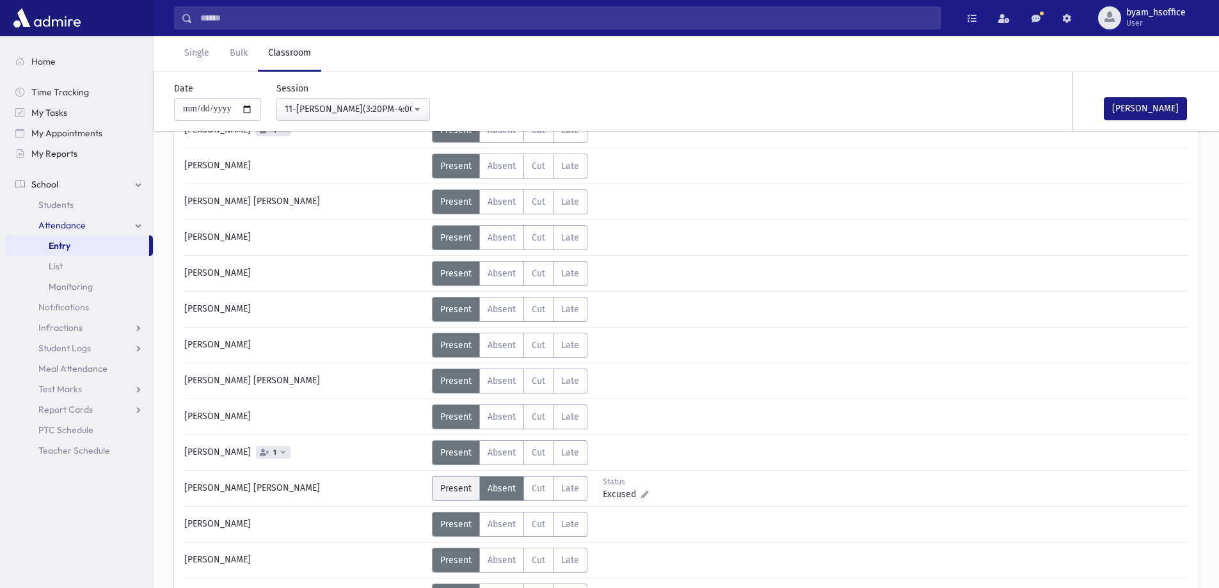
click at [461, 486] on span "Present" at bounding box center [455, 488] width 31 height 11
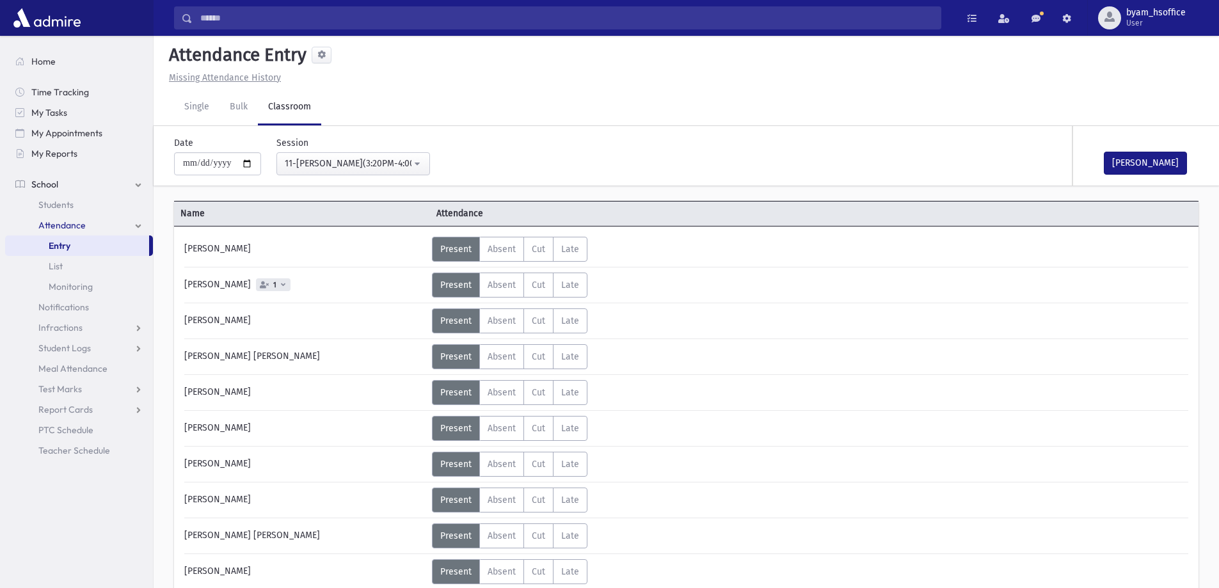
scroll to position [0, 0]
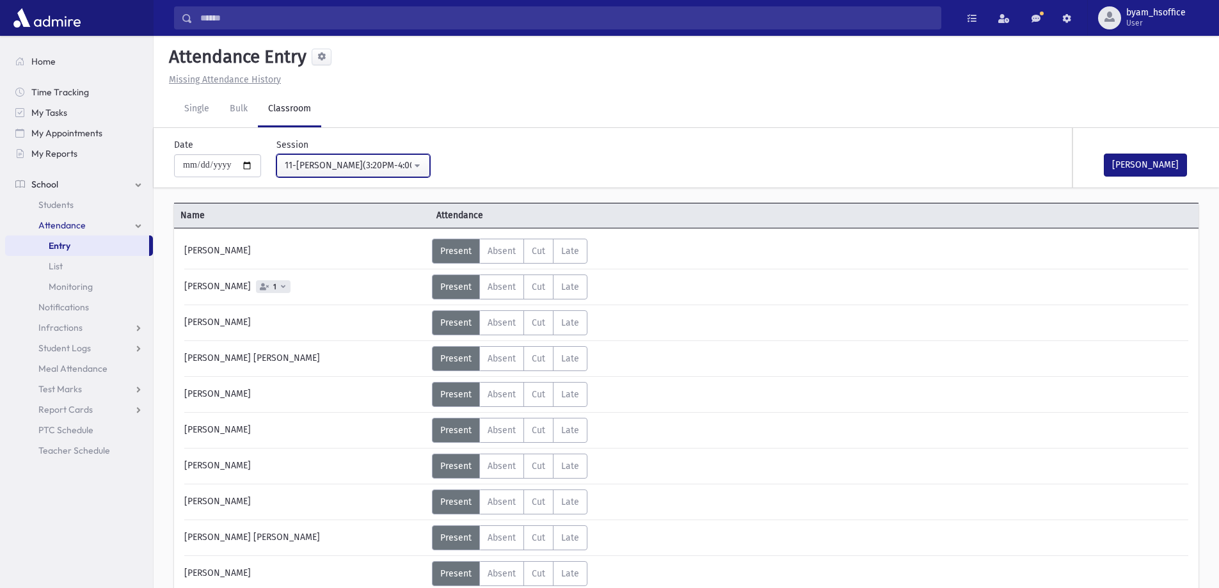
click at [378, 161] on div "11-רות(3:20PM-4:00PM)" at bounding box center [348, 165] width 127 height 13
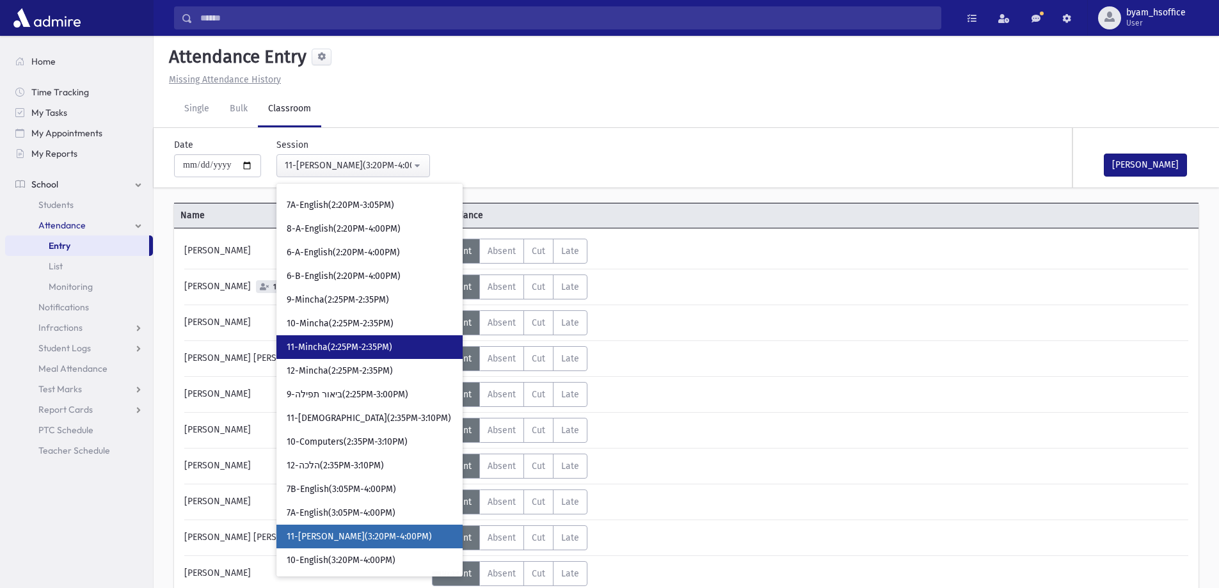
scroll to position [1725, 0]
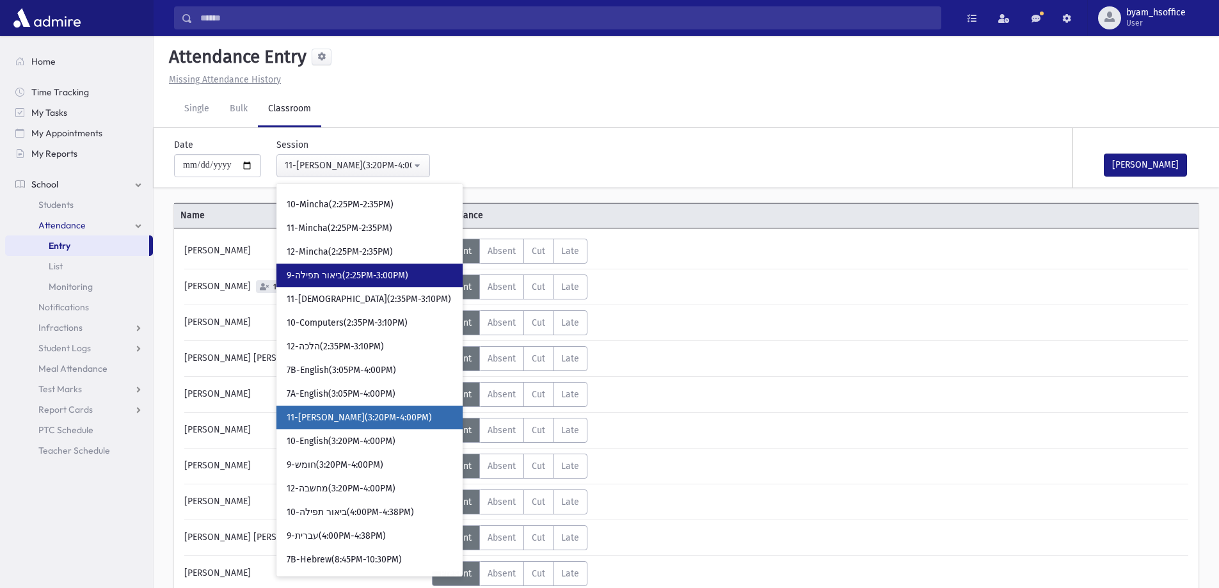
click at [383, 276] on span "9-ביאור תפילה(2:25PM-3:00PM)" at bounding box center [348, 275] width 122 height 13
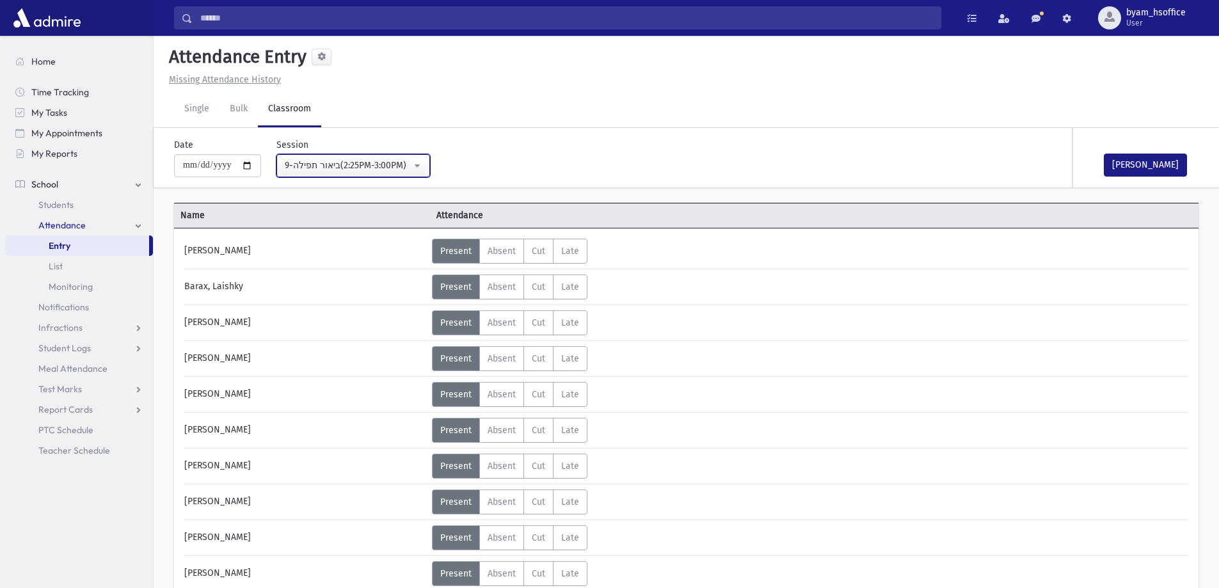
click at [376, 168] on div "9-ביאור תפילה(2:25PM-3:00PM)" at bounding box center [348, 165] width 127 height 13
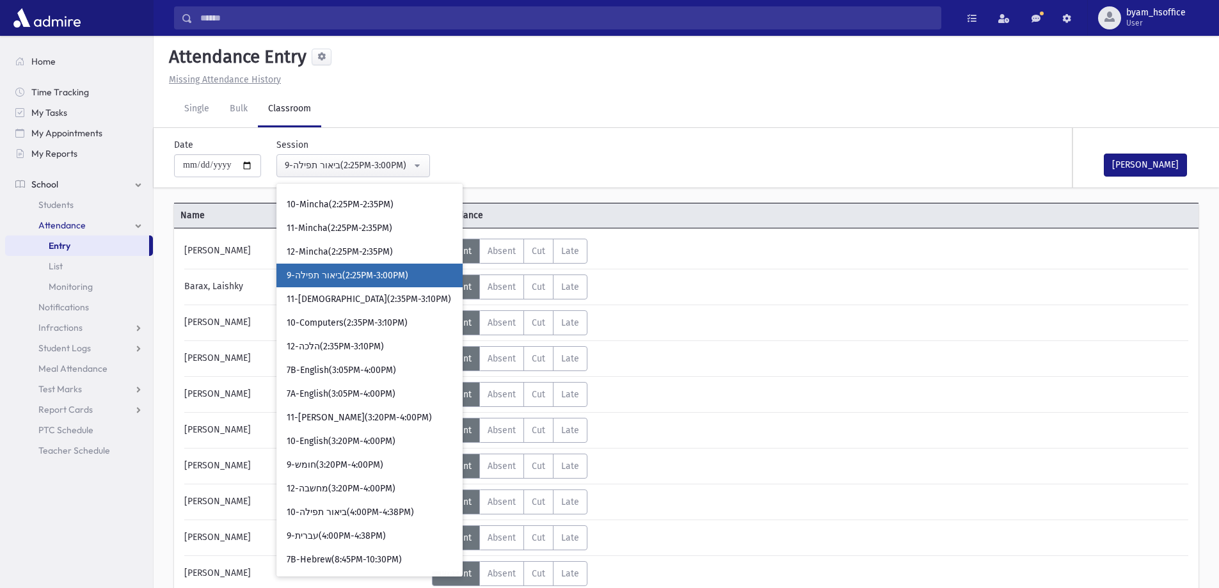
scroll to position [1620, 0]
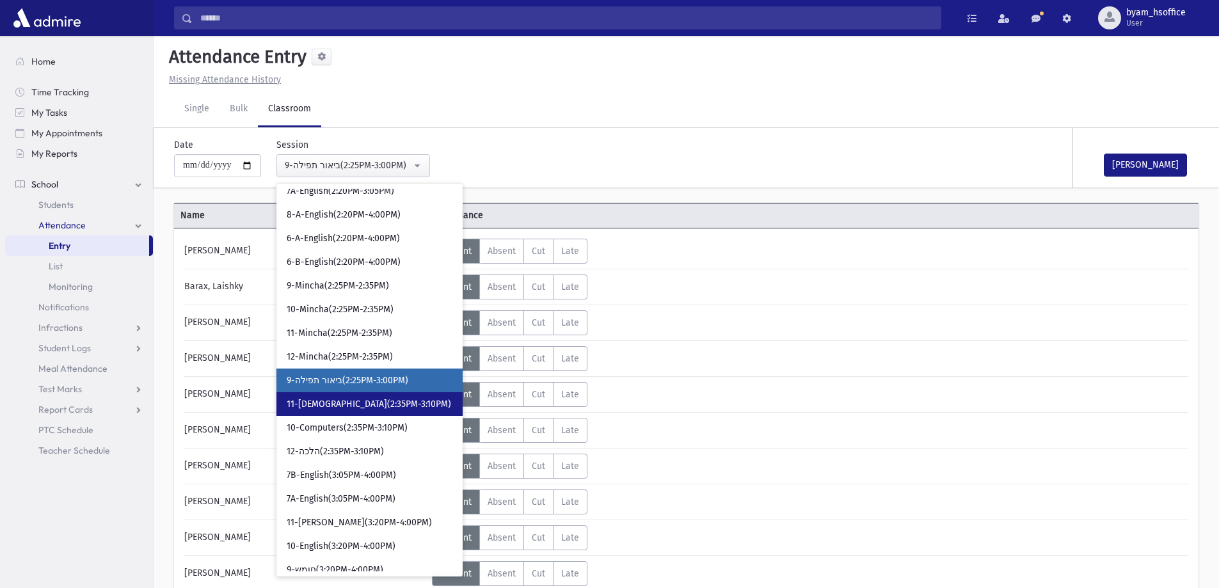
click at [408, 398] on link "11-נביא(2:35PM-3:10PM)" at bounding box center [370, 404] width 186 height 24
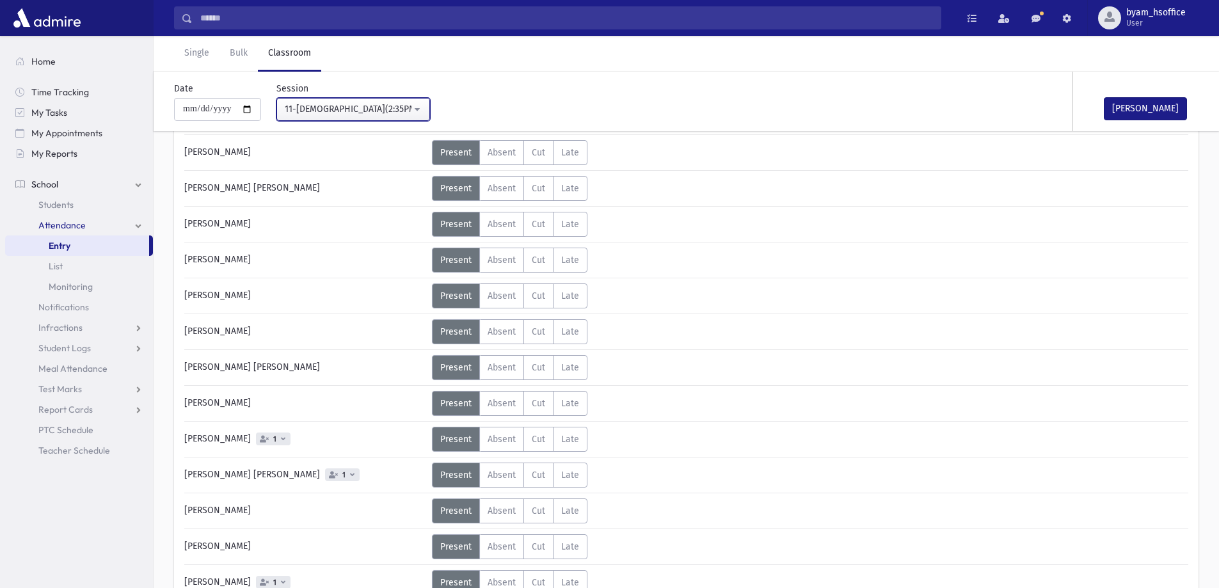
scroll to position [192, 0]
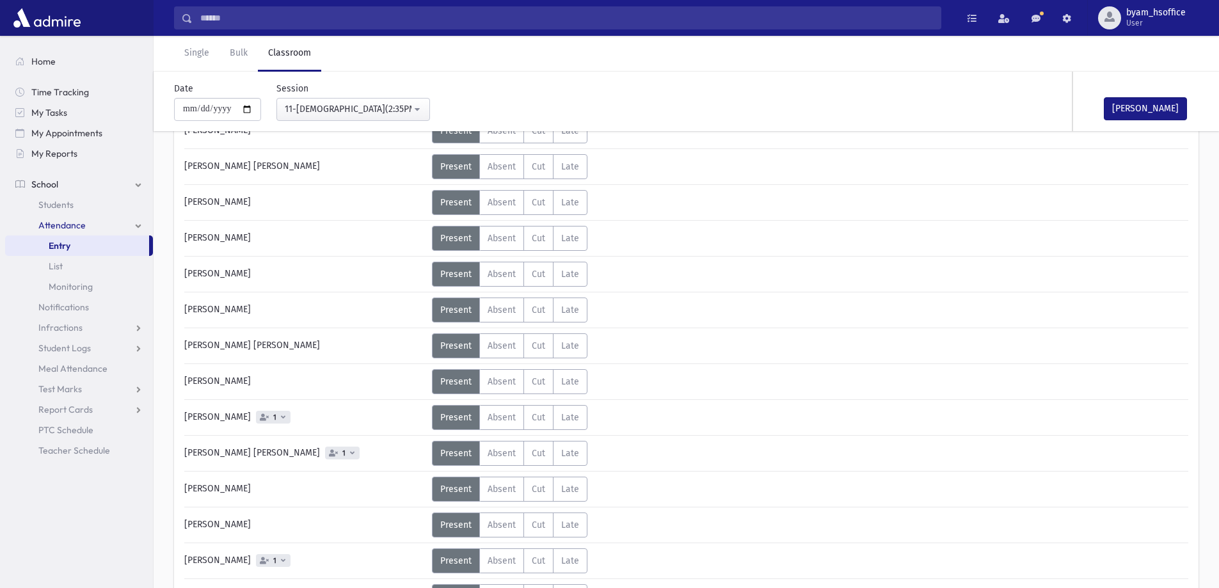
click at [362, 97] on div "**********" at bounding box center [345, 101] width 169 height 39
click at [376, 109] on div "11-נביא(2:35PM-3:10PM)" at bounding box center [348, 108] width 127 height 13
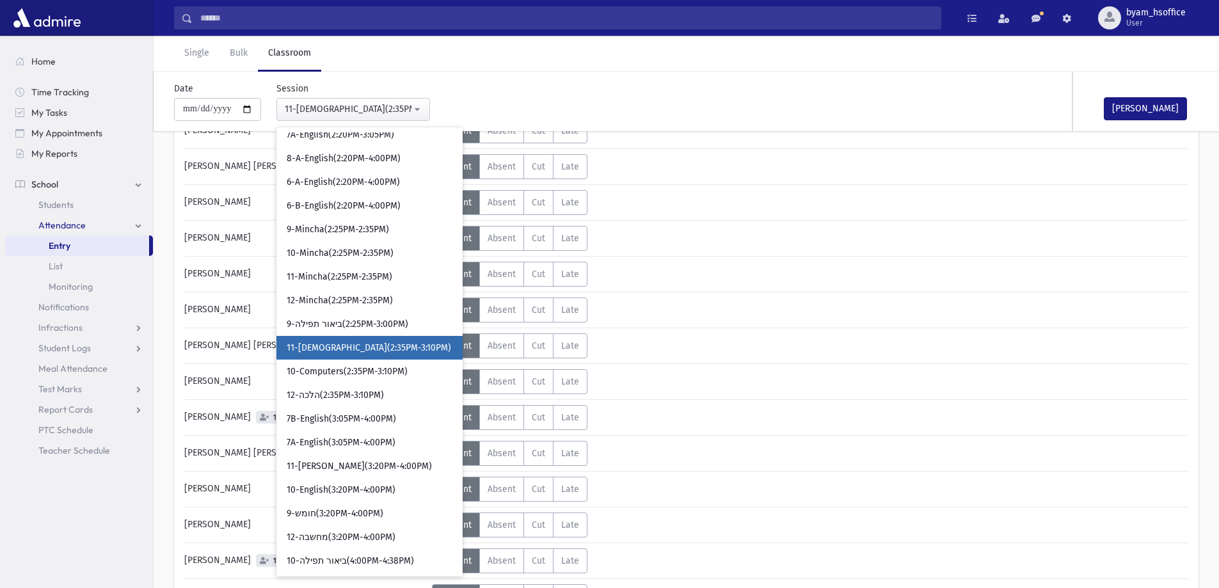
scroll to position [1616, 0]
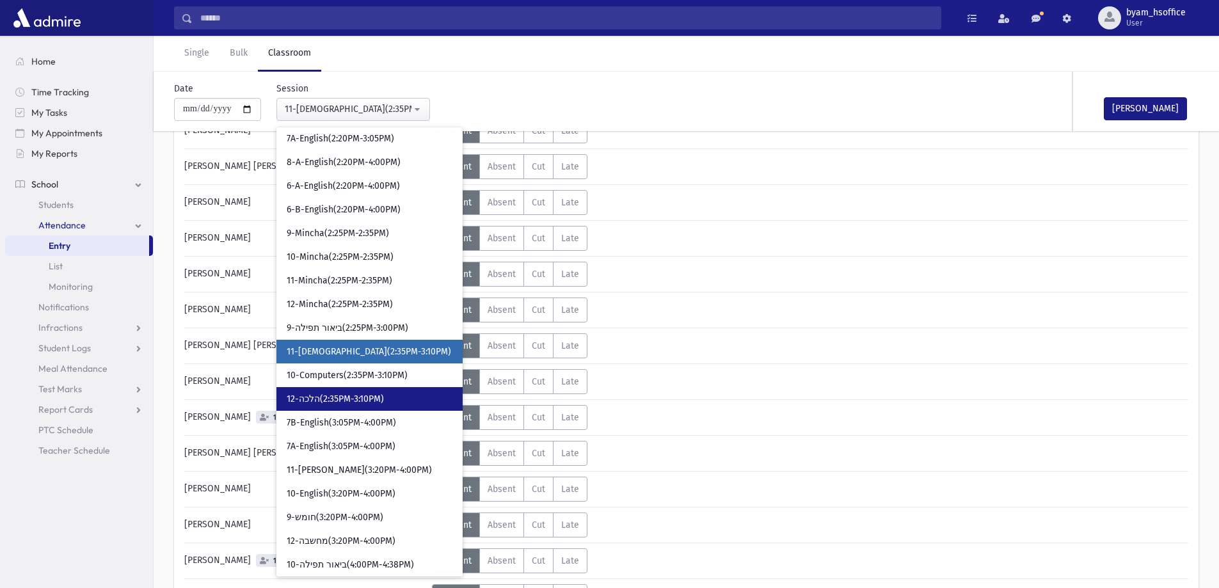
click at [381, 390] on link "12-הלכה(2:35PM-3:10PM)" at bounding box center [370, 399] width 186 height 24
select select "****"
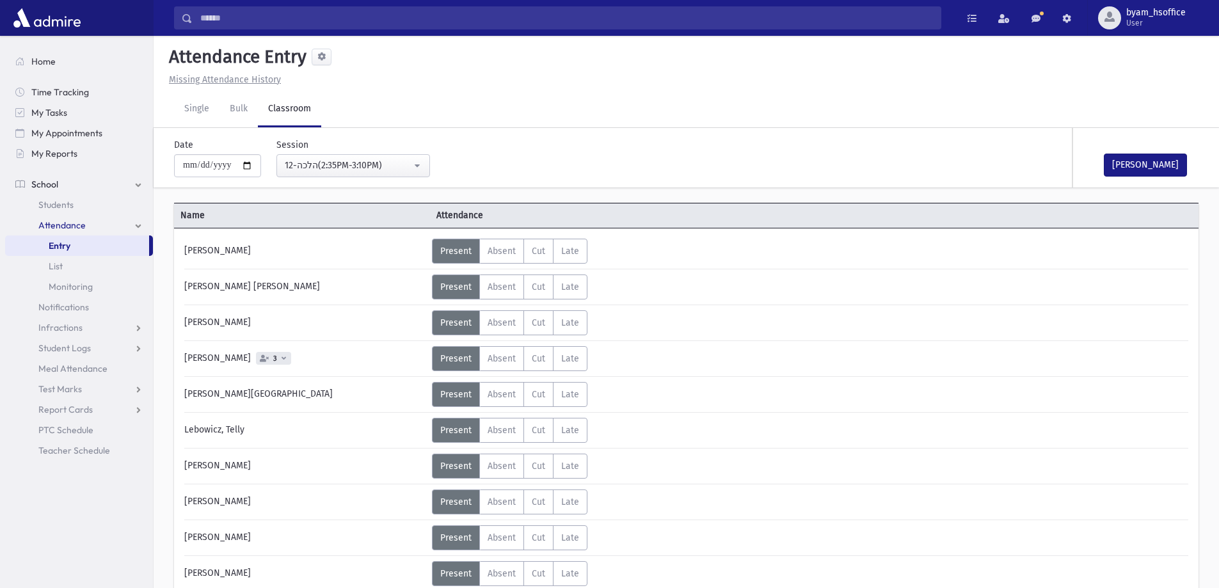
click at [62, 245] on span "Entry" at bounding box center [60, 246] width 22 height 12
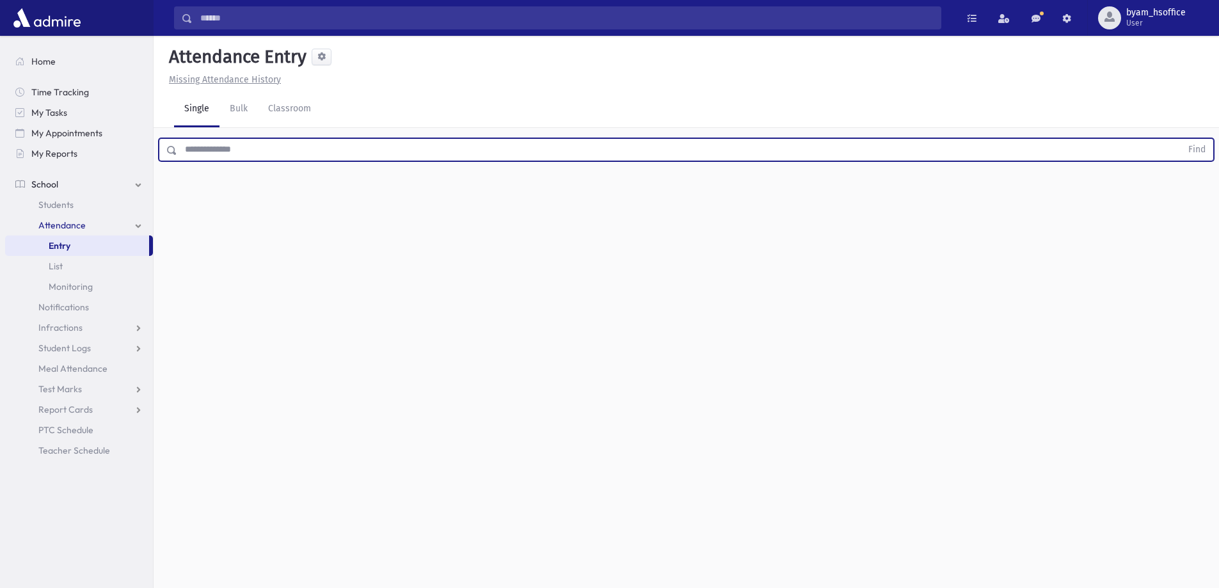
click at [299, 155] on input "text" at bounding box center [679, 149] width 1004 height 23
type input "*******"
click at [1181, 139] on button "Find" at bounding box center [1197, 150] width 33 height 22
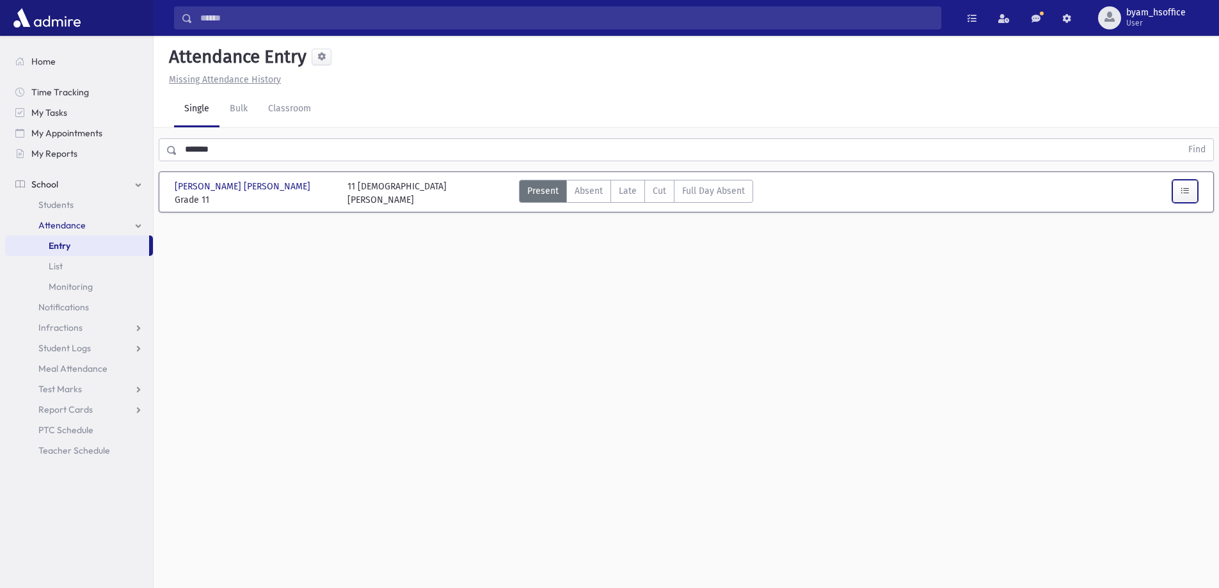
click at [1181, 200] on button "button" at bounding box center [1186, 191] width 26 height 23
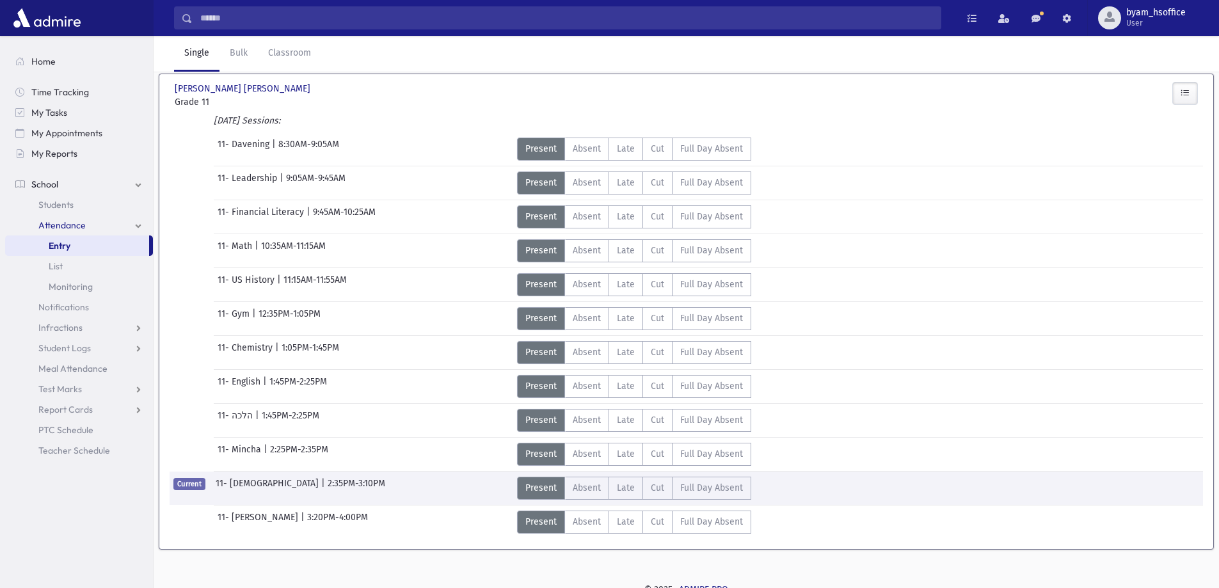
scroll to position [106, 0]
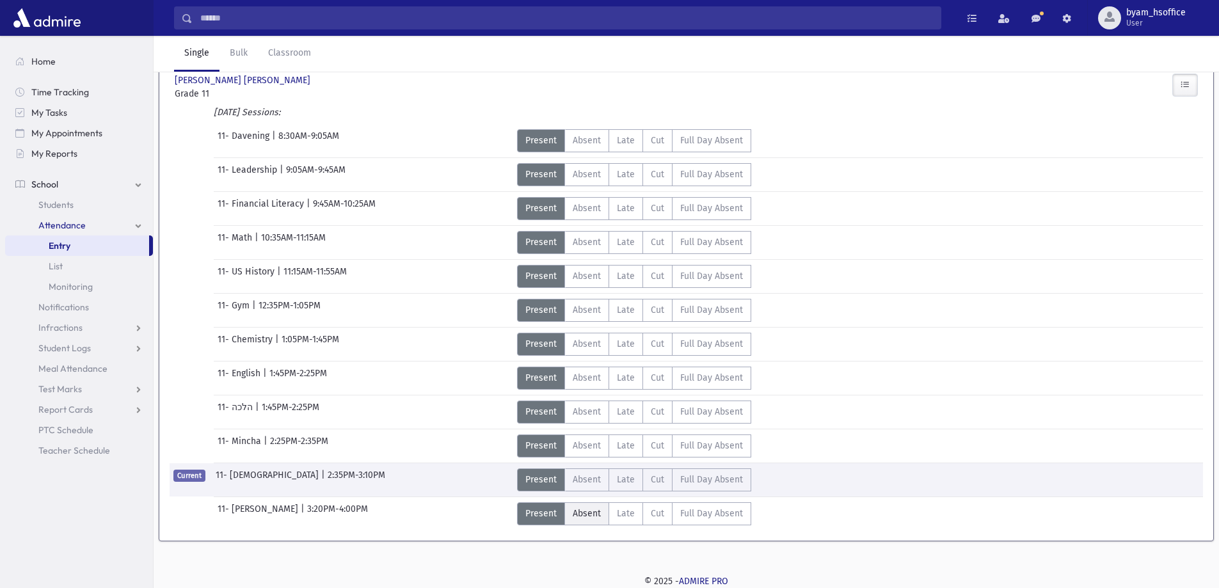
click at [576, 513] on span "Absent" at bounding box center [587, 513] width 28 height 13
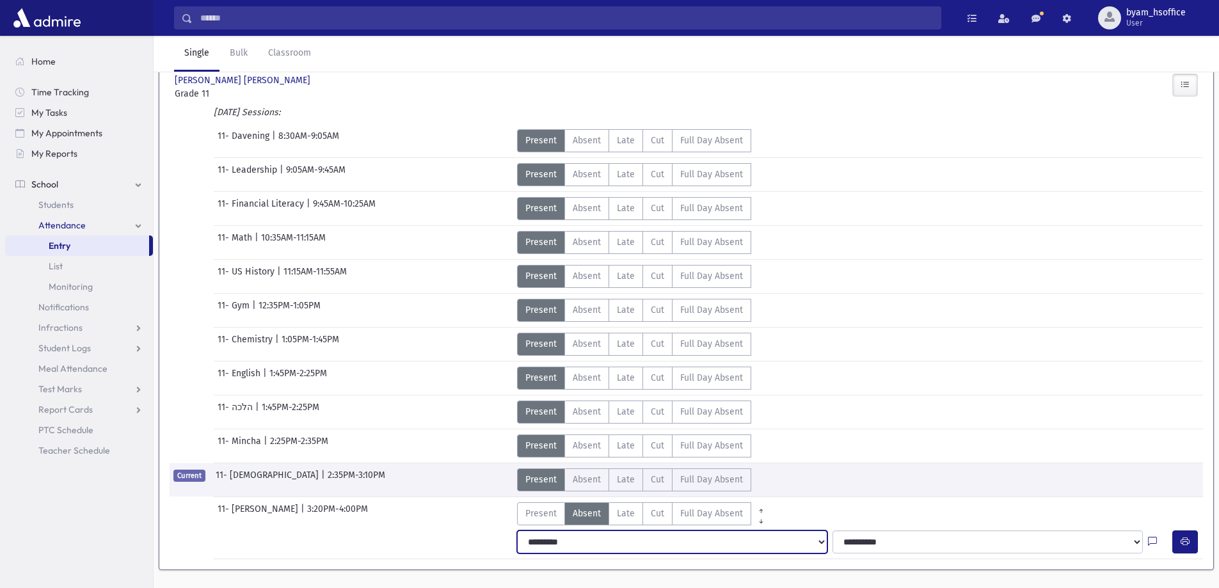
click at [788, 545] on select "**********" at bounding box center [672, 542] width 310 height 23
select select "*******"
click at [517, 531] on select "**********" at bounding box center [672, 542] width 310 height 23
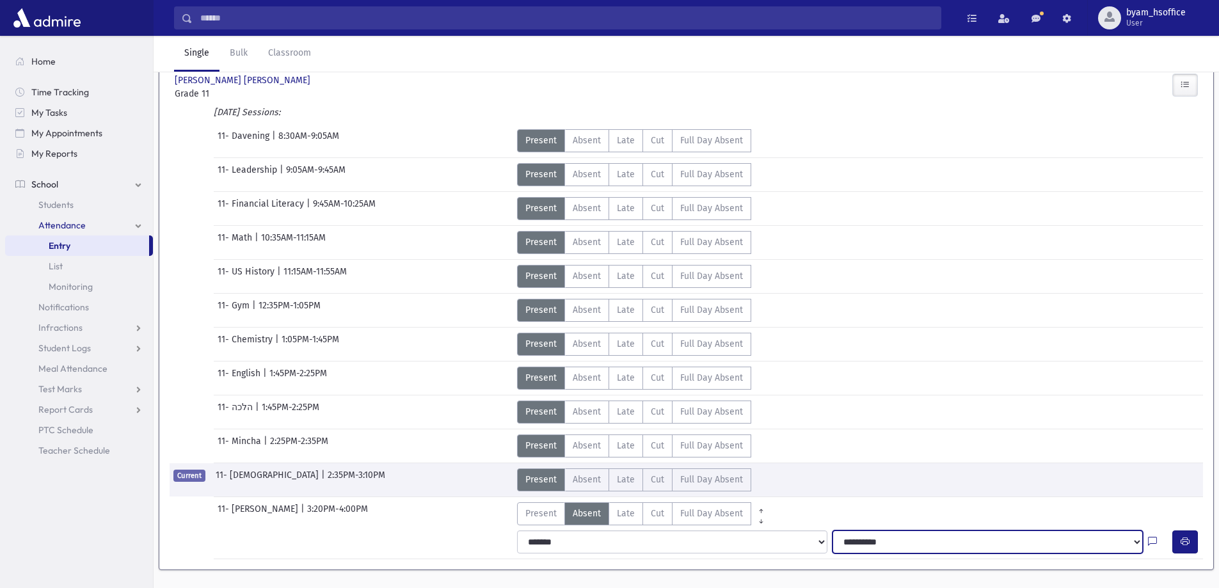
click at [918, 545] on select "**********" at bounding box center [988, 542] width 310 height 23
select select "**********"
click at [833, 531] on select "**********" at bounding box center [988, 542] width 310 height 23
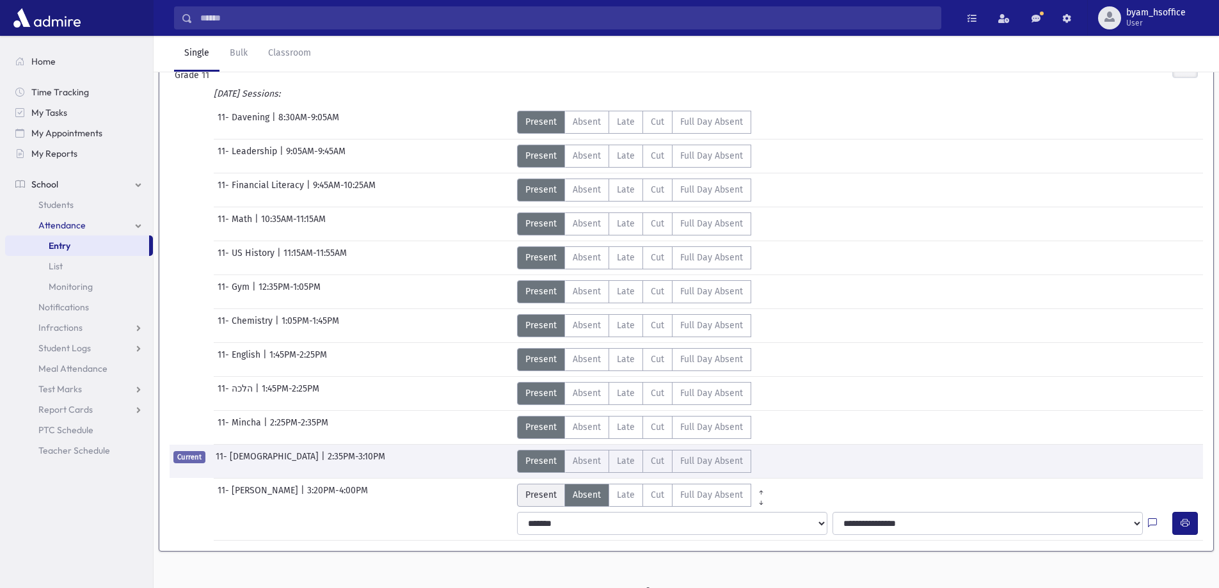
scroll to position [135, 0]
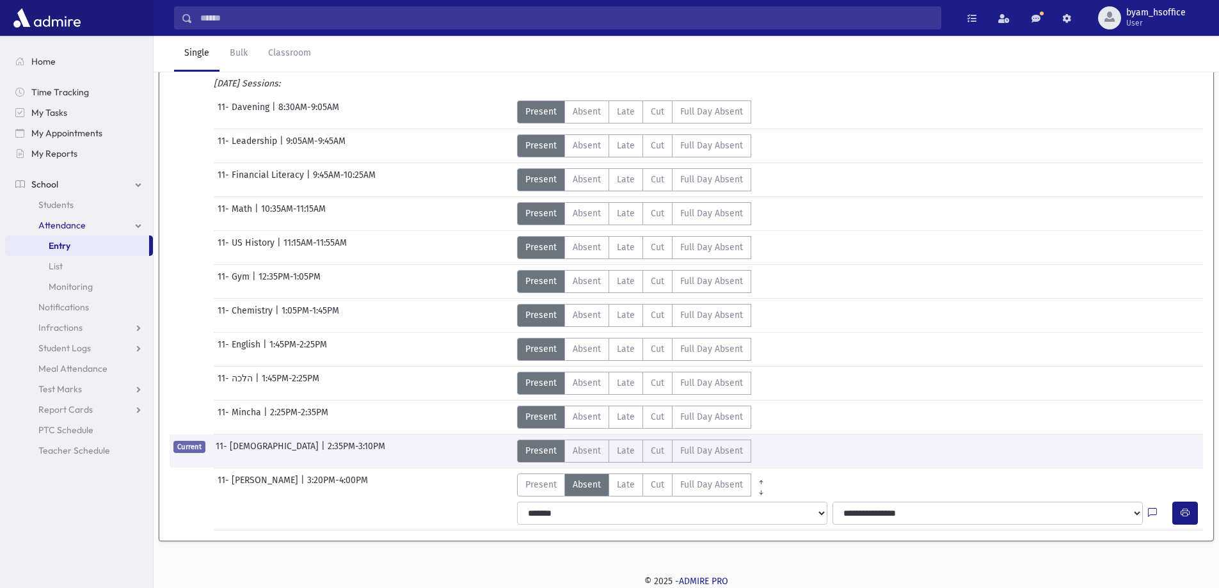
click at [72, 249] on link "Entry" at bounding box center [77, 246] width 144 height 20
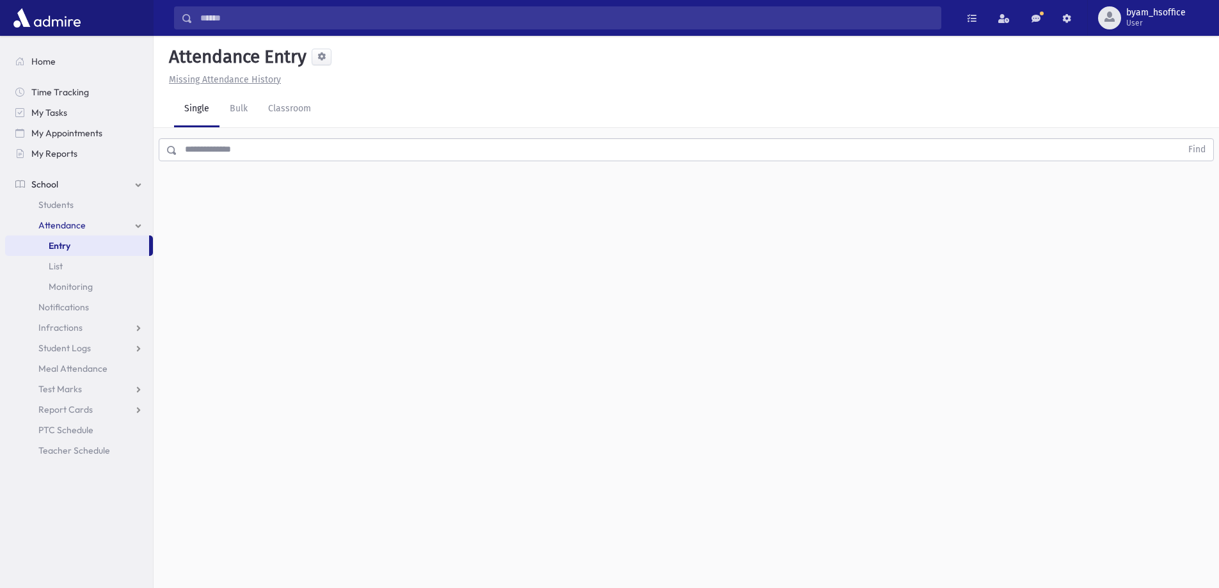
click at [241, 147] on input "text" at bounding box center [679, 149] width 1004 height 23
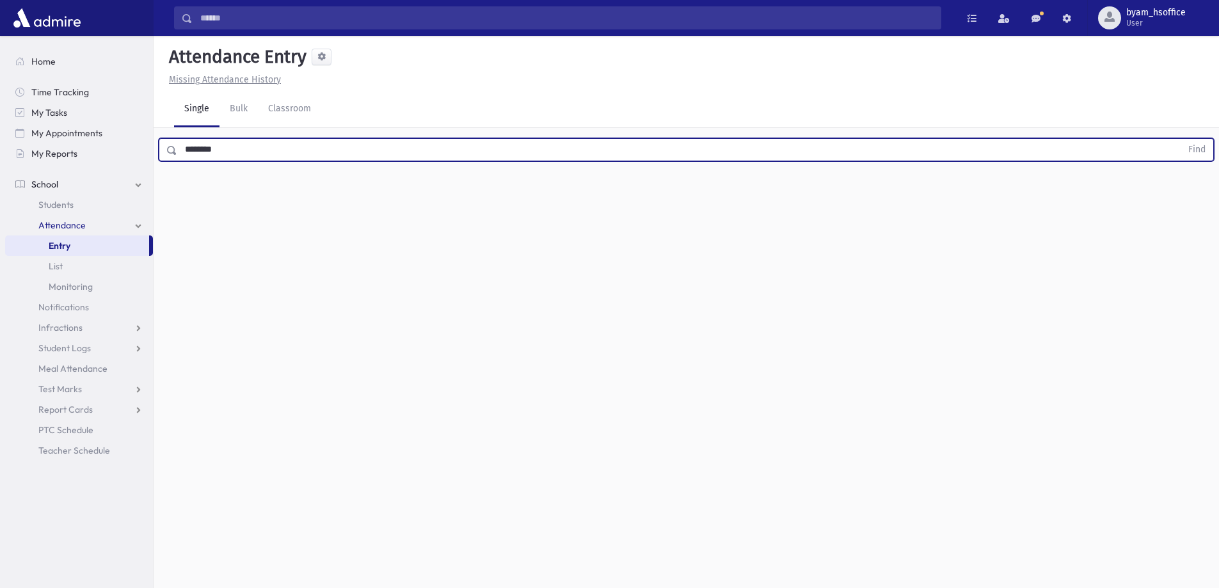
type input "********"
click at [1181, 139] on button "Find" at bounding box center [1197, 150] width 33 height 22
click at [694, 195] on span "Full Day Absent" at bounding box center [713, 190] width 63 height 13
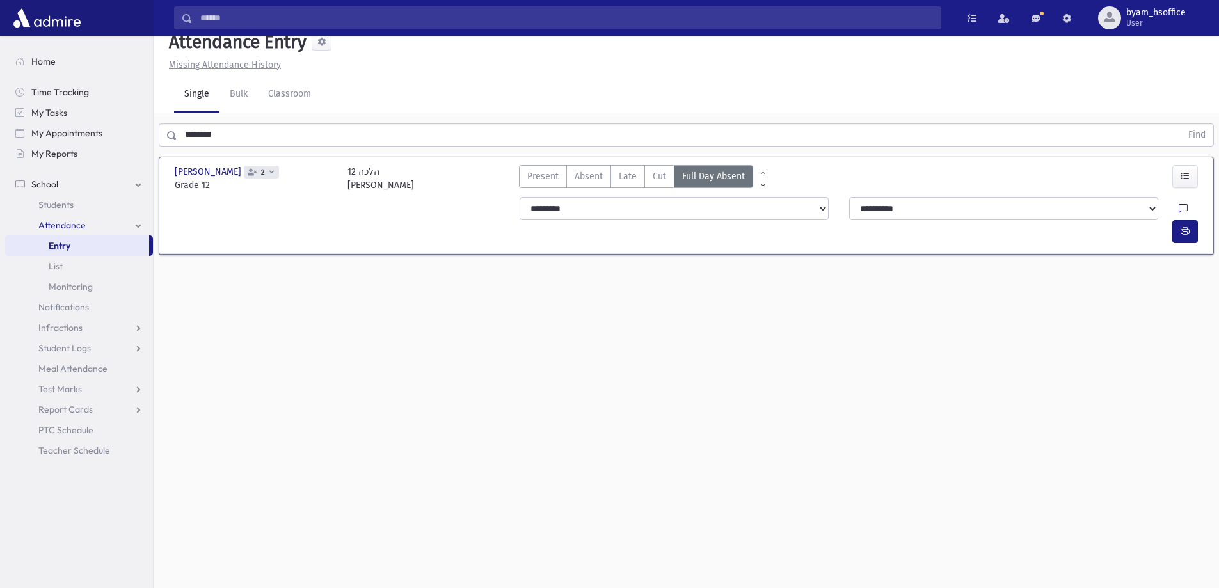
scroll to position [29, 0]
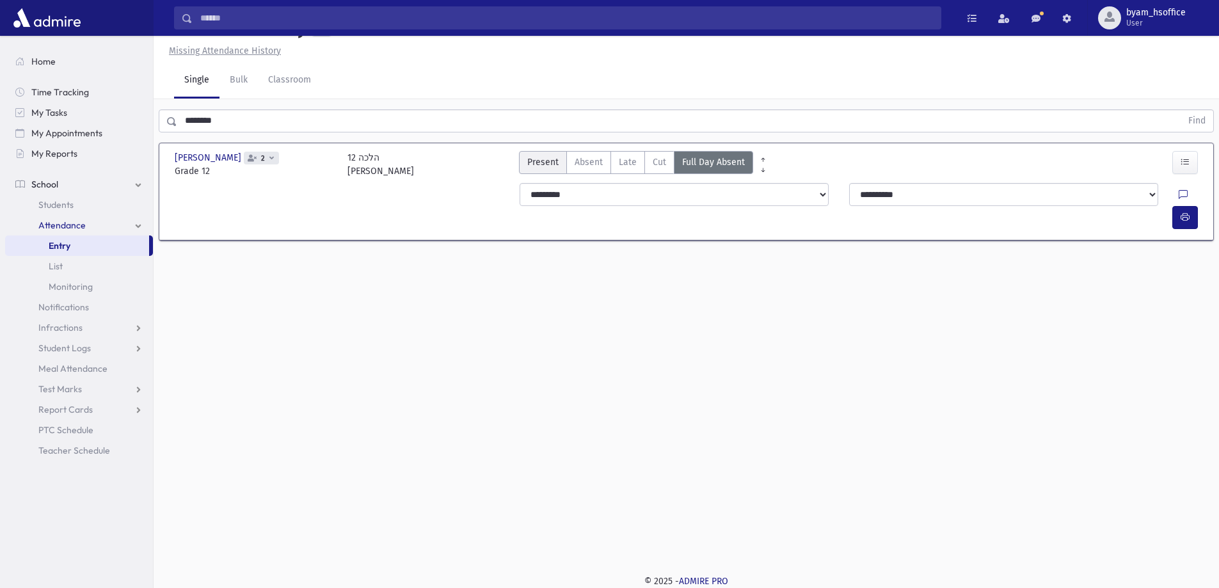
click at [552, 159] on span "Present" at bounding box center [542, 162] width 31 height 13
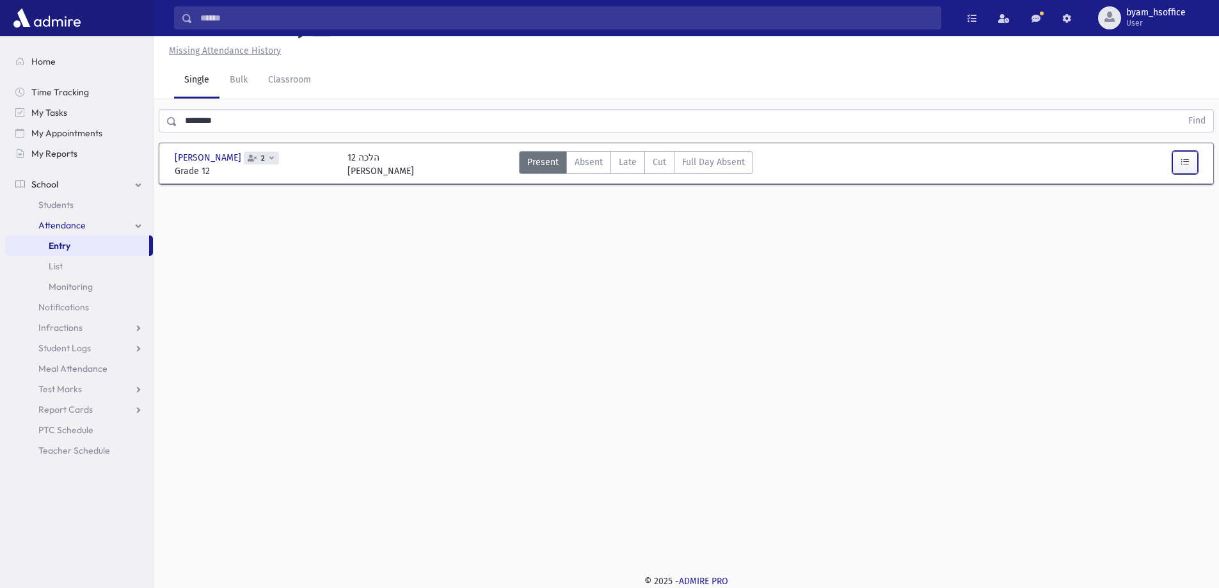
click at [1187, 172] on button "button" at bounding box center [1186, 162] width 26 height 23
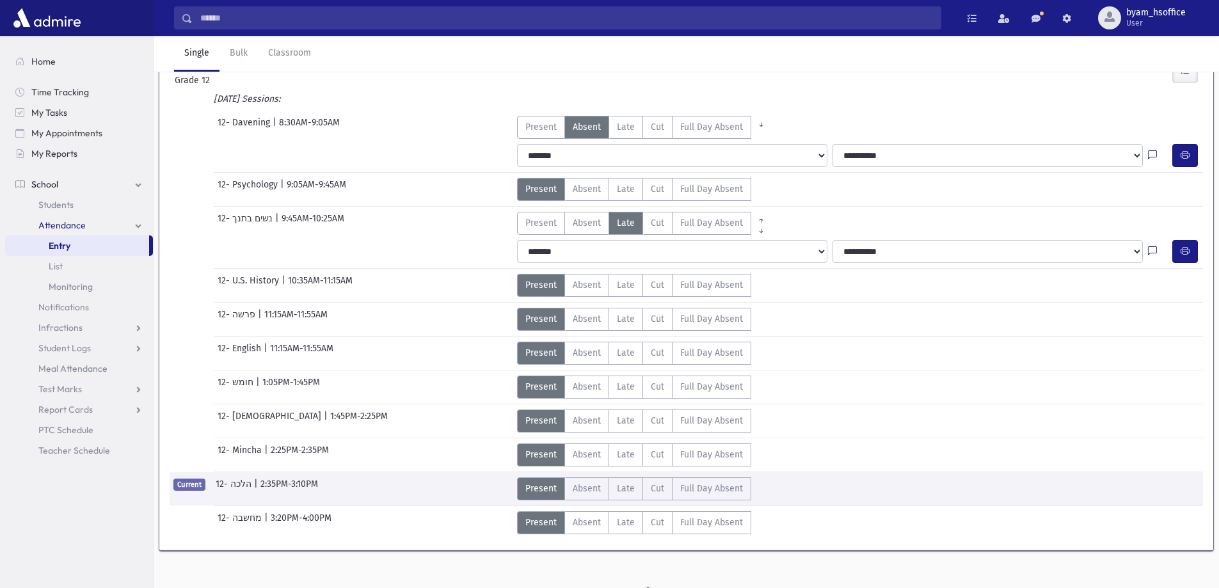
scroll to position [130, 0]
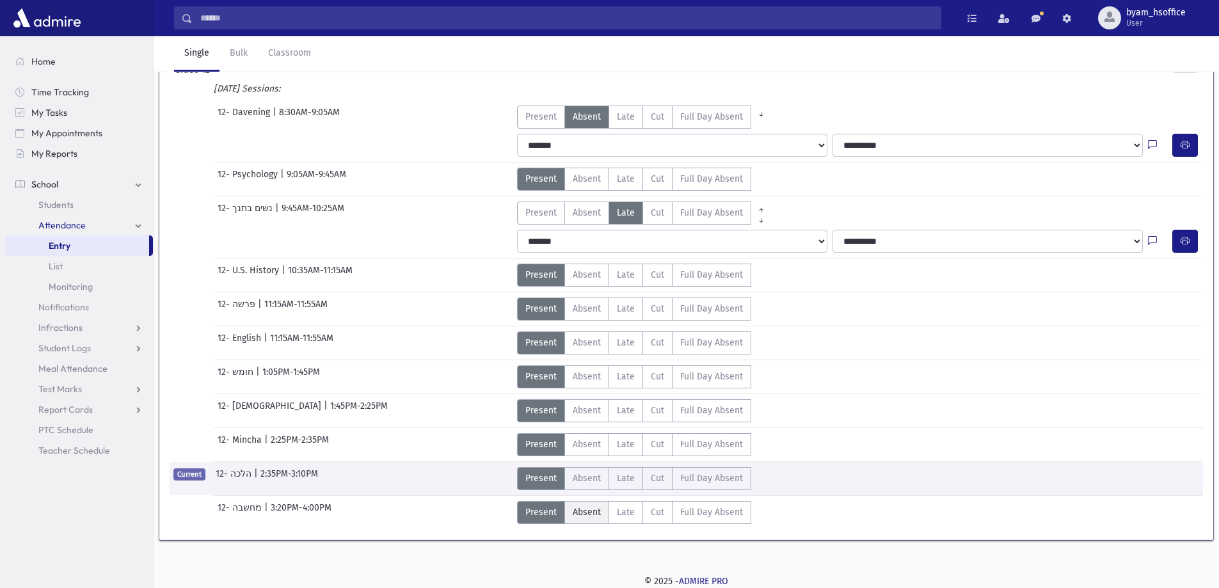
click at [595, 508] on span "Absent" at bounding box center [587, 512] width 28 height 13
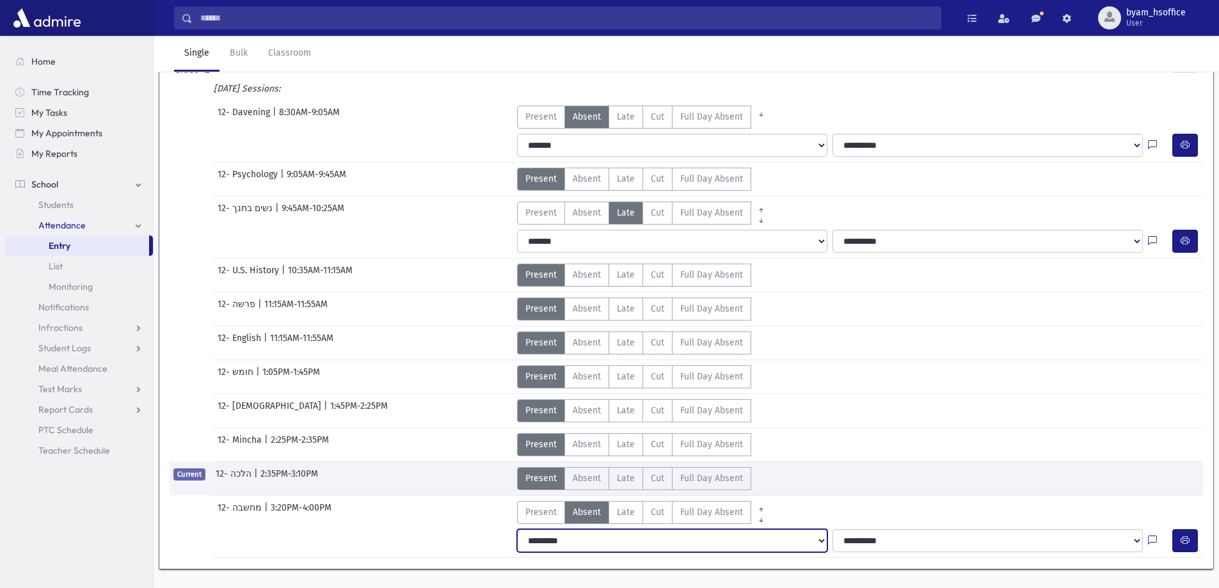
click at [616, 538] on select "**********" at bounding box center [672, 540] width 310 height 23
select select "*******"
click at [517, 529] on select "**********" at bounding box center [672, 540] width 310 height 23
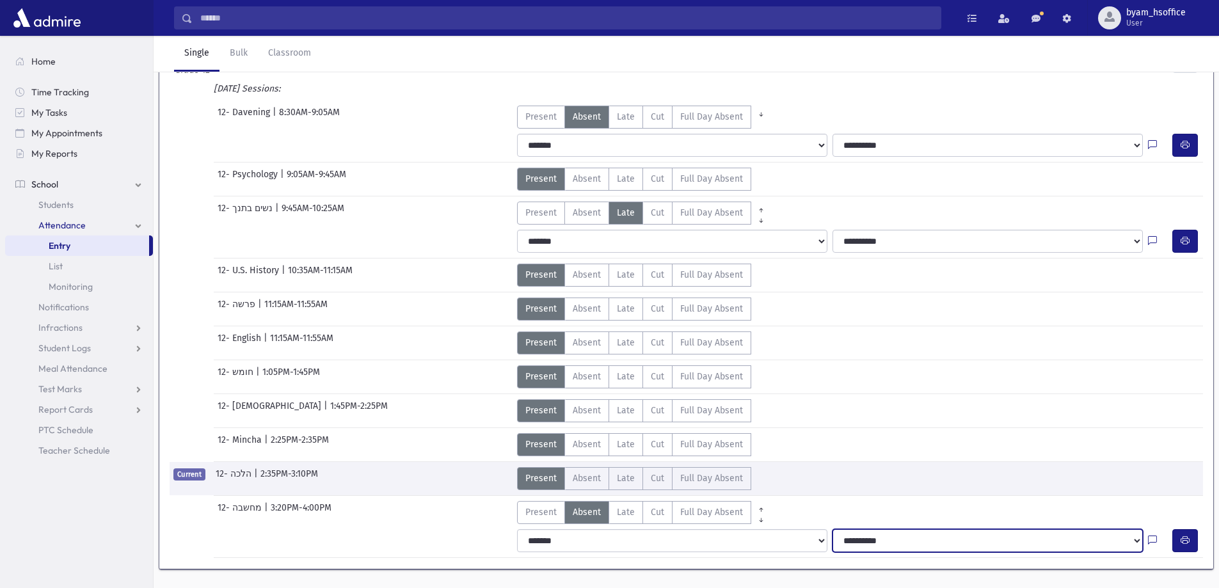
click at [879, 548] on select "**********" at bounding box center [988, 540] width 310 height 23
select select "**********"
click at [833, 529] on select "**********" at bounding box center [988, 540] width 310 height 23
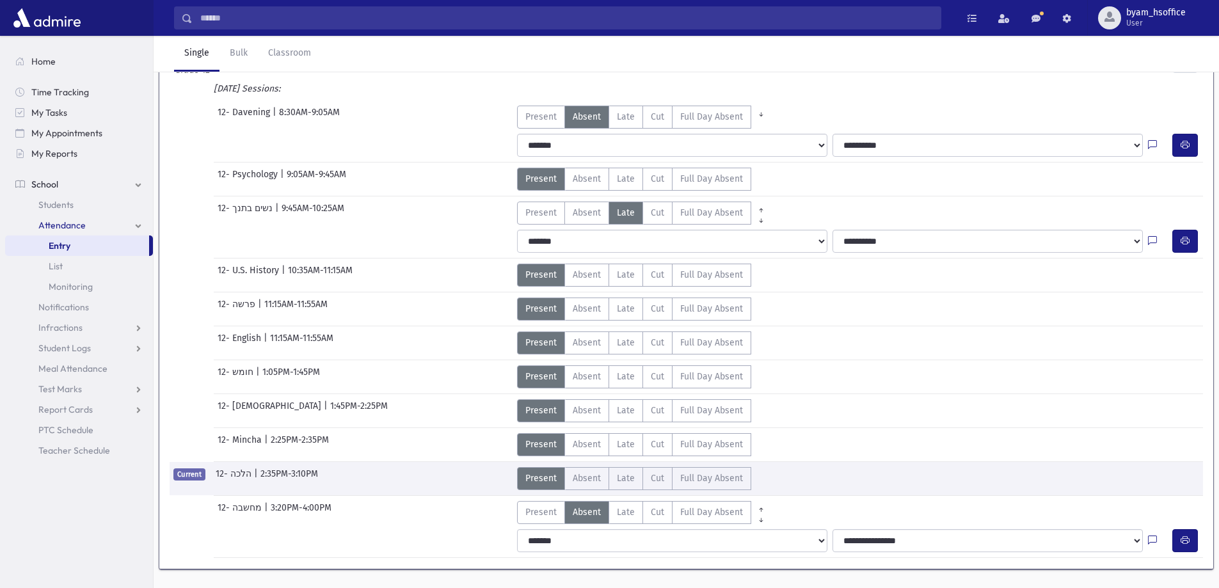
click at [76, 243] on link "Entry" at bounding box center [77, 246] width 144 height 20
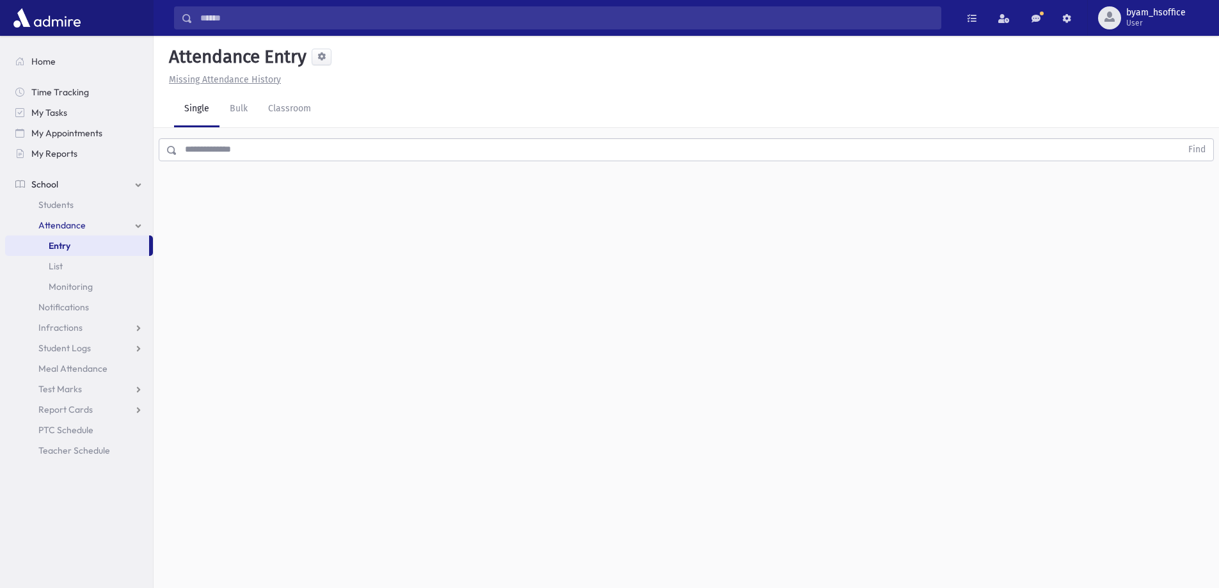
click at [76, 205] on link "Students" at bounding box center [79, 205] width 148 height 20
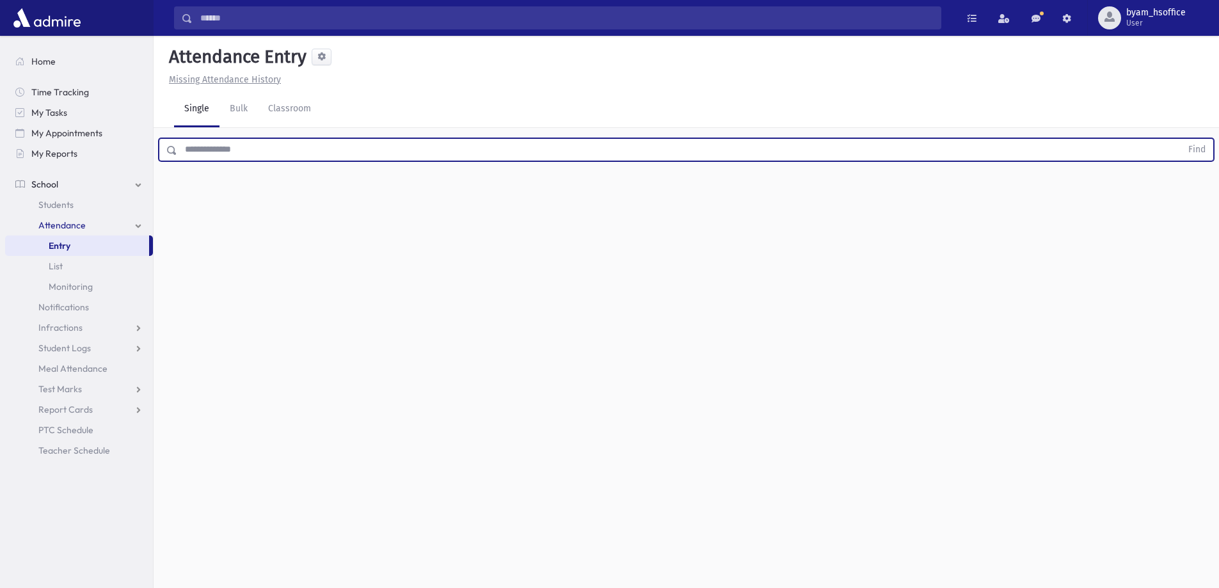
click at [351, 156] on input "text" at bounding box center [679, 149] width 1004 height 23
type input "*******"
click at [1181, 139] on button "Find" at bounding box center [1197, 150] width 33 height 22
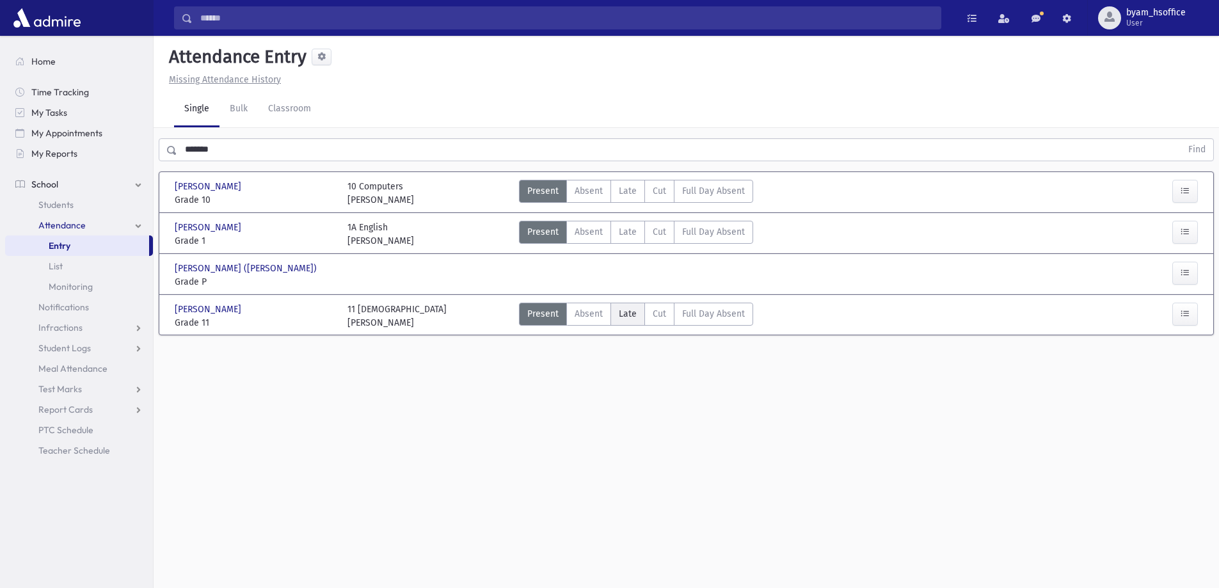
click at [633, 310] on span "Late" at bounding box center [628, 313] width 18 height 13
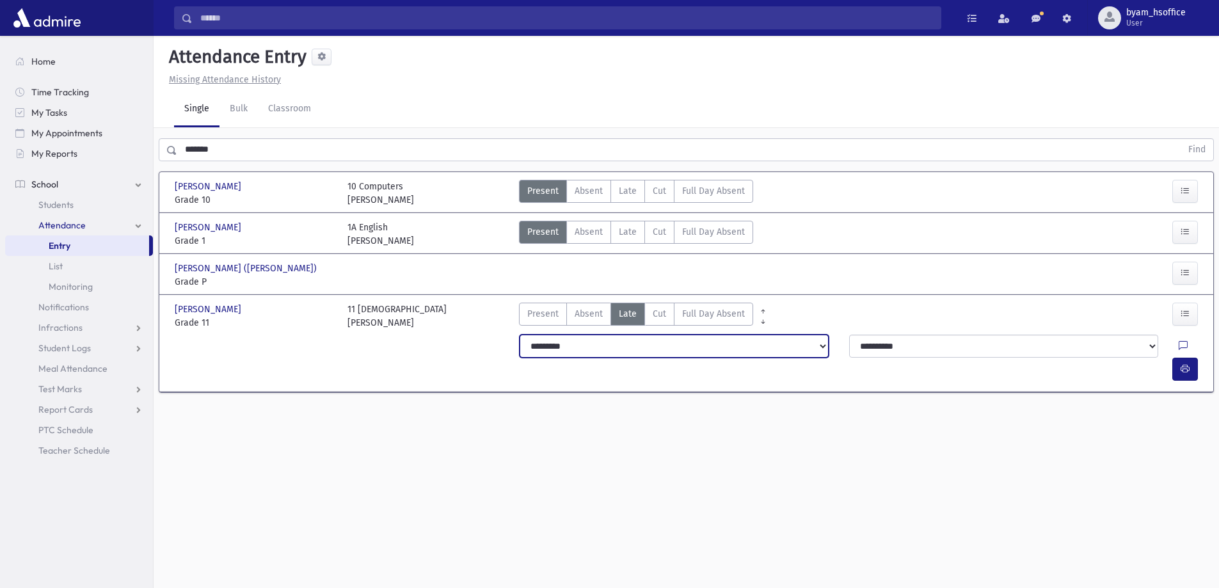
drag, startPoint x: 730, startPoint y: 347, endPoint x: 718, endPoint y: 355, distance: 14.2
click at [730, 347] on select "**********" at bounding box center [674, 346] width 309 height 23
select select "*******"
click at [520, 335] on select "**********" at bounding box center [674, 346] width 309 height 23
click at [84, 246] on link "Entry" at bounding box center [77, 246] width 144 height 20
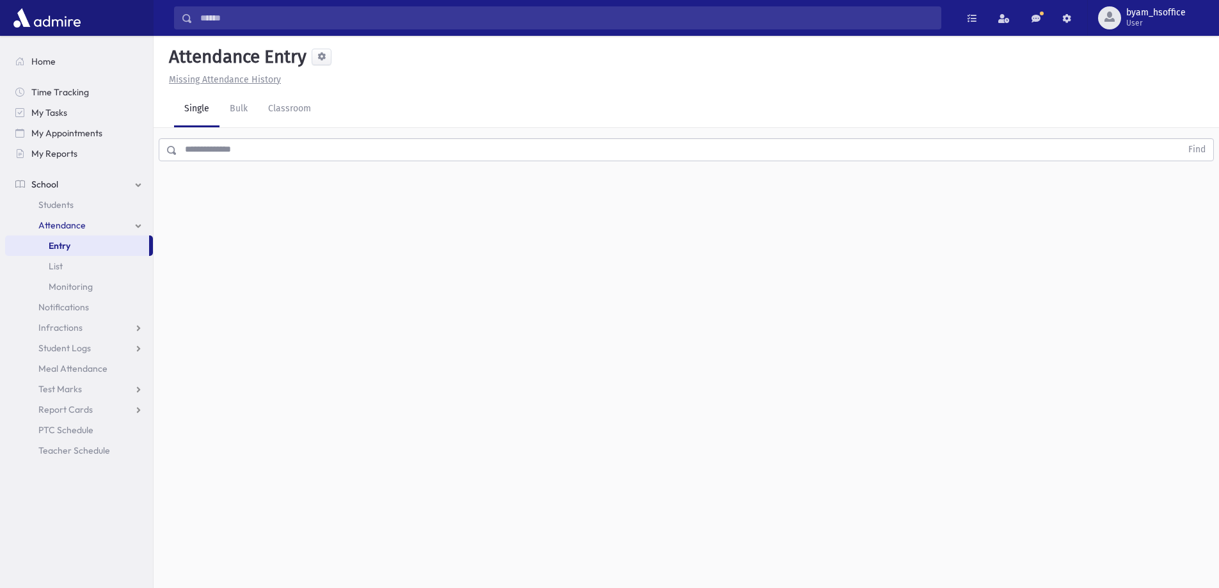
click at [271, 152] on input "text" at bounding box center [679, 149] width 1004 height 23
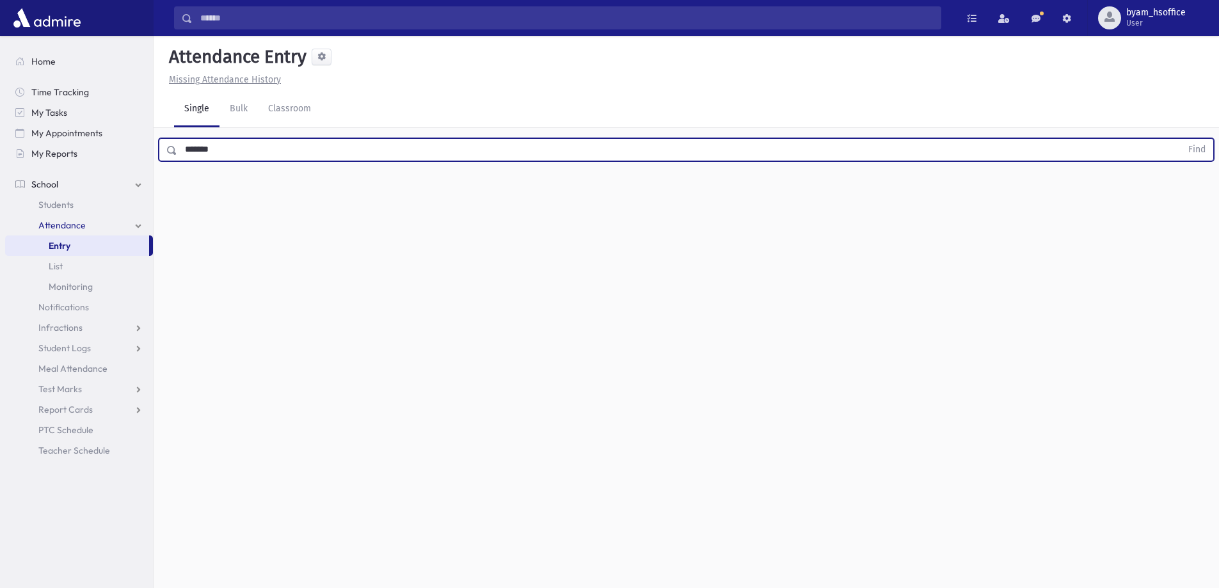
type input "*******"
click at [1181, 139] on button "Find" at bounding box center [1197, 150] width 33 height 22
drag, startPoint x: 636, startPoint y: 191, endPoint x: 680, endPoint y: 236, distance: 63.8
click at [636, 192] on label "Late L" at bounding box center [628, 191] width 35 height 23
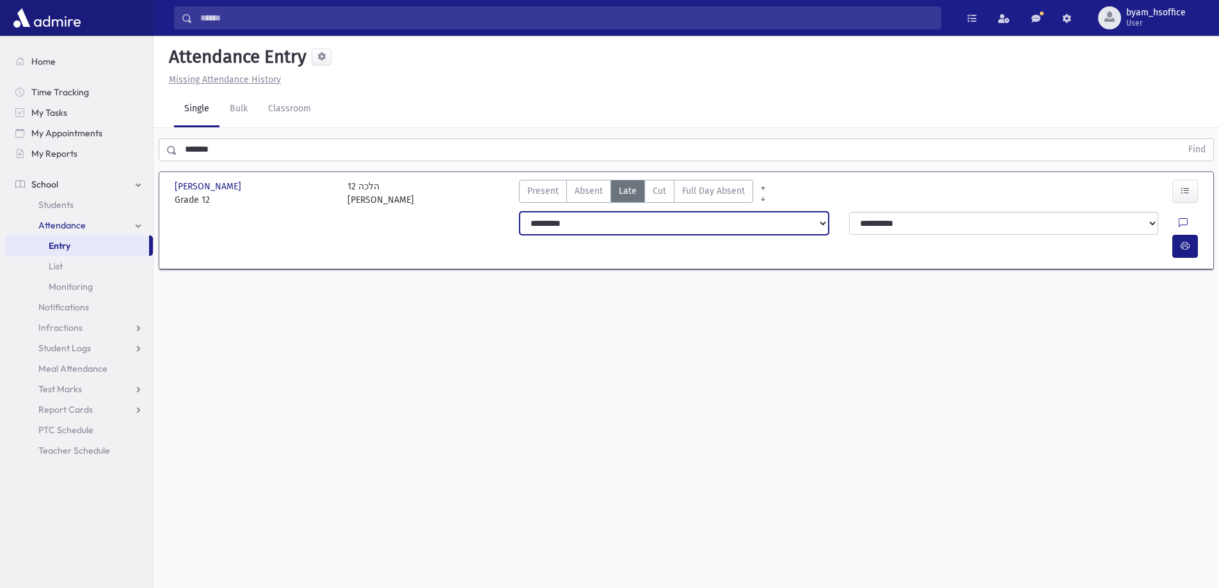
click at [655, 229] on select "**********" at bounding box center [674, 223] width 309 height 23
select select
click at [520, 212] on select "**********" at bounding box center [674, 223] width 309 height 23
click at [604, 231] on select "**********" at bounding box center [674, 223] width 309 height 23
select select "*******"
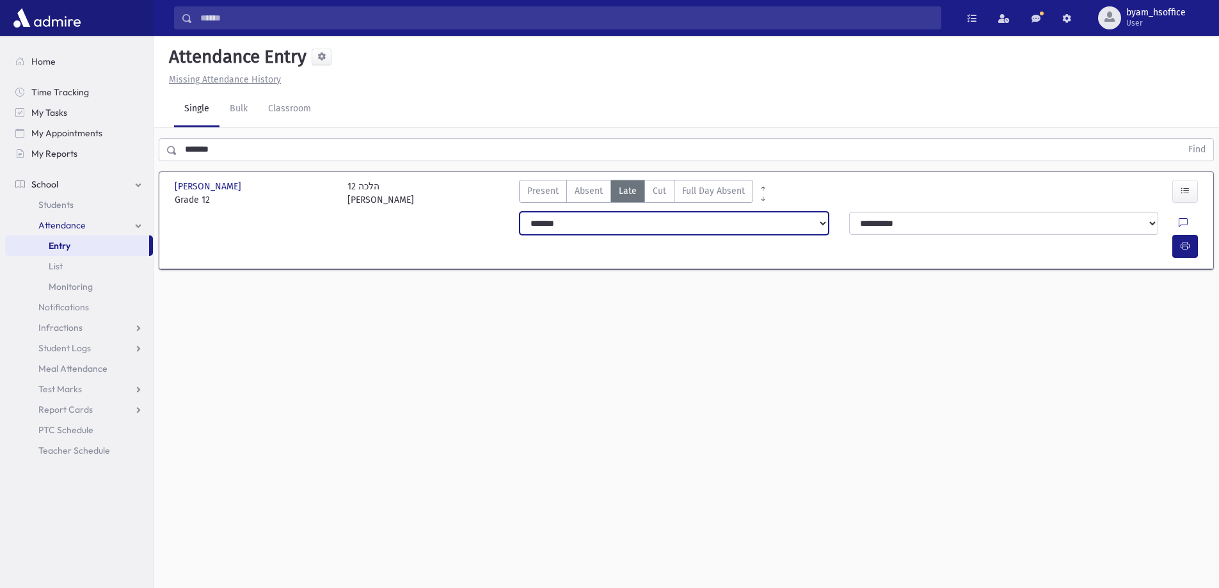
click at [520, 212] on select "**********" at bounding box center [674, 223] width 309 height 23
drag, startPoint x: 63, startPoint y: 240, endPoint x: 132, endPoint y: 182, distance: 90.5
click at [63, 240] on link "Entry" at bounding box center [77, 246] width 144 height 20
